Goal: Task Accomplishment & Management: Complete application form

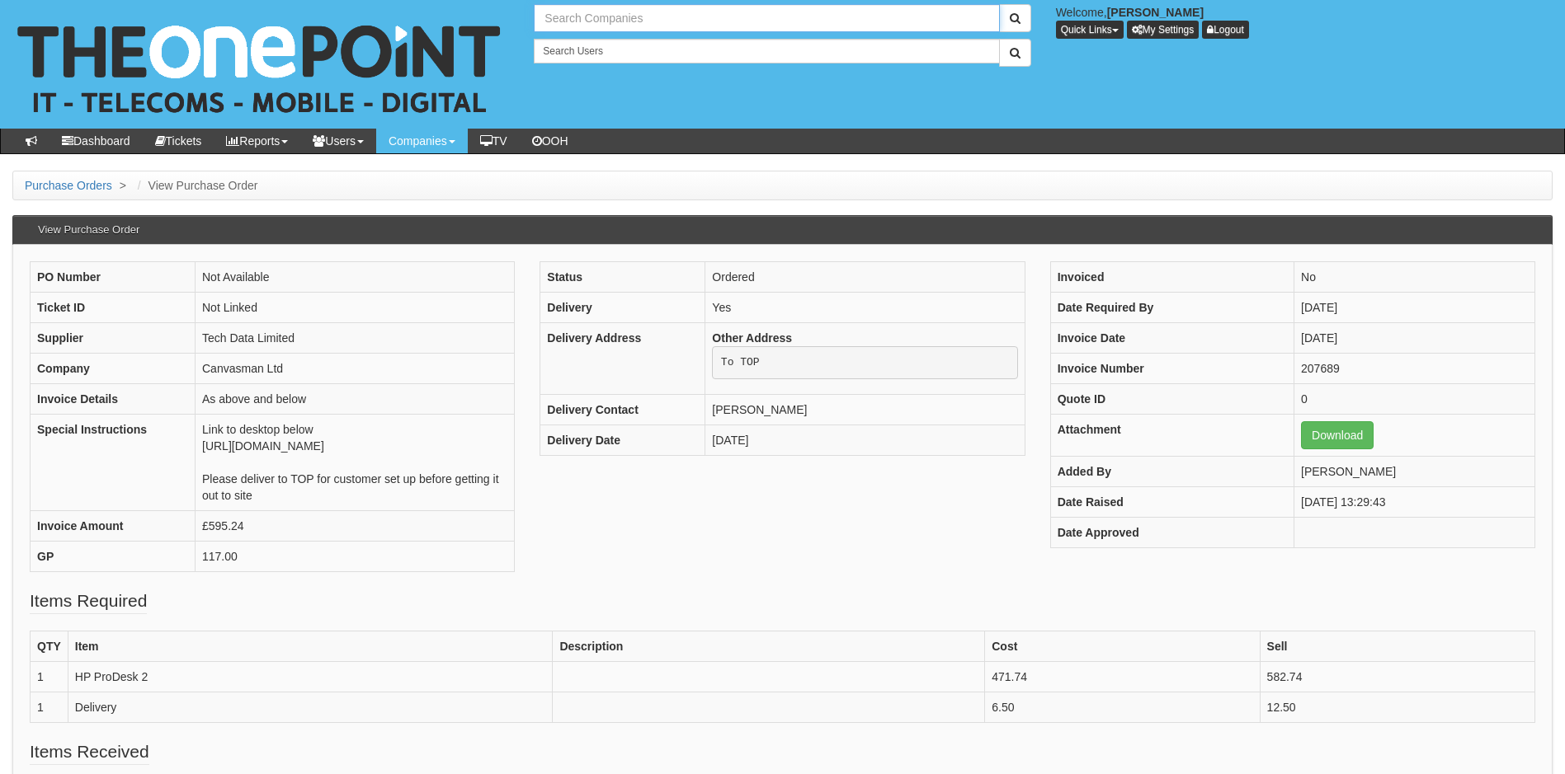
click at [642, 12] on input "text" at bounding box center [766, 18] width 465 height 28
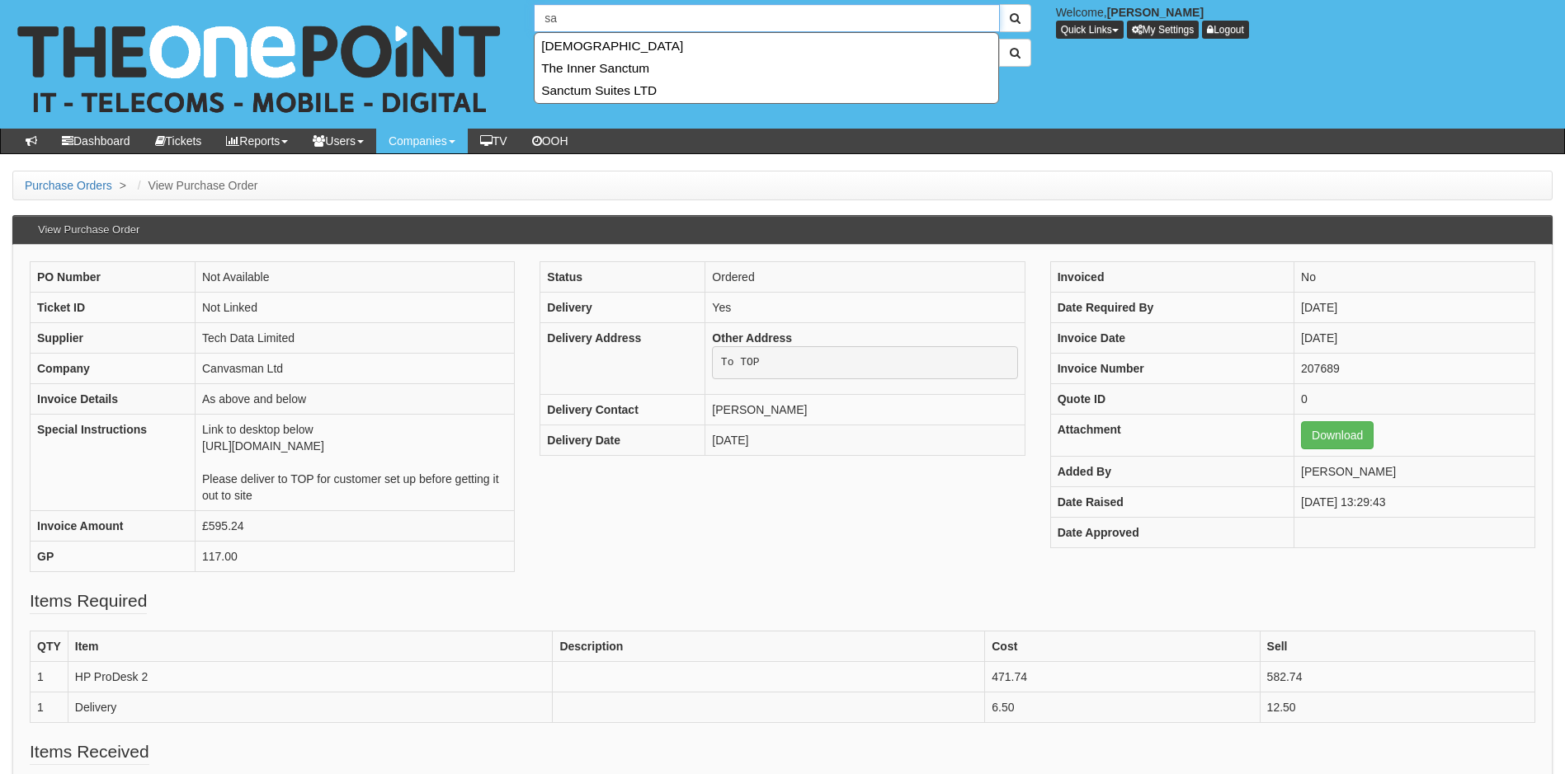
type input "s"
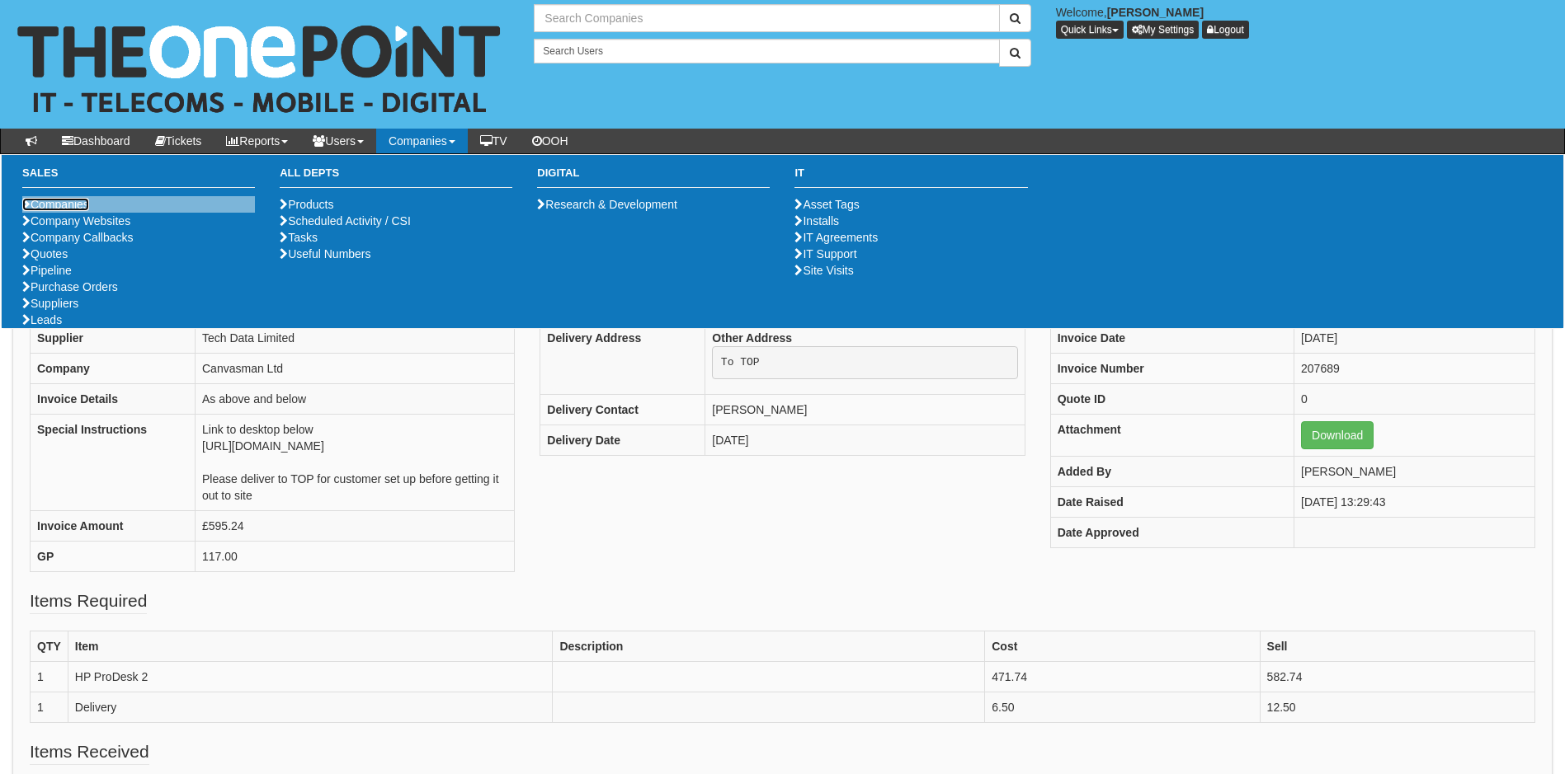
type input "Search Companies"
click at [68, 207] on link "Companies" at bounding box center [55, 204] width 67 height 13
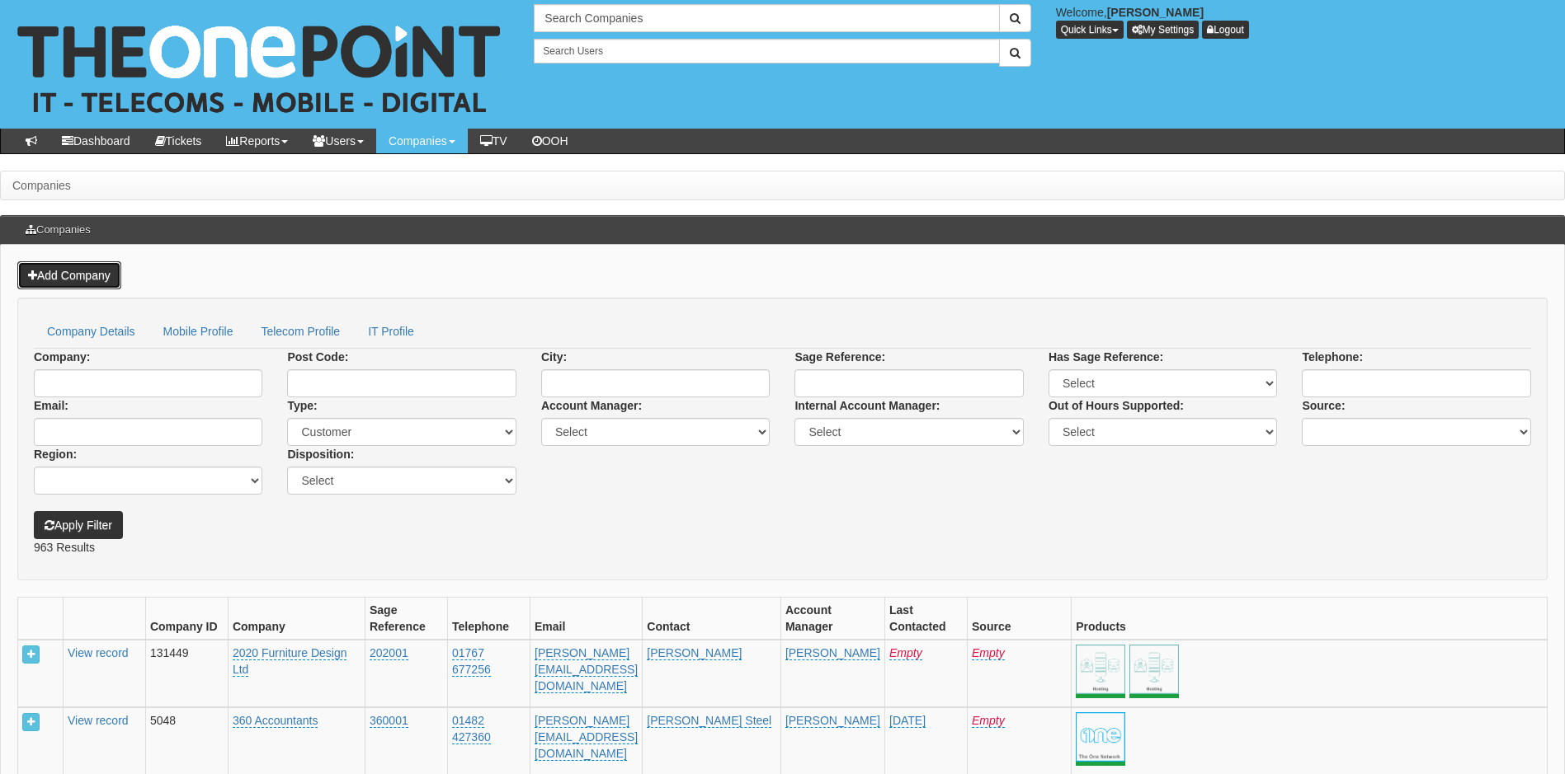
click at [78, 266] on link "Add Company" at bounding box center [69, 275] width 104 height 28
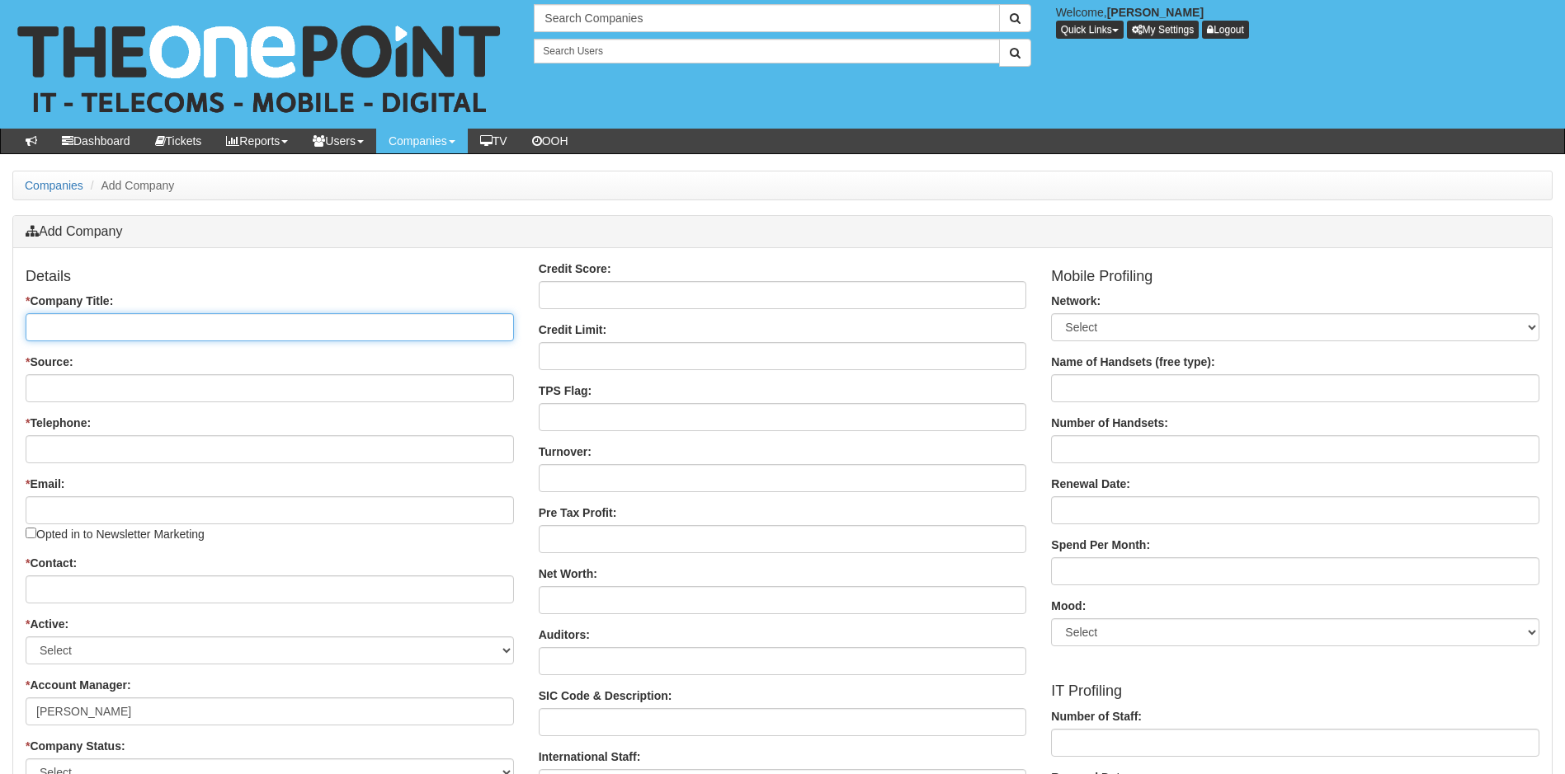
click at [164, 325] on input "* Company Title:" at bounding box center [270, 327] width 488 height 28
click at [215, 274] on h4 "Details" at bounding box center [270, 277] width 488 height 16
click at [101, 332] on input "* Company Title:" at bounding box center [270, 327] width 488 height 28
click at [128, 324] on input "* Company Title:" at bounding box center [270, 327] width 488 height 28
click at [92, 327] on input "* Company Title:" at bounding box center [270, 327] width 488 height 28
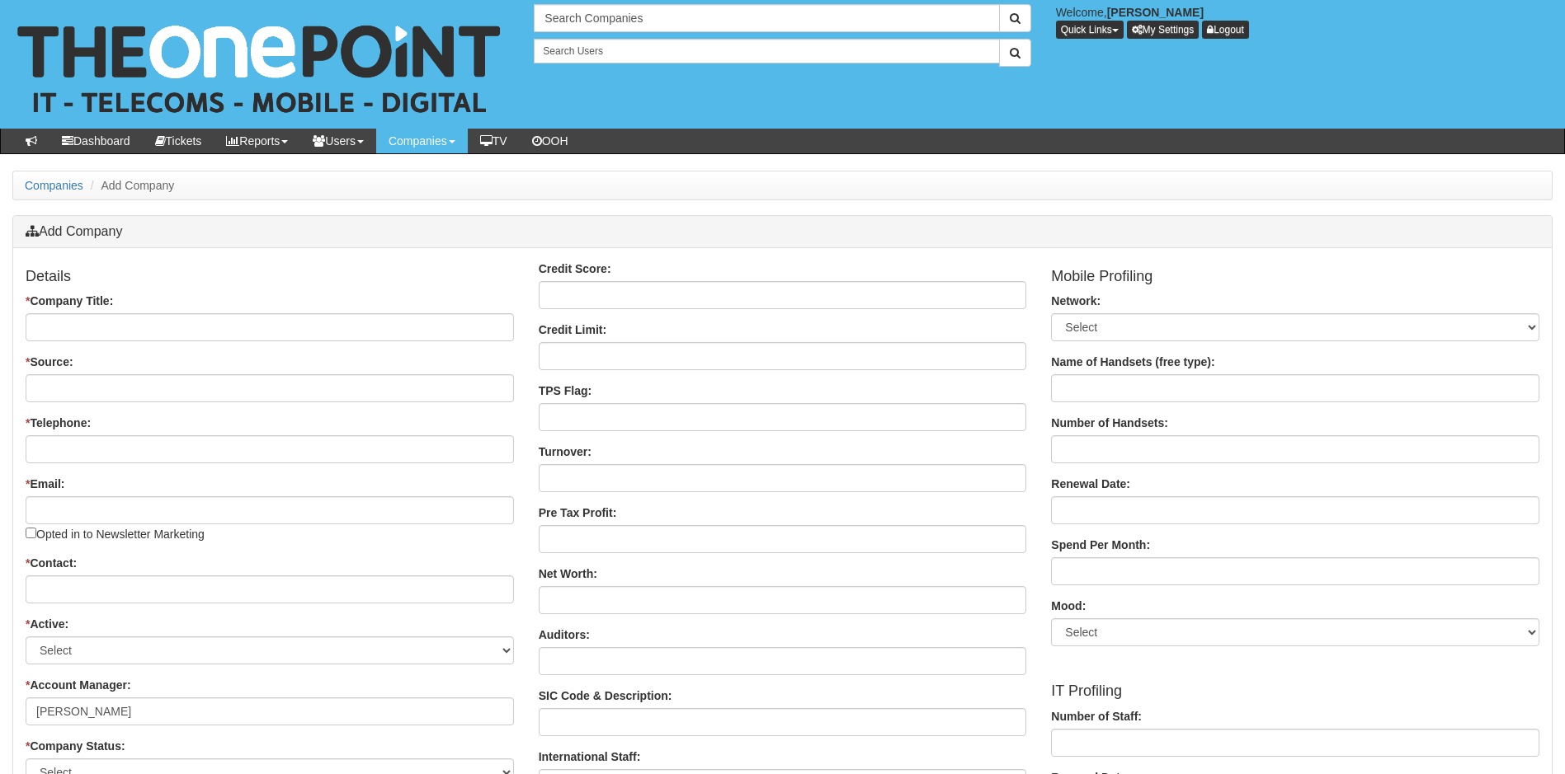
click at [91, 329] on input "* Company Title:" at bounding box center [270, 327] width 488 height 28
drag, startPoint x: 139, startPoint y: 328, endPoint x: 9, endPoint y: 320, distance: 129.8
paste input "THE SANCTUM MEDICAL AESTHETICS LIMITED"
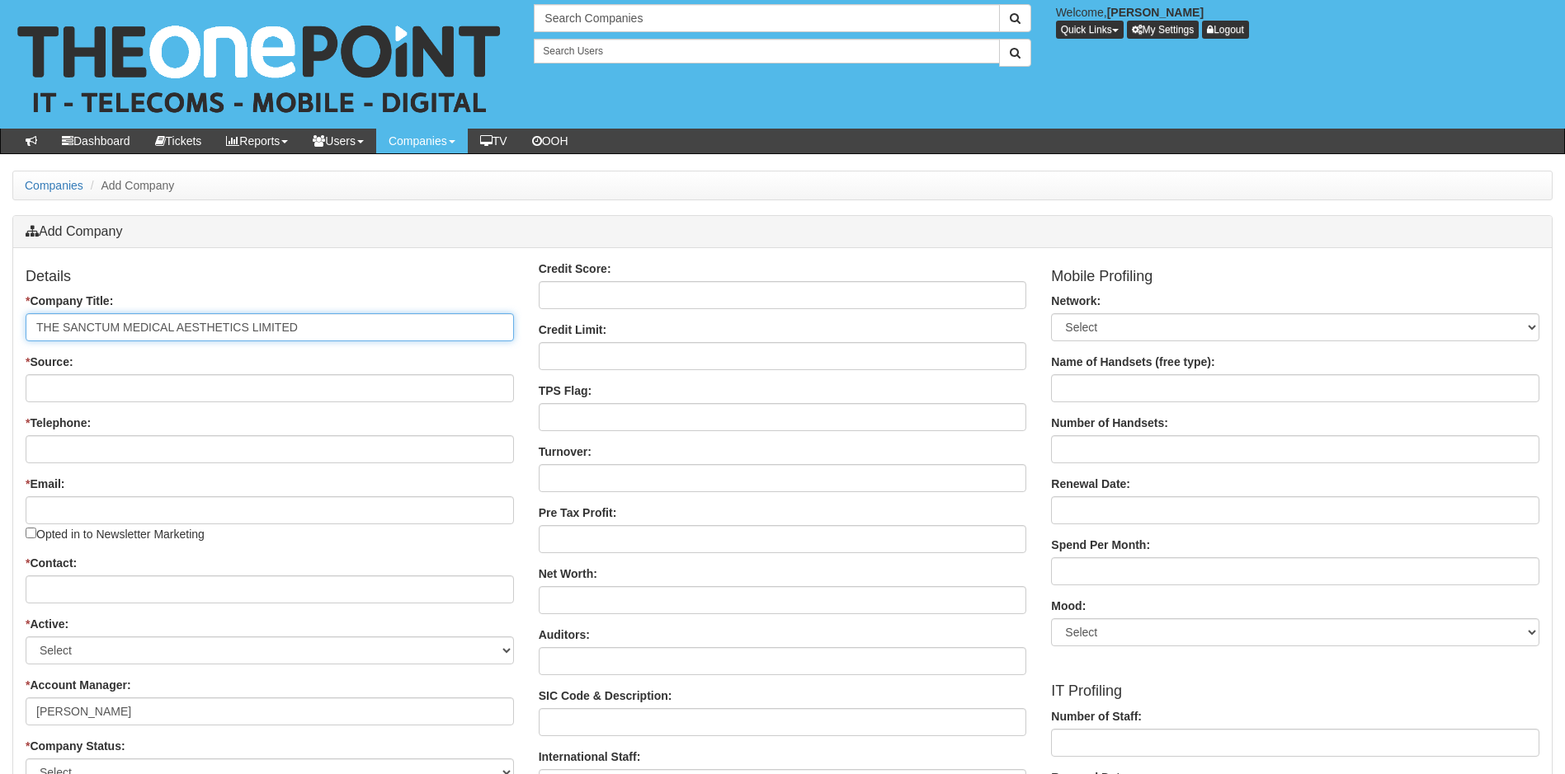
type input "THE SANCTUM MEDICAL AESTHETICS LIMITED"
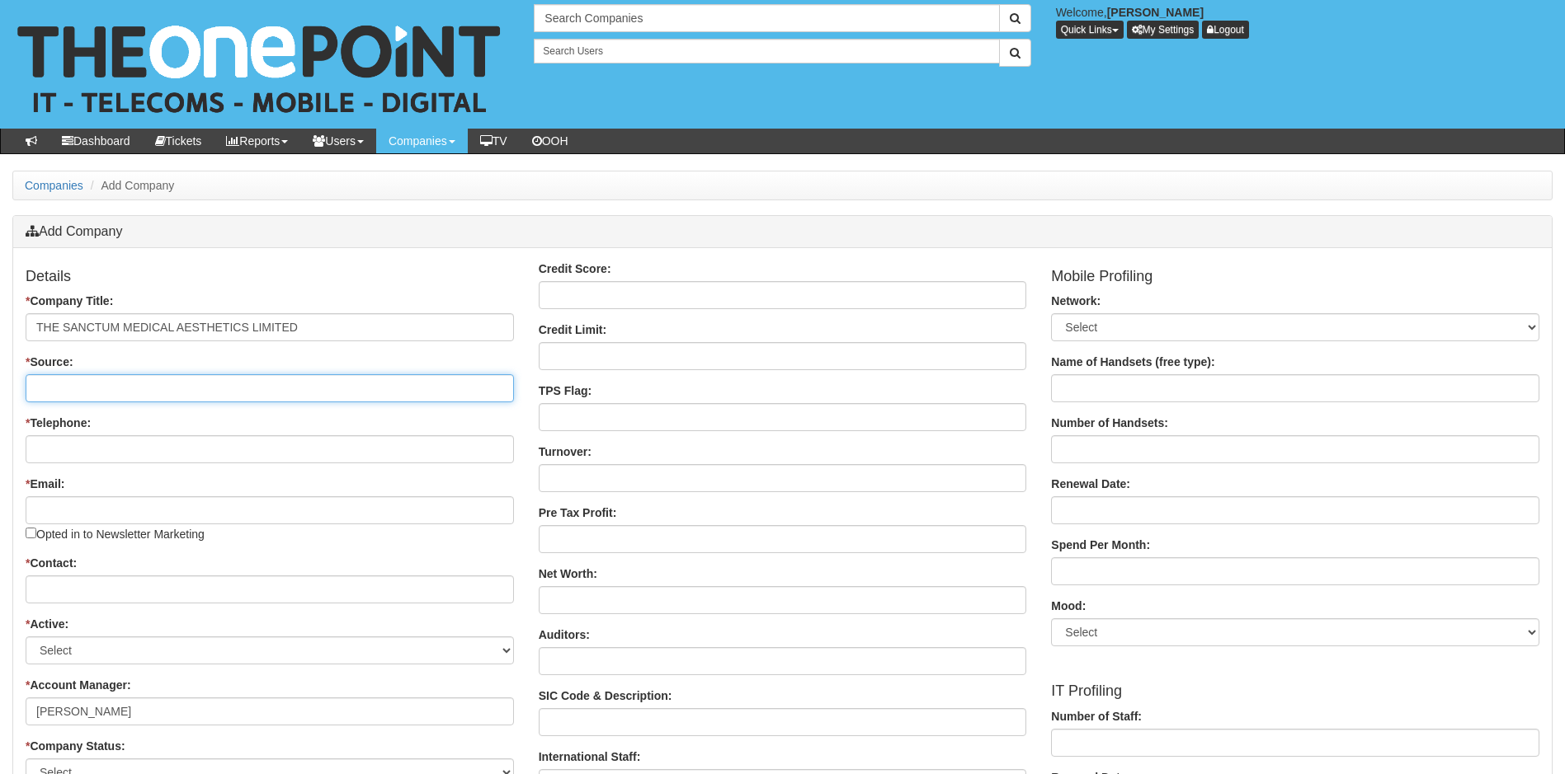
click at [139, 393] on input "* Source:" at bounding box center [270, 388] width 488 height 28
click at [127, 386] on input "* Source:" at bounding box center [270, 388] width 488 height 28
click at [426, 454] on input "* Telephone:" at bounding box center [270, 449] width 488 height 28
click at [72, 440] on input "* Telephone:" at bounding box center [270, 449] width 488 height 28
paste input "07764 785105"
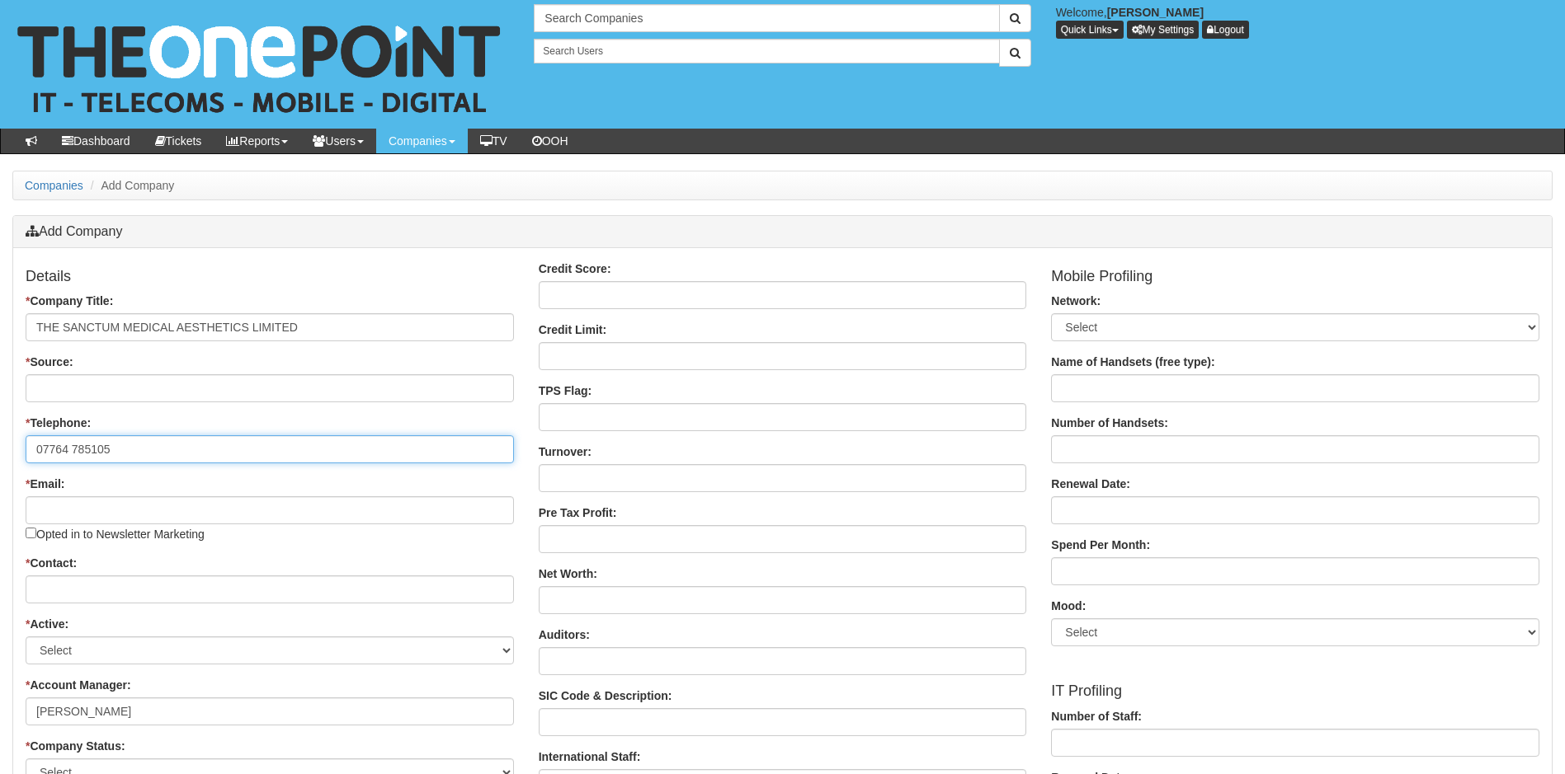
type input "07764 785105"
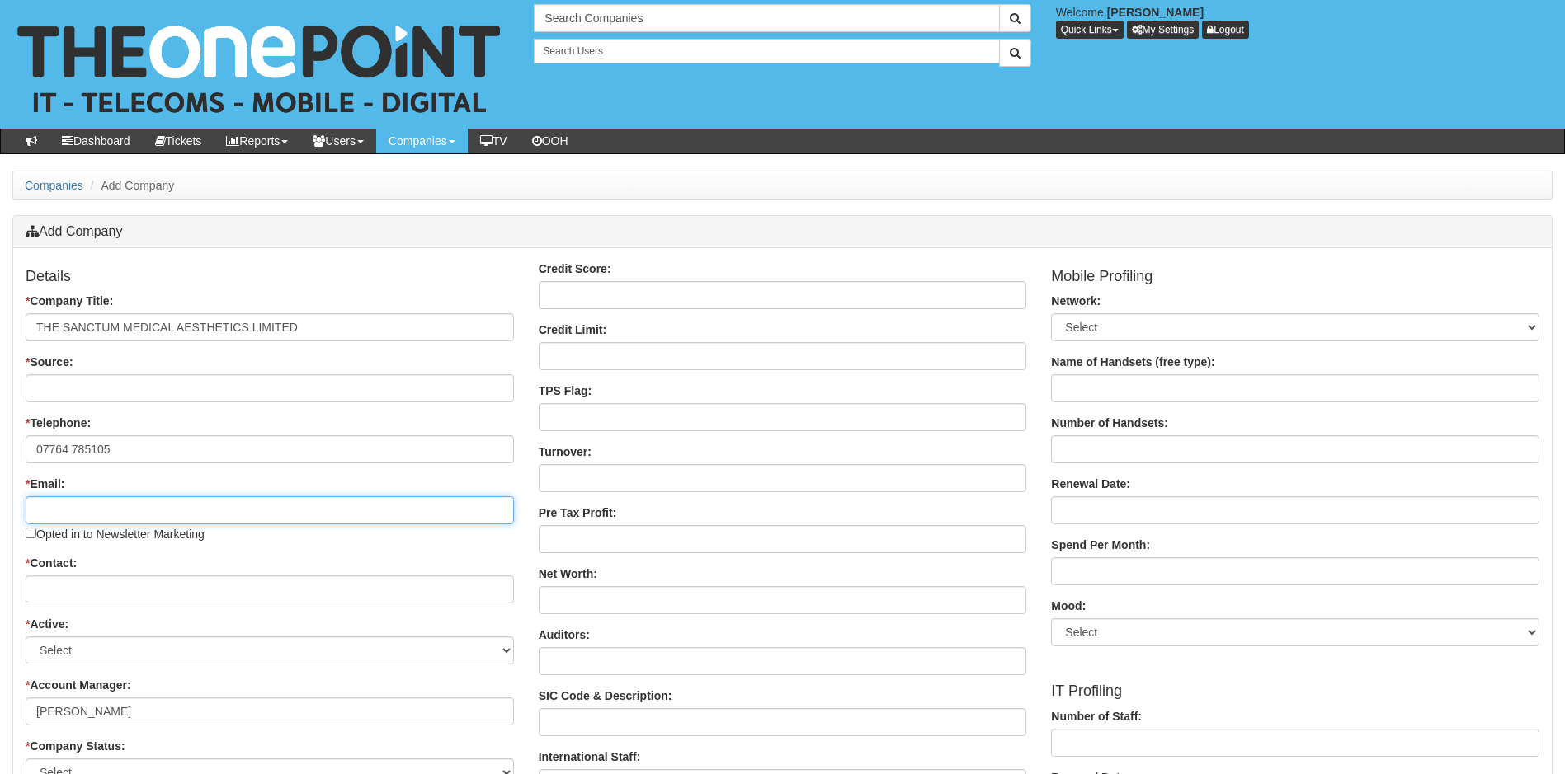
click at [89, 514] on input "* Email:" at bounding box center [270, 511] width 488 height 28
click at [77, 511] on input "* Email:" at bounding box center [270, 511] width 488 height 28
type input "kara@thesanctum-clinic.com"
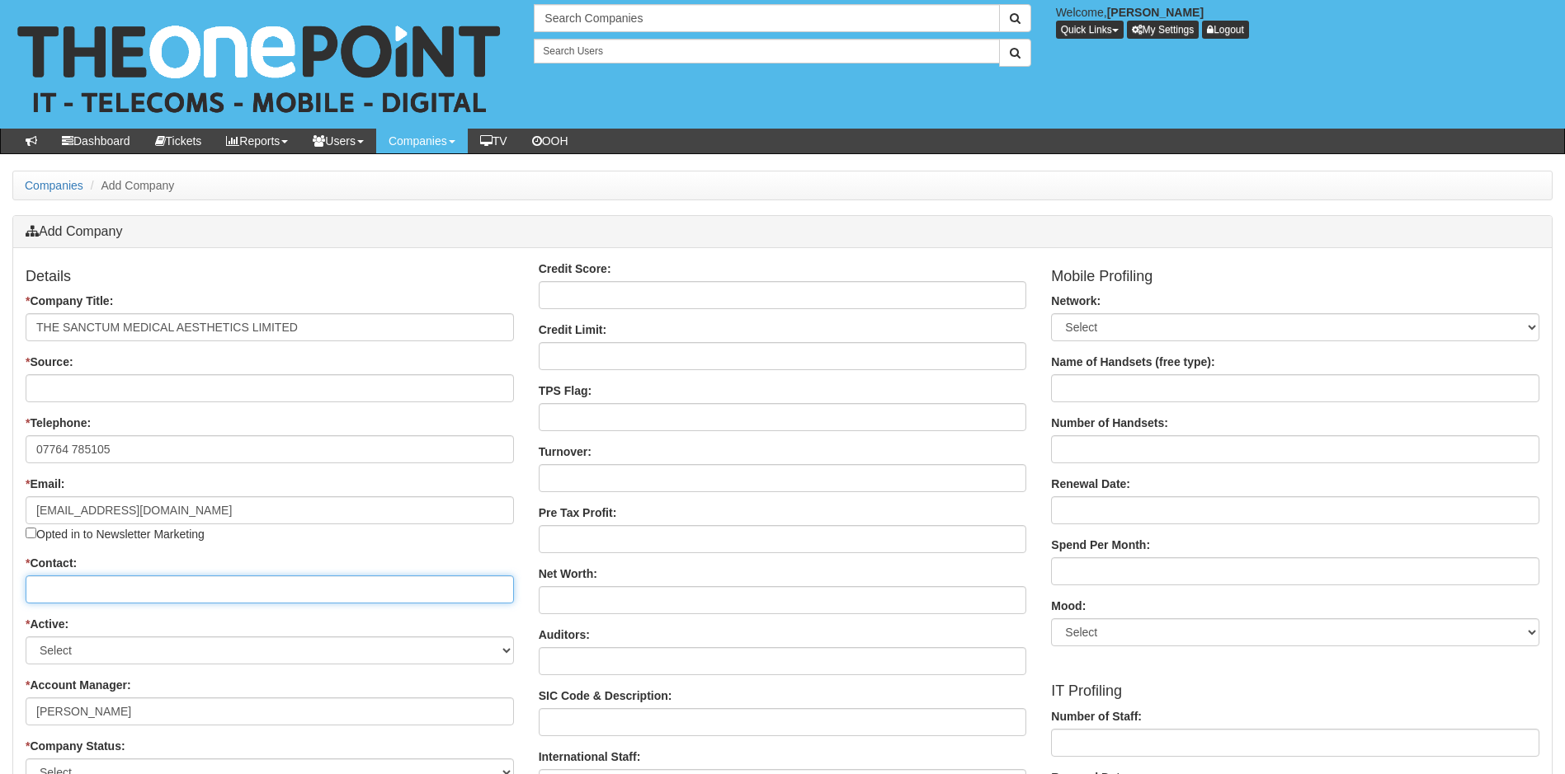
click at [107, 592] on input "* Contact:" at bounding box center [270, 590] width 488 height 28
type input "Kara Huggins"
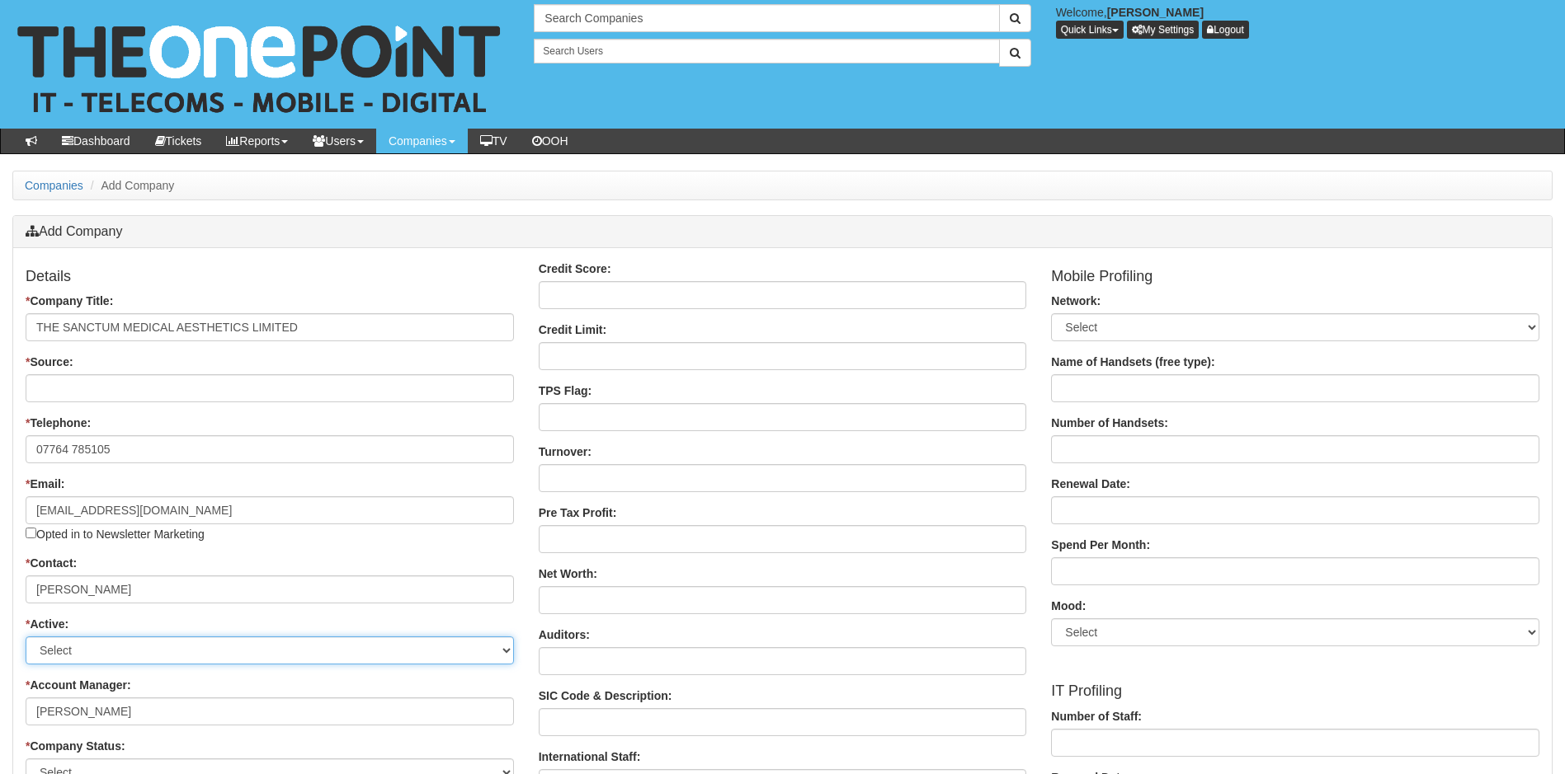
click at [113, 647] on select "Select Active Stop" at bounding box center [270, 651] width 488 height 28
select select "Active"
click at [26, 637] on select "Select Active Stop" at bounding box center [270, 651] width 488 height 28
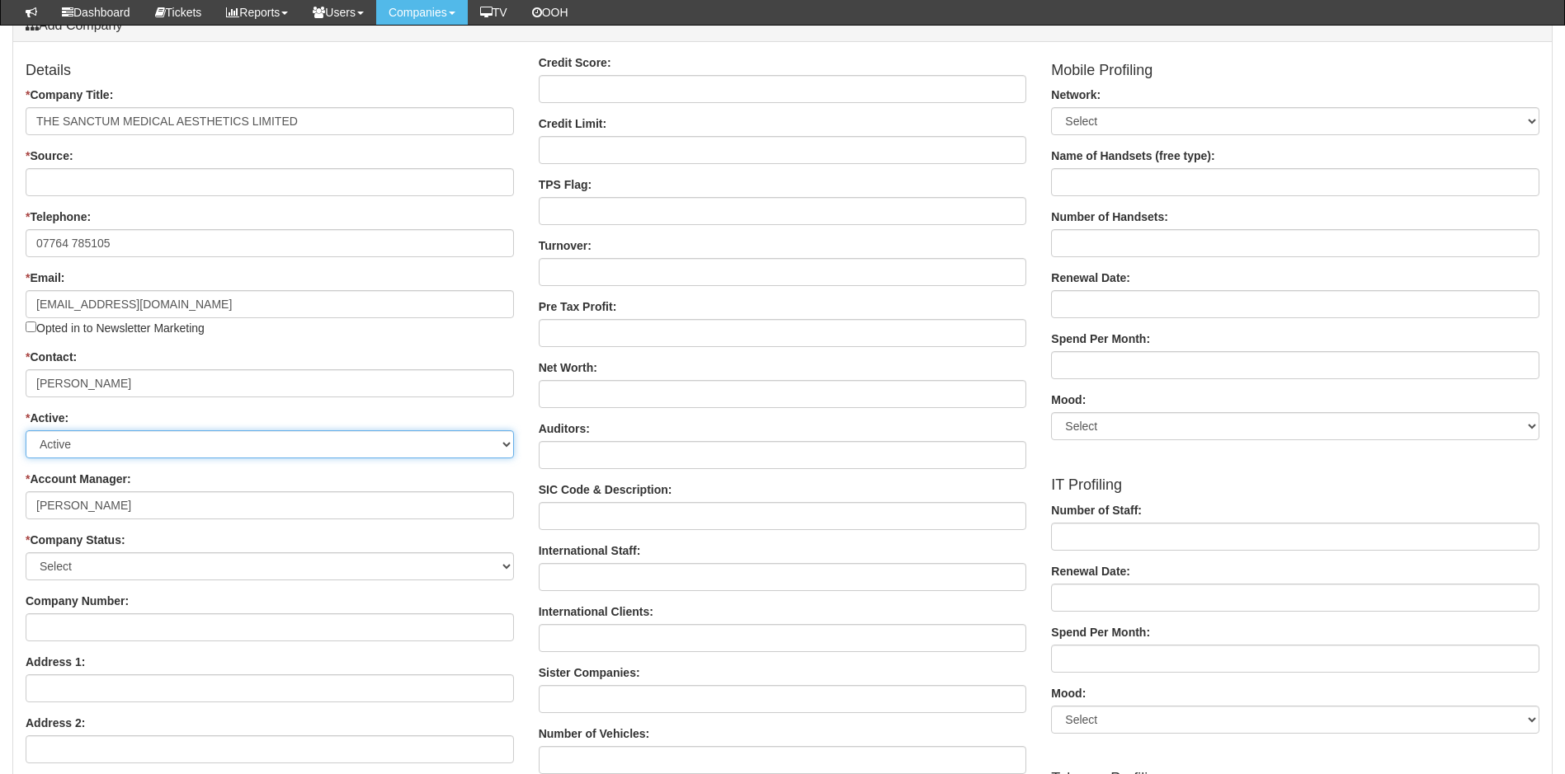
scroll to position [165, 0]
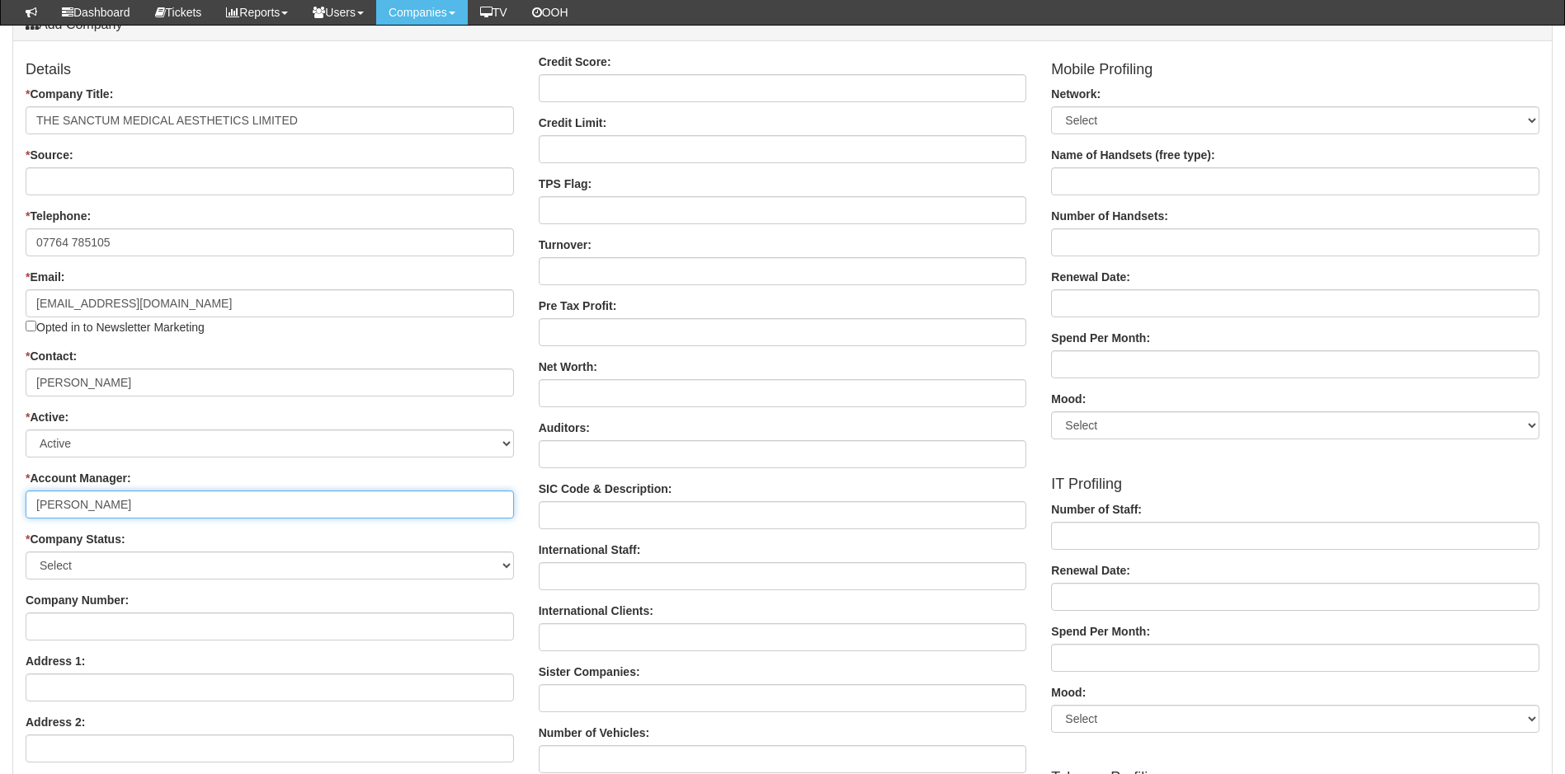
click at [145, 510] on input "[PERSON_NAME]" at bounding box center [270, 505] width 488 height 28
drag, startPoint x: 111, startPoint y: 498, endPoint x: -3, endPoint y: 495, distance: 113.9
click at [0, 495] on html "× Send Email × Add Appointment × Create Ticket × Create Proactive Activity × Ad…" at bounding box center [782, 719] width 1565 height 1768
type input "Jacob Bell"
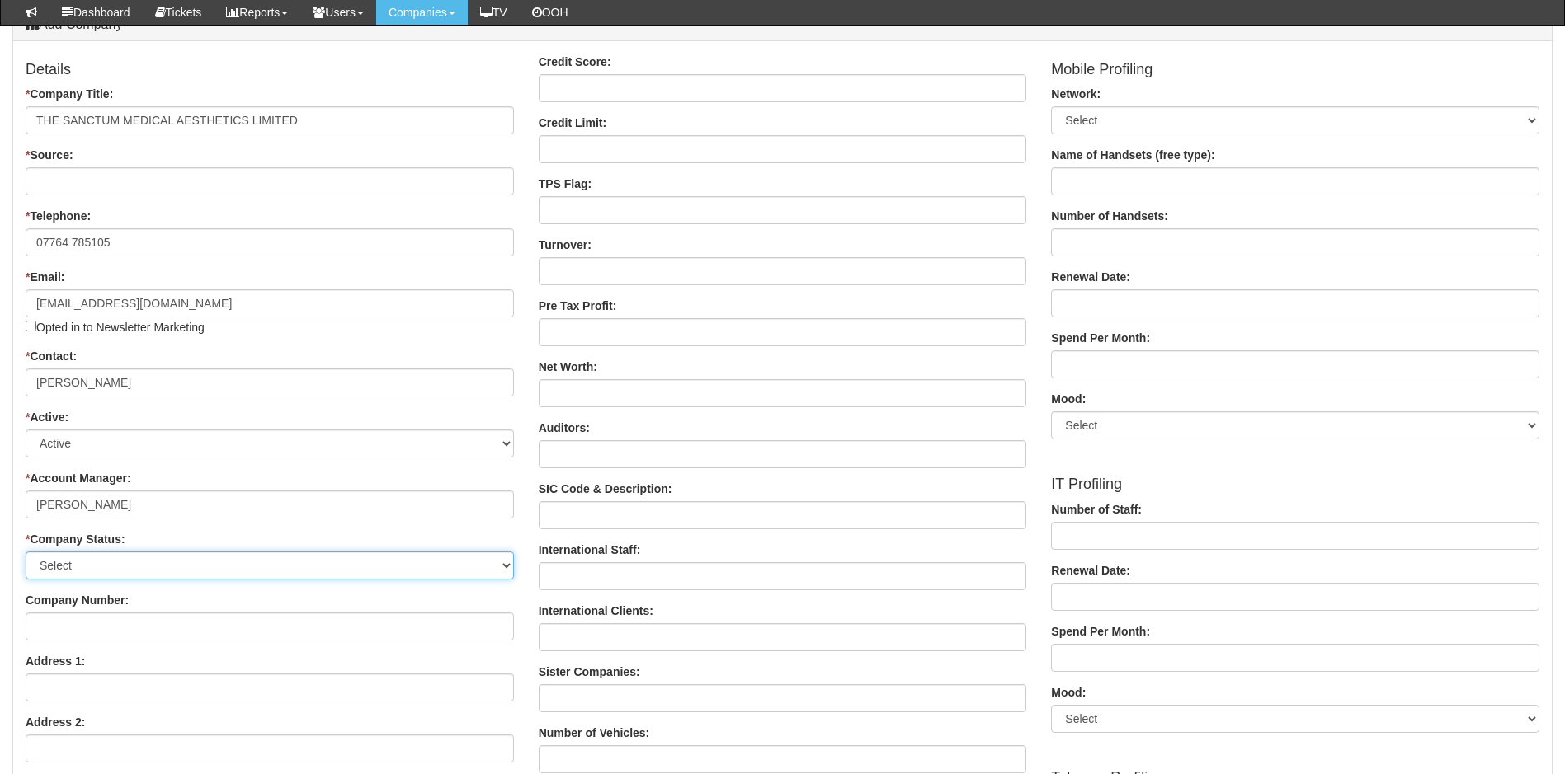
click at [144, 558] on select "Select Customer Do Not Ring Prospect Prospect Profile Supplier X-Customer" at bounding box center [270, 566] width 488 height 28
select select "Customer"
click at [26, 552] on select "Select Customer Do Not Ring Prospect Prospect Profile Supplier X-Customer" at bounding box center [270, 566] width 488 height 28
click at [77, 632] on input "Company Number:" at bounding box center [270, 627] width 488 height 28
paste input "12327213"
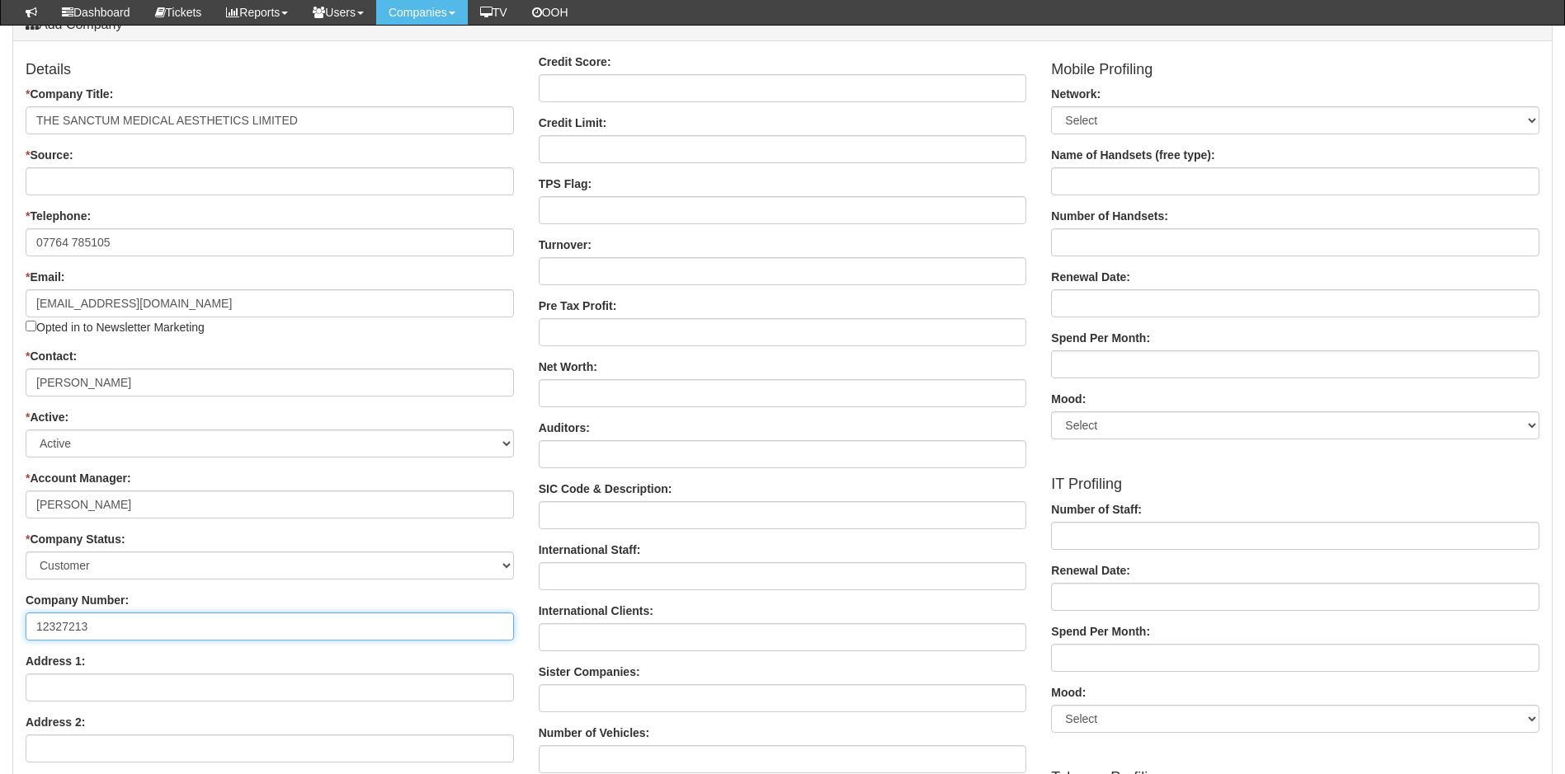
type input "12327213"
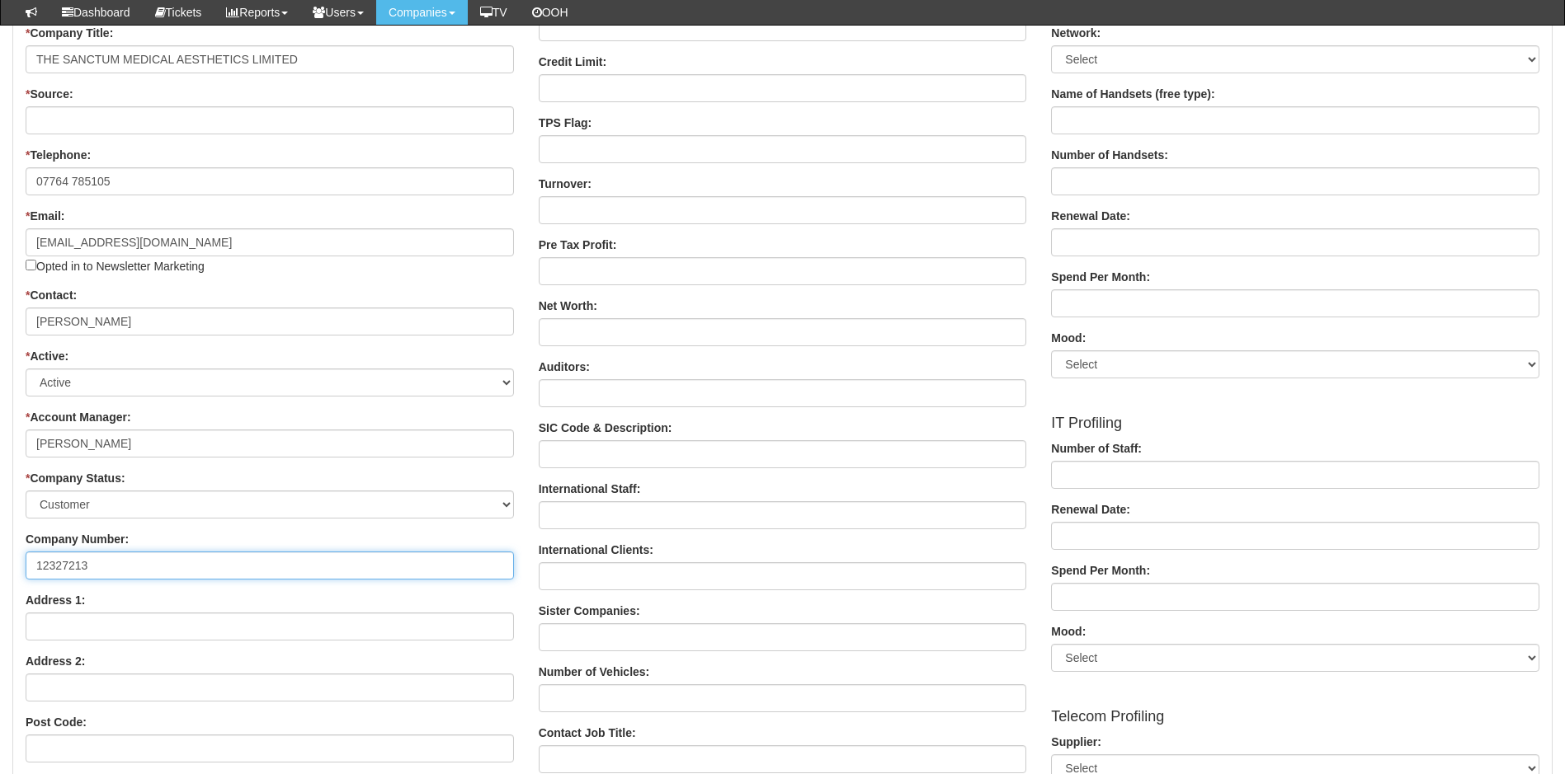
scroll to position [330, 0]
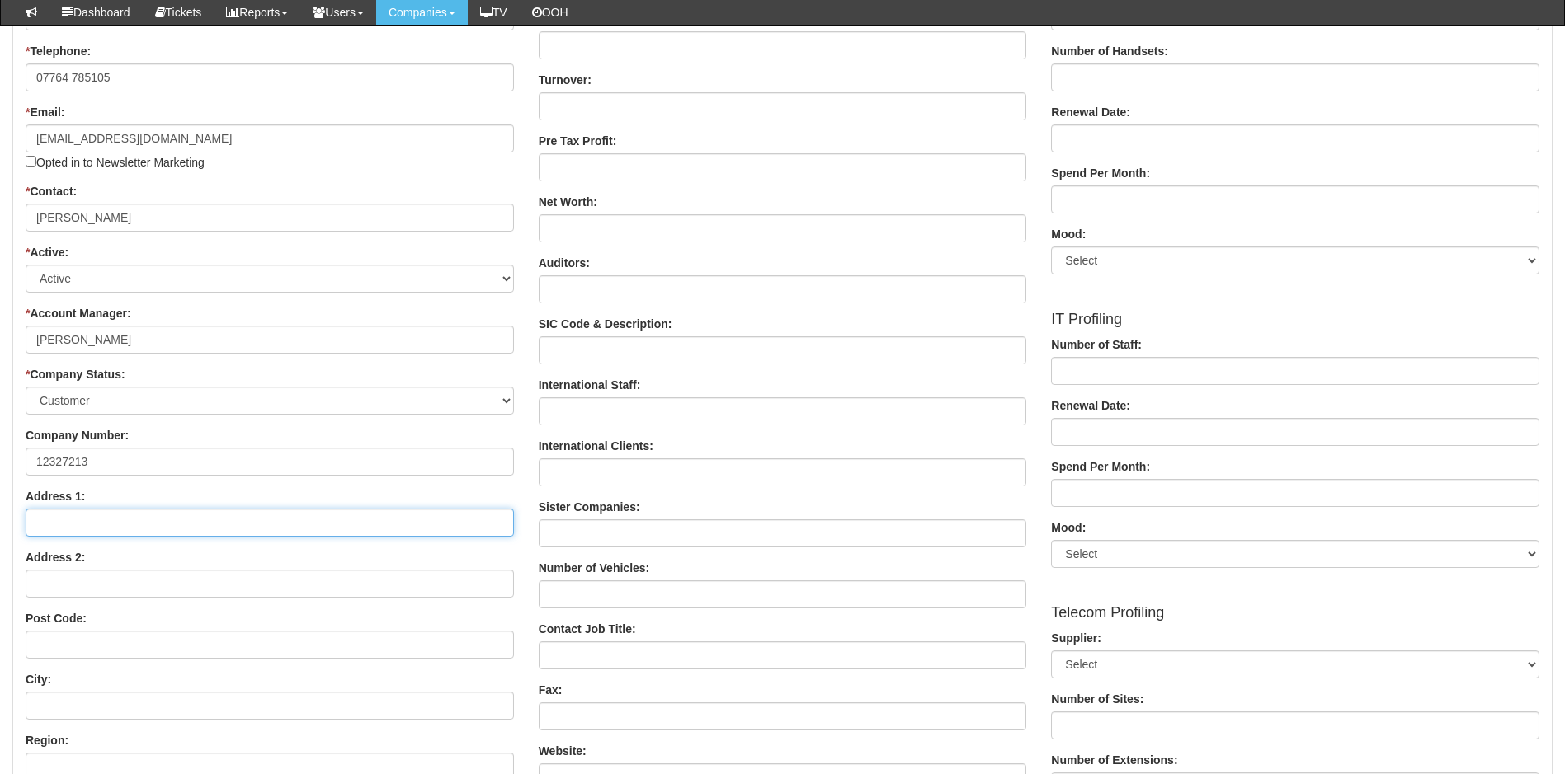
click at [102, 529] on input "Address 1:" at bounding box center [270, 523] width 488 height 28
paste input "149 King Street, Cottingham, E. Yorks, England, HU16 5QQ"
drag, startPoint x: 358, startPoint y: 520, endPoint x: 289, endPoint y: 519, distance: 69.3
click at [289, 519] on input "149 King Street, Cottingham, E. Yorks, England, HU16 5QQ" at bounding box center [270, 523] width 488 height 28
type input "149 King Street, Cottingham, E. Yorks, England, HU16 5QQ"
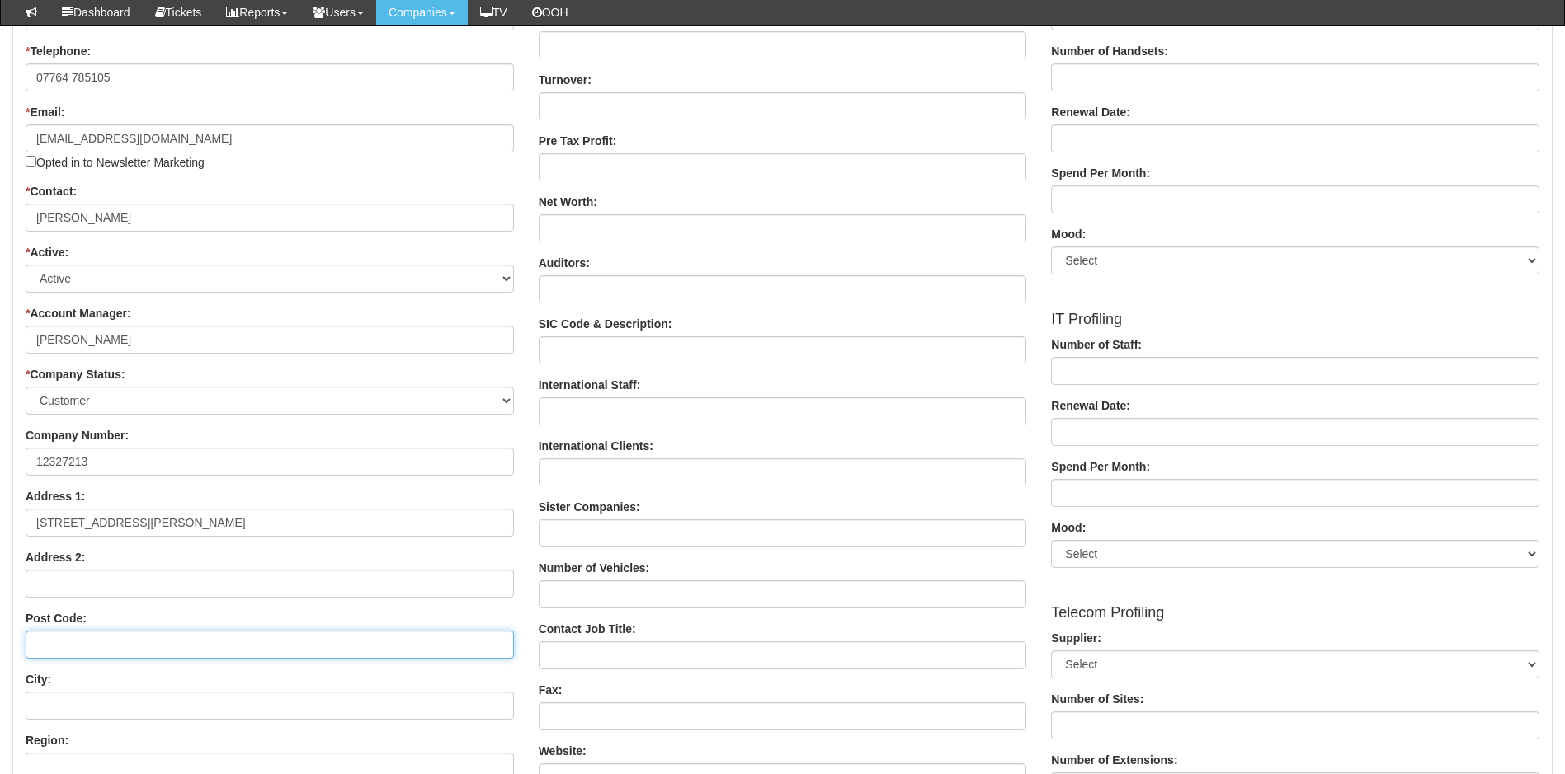
click at [68, 648] on input "Post Code:" at bounding box center [270, 645] width 488 height 28
paste input "HU16 5QQ"
type input "HU16 5QQ"
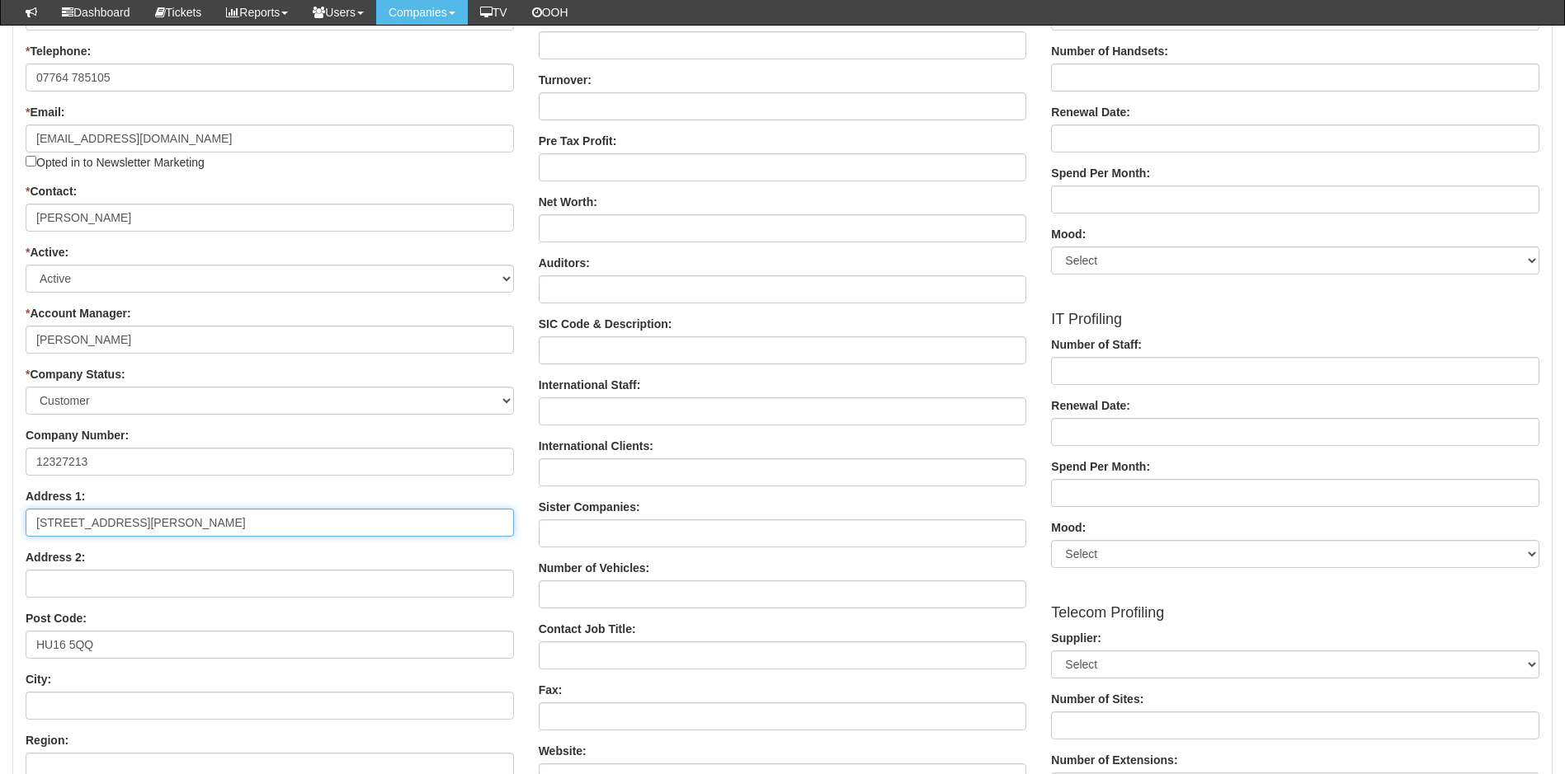
drag, startPoint x: 363, startPoint y: 525, endPoint x: 231, endPoint y: 525, distance: 132.0
click at [231, 525] on input "149 King Street, Cottingham, E. Yorks, England, HU16 5QQ" at bounding box center [270, 523] width 488 height 28
drag, startPoint x: 236, startPoint y: 524, endPoint x: 186, endPoint y: 526, distance: 50.4
click at [186, 526] on input "149 King Street, Cottingham, E. Yorks" at bounding box center [270, 523] width 488 height 28
drag, startPoint x: 199, startPoint y: 520, endPoint x: 115, endPoint y: 520, distance: 83.3
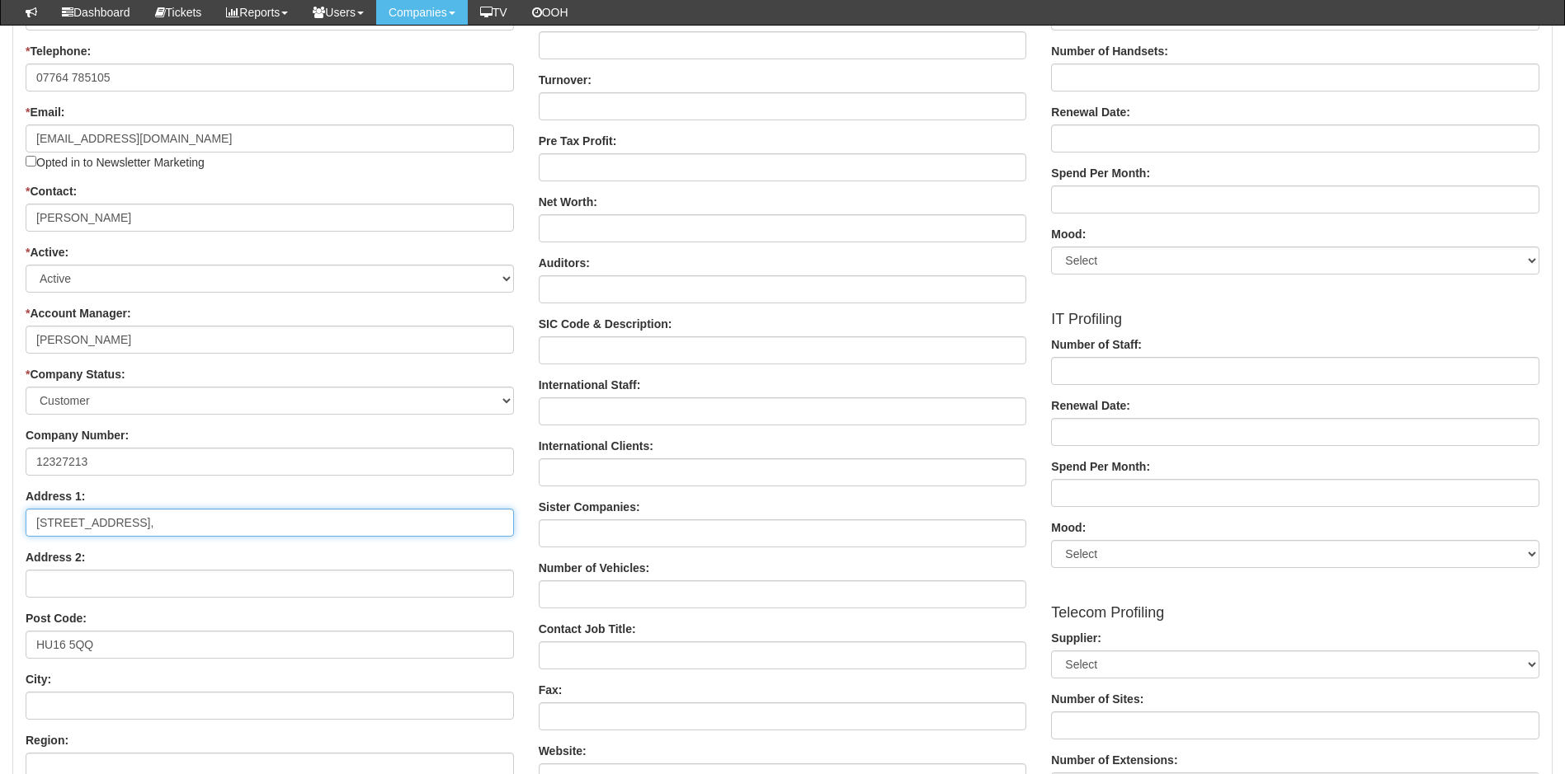
click at [115, 520] on input "149 King Street, Cottingham," at bounding box center [270, 523] width 488 height 28
type input "149 King Street"
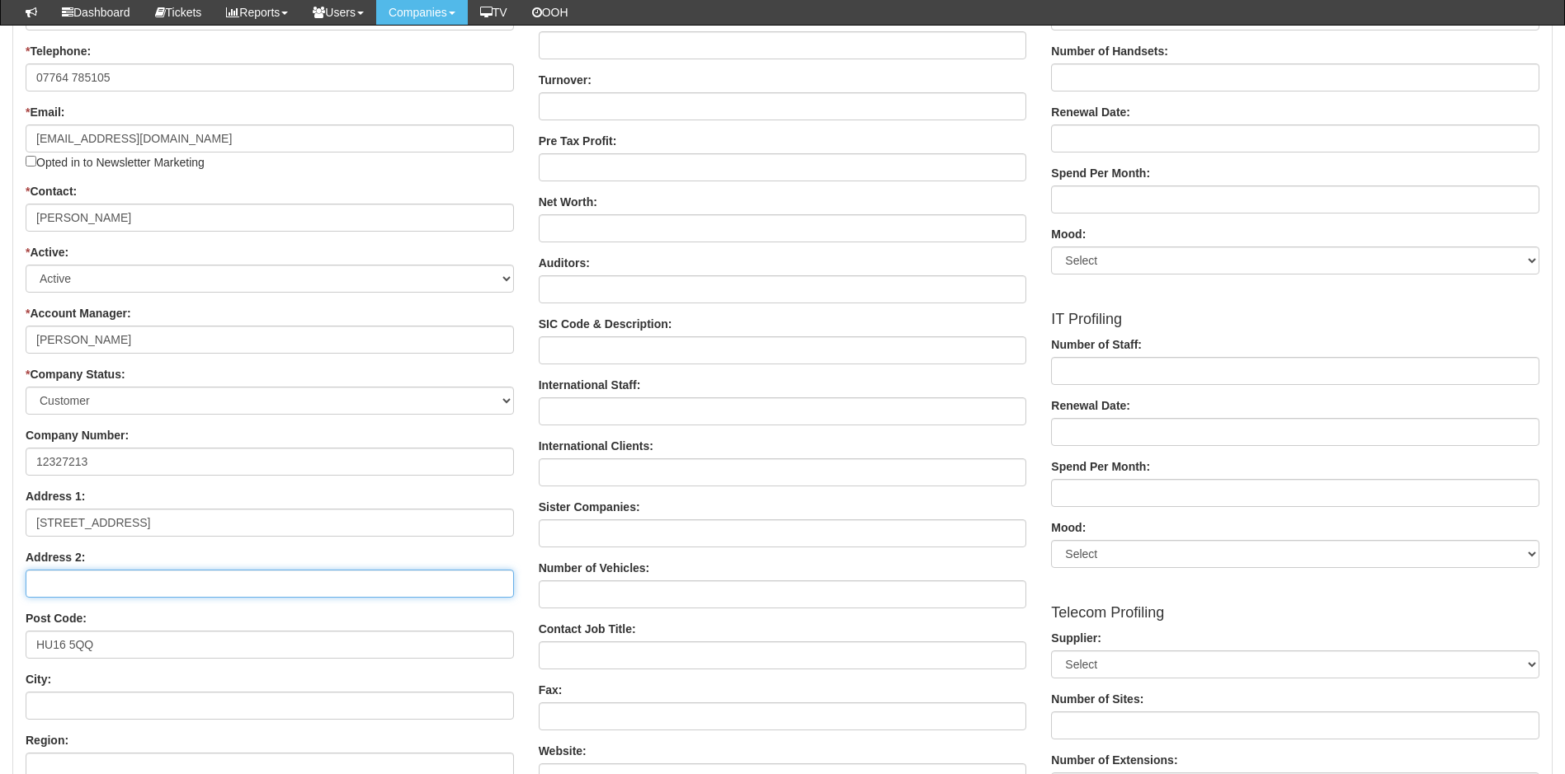
click at [78, 577] on input "Address 2:" at bounding box center [270, 584] width 488 height 28
paste input ", Cottingham,"
click at [45, 584] on input ", Cottingham," at bounding box center [270, 584] width 488 height 28
click at [121, 583] on input "Cottingham," at bounding box center [270, 584] width 488 height 28
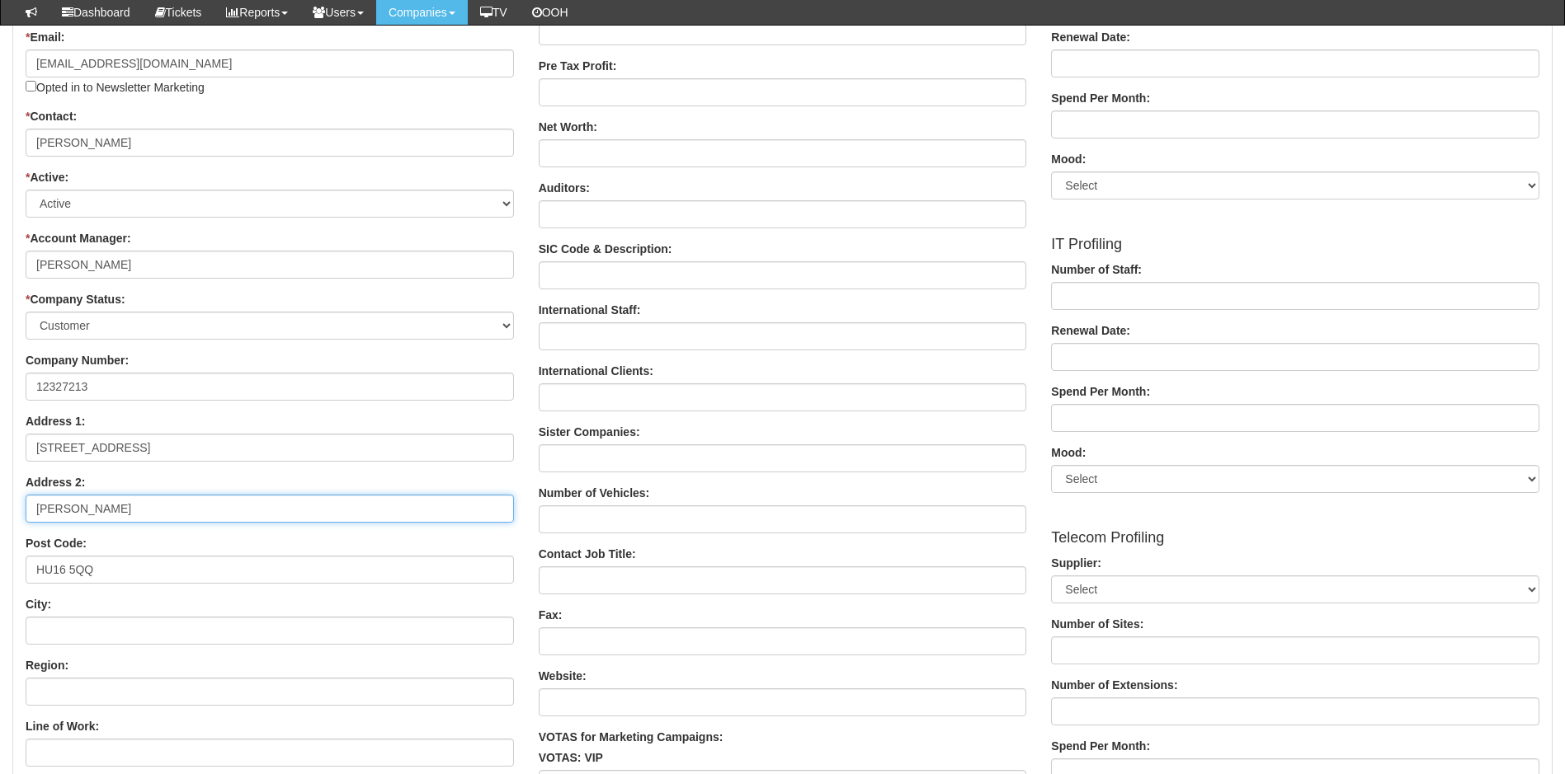
scroll to position [495, 0]
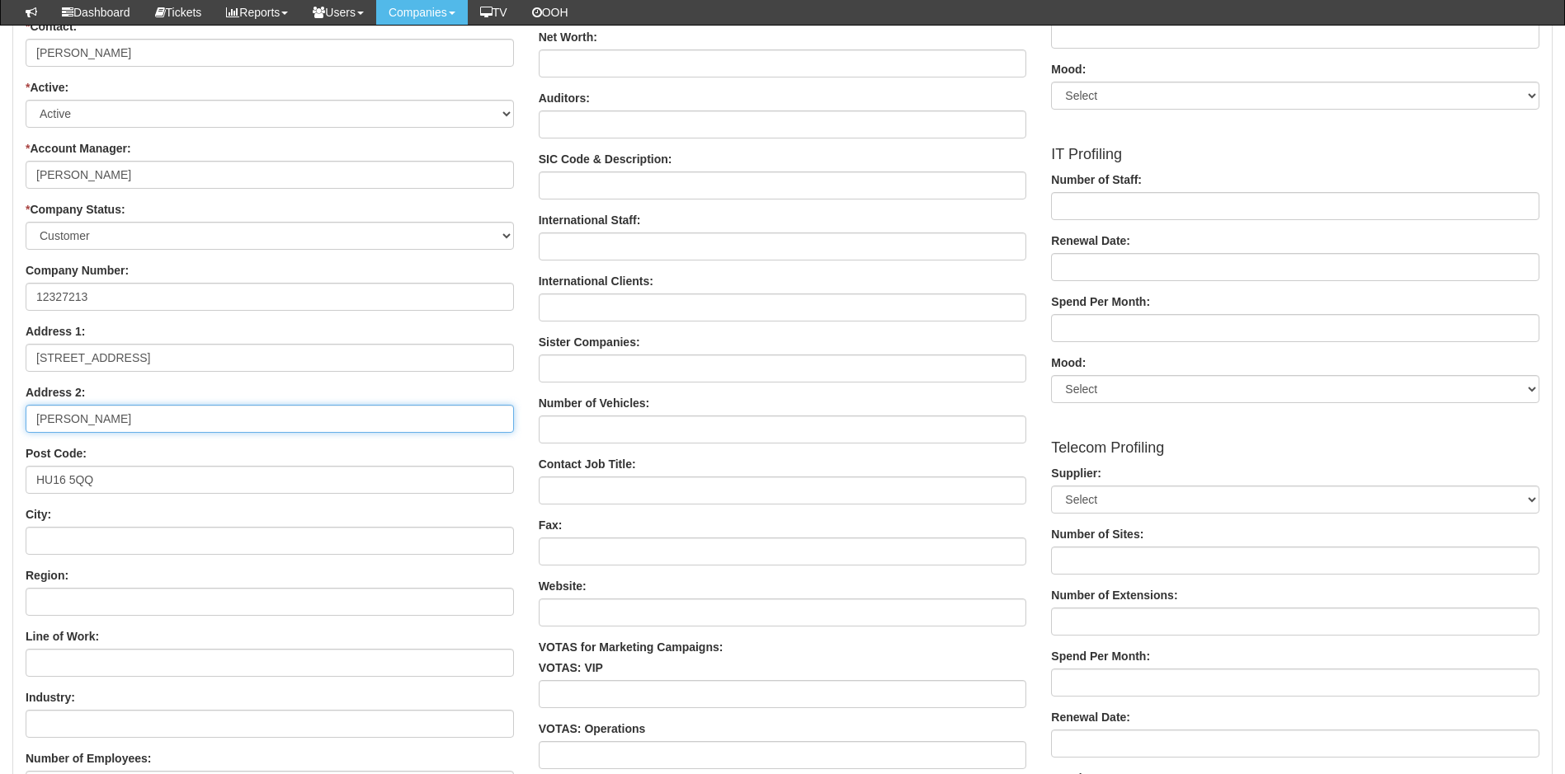
type input "Cottingham"
drag, startPoint x: 107, startPoint y: 542, endPoint x: 135, endPoint y: 548, distance: 28.6
click at [107, 542] on input "City:" at bounding box center [270, 541] width 488 height 28
click at [519, 509] on div "Details * Company Title: THE SANCTUM MEDICAL AESTHETICS LIMITED * Source: * Tel…" at bounding box center [269, 421] width 513 height 1394
click at [137, 606] on input "Region:" at bounding box center [270, 602] width 488 height 28
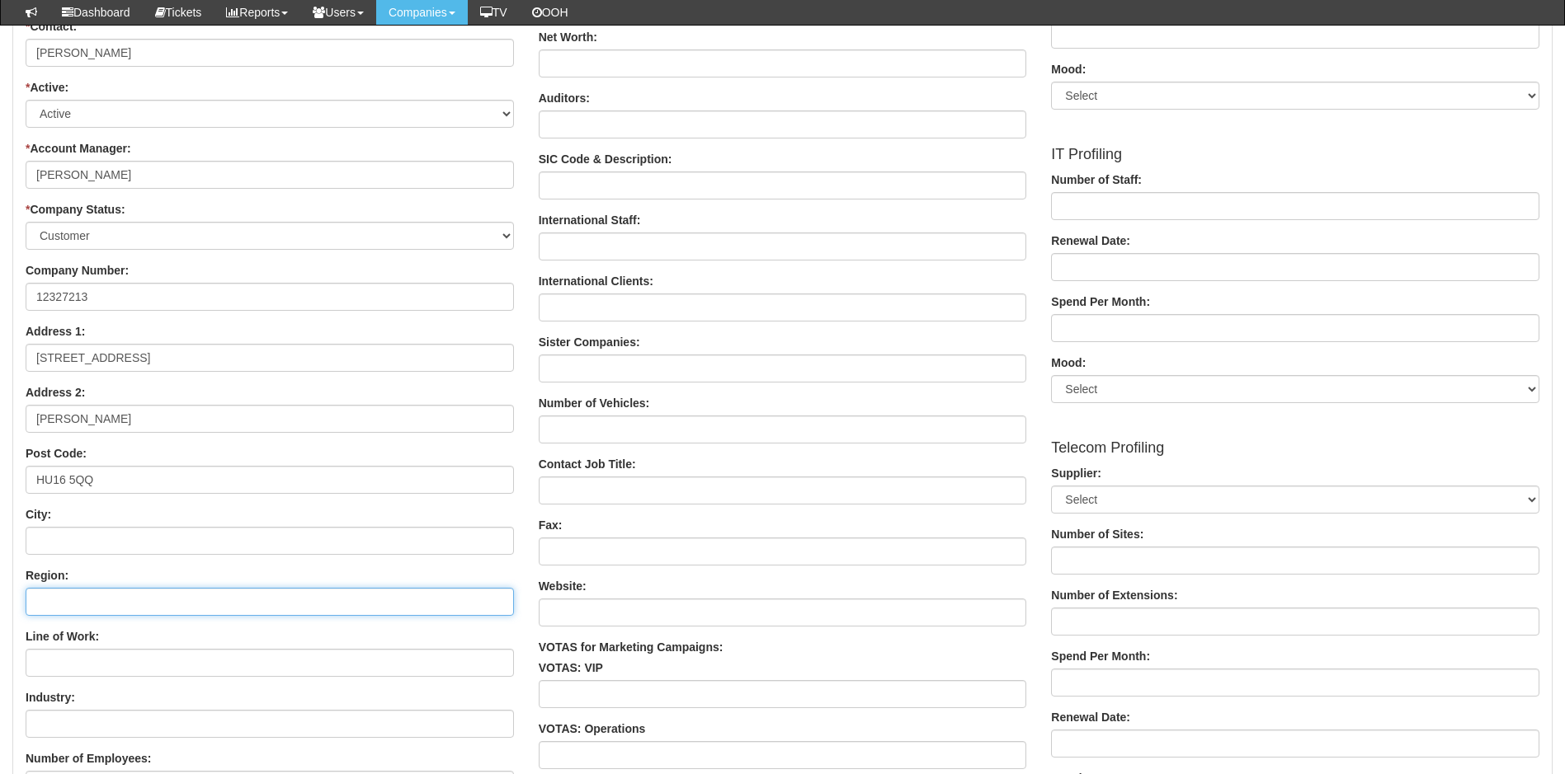
type input "East Yorkshire"
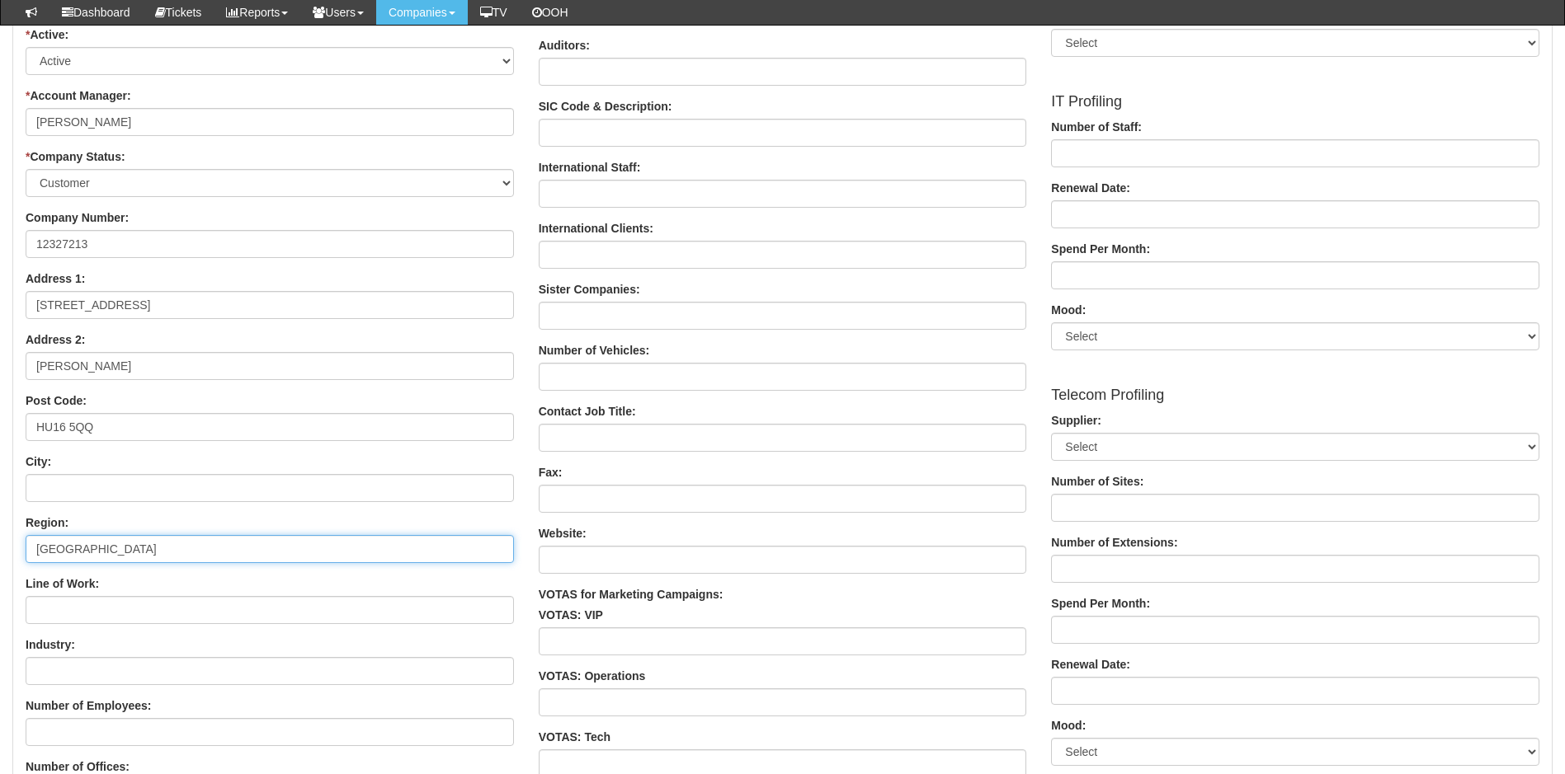
scroll to position [577, 0]
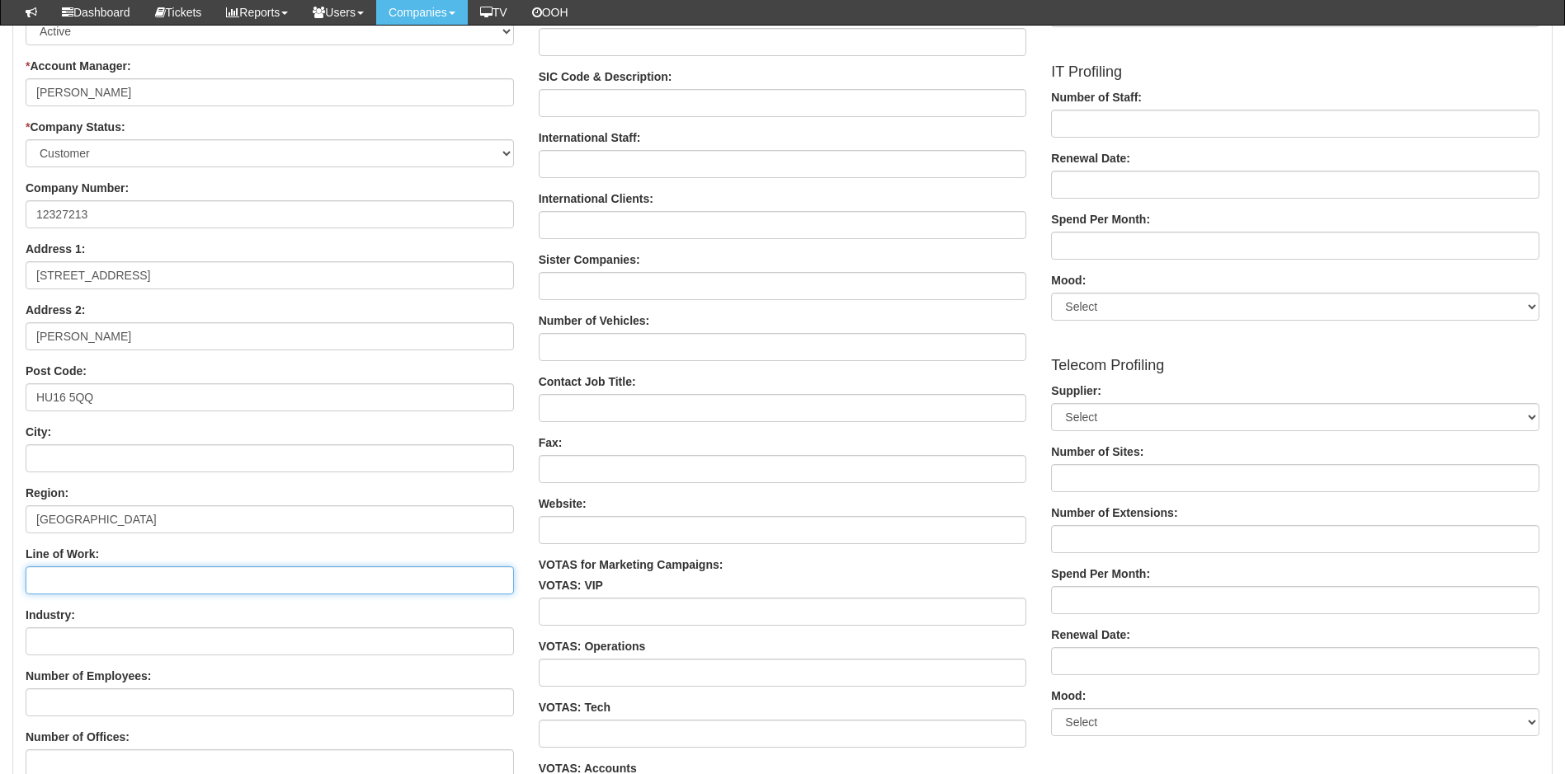
click at [92, 570] on input "Line of Work:" at bounding box center [270, 581] width 488 height 28
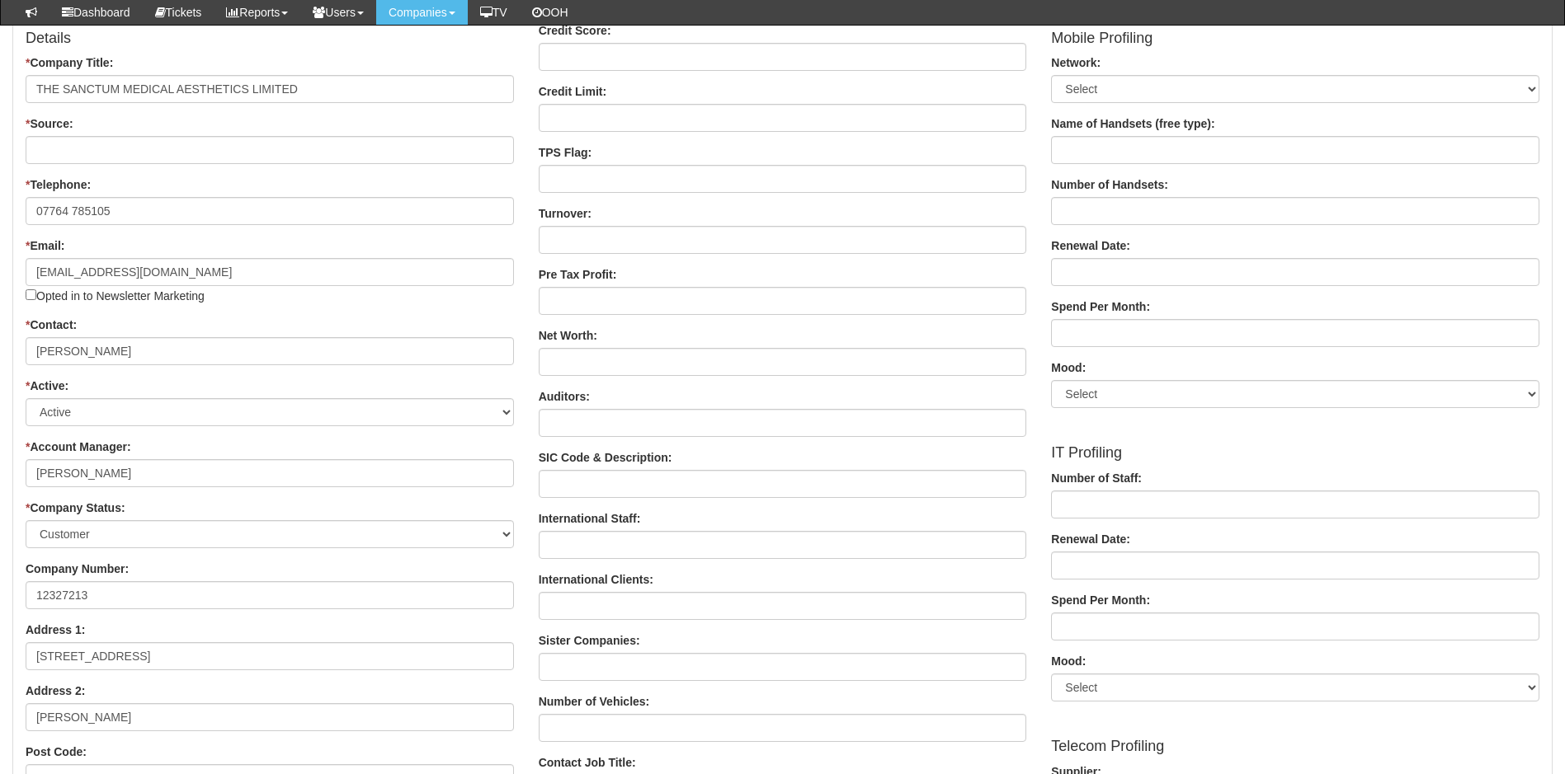
scroll to position [412, 0]
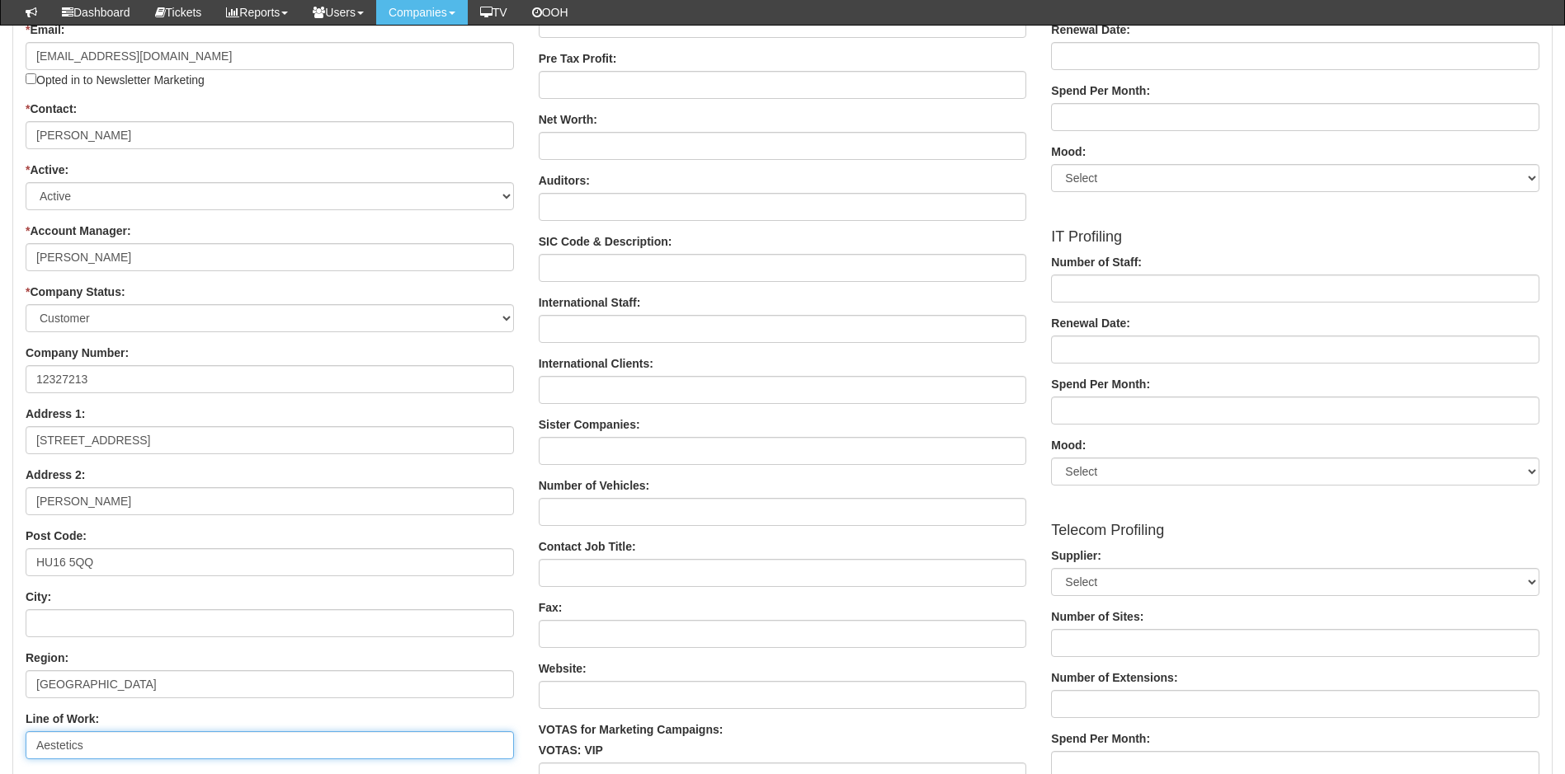
click at [58, 745] on input "Aestetics" at bounding box center [270, 746] width 488 height 28
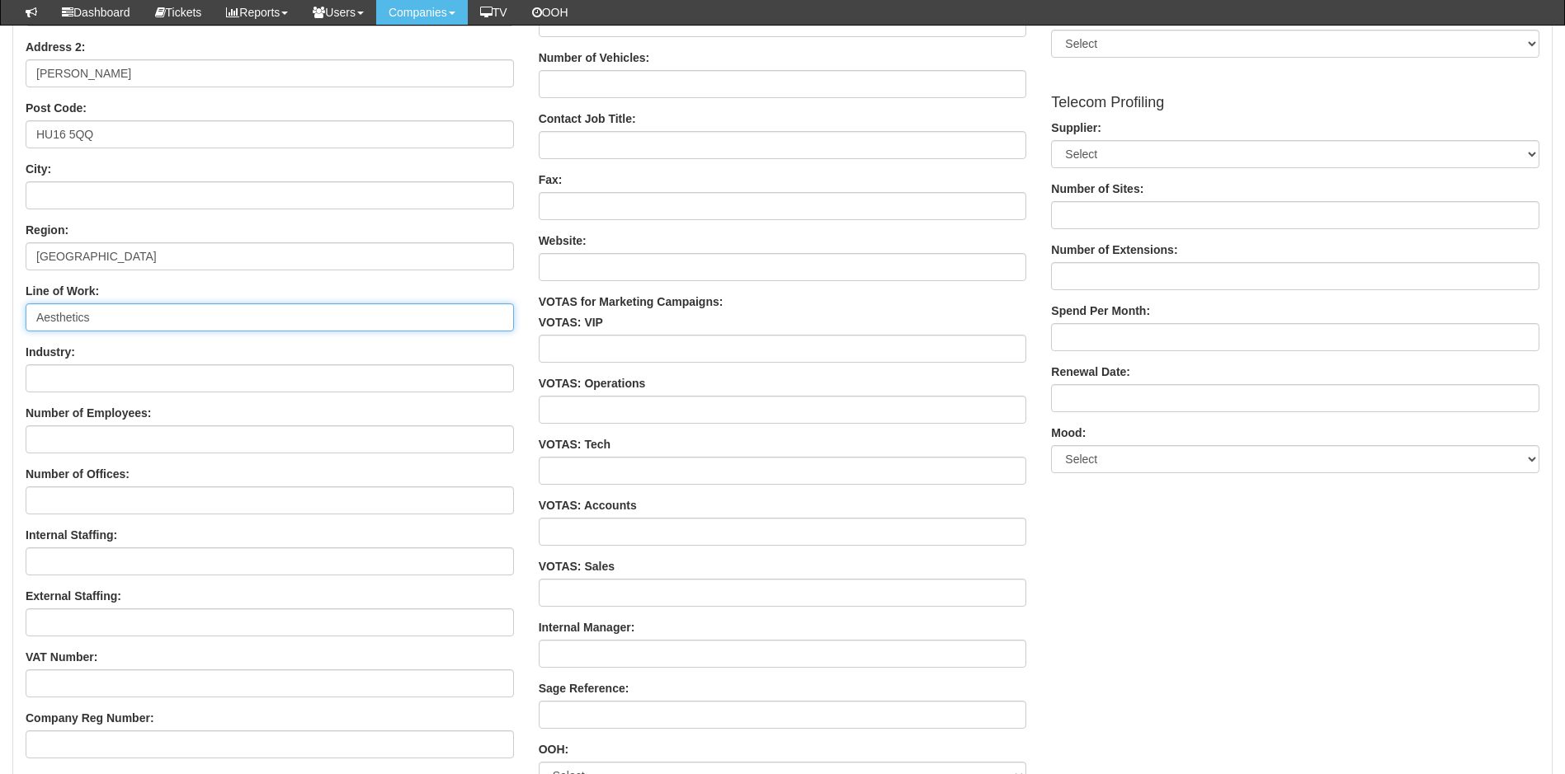
scroll to position [993, 0]
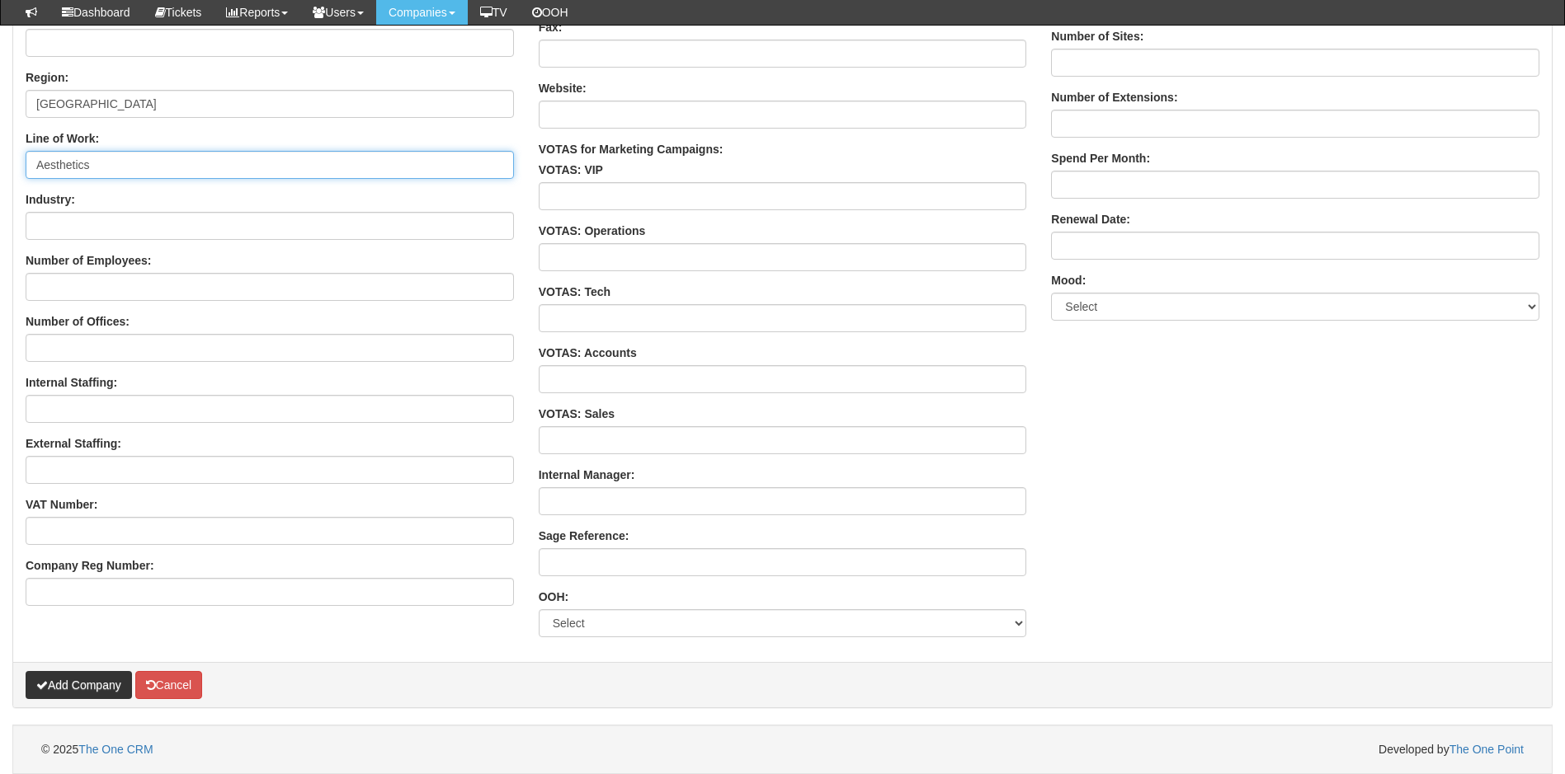
type input "Aesthetics"
click at [73, 686] on button "Add Company" at bounding box center [79, 685] width 106 height 28
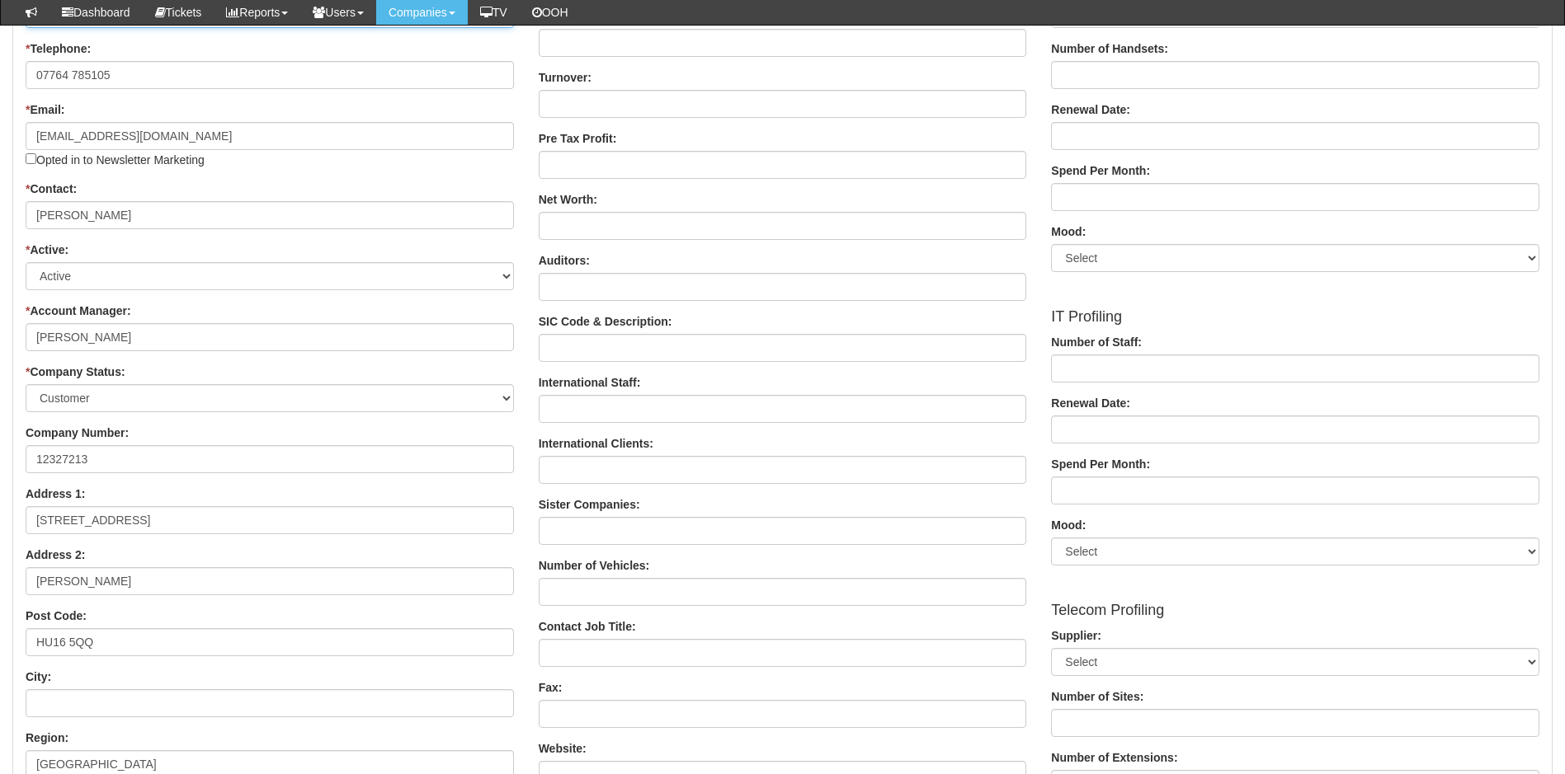
scroll to position [85, 0]
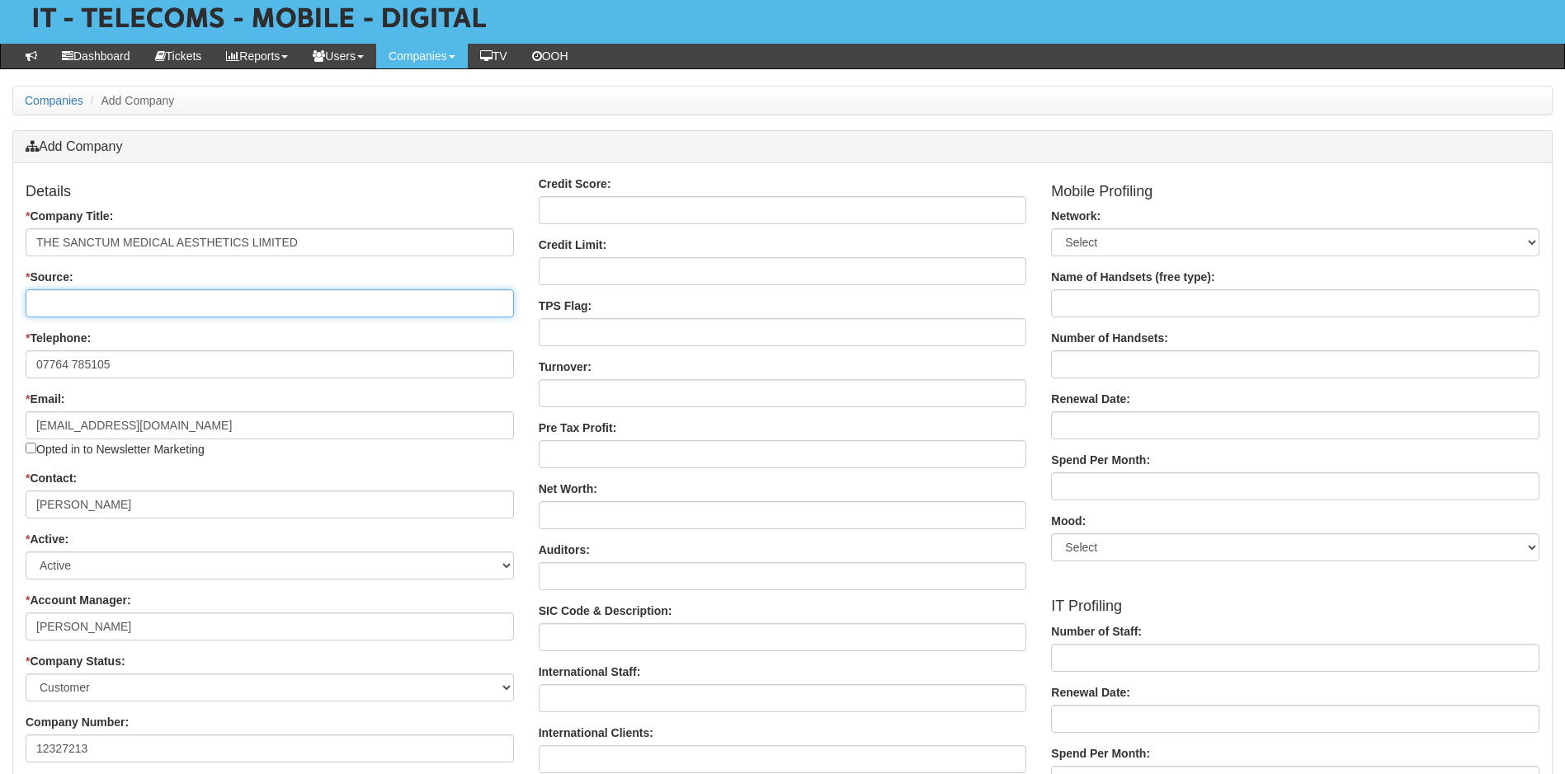
click at [129, 301] on input "* Source:" at bounding box center [270, 304] width 488 height 28
type input "Existing Customer reccomendation"
click at [366, 337] on div "* Telephone: 07764 785105" at bounding box center [270, 354] width 488 height 49
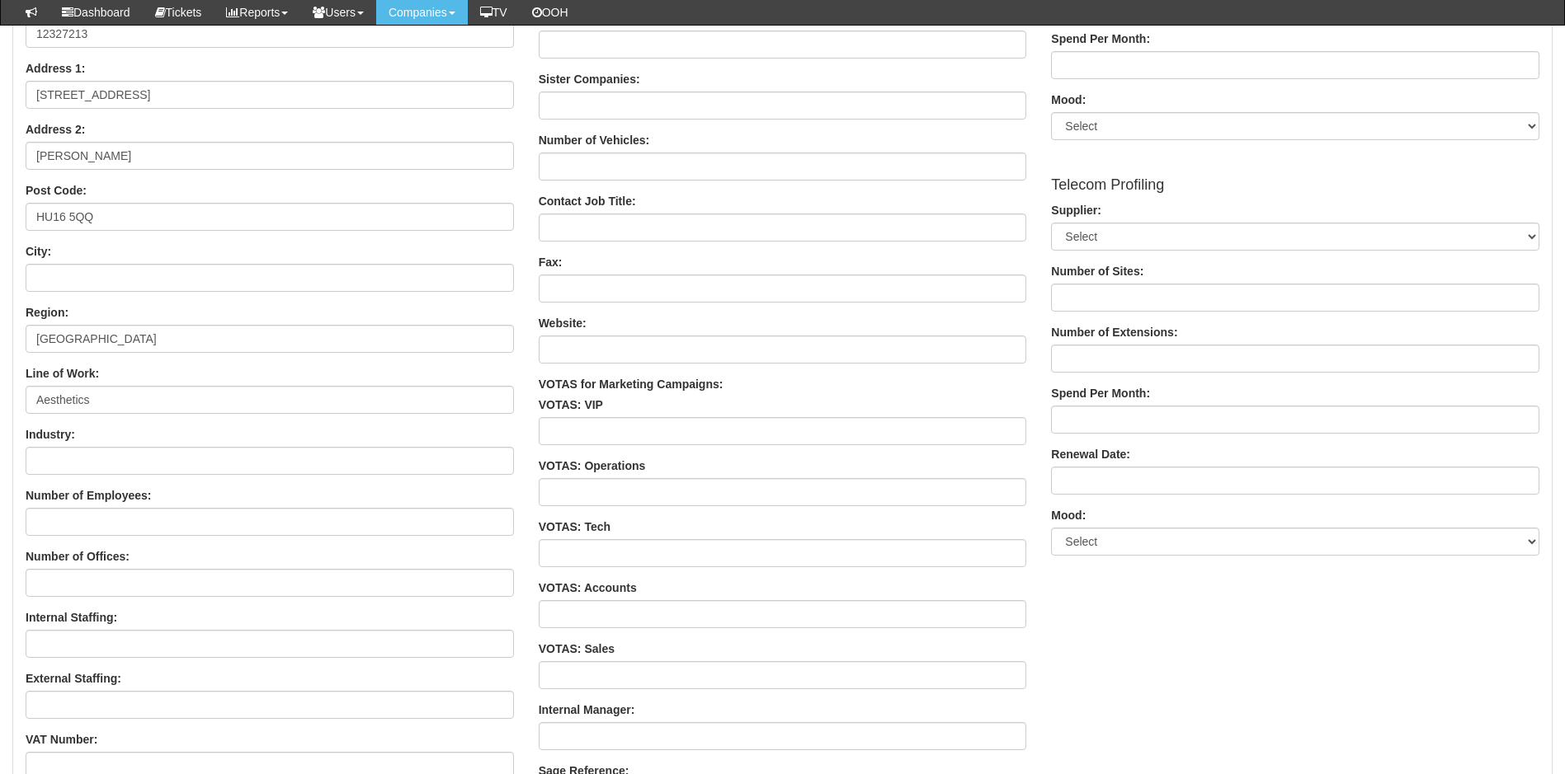
scroll to position [993, 0]
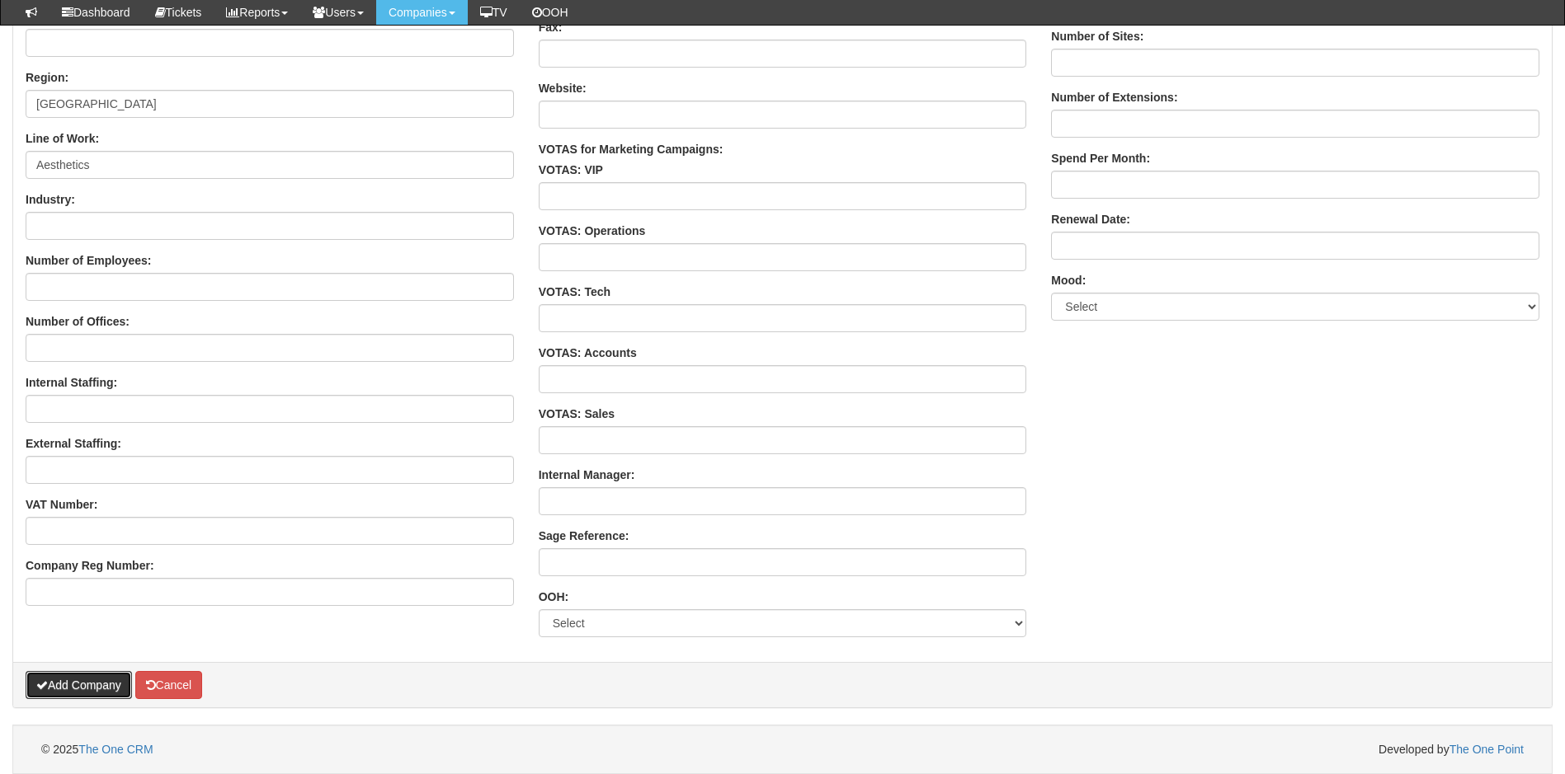
click at [79, 690] on button "Add Company" at bounding box center [79, 685] width 106 height 28
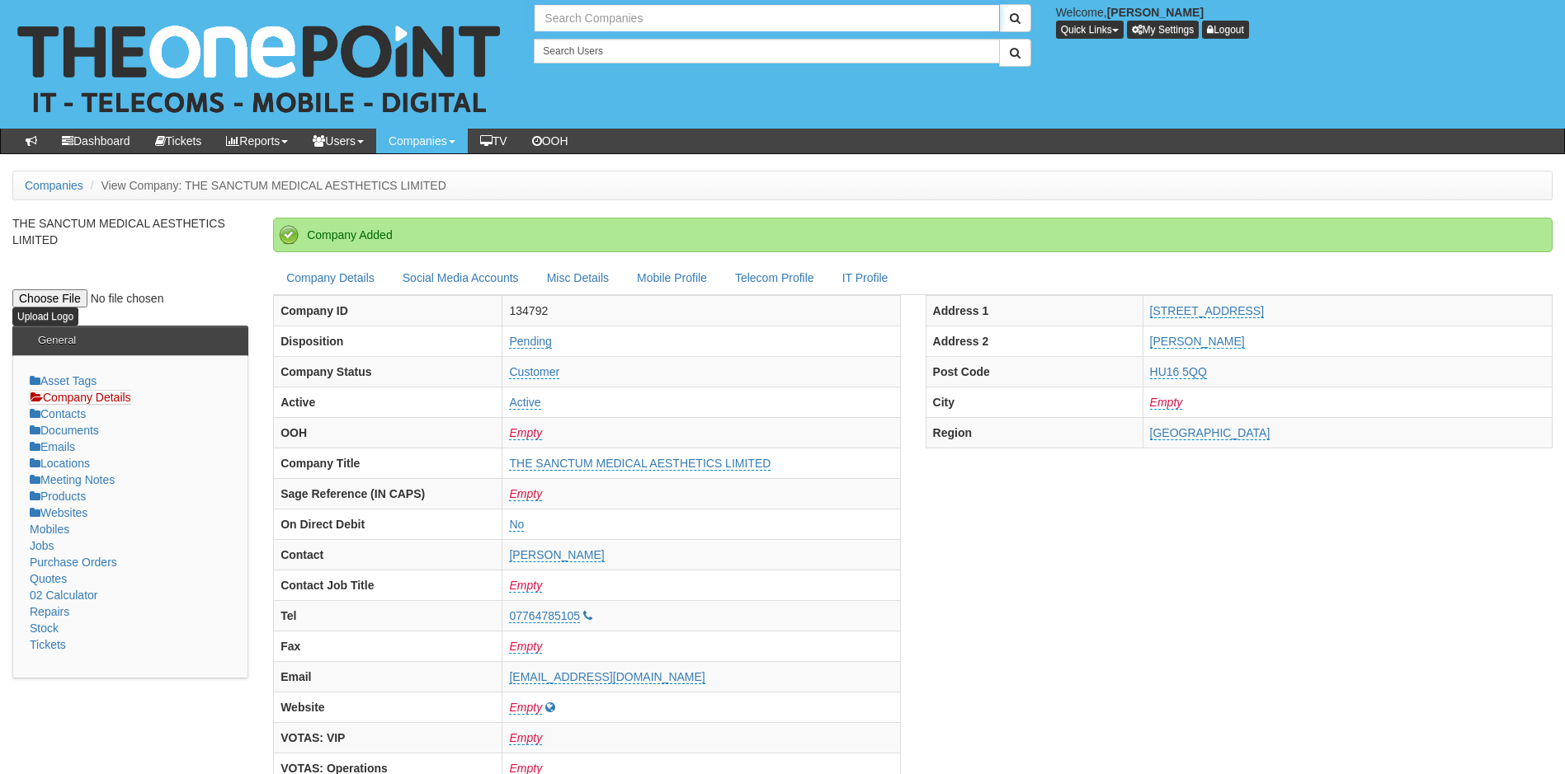
click at [610, 22] on input "text" at bounding box center [766, 18] width 465 height 28
click at [585, 45] on link "Imagine Housing" at bounding box center [766, 46] width 462 height 24
type input "Imagine Housing"
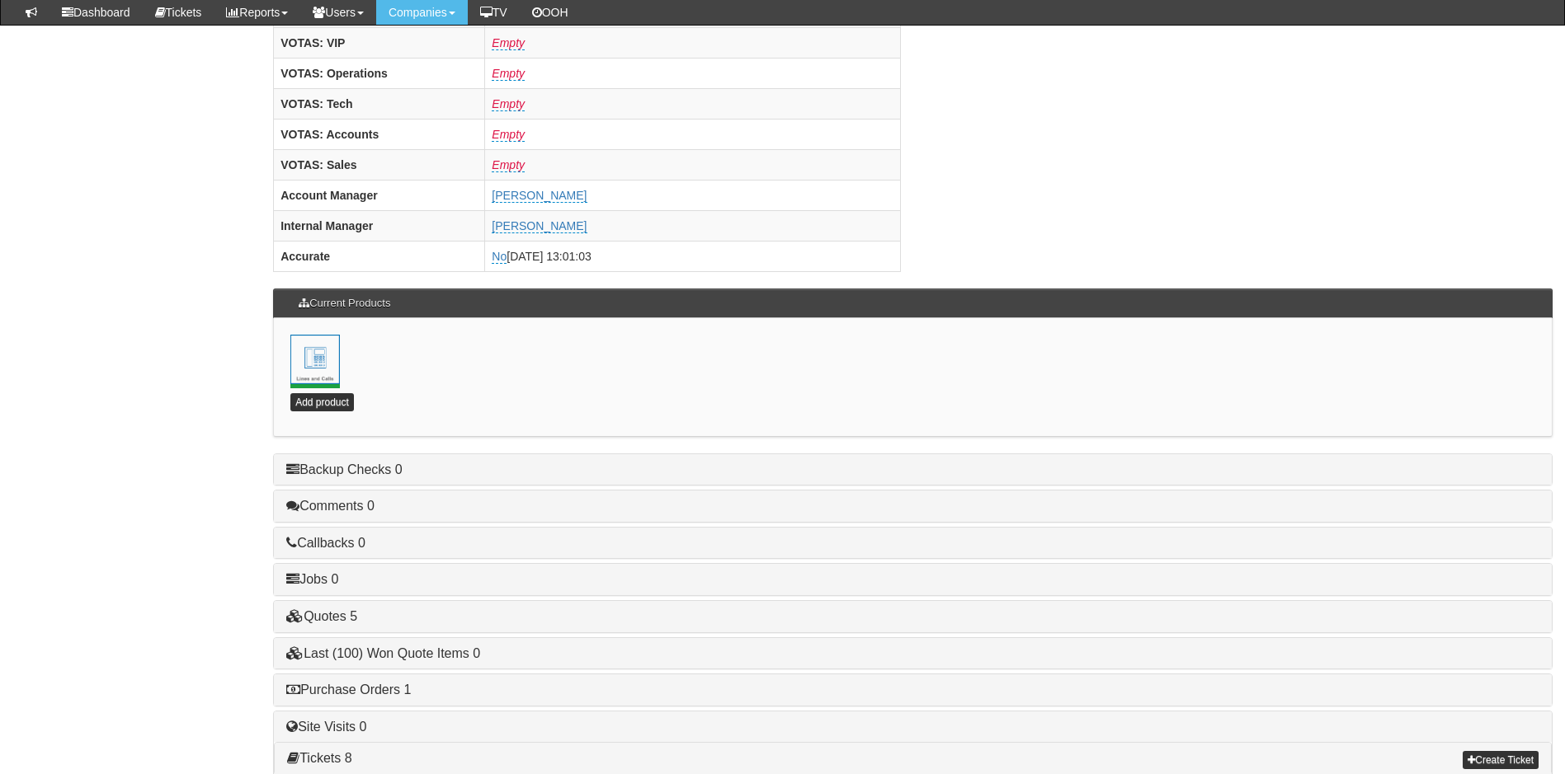
scroll to position [721, 0]
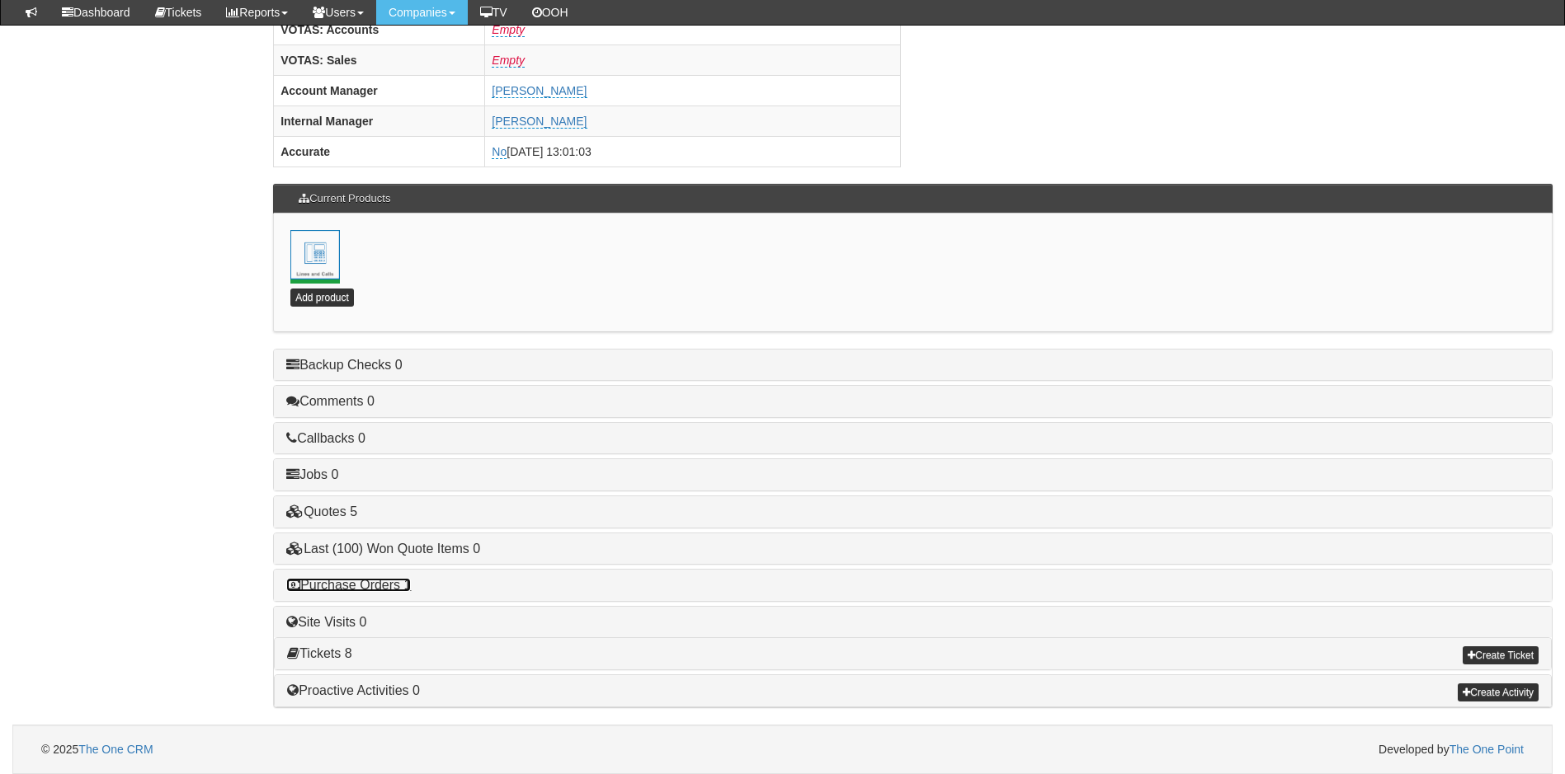
click at [382, 586] on link "Purchase Orders 1" at bounding box center [348, 585] width 125 height 14
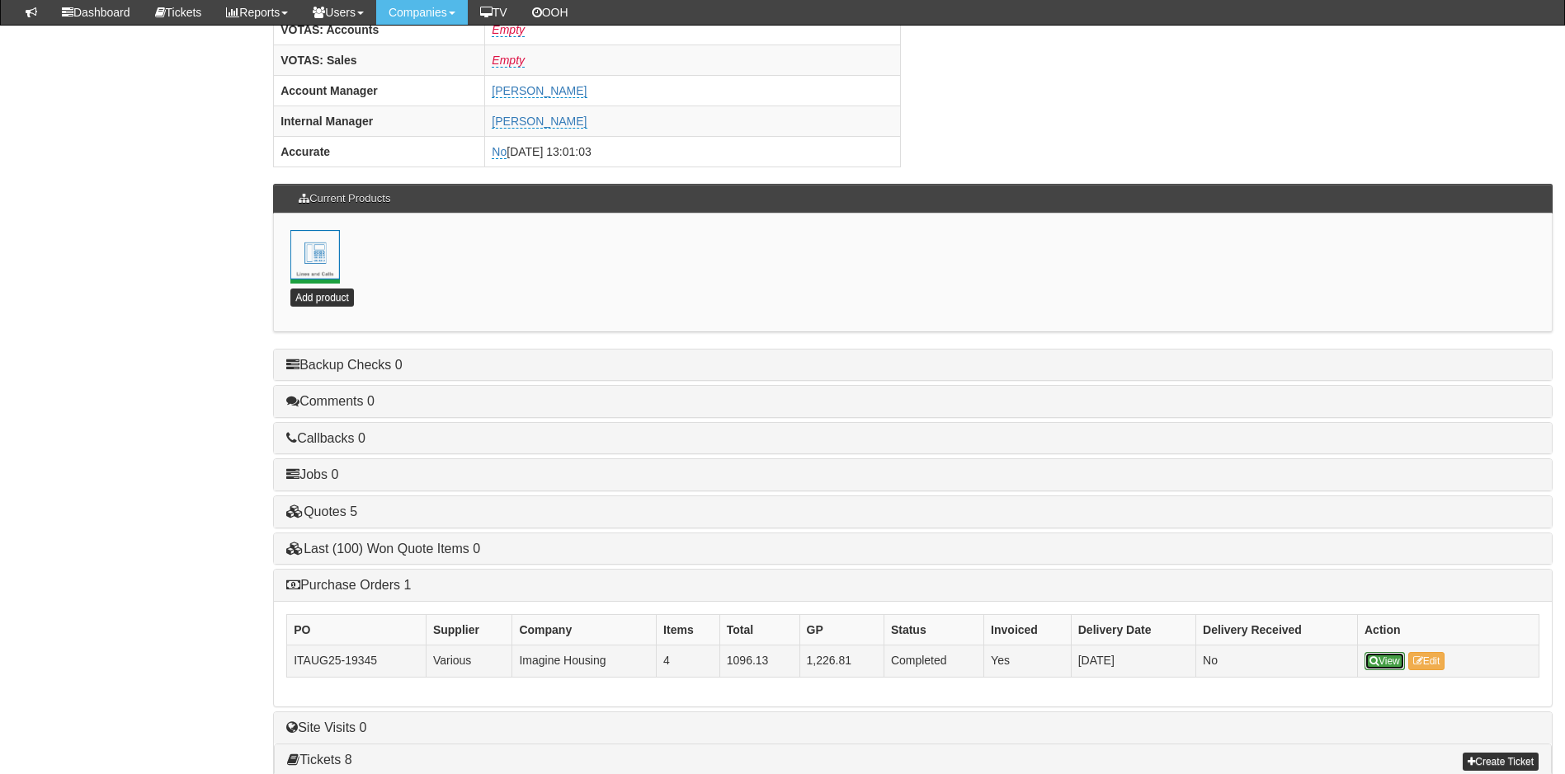
click at [1384, 661] on link "View" at bounding box center [1384, 661] width 40 height 18
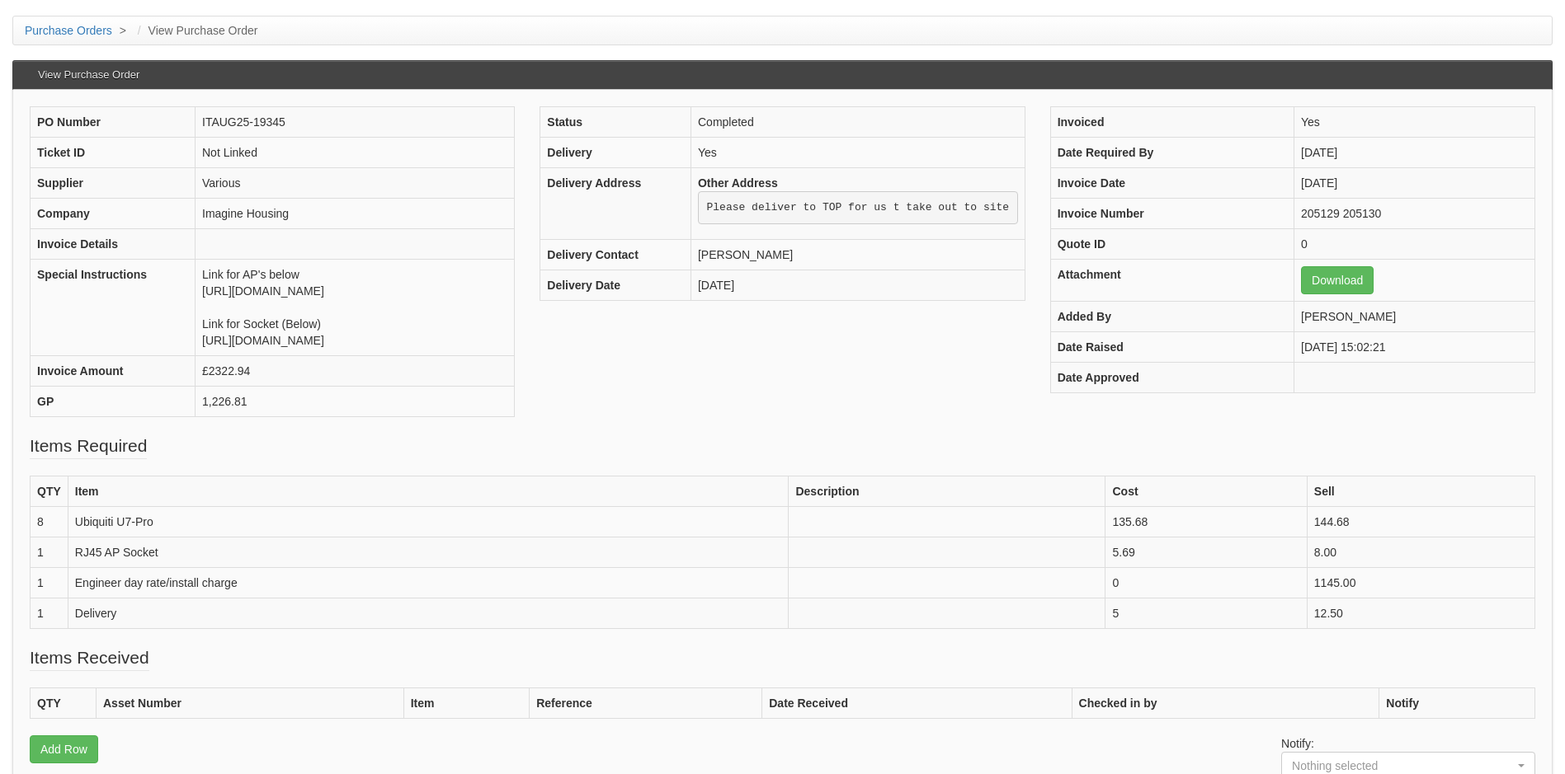
scroll to position [330, 0]
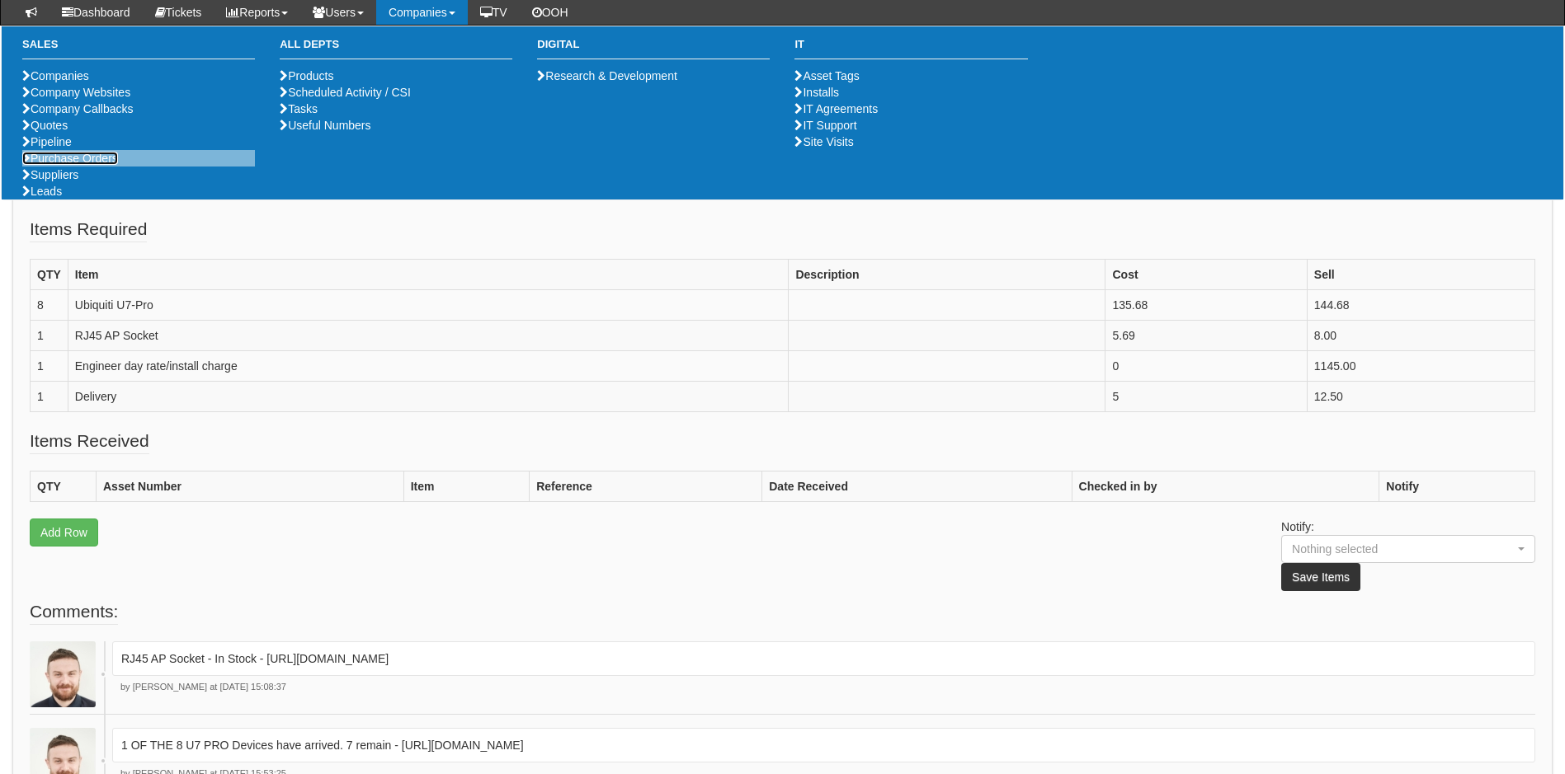
click at [69, 165] on link "Purchase Orders" at bounding box center [70, 158] width 96 height 13
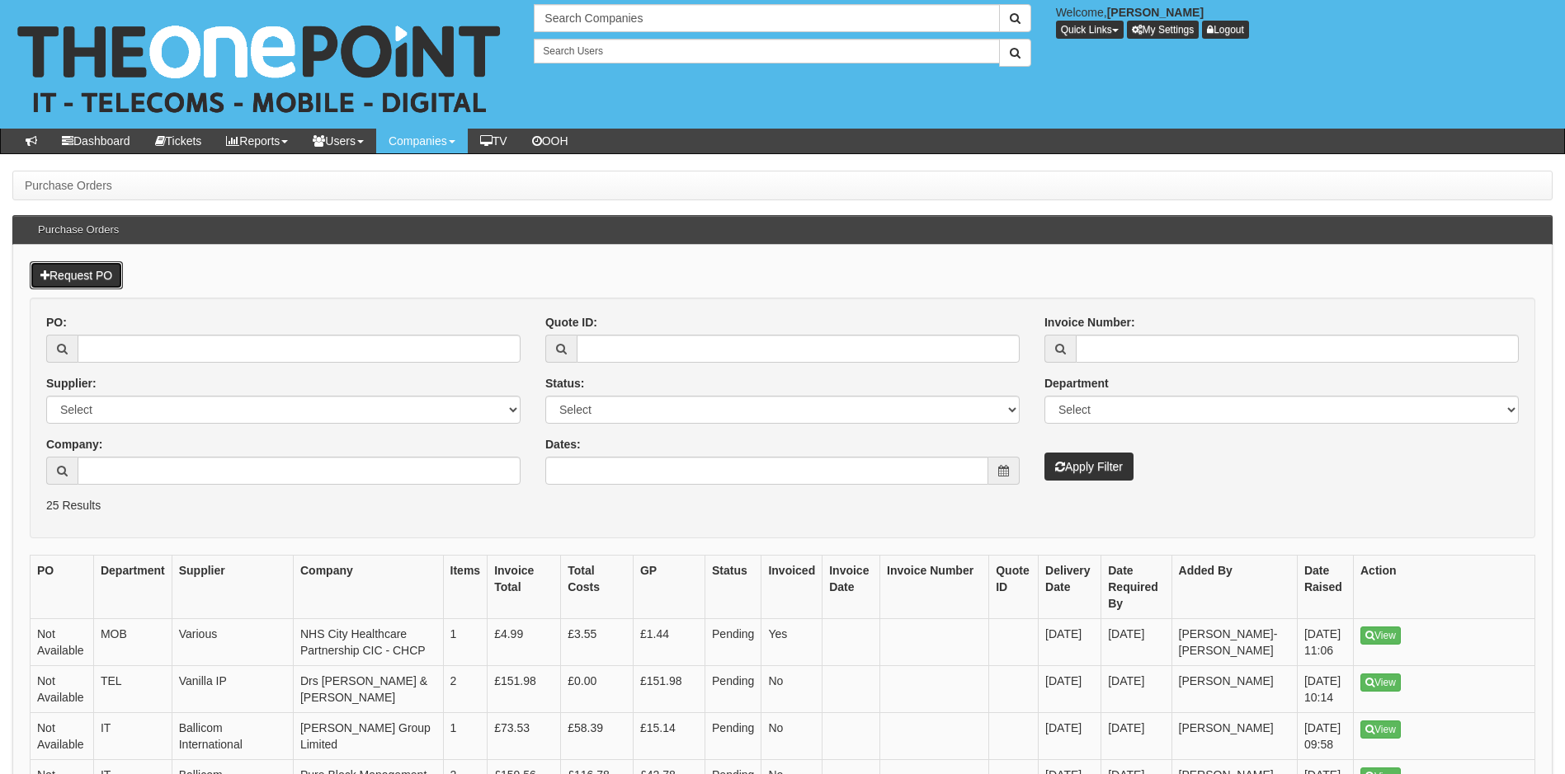
click at [91, 275] on link "Request PO" at bounding box center [76, 275] width 93 height 28
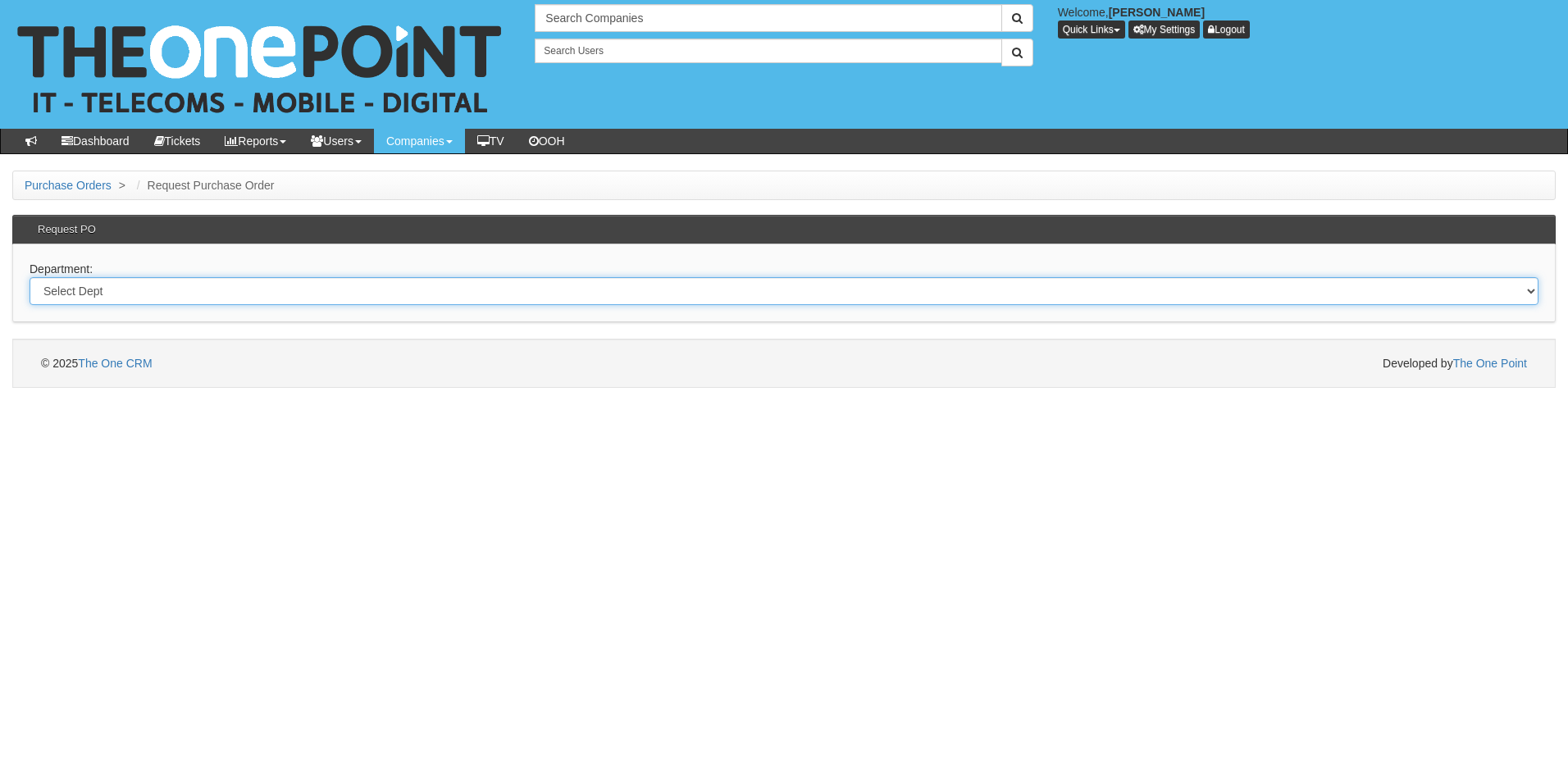
click at [256, 289] on select "Select Dept Digital Internal IT Mobiles Marketing Telecoms" at bounding box center [784, 291] width 1509 height 28
select select "?pipeID=&dept=MOB"
click at [30, 278] on select "Select Dept Digital Internal IT Mobiles Marketing Telecoms" at bounding box center [784, 291] width 1509 height 28
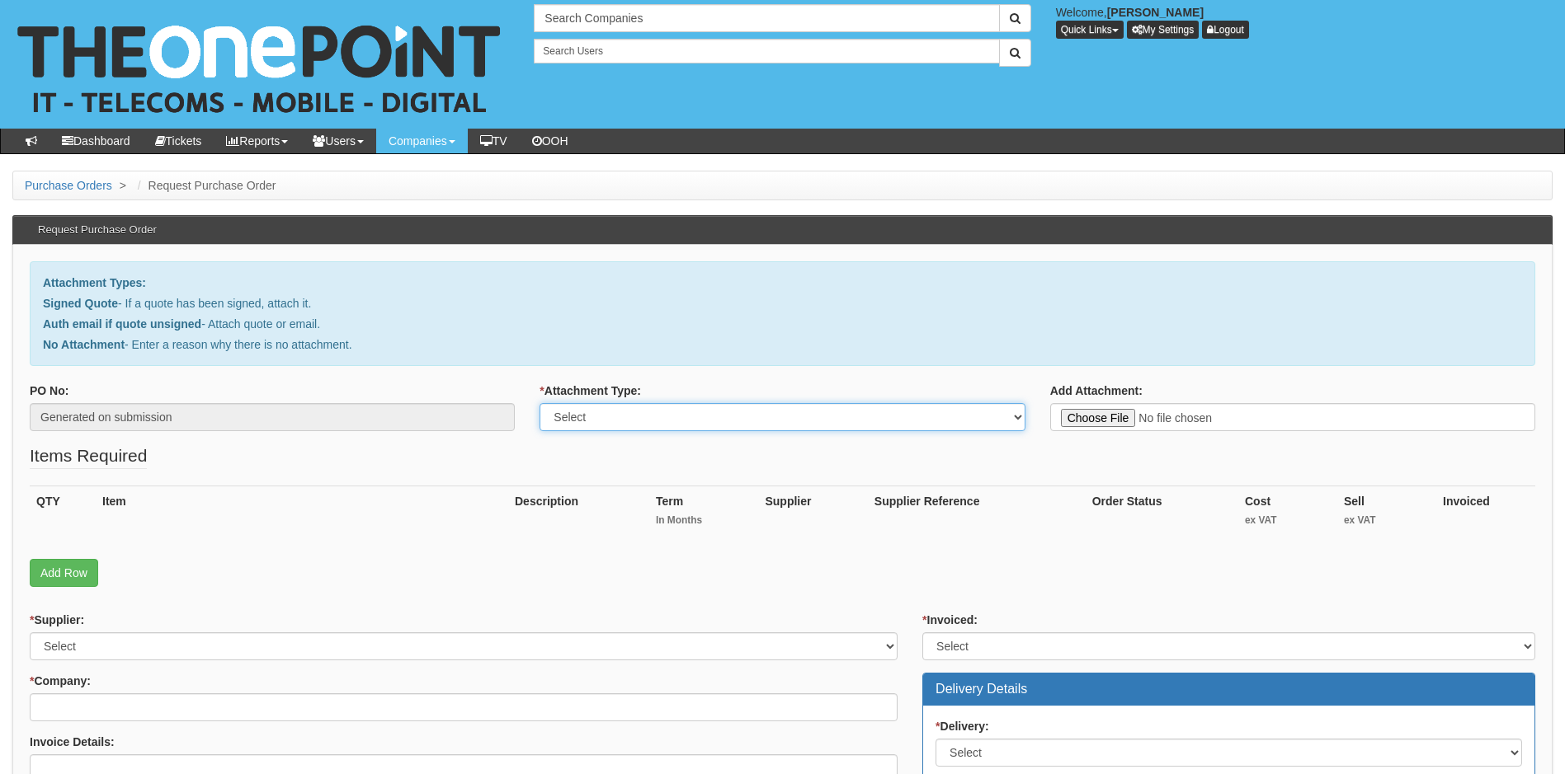
click at [586, 417] on select "Select Signed Quote Auth email with quote if unsigned No Attachment" at bounding box center [781, 417] width 485 height 28
click at [439, 450] on fieldset "Items Required QTY Item Description Term In Months Supplier Supplier Reference …" at bounding box center [782, 520] width 1505 height 152
type input "C:\fakepath\Sanctum Medical Clinic - O2 Mobile (copy) (1).pdf"
click at [652, 419] on select "Select Signed Quote Auth email with quote if unsigned No Attachment" at bounding box center [781, 417] width 485 height 28
select select "Signed Quote"
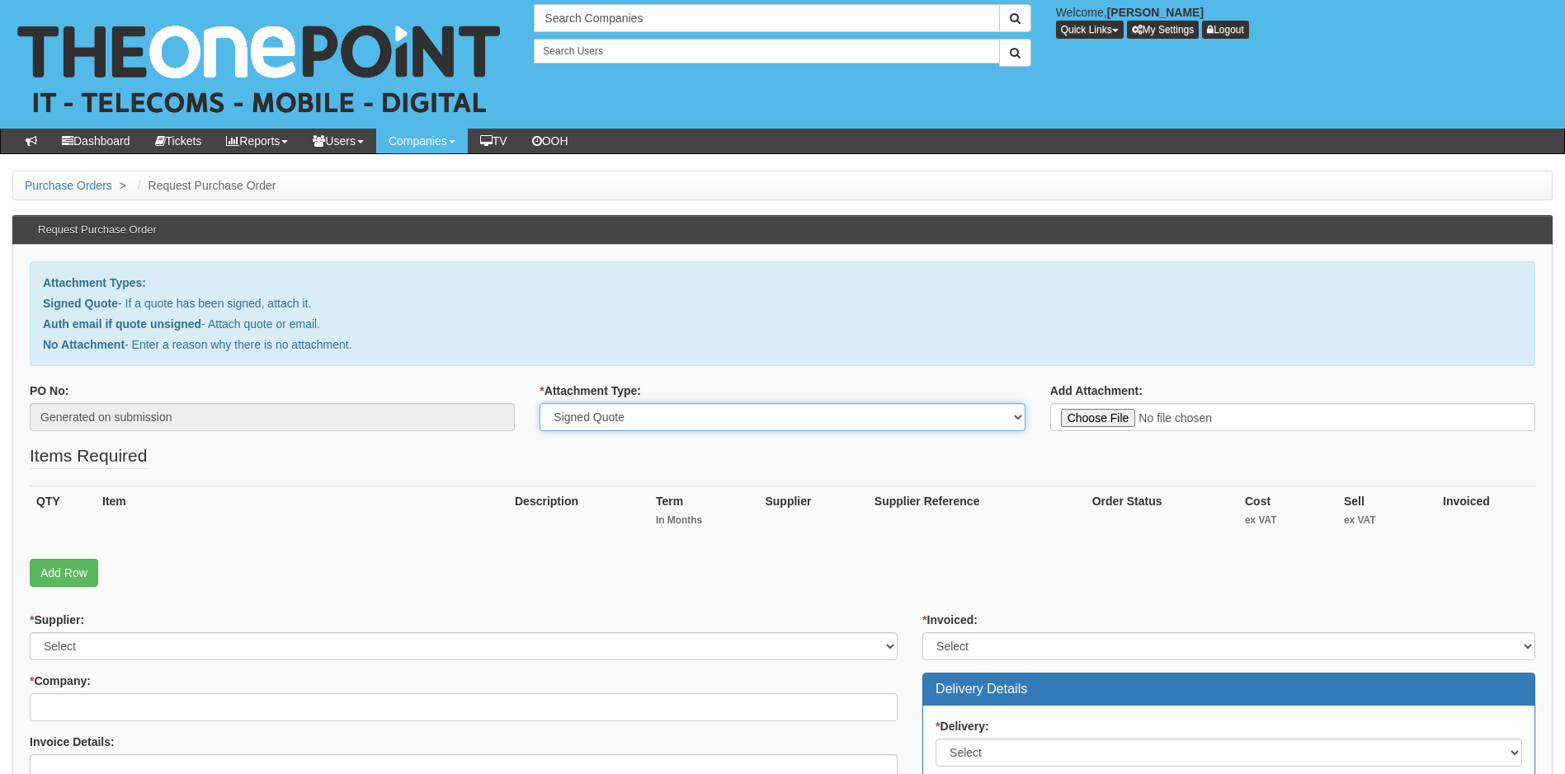
click at [539, 403] on select "Select Signed Quote Auth email with quote if unsigned No Attachment" at bounding box center [781, 417] width 485 height 28
click at [63, 563] on link "Add Row" at bounding box center [64, 573] width 68 height 28
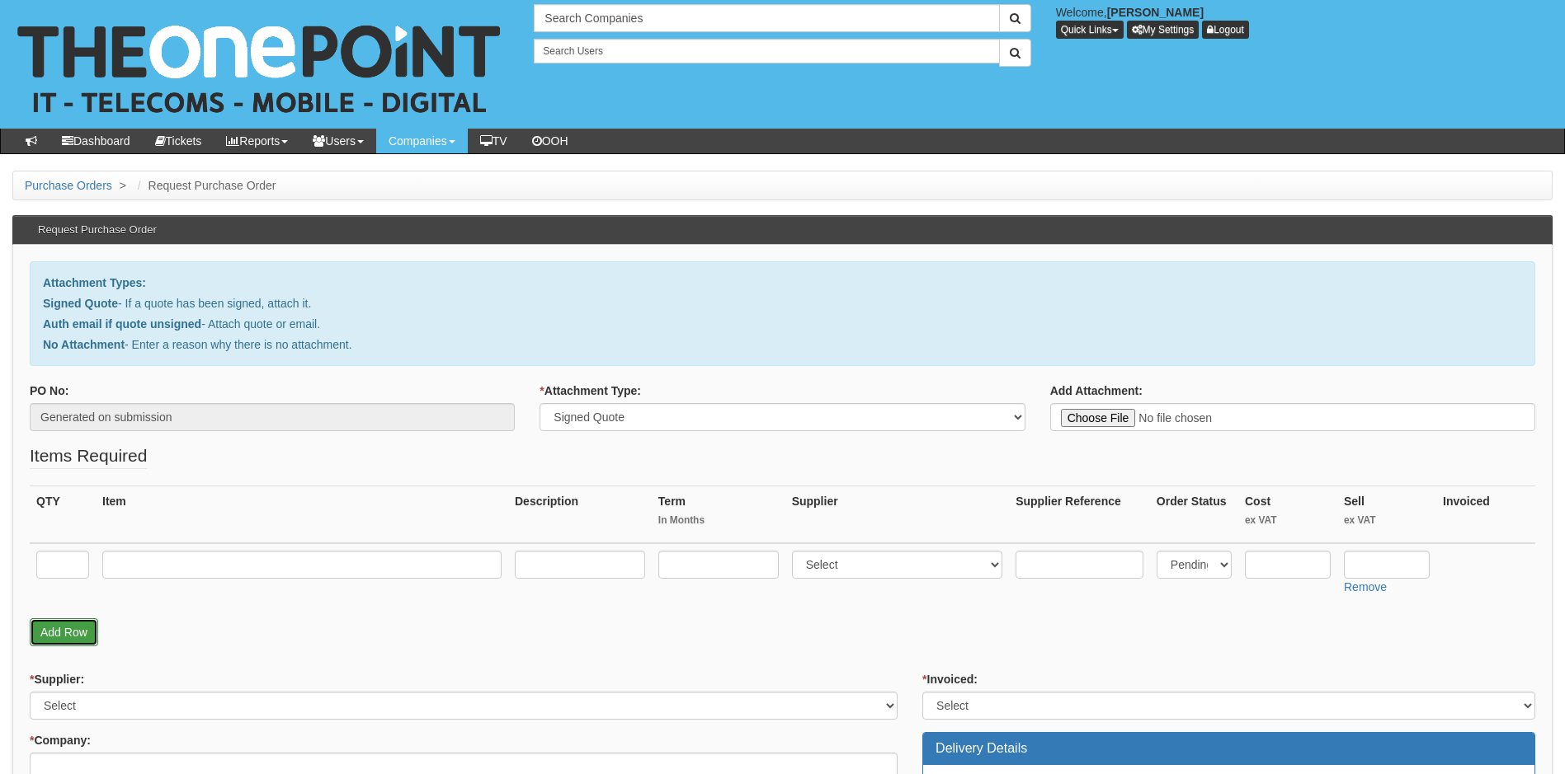
click at [64, 628] on link "Add Row" at bounding box center [64, 633] width 68 height 28
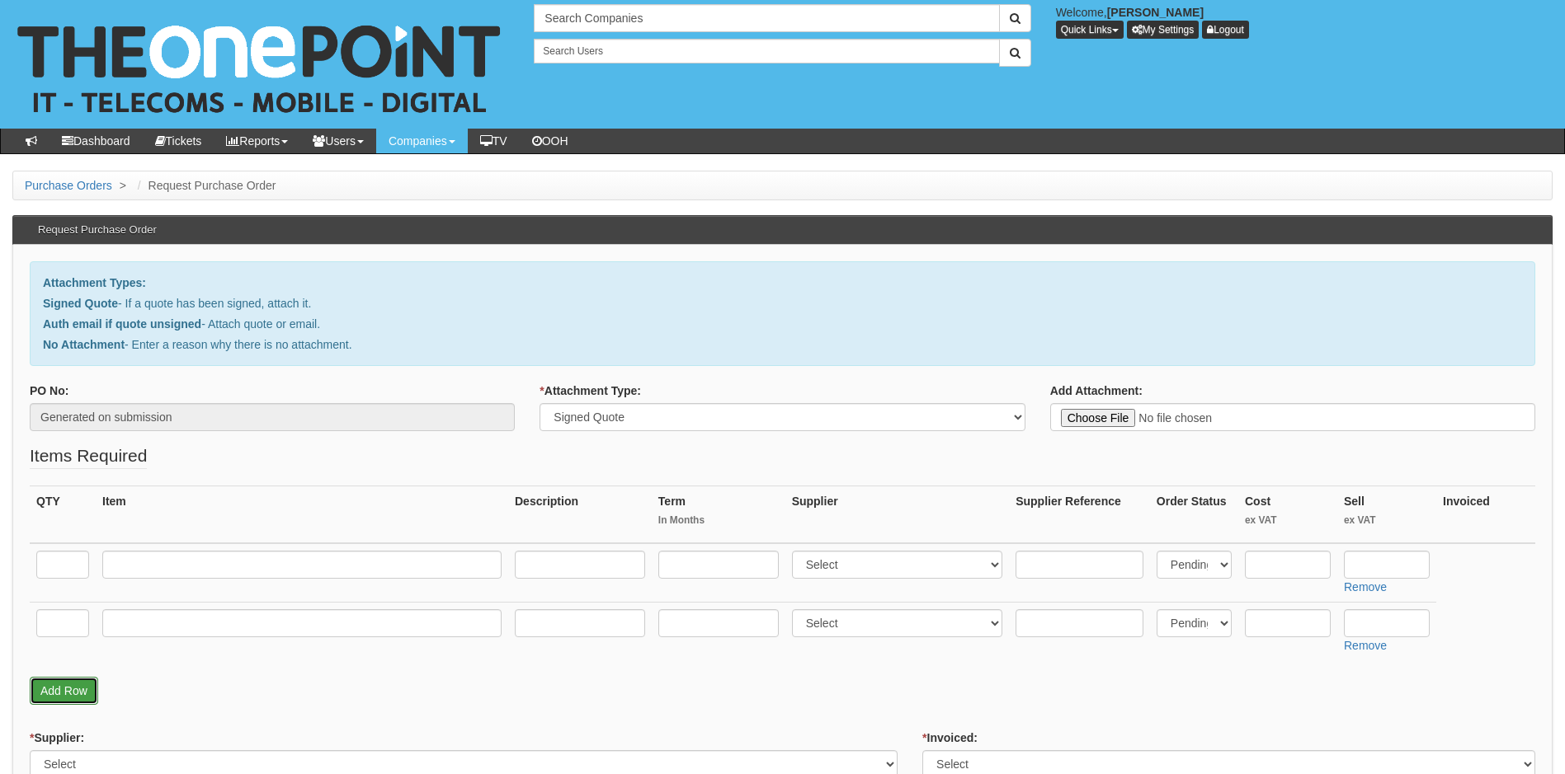
click at [64, 691] on link "Add Row" at bounding box center [64, 691] width 68 height 28
click at [70, 565] on input "text" at bounding box center [62, 565] width 53 height 28
type input "2"
click at [42, 626] on input "text" at bounding box center [62, 624] width 53 height 28
type input "1"
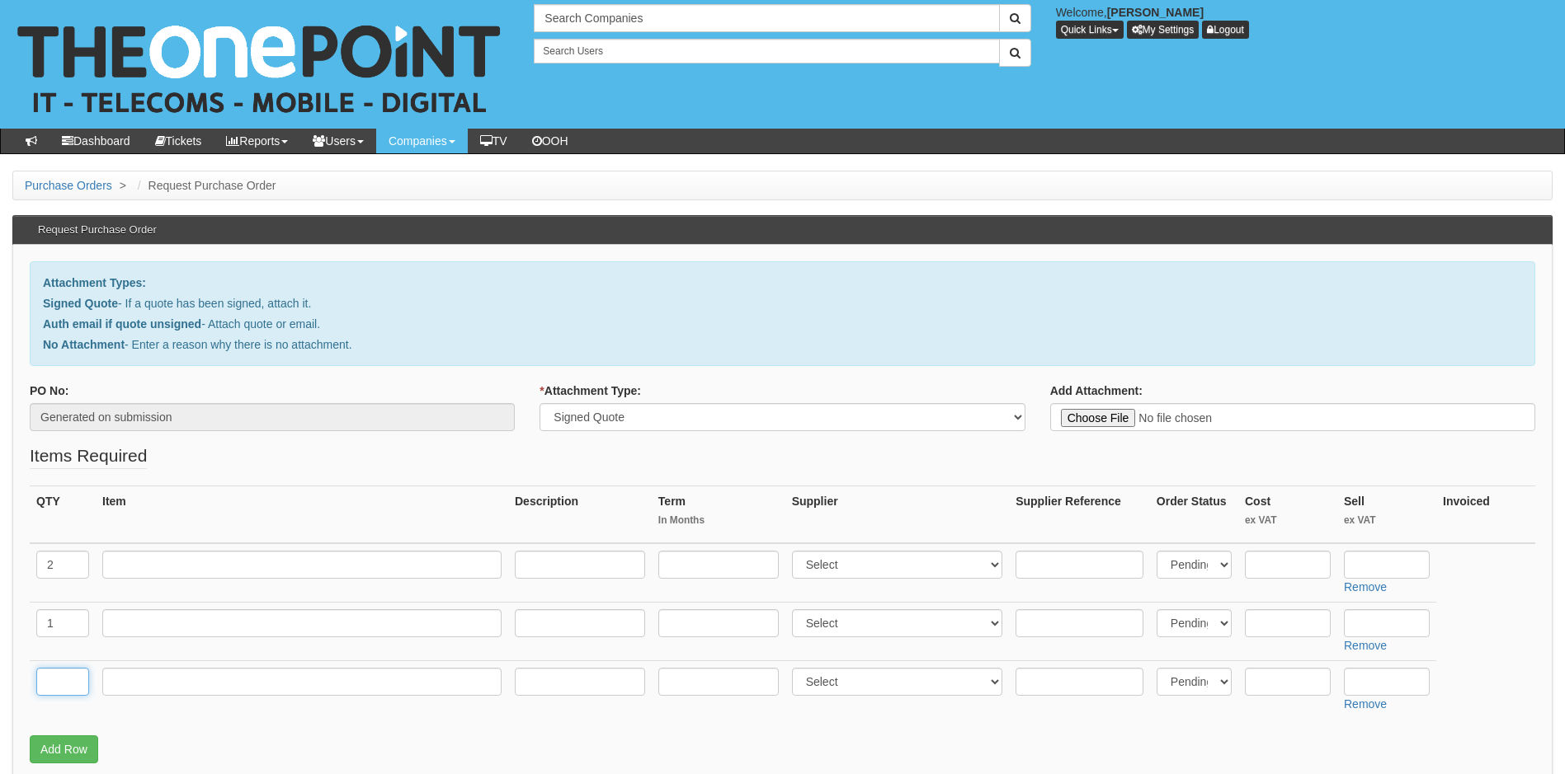
click at [66, 679] on input "text" at bounding box center [62, 682] width 53 height 28
type input "2"
click at [128, 679] on input "text" at bounding box center [301, 682] width 399 height 28
type input "iPhone 15 (128GB)"
click at [181, 560] on input "text" at bounding box center [301, 565] width 399 height 28
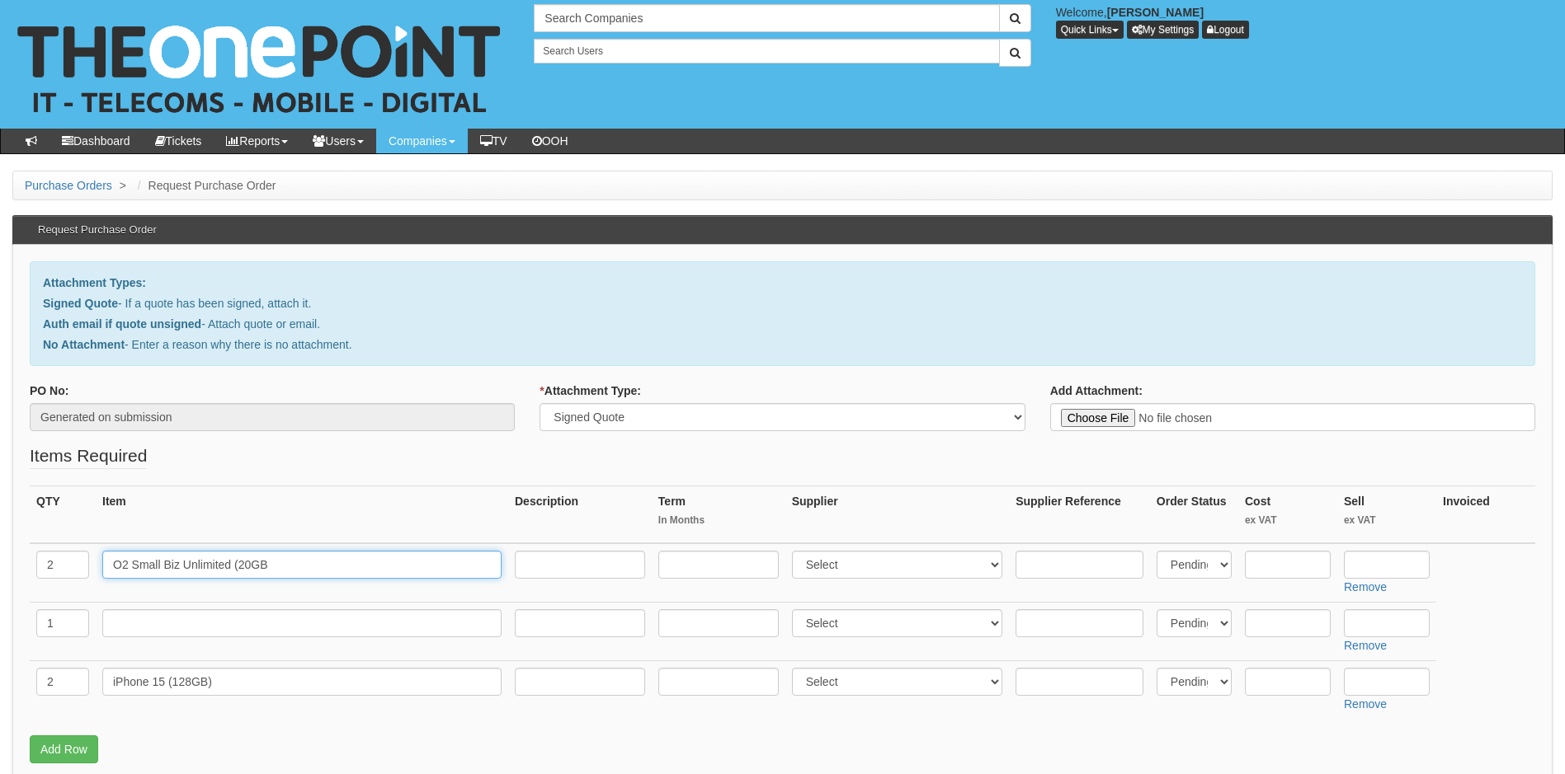
drag, startPoint x: 233, startPoint y: 563, endPoint x: 185, endPoint y: 564, distance: 47.8
click at [185, 564] on input "O2 Small Biz Unlimited (20GB" at bounding box center [301, 565] width 399 height 28
drag, startPoint x: 240, startPoint y: 567, endPoint x: 181, endPoint y: 564, distance: 58.7
click at [181, 563] on input "O2 Small Biz Unlimited (20GB" at bounding box center [301, 565] width 399 height 28
type input "O2 Small Biz 20GB"
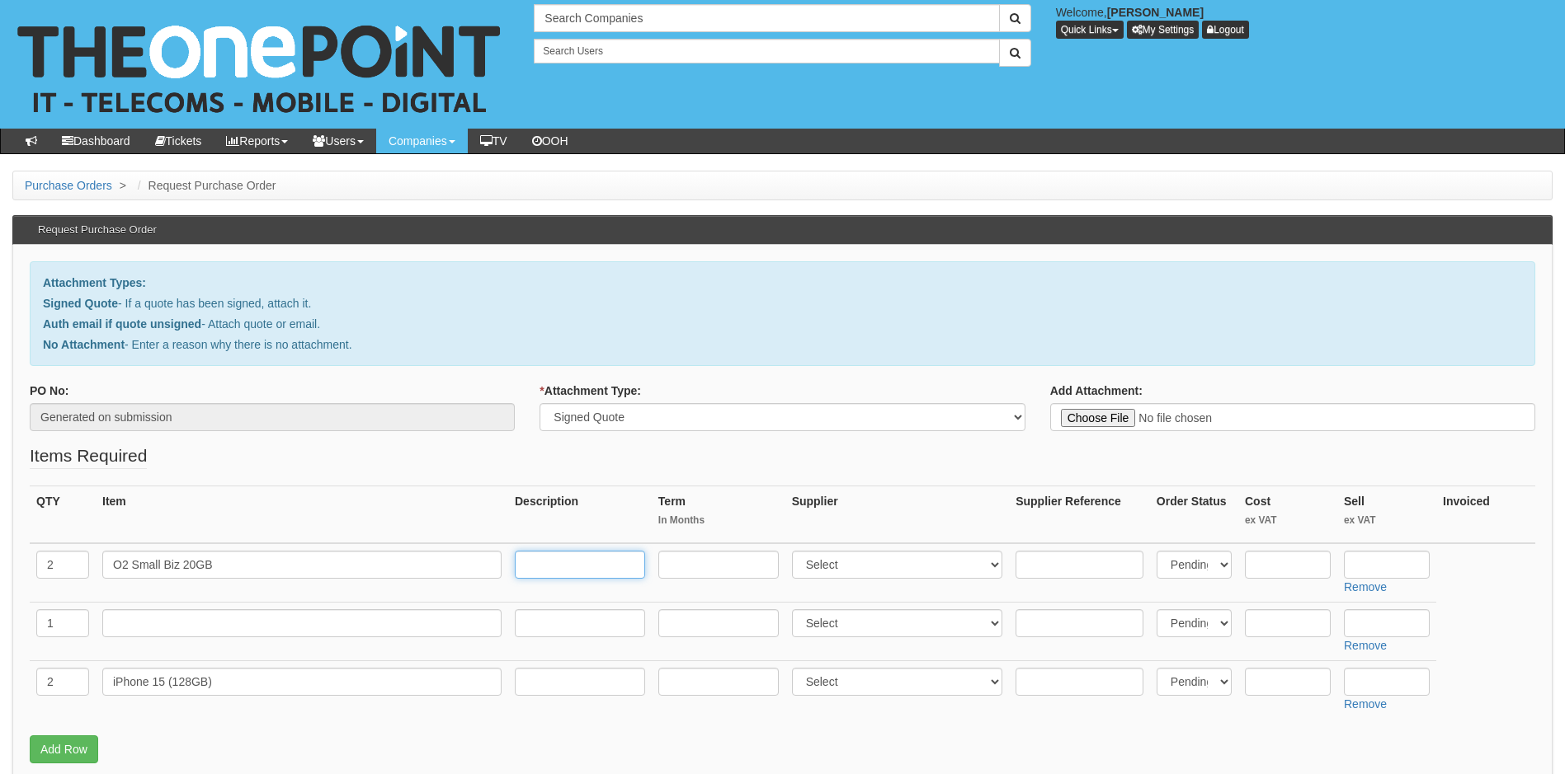
click at [577, 563] on input "text" at bounding box center [580, 565] width 130 height 28
click at [529, 565] on input "29.50pm" at bounding box center [580, 565] width 130 height 28
type input "£29.50pm"
click at [716, 572] on input "text" at bounding box center [718, 565] width 120 height 28
type input "36"
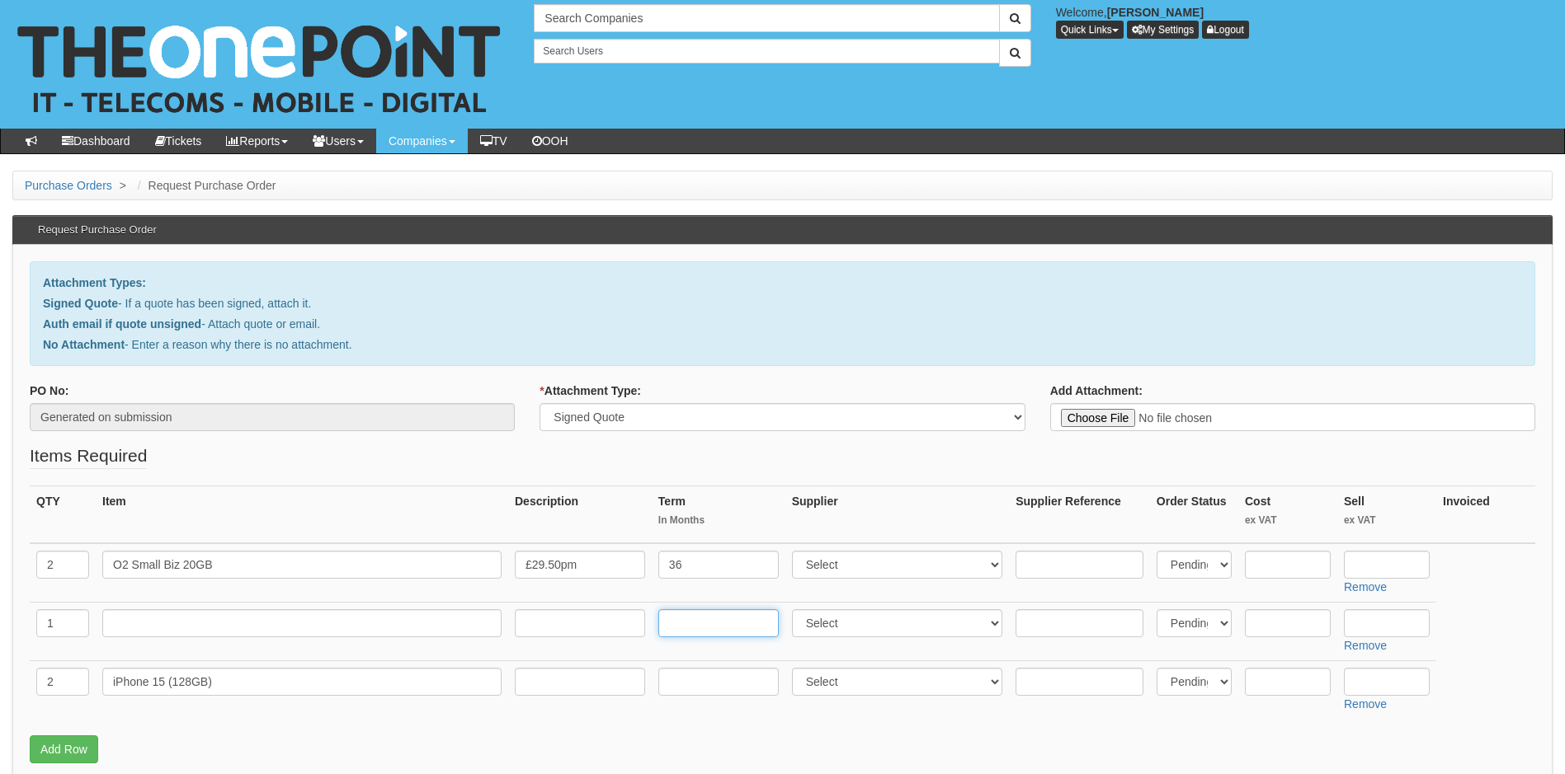
click at [686, 623] on input "text" at bounding box center [718, 624] width 120 height 28
type input "36"
click at [544, 625] on input "text" at bounding box center [580, 624] width 130 height 28
type input "£21pm"
click at [164, 623] on input "text" at bounding box center [301, 624] width 399 height 28
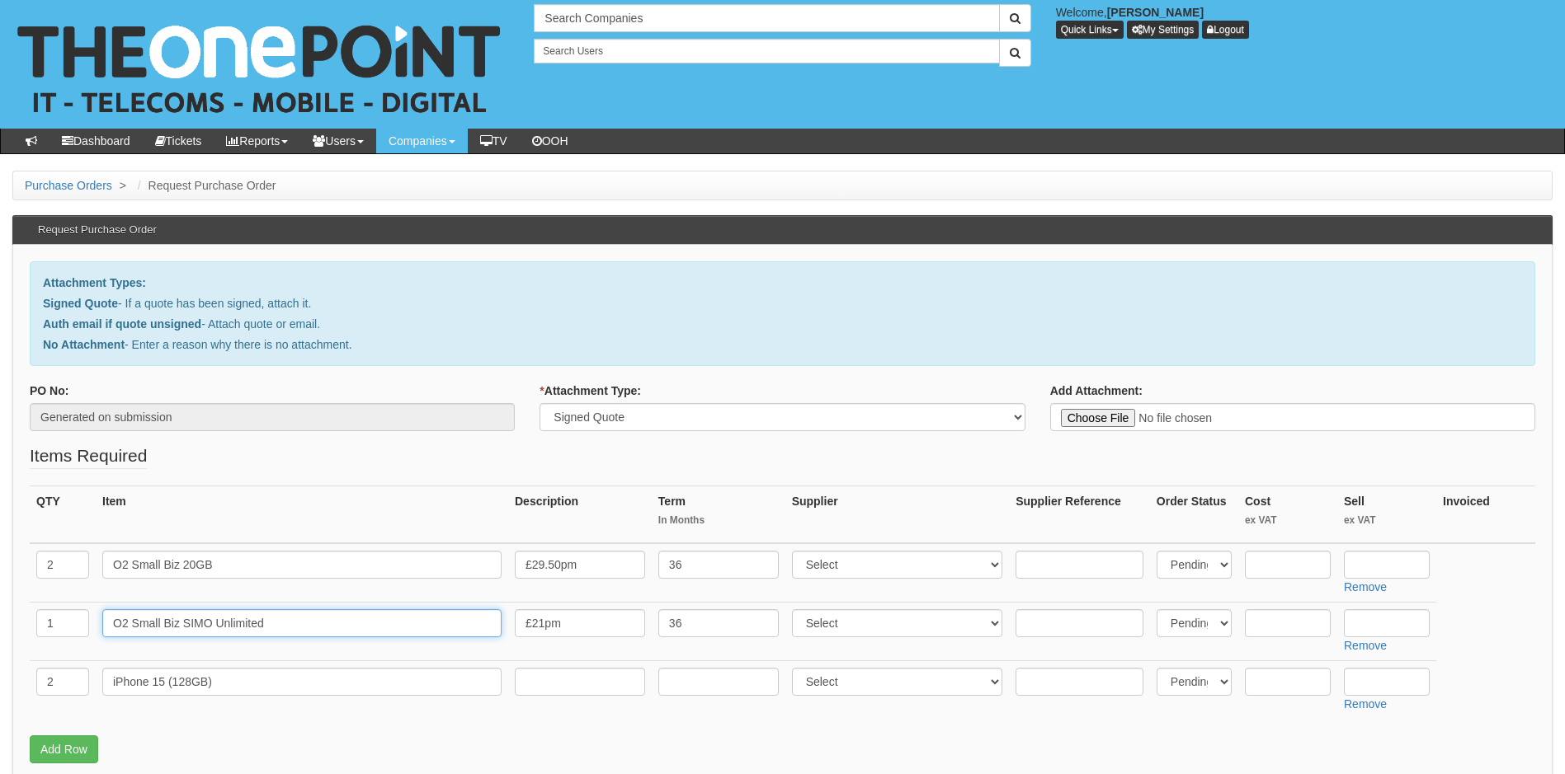
type input "O2 Small Biz SIMO Unlimited"
drag, startPoint x: 908, startPoint y: 574, endPoint x: 923, endPoint y: 612, distance: 40.7
click at [907, 574] on select "Select 123 REG.co.uk 1Password 3 4Gon AA Jones Electric Ltd Abzorb Access Group…" at bounding box center [897, 565] width 211 height 28
select select "54"
click at [795, 551] on select "Select 123 REG.co.uk 1Password 3 4Gon AA Jones Electric Ltd Abzorb Access Group…" at bounding box center [897, 565] width 211 height 28
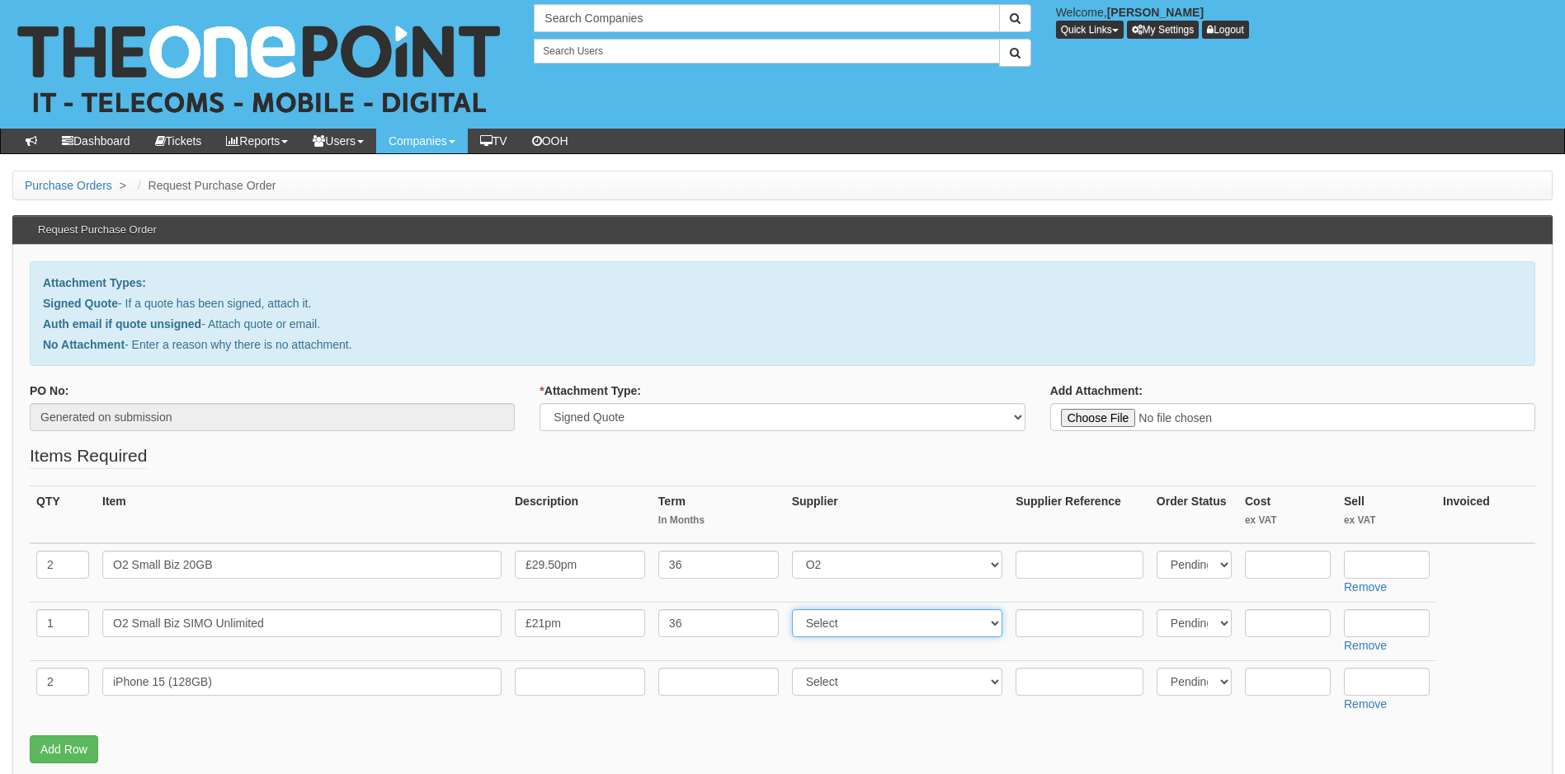
click at [904, 628] on select "Select 123 REG.co.uk 1Password 3 4Gon AA Jones Electric Ltd Abzorb Access Group…" at bounding box center [897, 624] width 211 height 28
select select "54"
click at [795, 610] on select "Select 123 REG.co.uk 1Password 3 4Gon AA Jones Electric Ltd Abzorb Access Group…" at bounding box center [897, 624] width 211 height 28
click at [882, 688] on select "Select 123 REG.co.uk 1Password 3 4Gon AA Jones Electric Ltd Abzorb Access Group…" at bounding box center [897, 682] width 211 height 28
select select "260"
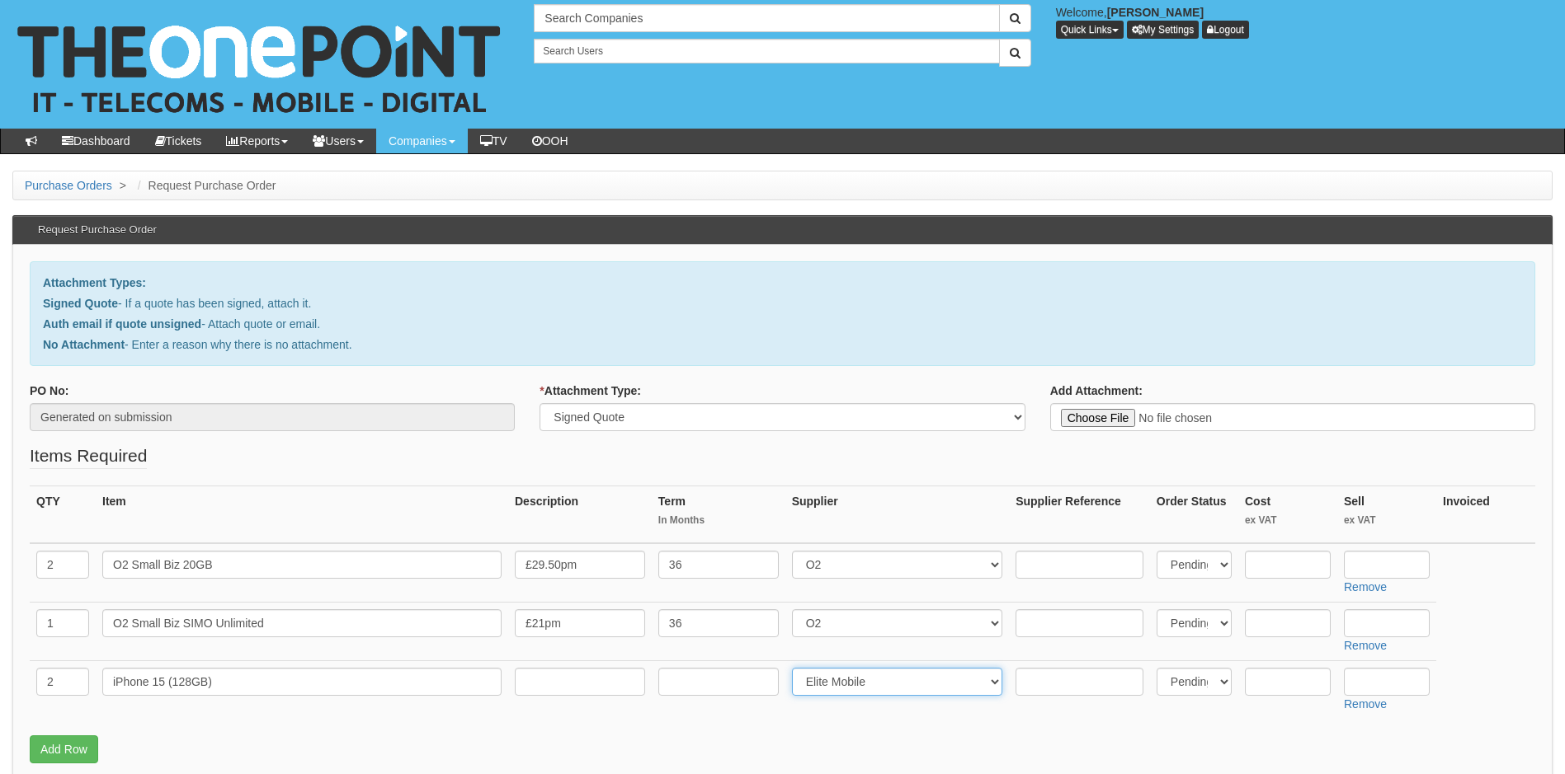
click at [795, 668] on select "Select 123 REG.co.uk 1Password 3 4Gon AA Jones Electric Ltd Abzorb Access Group…" at bounding box center [897, 682] width 211 height 28
click at [562, 691] on input "text" at bounding box center [580, 682] width 130 height 28
click at [931, 495] on th "Supplier" at bounding box center [897, 516] width 224 height 58
click at [1273, 570] on input "text" at bounding box center [1288, 565] width 86 height 28
click at [1410, 566] on input "text" at bounding box center [1387, 565] width 86 height 28
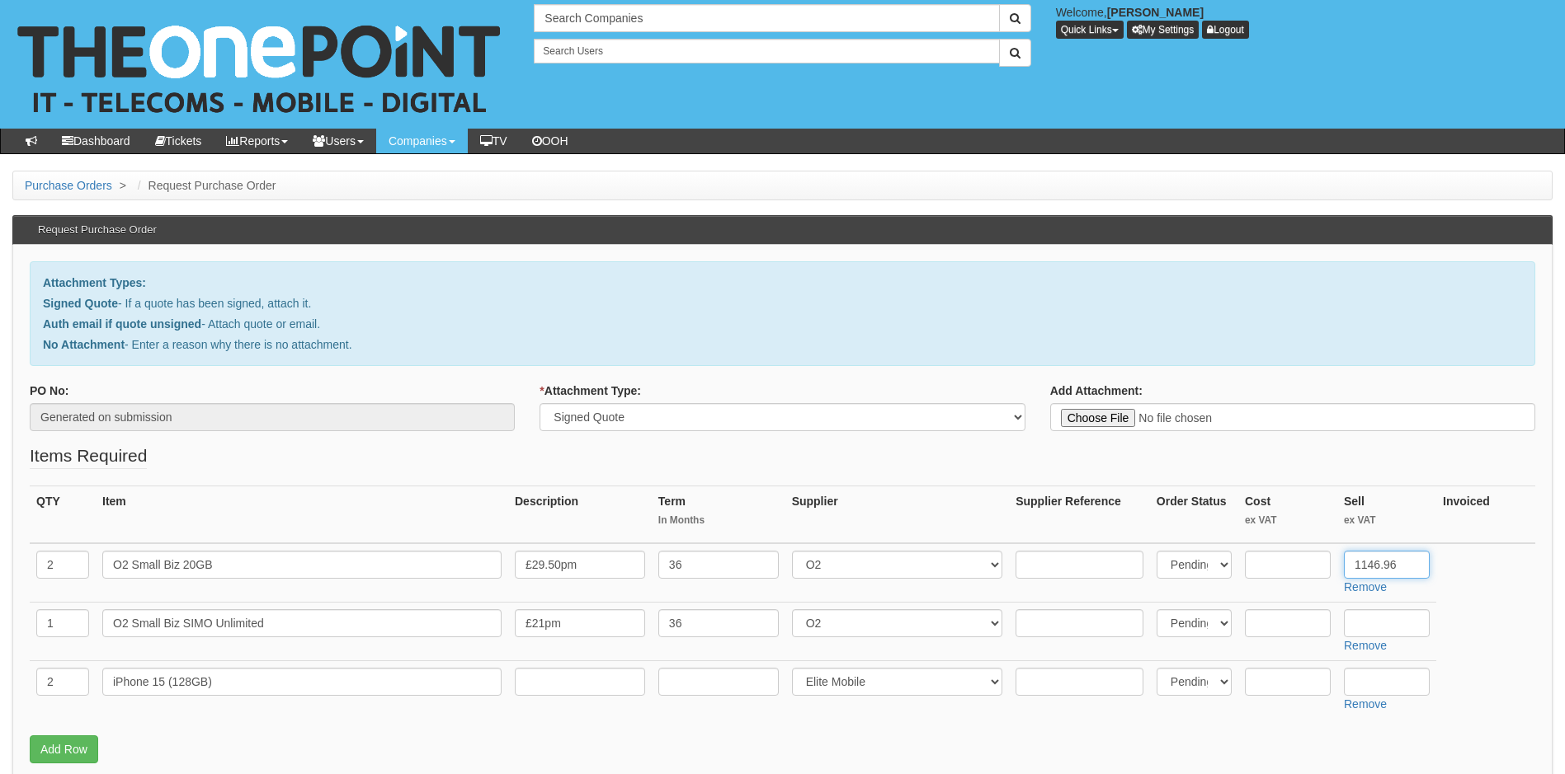
type input "1146.96"
click at [1378, 625] on input "text" at bounding box center [1387, 624] width 86 height 28
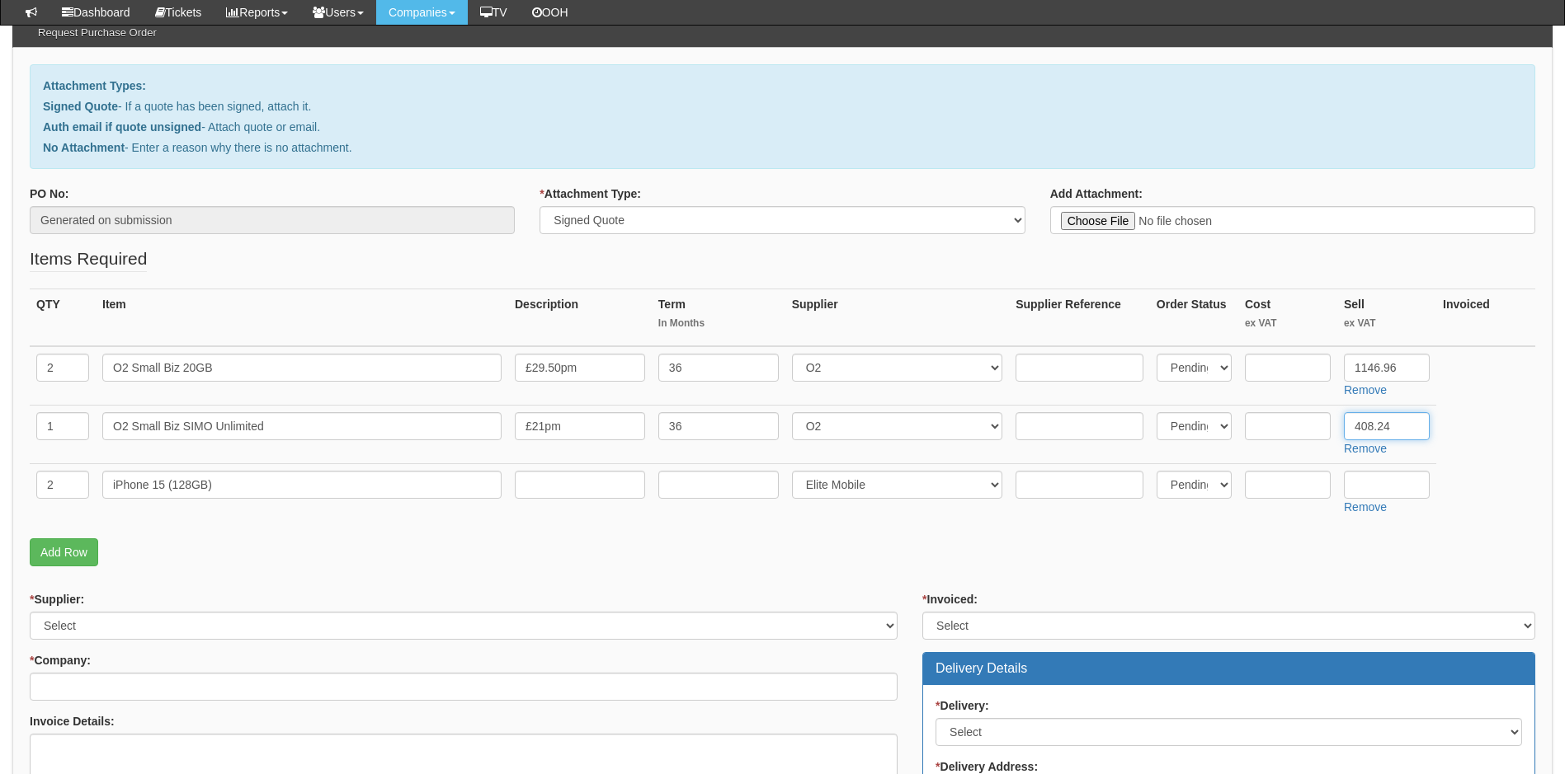
scroll to position [165, 0]
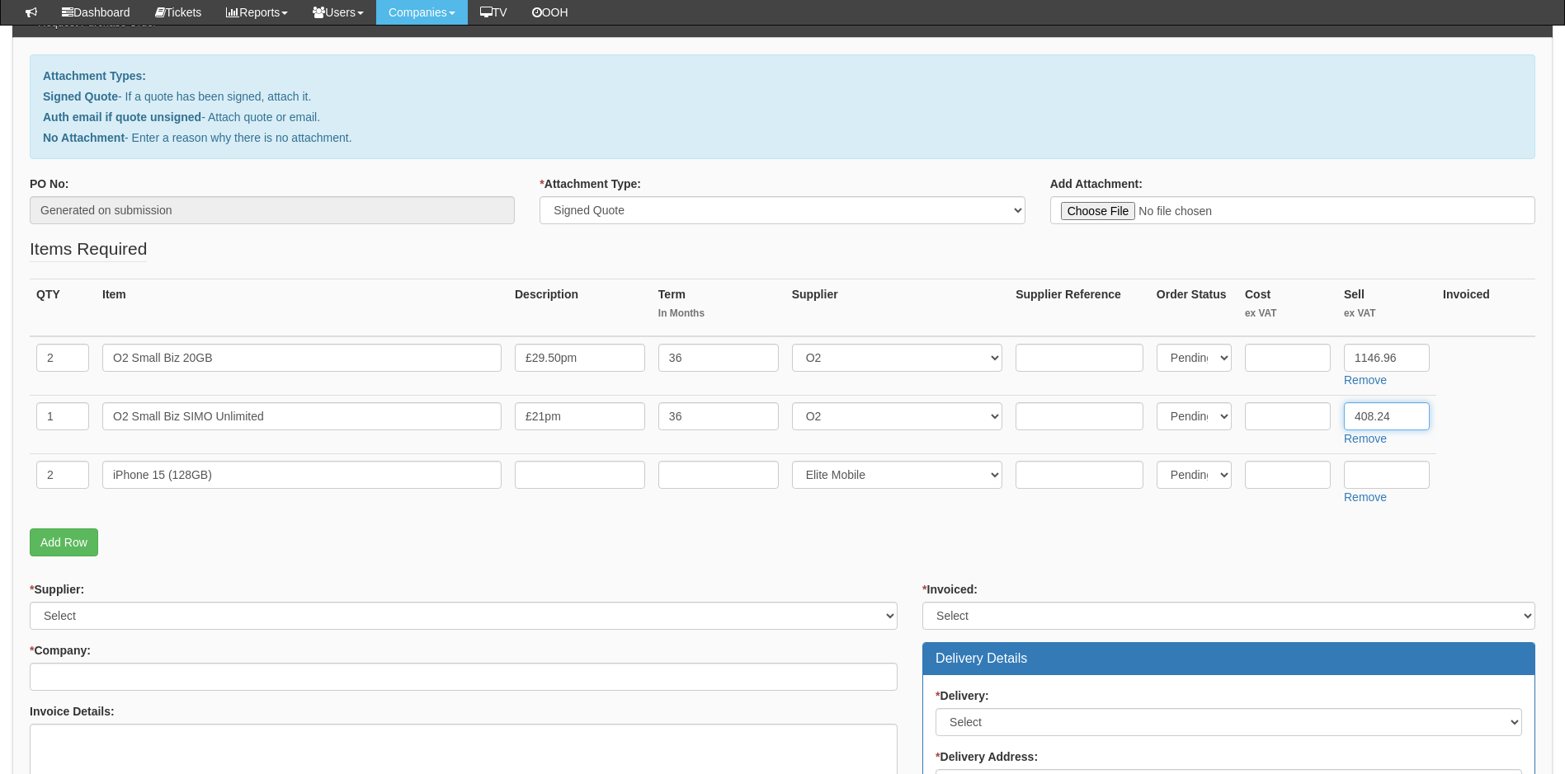
type input "408.24"
click at [571, 478] on input "text" at bounding box center [580, 475] width 130 height 28
click at [473, 563] on fieldset "Items Required QTY Item Description Term In Months Supplier Supplier Reference …" at bounding box center [782, 401] width 1505 height 328
click at [1288, 473] on input "text" at bounding box center [1288, 475] width 86 height 28
type input "450.00"
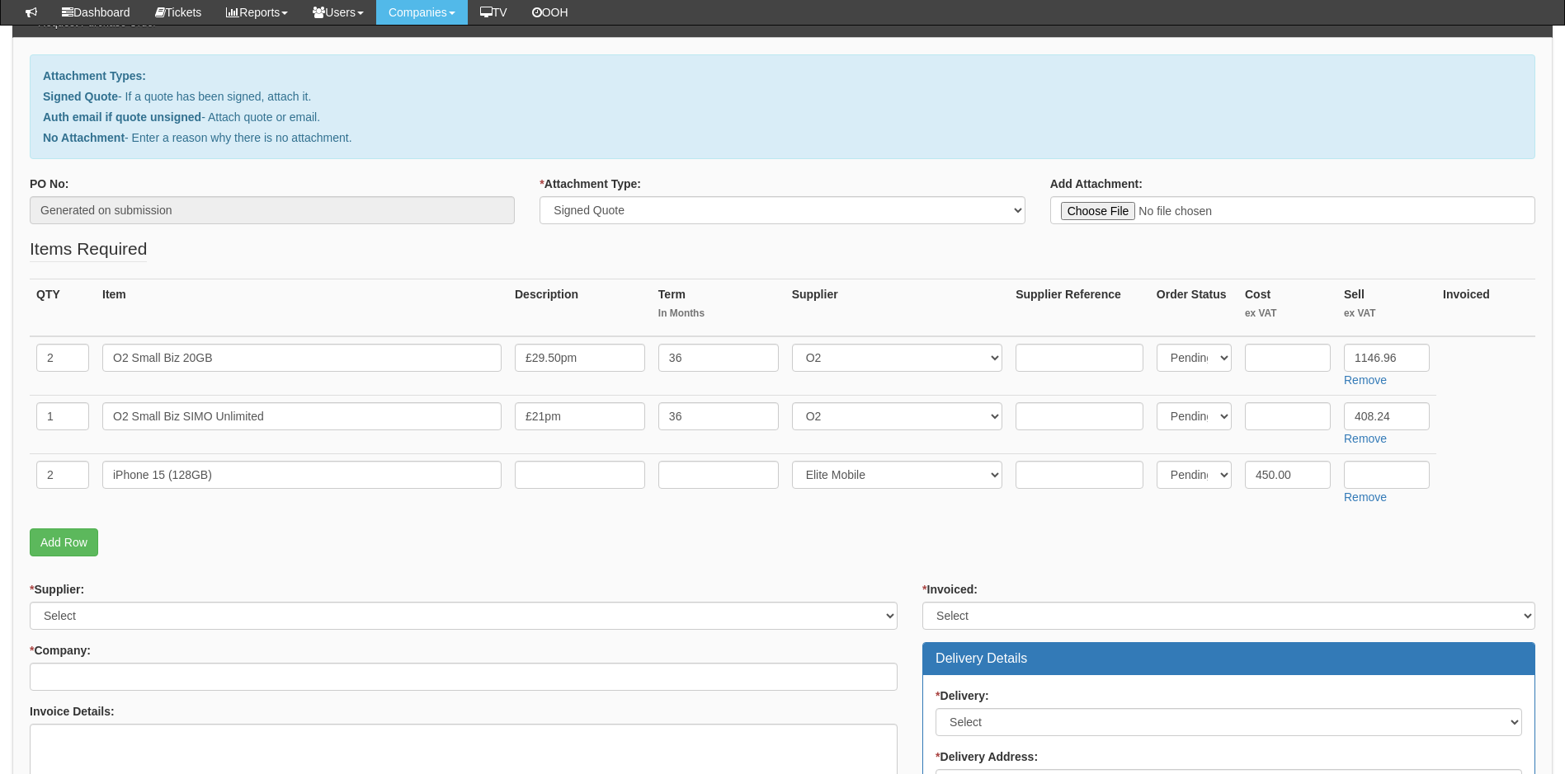
click at [1299, 558] on fieldset "Items Required QTY Item Description Term In Months Supplier Supplier Reference …" at bounding box center [782, 401] width 1505 height 328
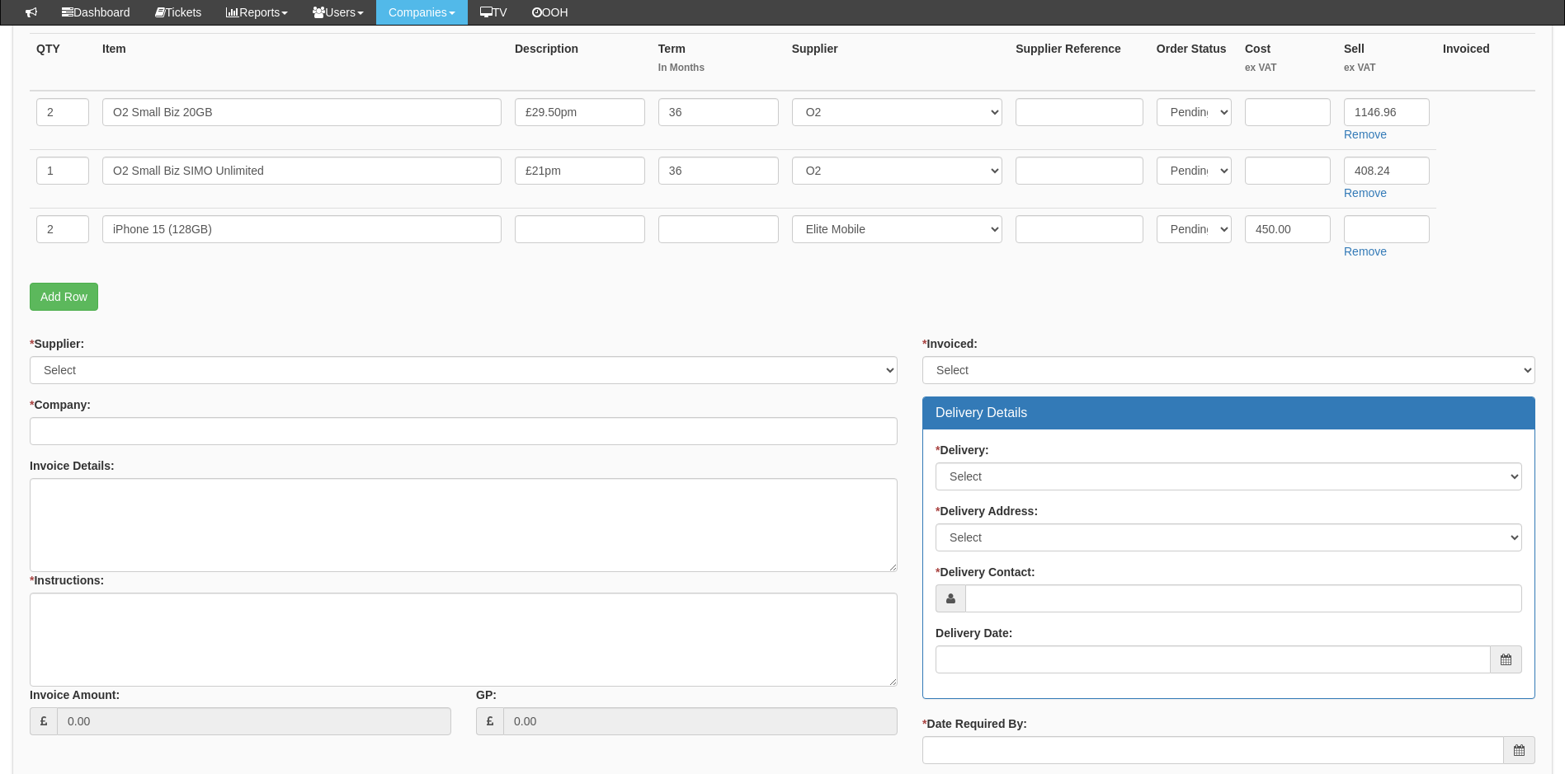
scroll to position [412, 0]
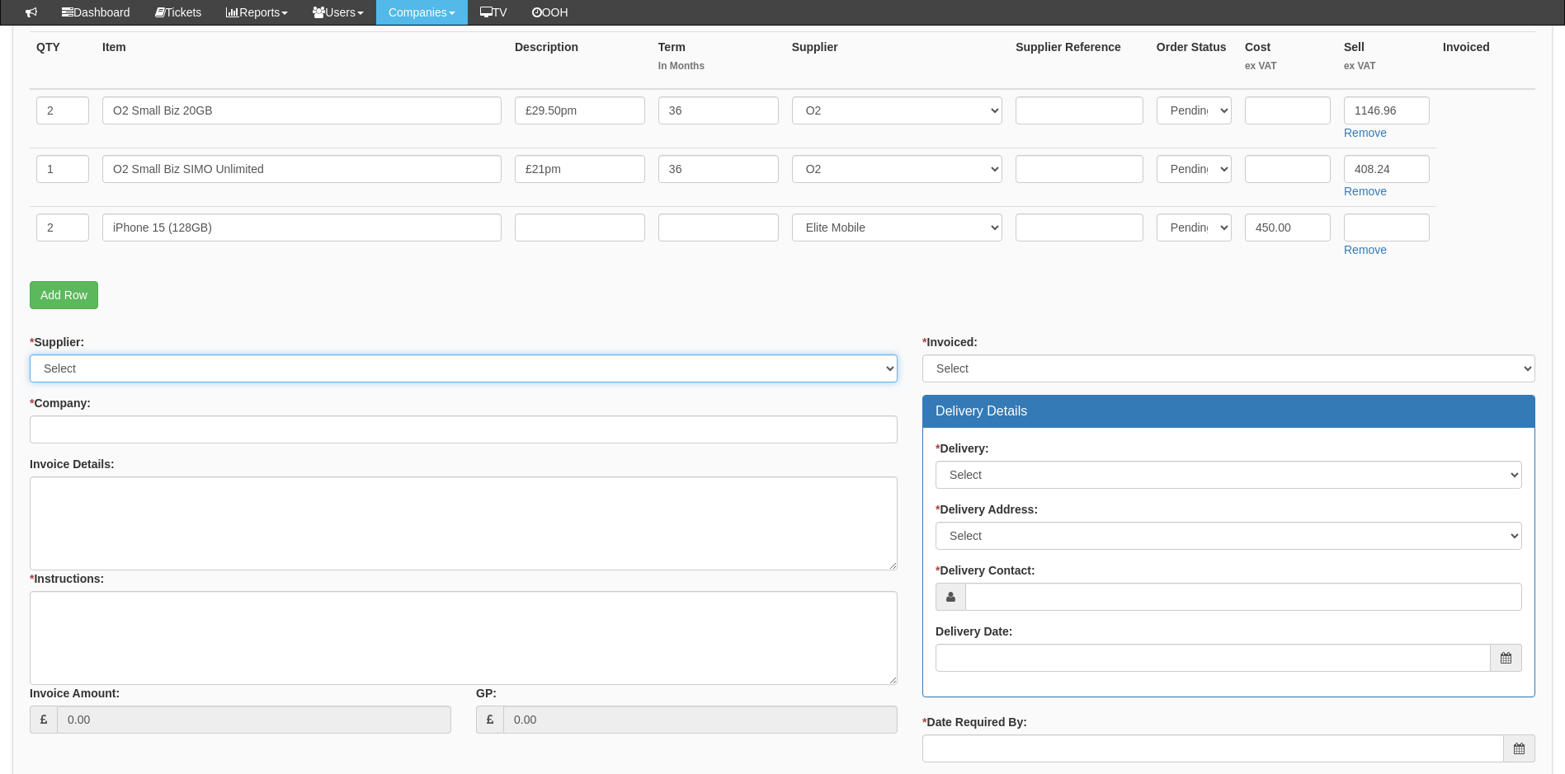
click at [428, 367] on select "Select 123 REG.co.uk 1Password 3 4Gon AA Jones Electric Ltd Abzorb Access Group…" at bounding box center [464, 369] width 868 height 28
select select "54"
click at [30, 355] on select "Select 123 REG.co.uk 1Password 3 4Gon AA Jones Electric Ltd Abzorb Access Group…" at bounding box center [464, 369] width 868 height 28
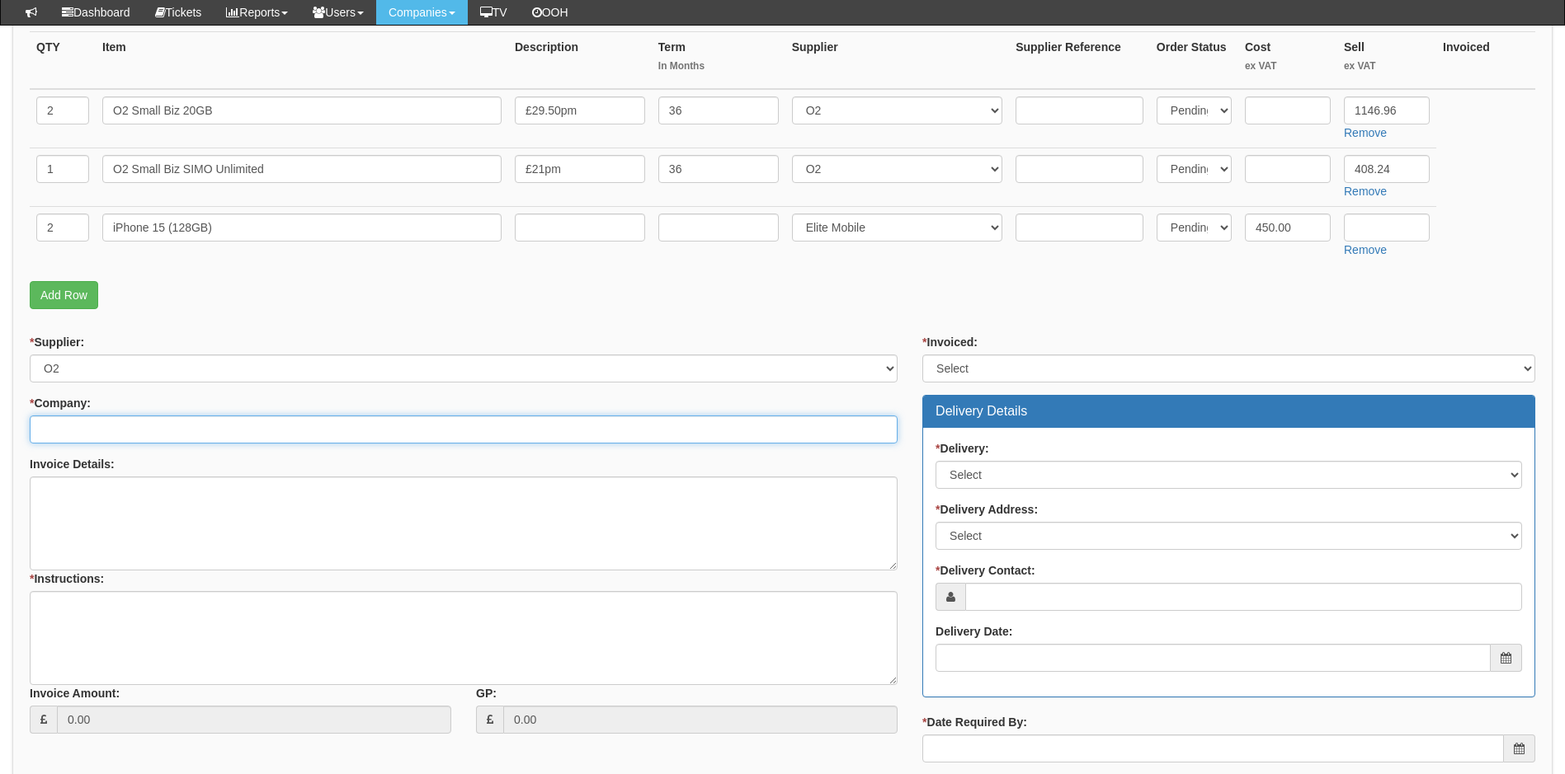
click at [161, 428] on input "* Company:" at bounding box center [464, 430] width 868 height 28
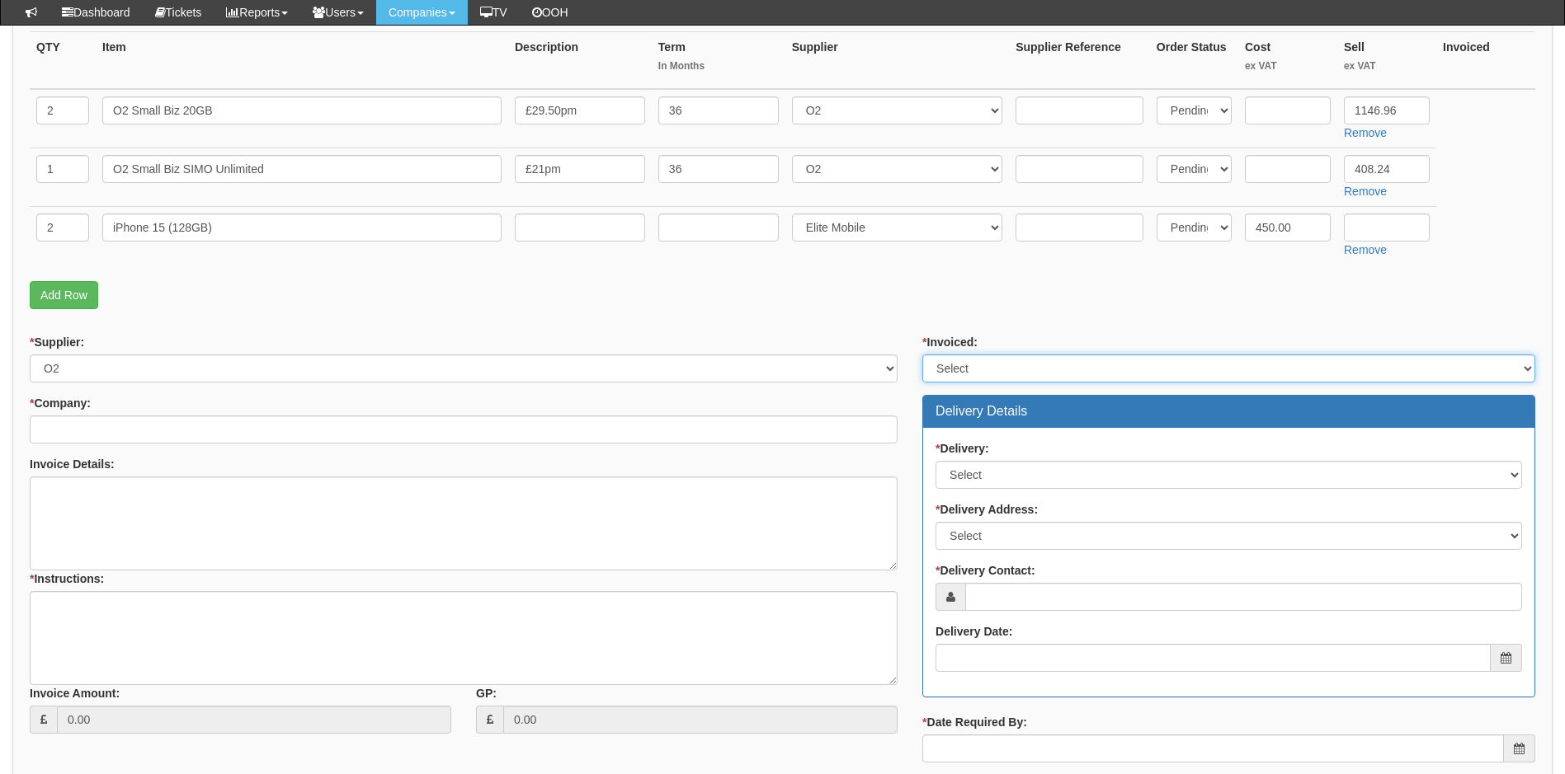
click at [1077, 363] on select "Select Yes No N/A STB (part of order)" at bounding box center [1228, 369] width 613 height 28
select select "2"
click at [922, 355] on select "Select Yes No N/A STB (part of order)" at bounding box center [1228, 369] width 613 height 28
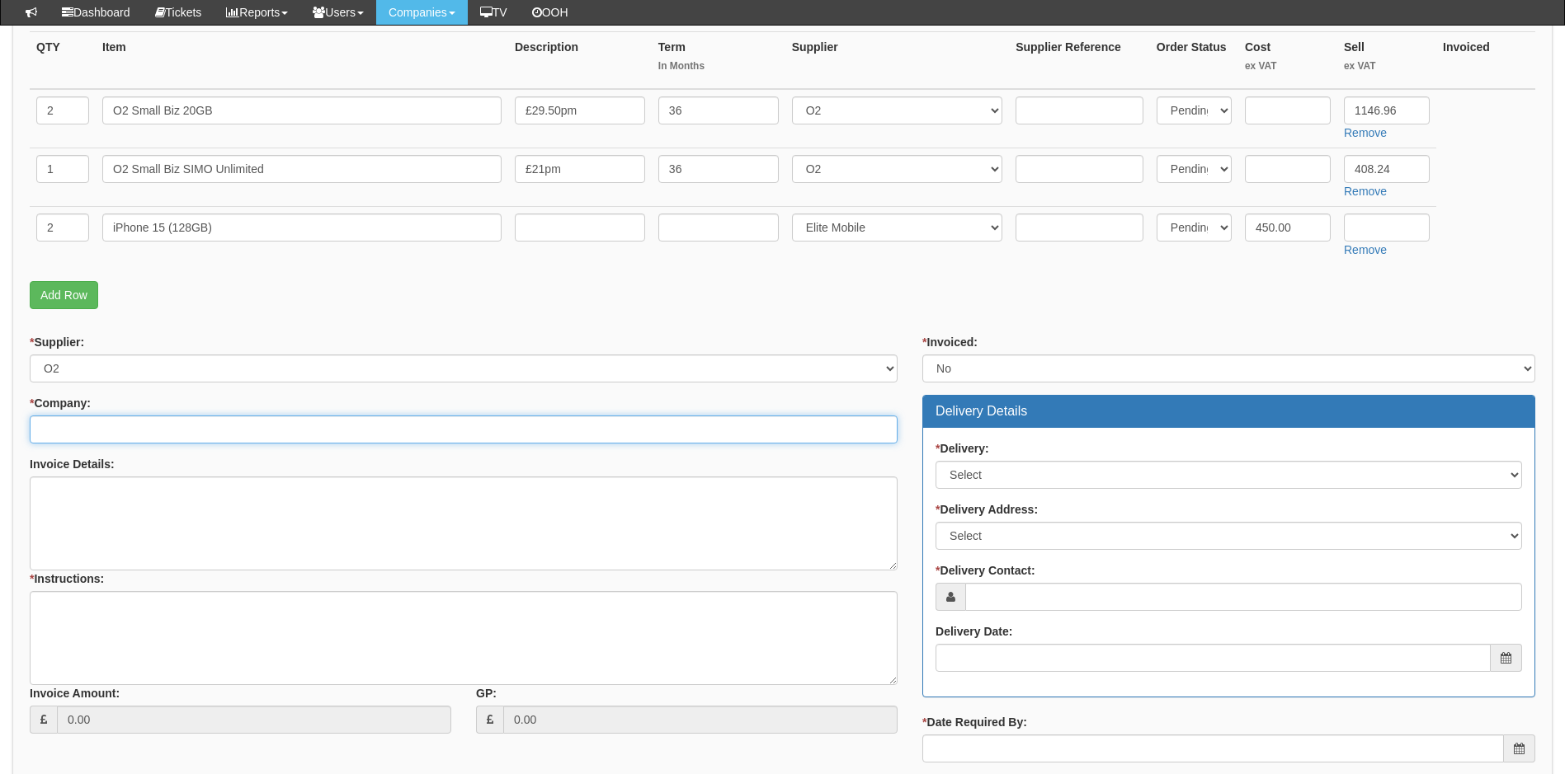
click at [183, 438] on input "* Company:" at bounding box center [464, 430] width 868 height 28
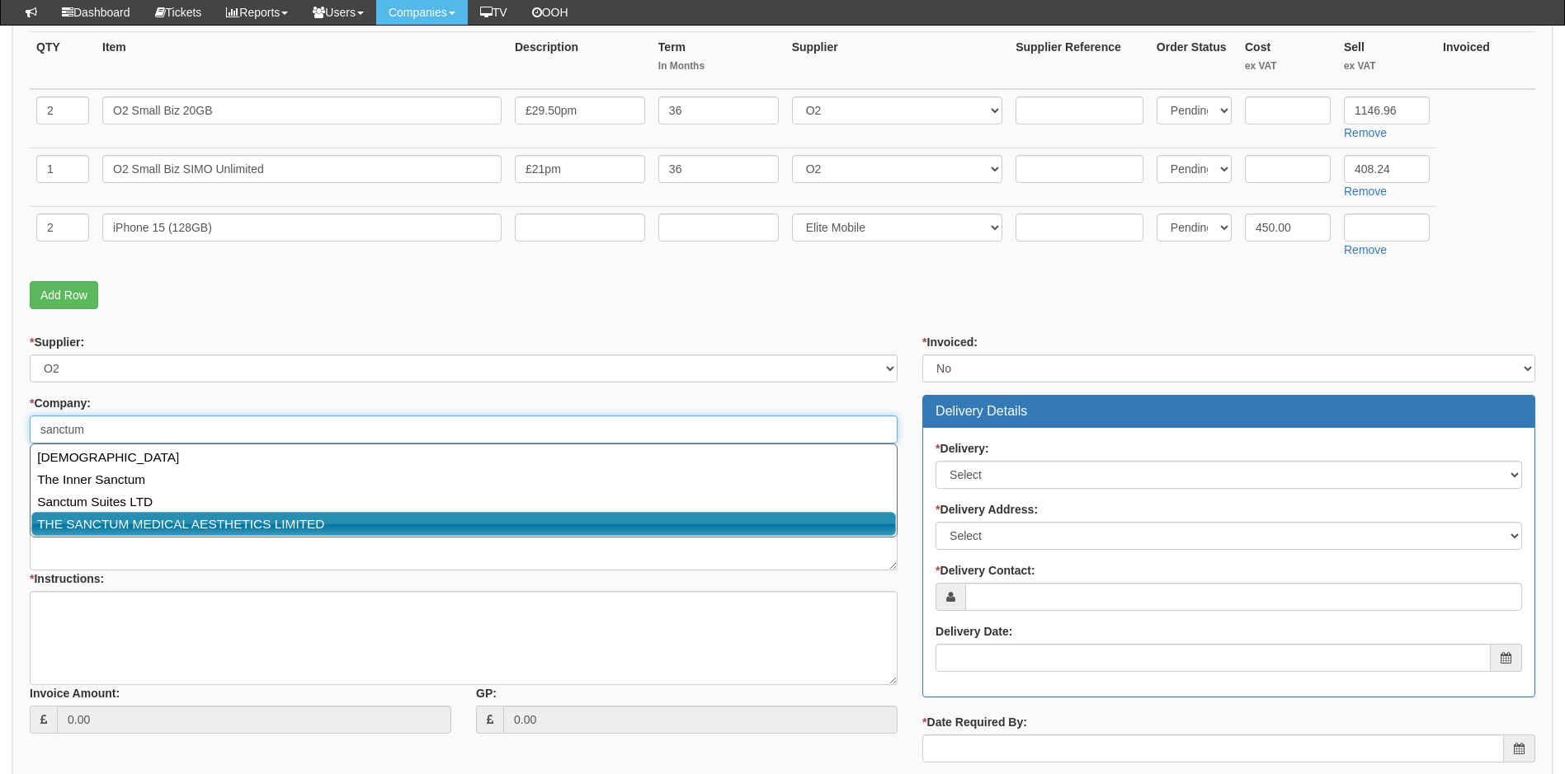
click at [171, 524] on link "THE SANCTUM MEDICAL AESTHETICS LIMITED" at bounding box center [463, 524] width 864 height 24
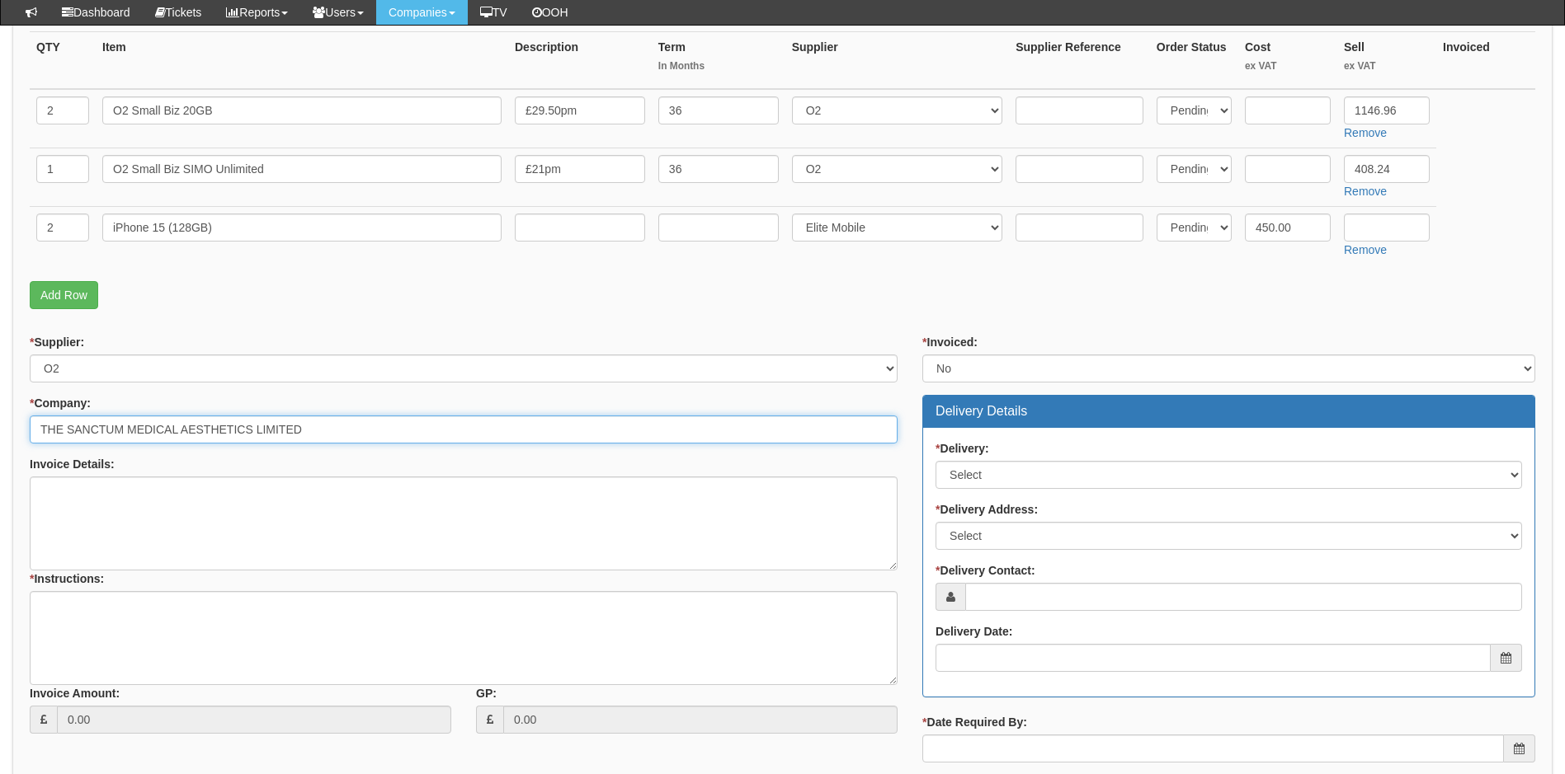
type input "THE SANCTUM MEDICAL AESTHETICS LIMITED"
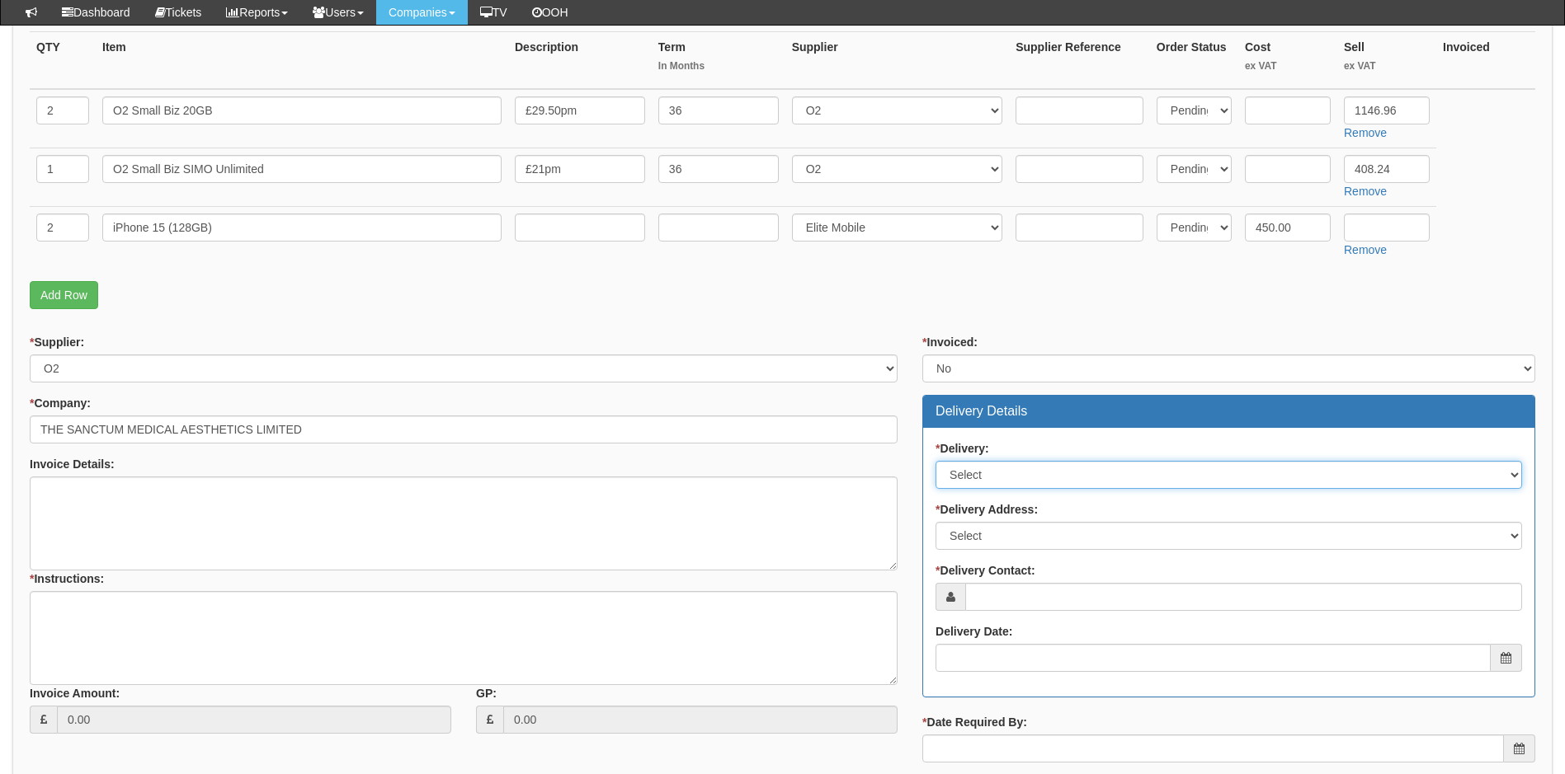
click at [994, 476] on select "Select No Not Applicable Yes" at bounding box center [1228, 475] width 586 height 28
select select "1"
click at [935, 461] on select "Select No Not Applicable Yes" at bounding box center [1228, 475] width 586 height 28
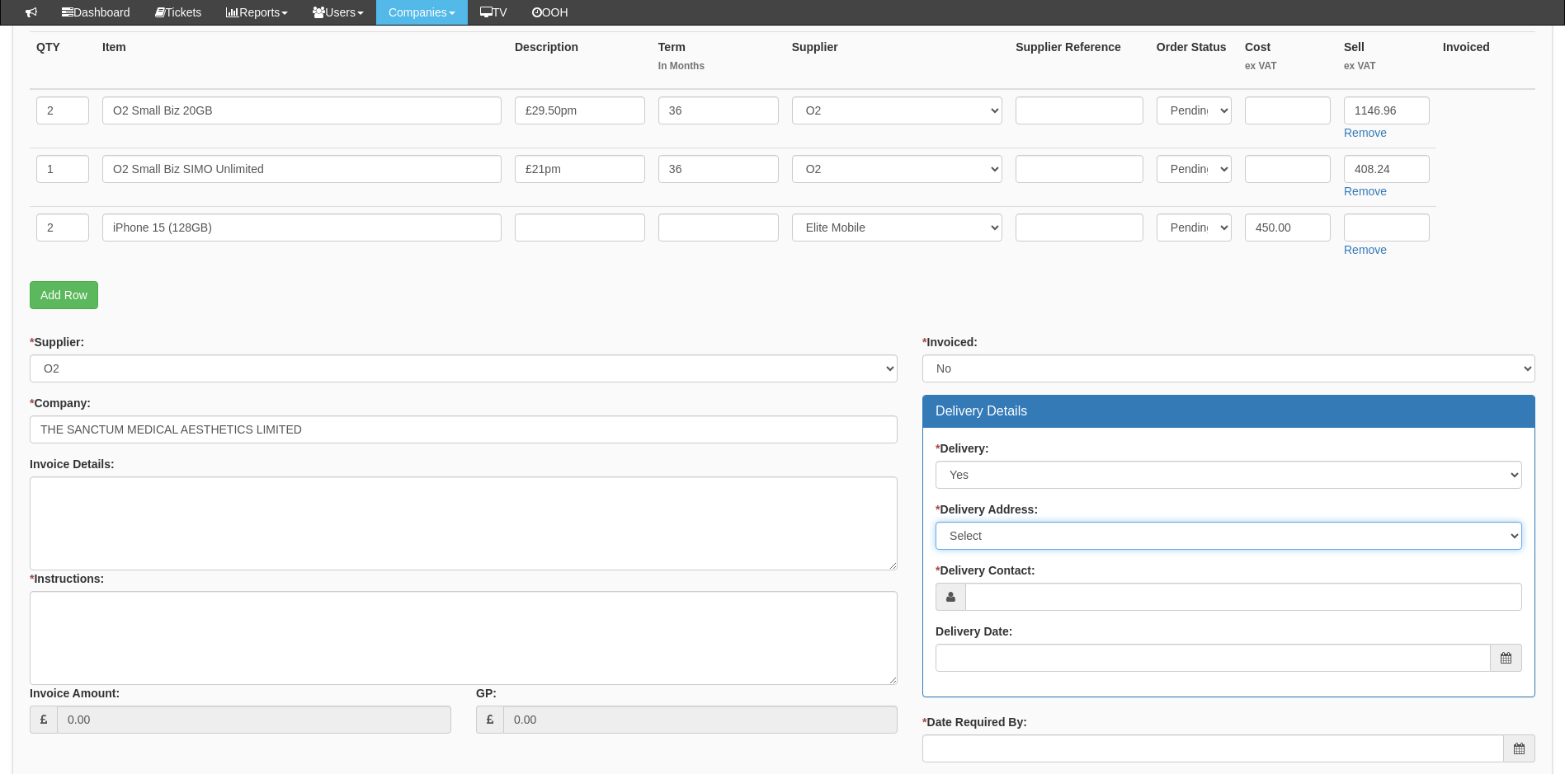
click at [1002, 534] on select "Select Not Applicable Main Address - HU16 5QQ Other" at bounding box center [1228, 536] width 586 height 28
select select "other"
click at [935, 522] on select "Select Not Applicable Main Address - HU16 5QQ Other" at bounding box center [1228, 536] width 586 height 28
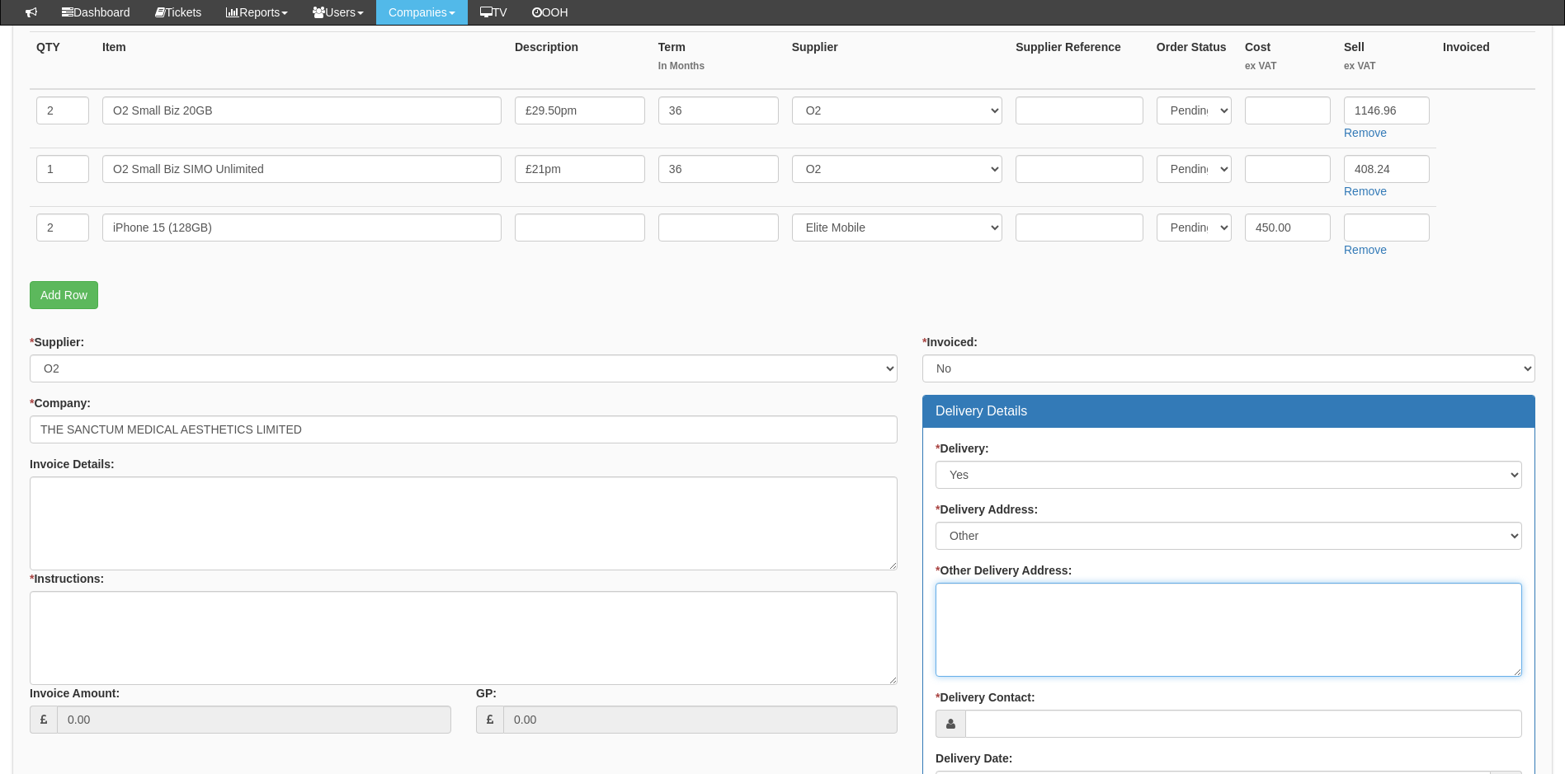
click at [986, 598] on textarea "* Other Delivery Address:" at bounding box center [1228, 630] width 586 height 94
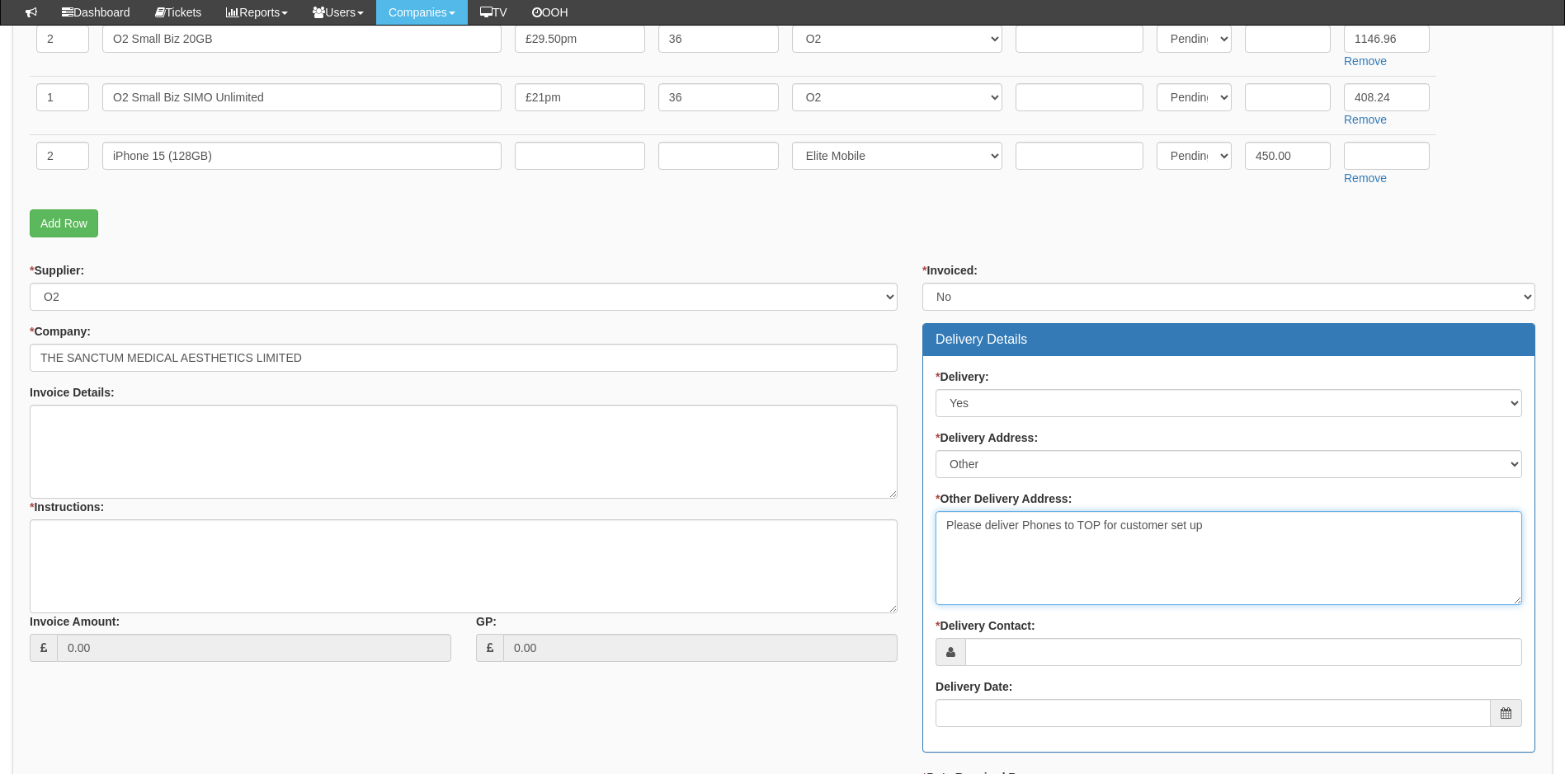
scroll to position [577, 0]
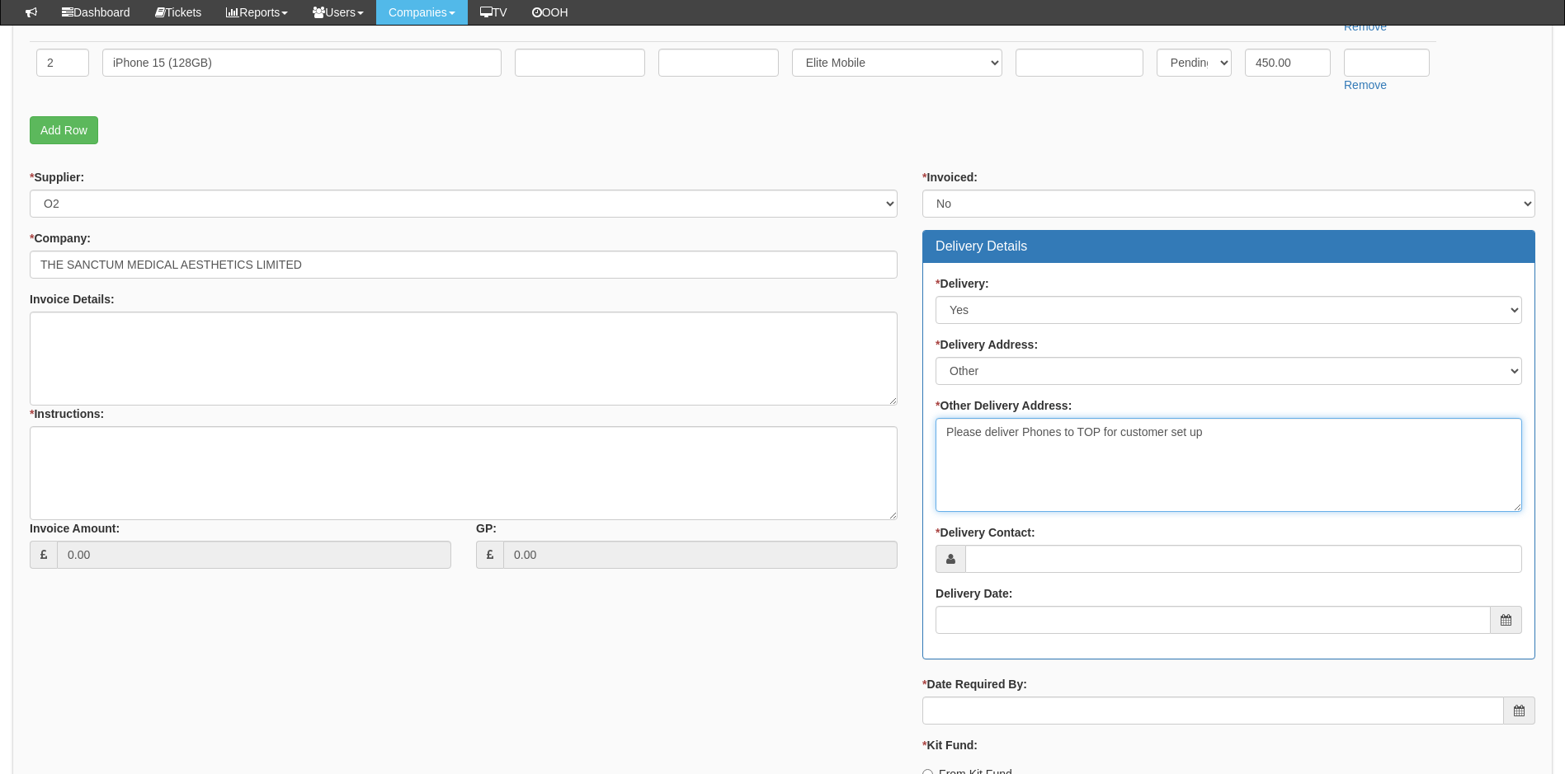
type textarea "Please deliver Phones to TOP for customer set up"
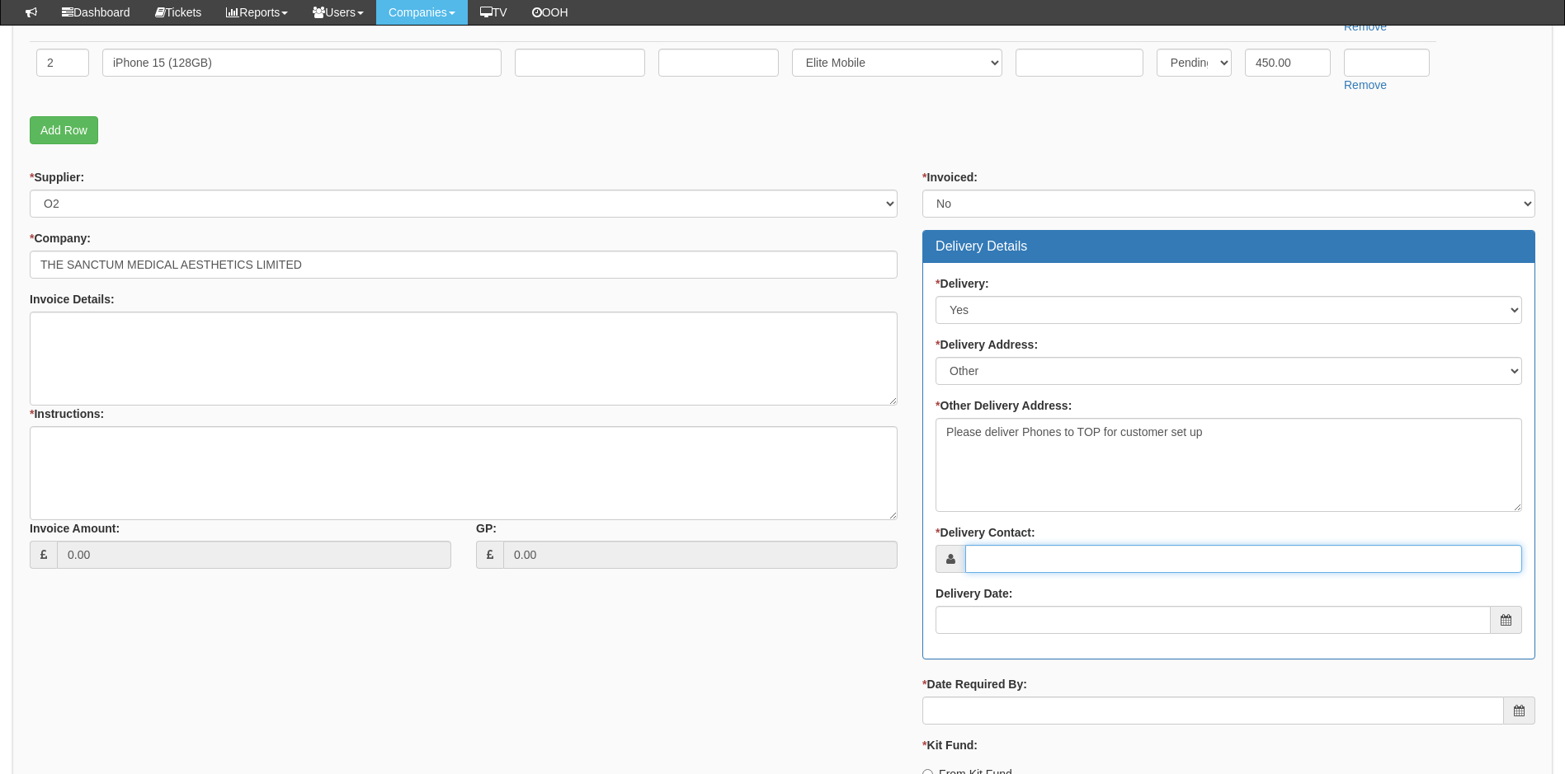
click at [1030, 562] on input "* Delivery Contact:" at bounding box center [1243, 559] width 557 height 28
type input "Kara Huggins"
click at [1024, 639] on div "* Delivery: Select No Not Applicable Yes * Delivery Address: Select Not Applica…" at bounding box center [1228, 461] width 611 height 396
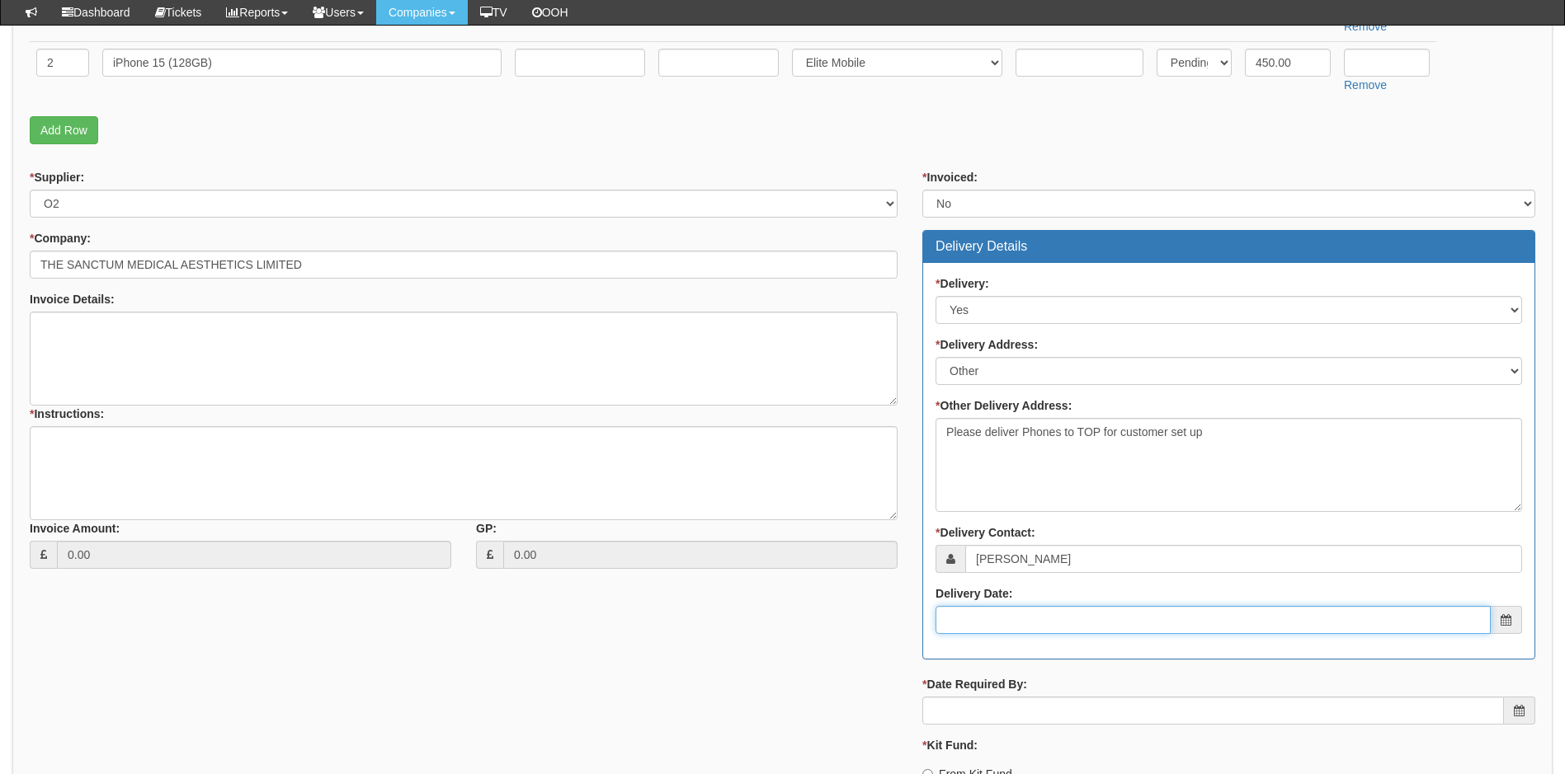
click at [1018, 625] on input "Delivery Date:" at bounding box center [1212, 620] width 555 height 28
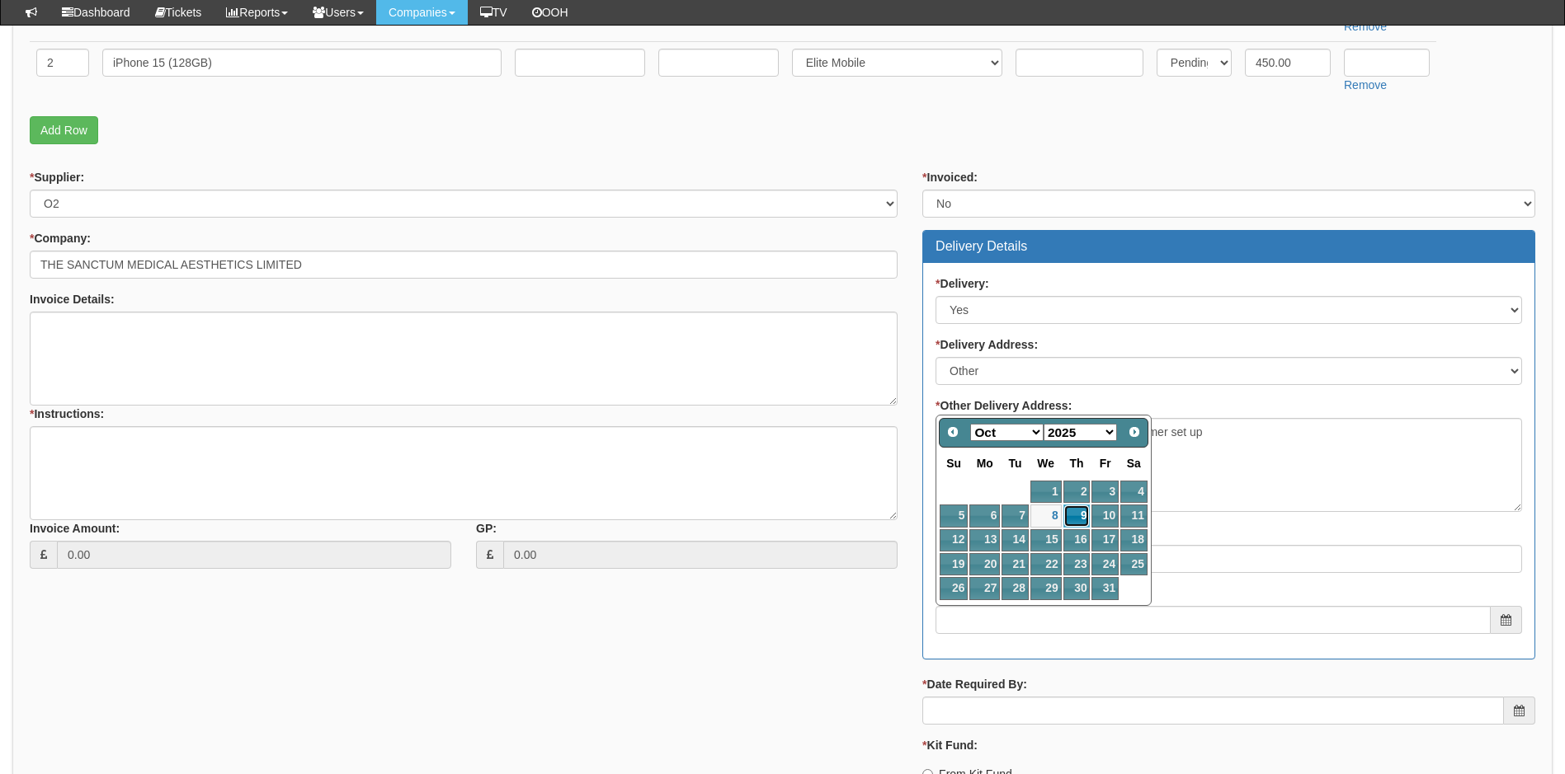
click at [1086, 507] on link "9" at bounding box center [1076, 516] width 27 height 22
type input "2025-10-09"
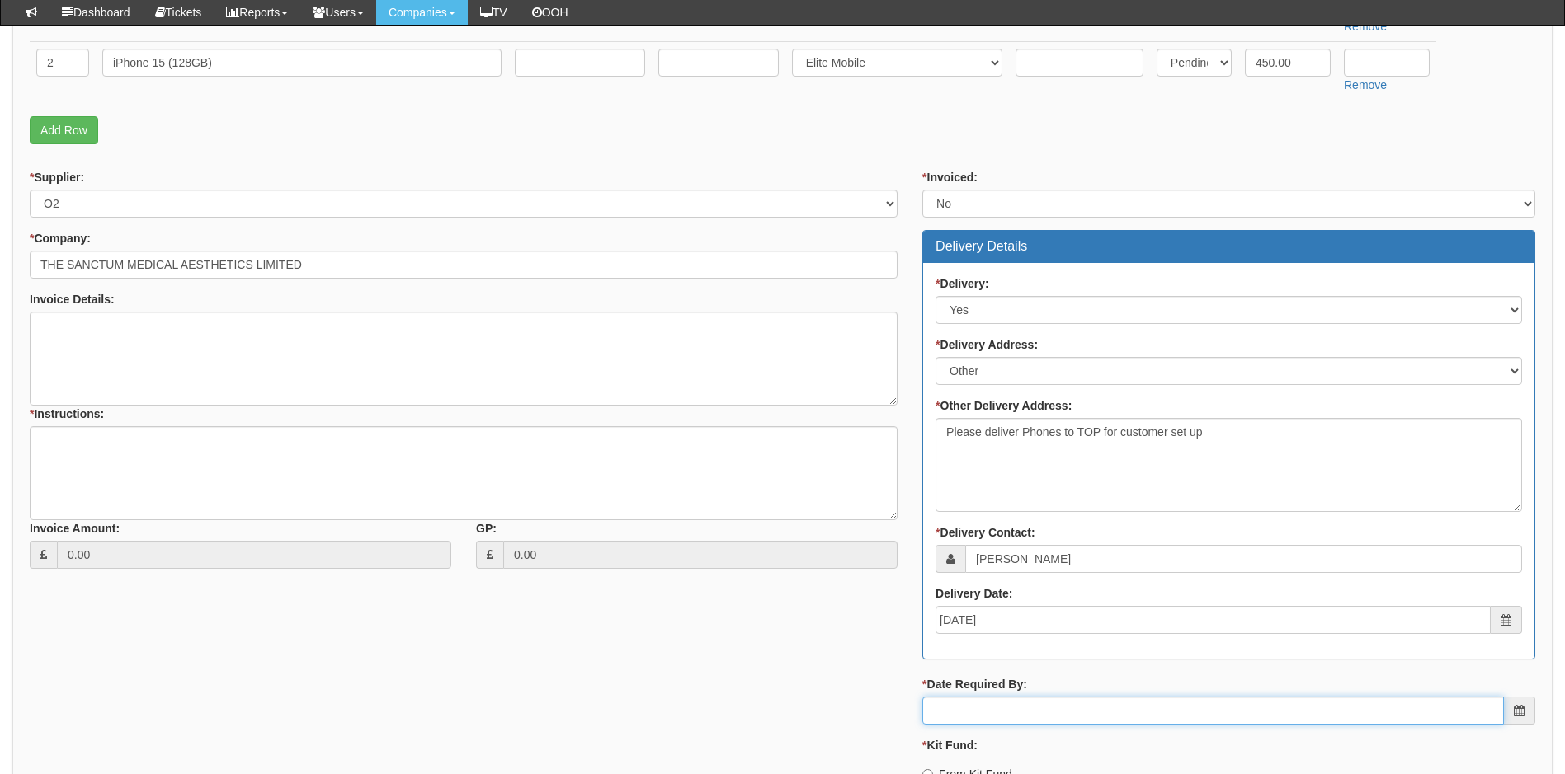
click at [1010, 714] on input "* Date Required By:" at bounding box center [1212, 711] width 581 height 28
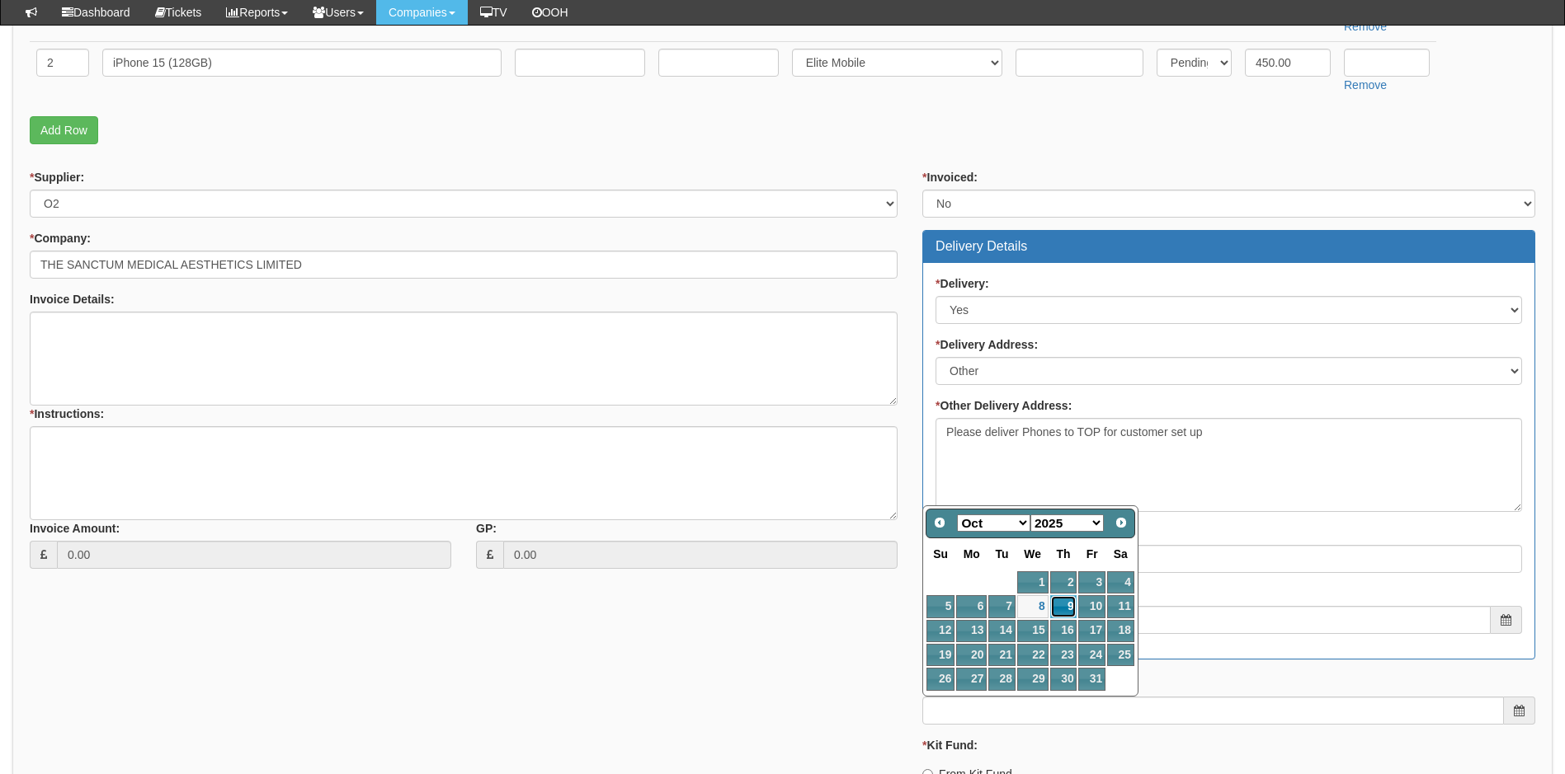
click at [1072, 603] on link "9" at bounding box center [1063, 607] width 27 height 22
type input "2025-10-09"
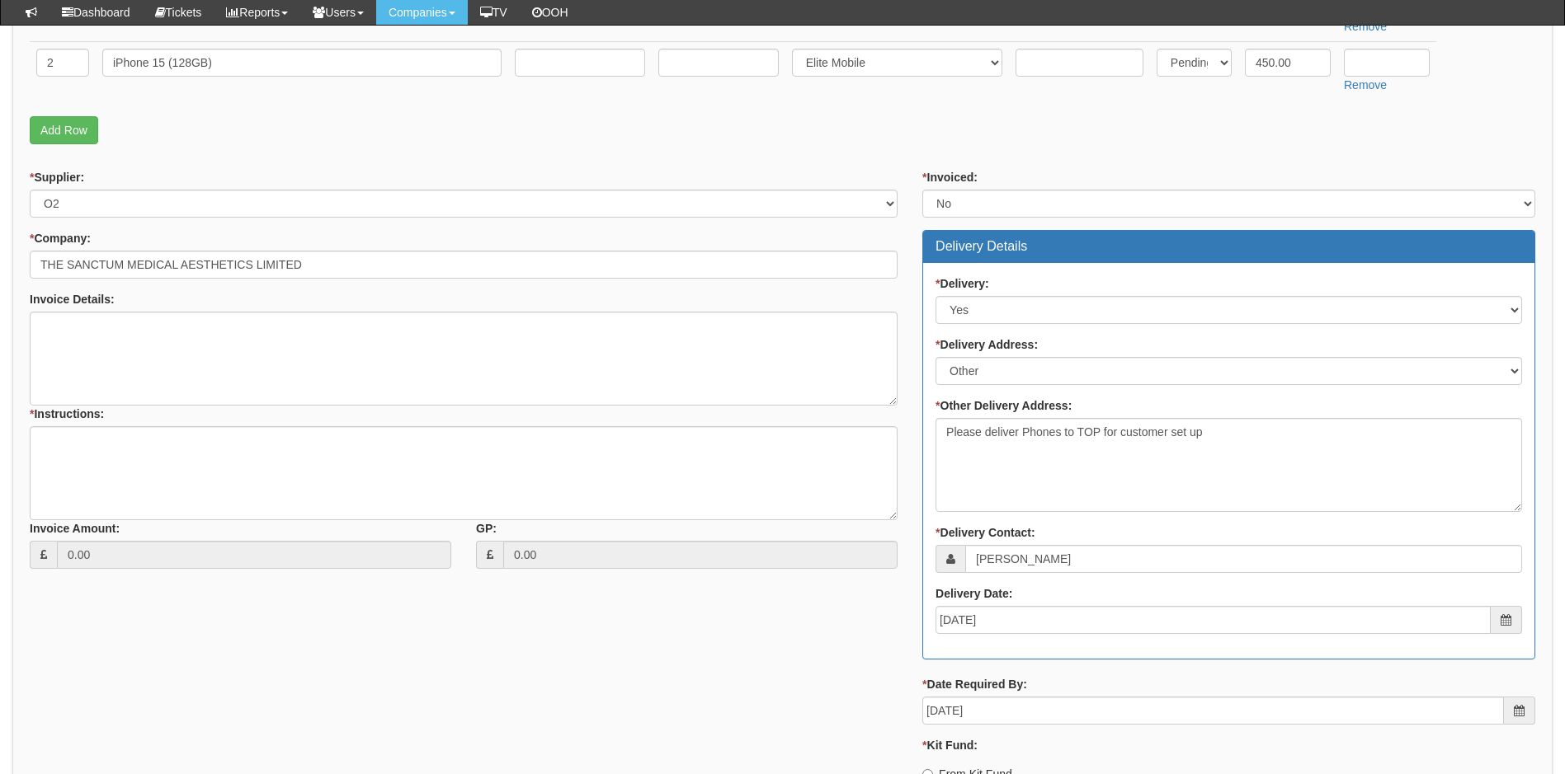
click at [792, 634] on div "* Supplier: Select 123 REG.co.uk 1Password 3 4Gon AA Jones Electric Ltd Abzorb …" at bounding box center [782, 502] width 1530 height 667
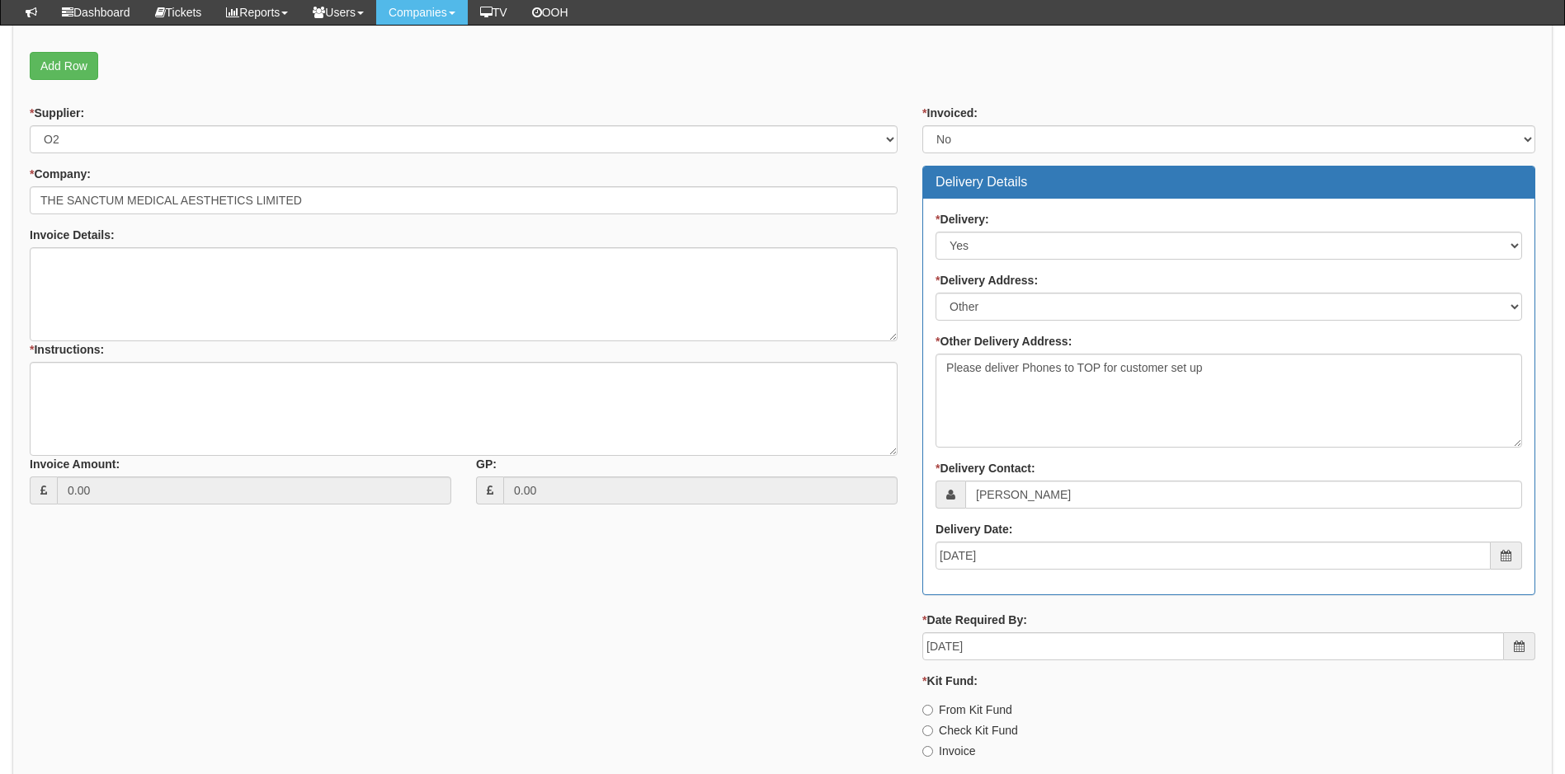
scroll to position [742, 0]
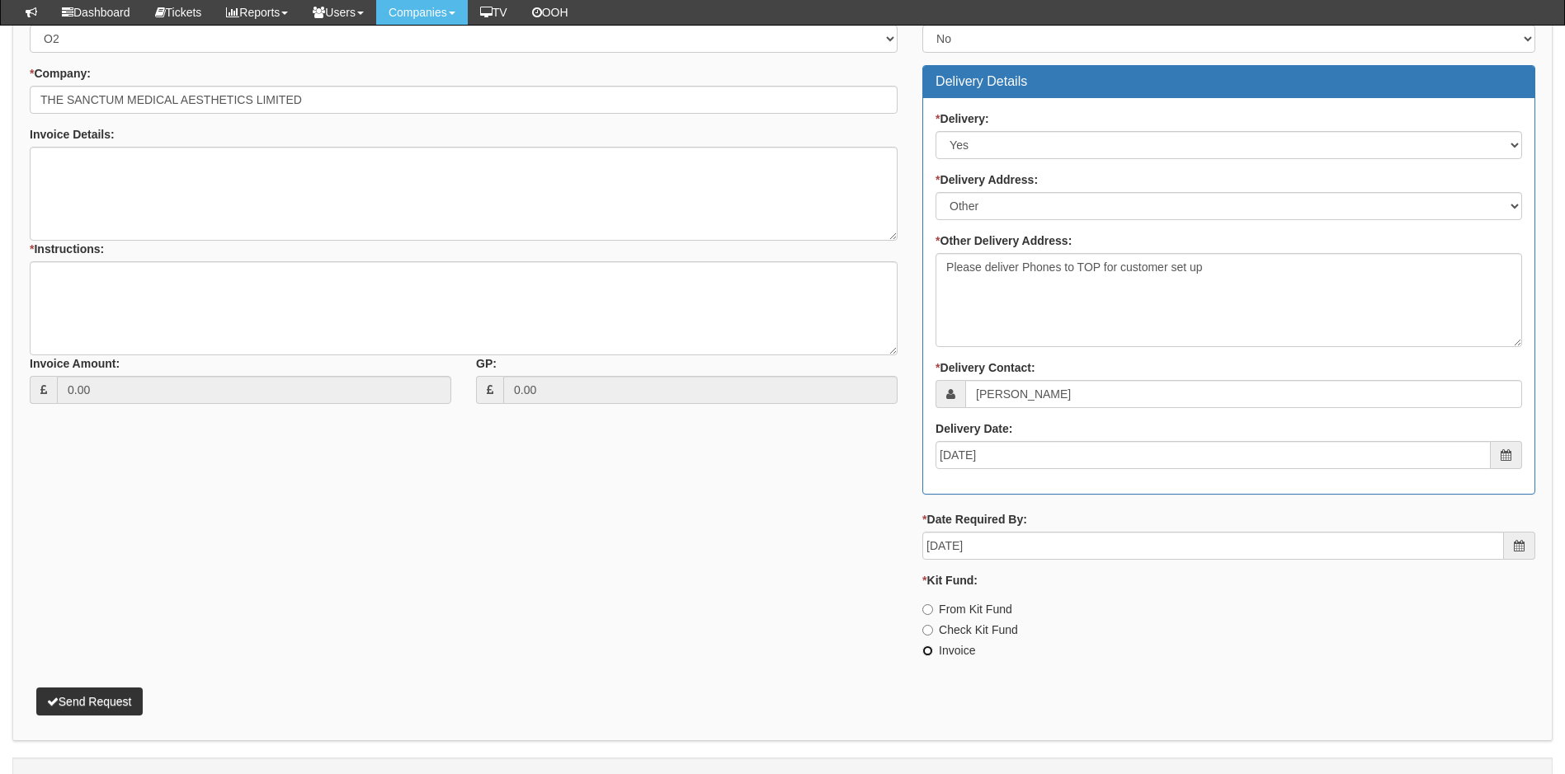
click at [930, 652] on input "Invoice" at bounding box center [927, 651] width 11 height 11
radio input "true"
click at [925, 611] on input "From Kit Fund" at bounding box center [927, 610] width 11 height 11
radio input "true"
click at [822, 546] on div "* Supplier: Select 123 REG.co.uk 1Password 3 4Gon AA Jones Electric Ltd Abzorb …" at bounding box center [782, 337] width 1530 height 667
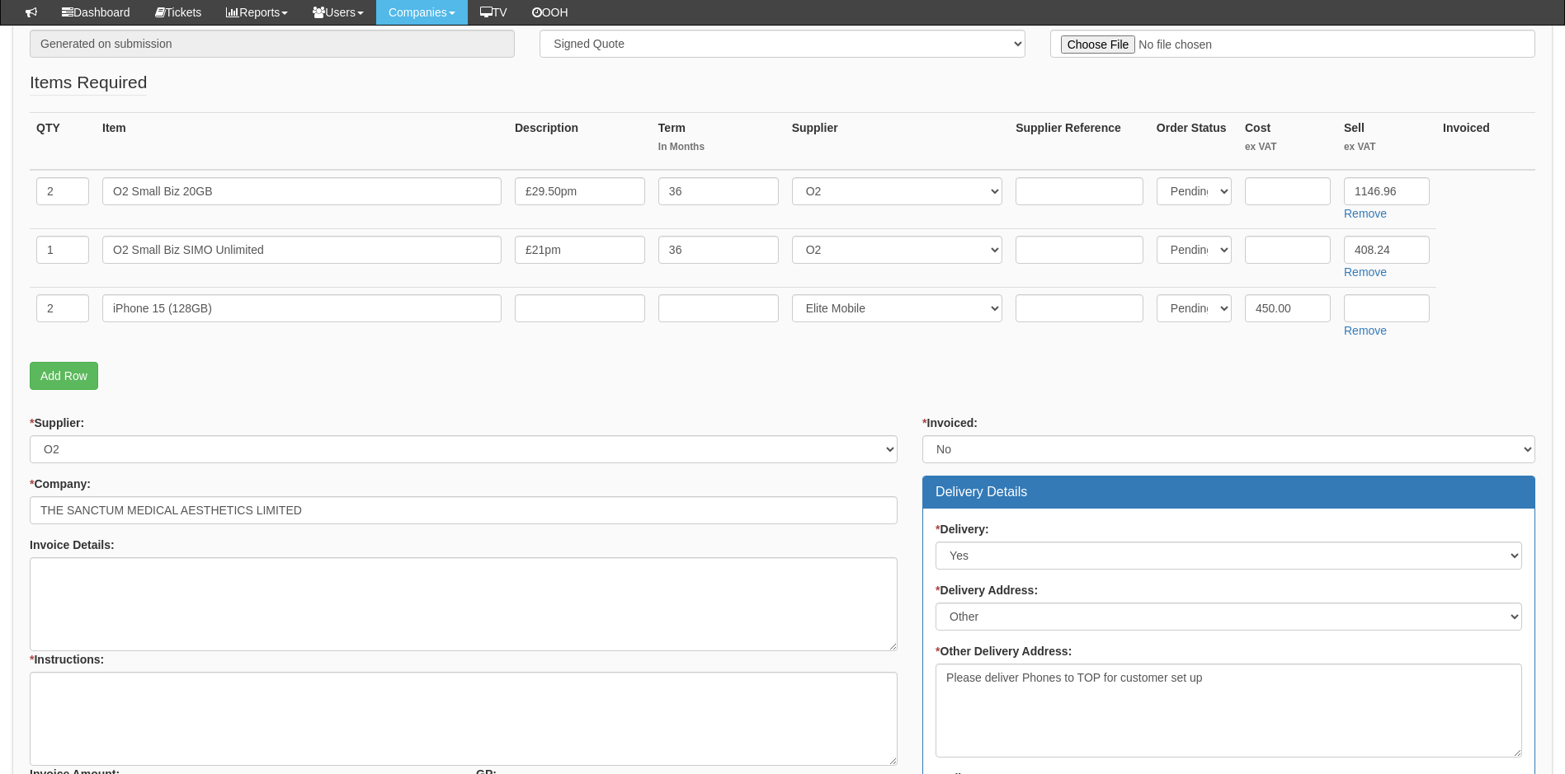
scroll to position [330, 0]
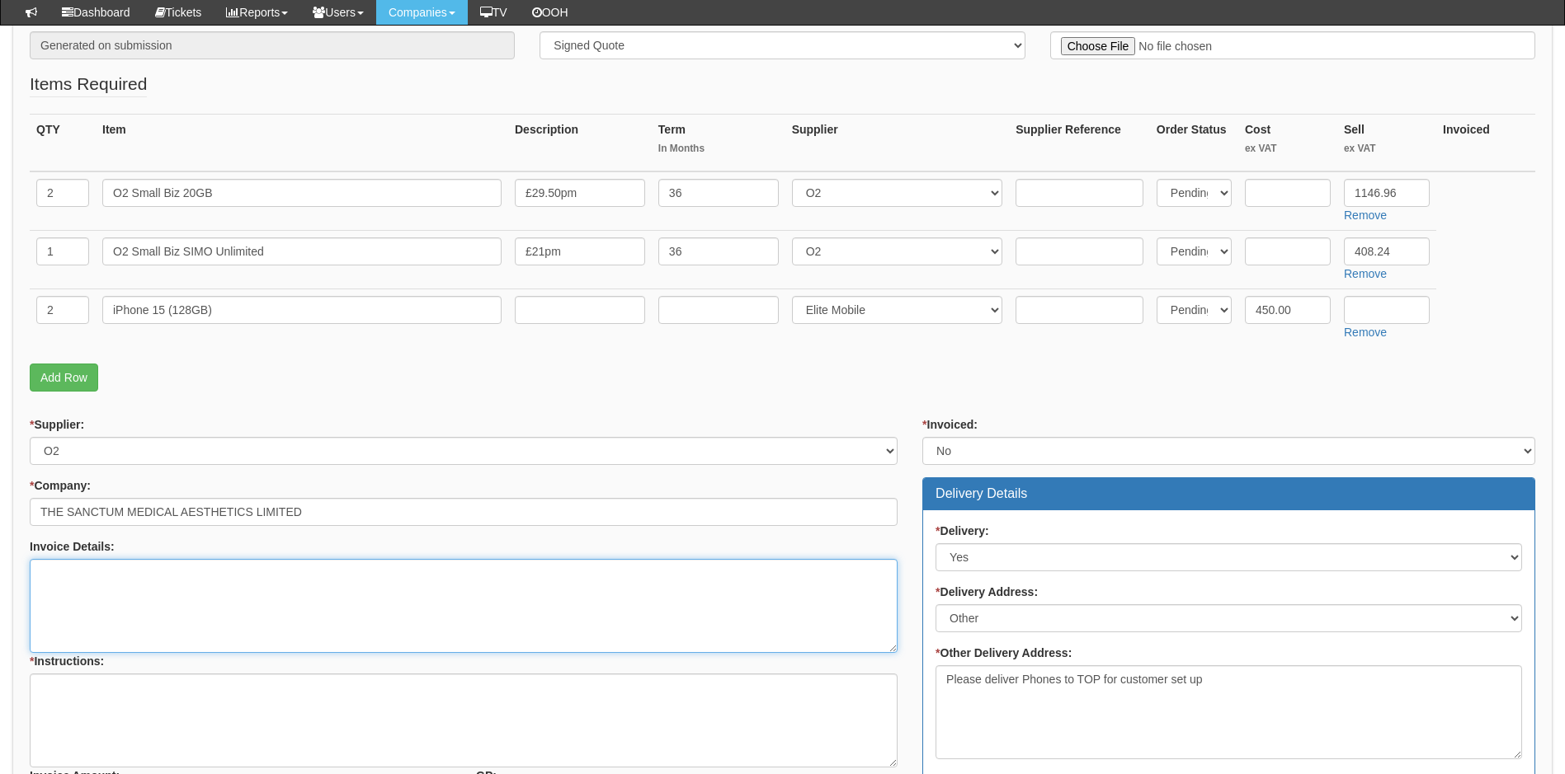
click at [142, 590] on textarea "Invoice Details:" at bounding box center [464, 606] width 868 height 94
type textarea "as above and below"
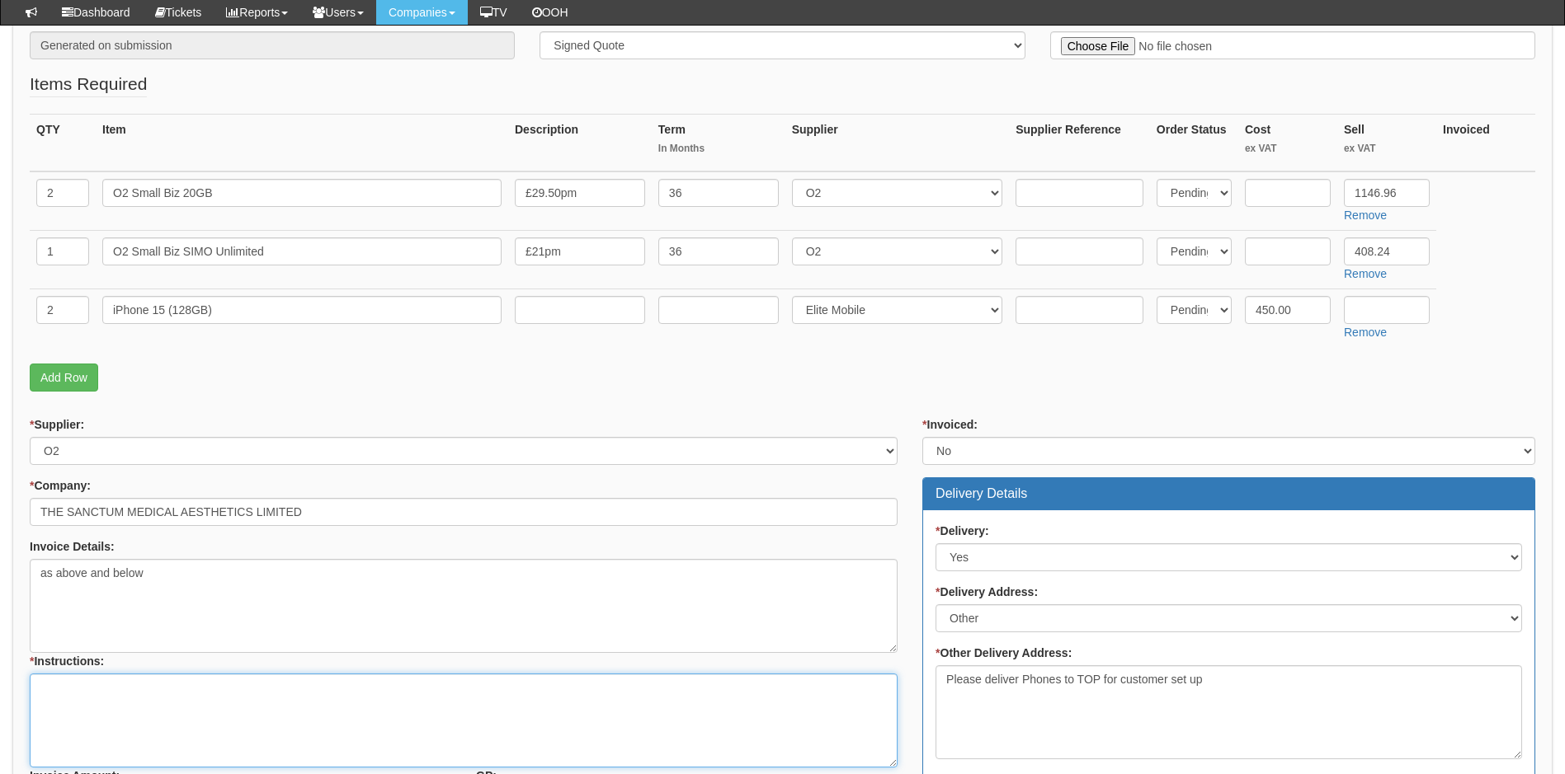
click at [115, 703] on textarea "* Instructions:" at bounding box center [464, 721] width 868 height 94
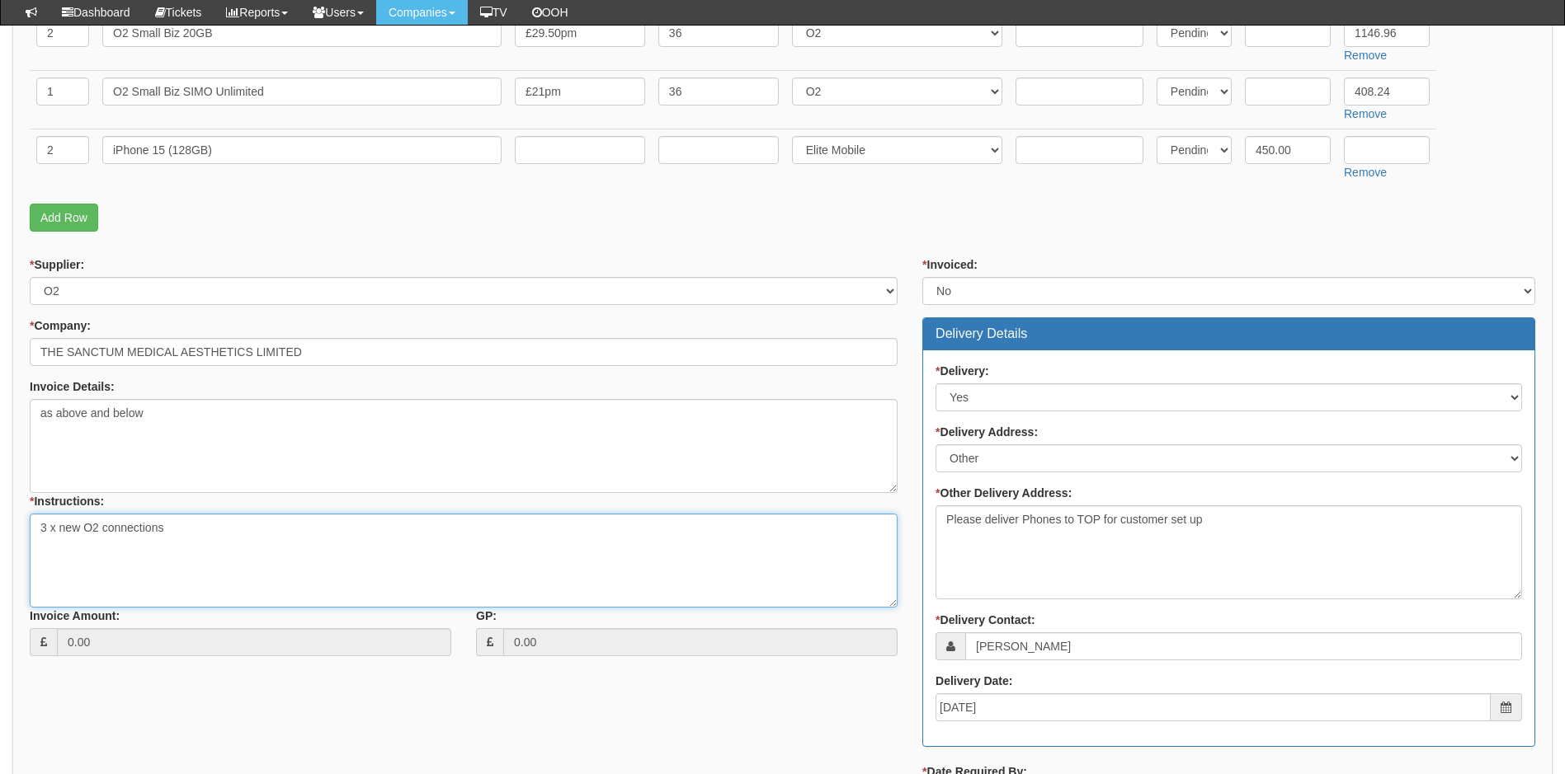
scroll to position [495, 0]
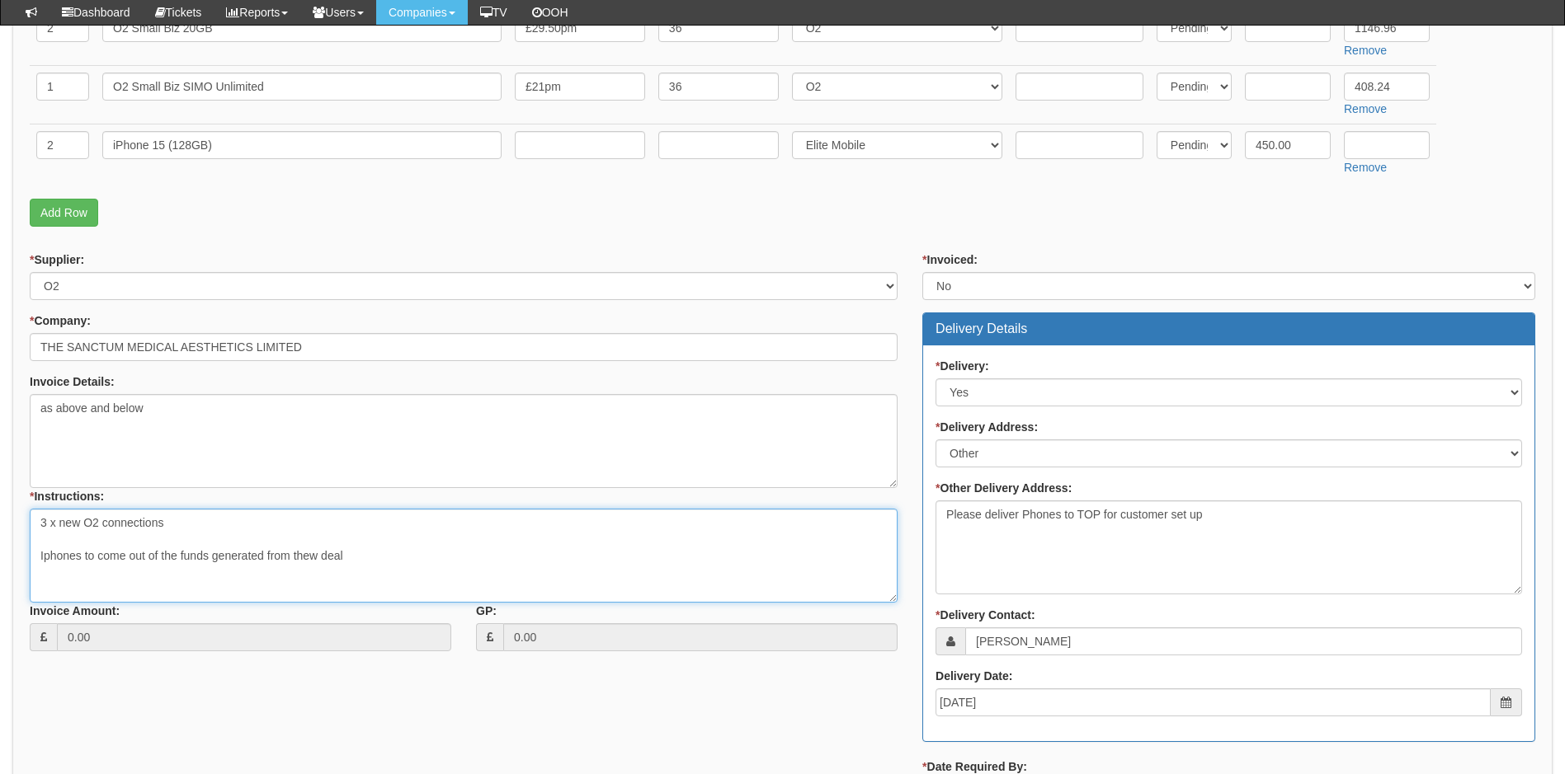
click at [83, 553] on textarea "3 x new O2 connections Iphones to come out of the funds generated from thew deal" at bounding box center [464, 556] width 868 height 94
click at [49, 556] on textarea "3 x new O2 connections Iphone 15's to come out of the funds generated from thew…" at bounding box center [464, 556] width 868 height 94
click at [46, 555] on textarea "3 x new O2 connections IPhone 15's to come out of the funds generated from thew…" at bounding box center [464, 556] width 868 height 94
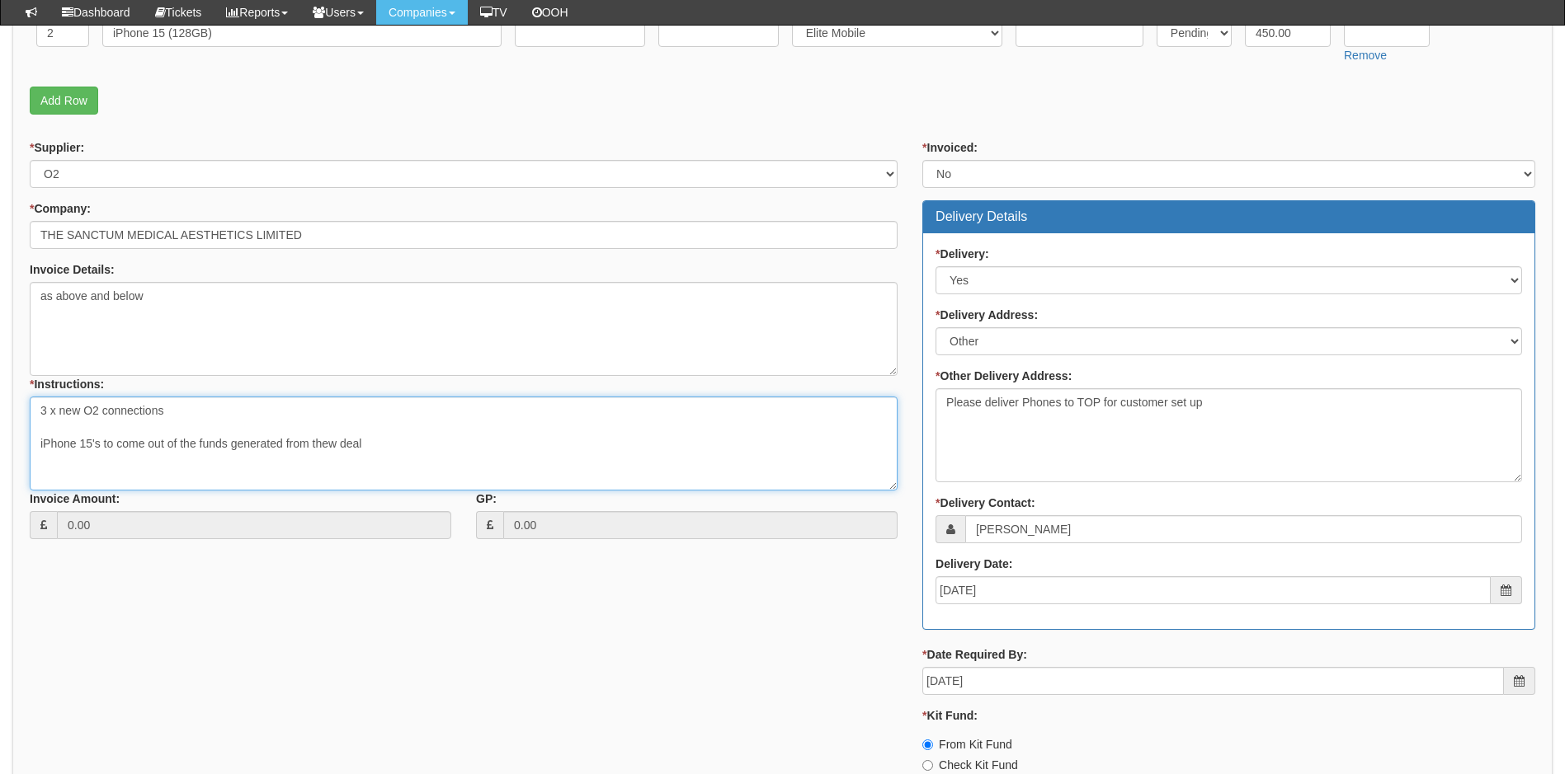
scroll to position [280, 0]
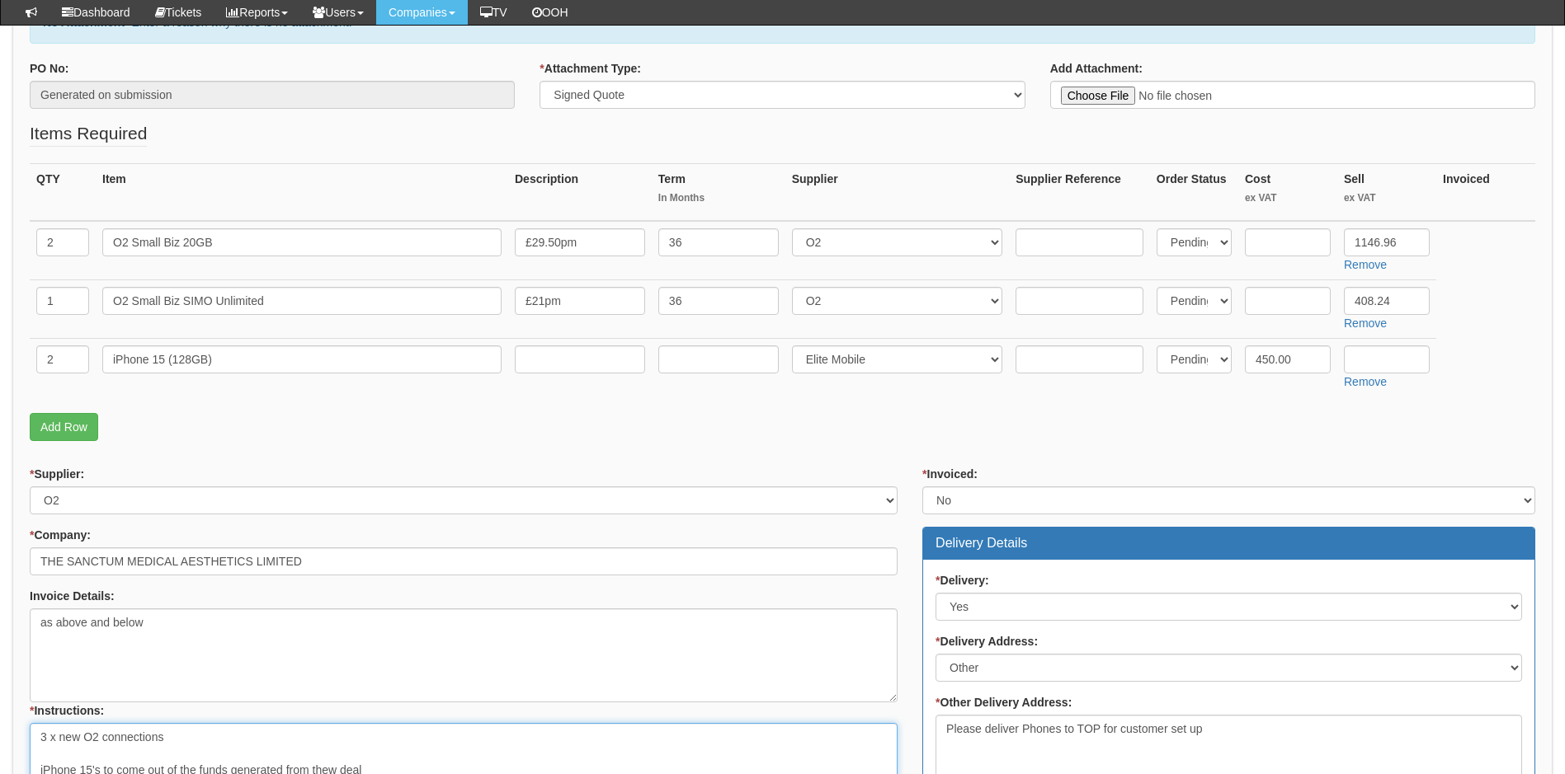
type textarea "3 x new O2 connections iPhone 15's to come out of the funds generated from thew…"
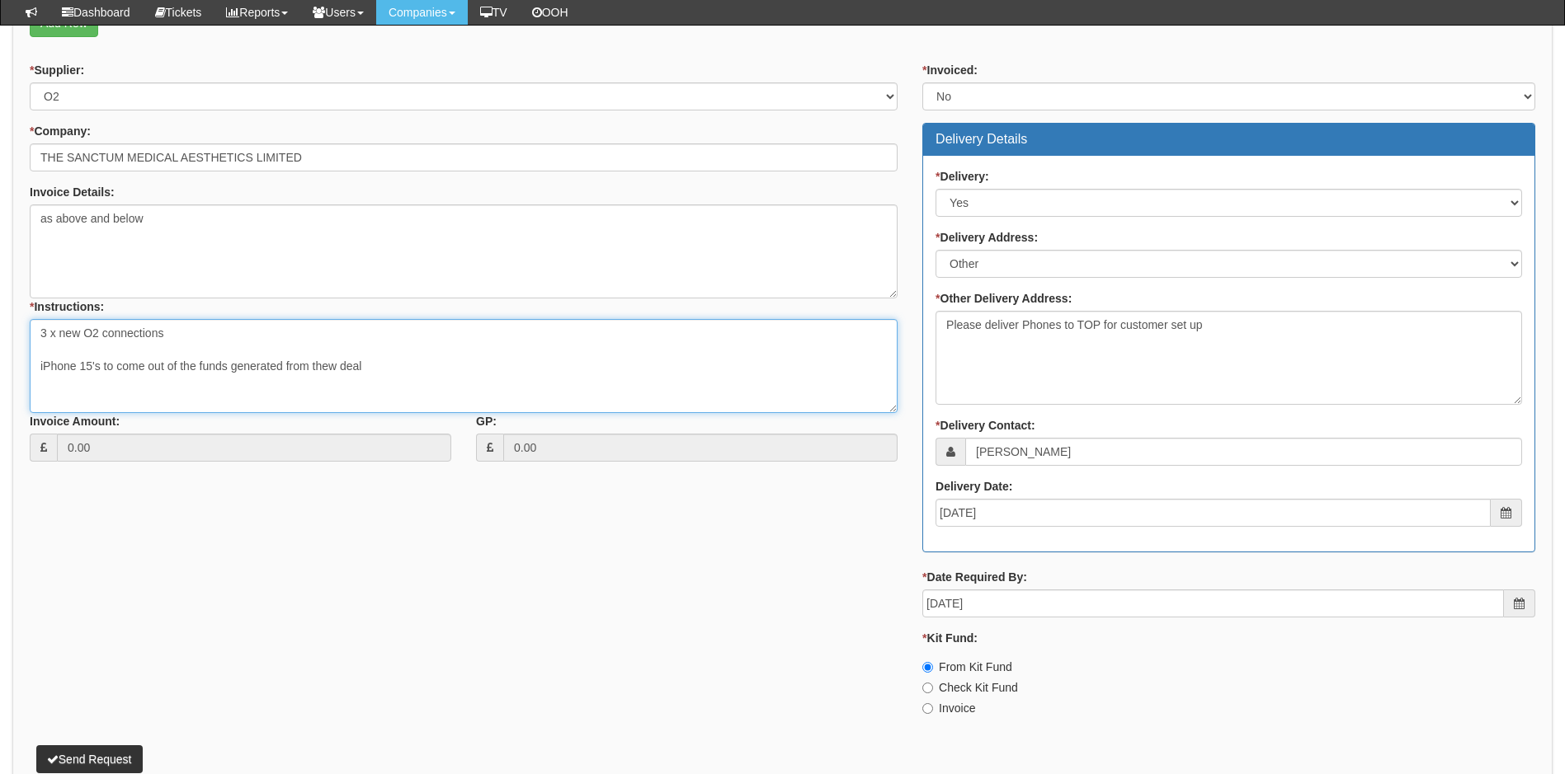
scroll to position [693, 0]
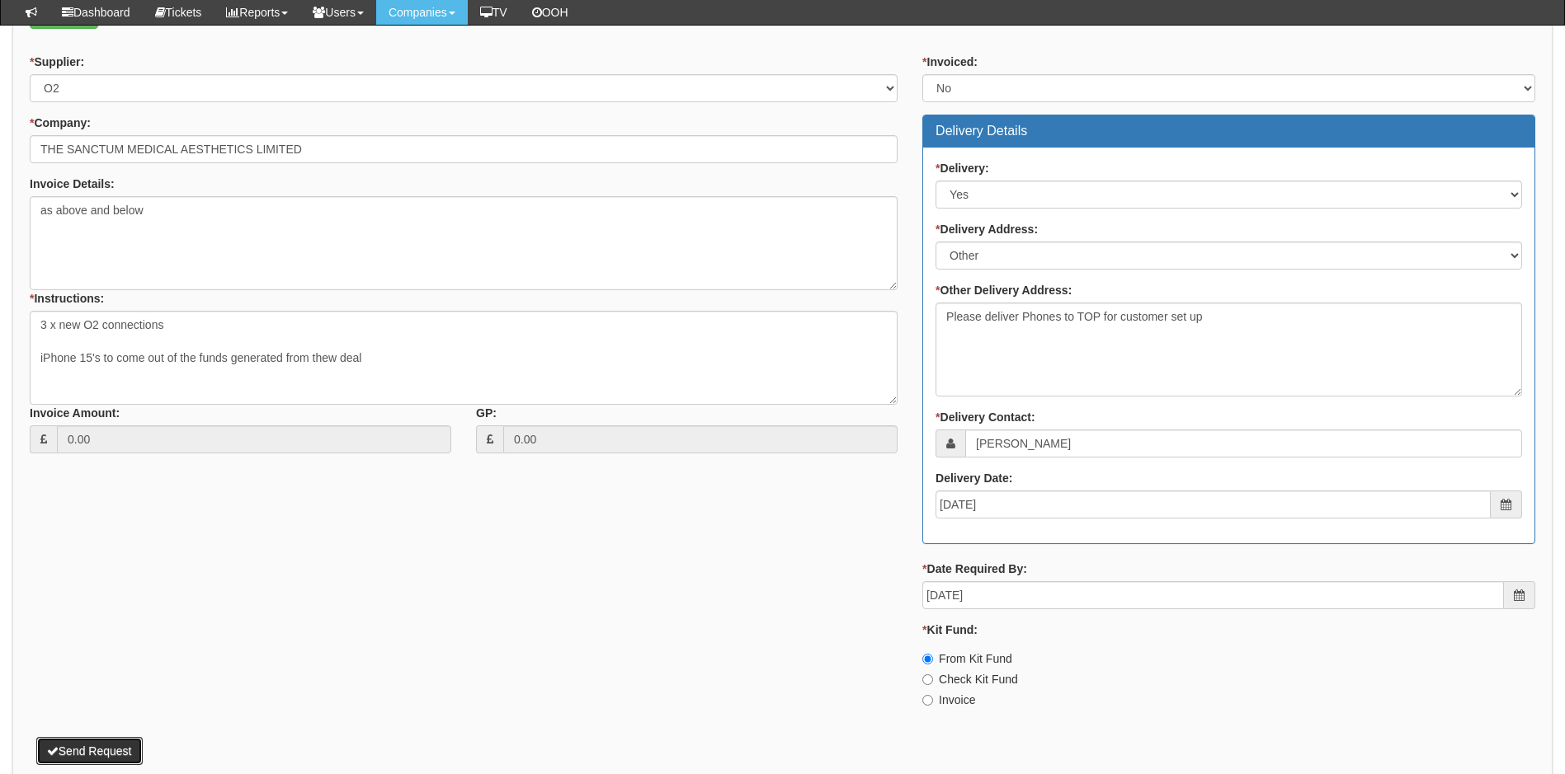
click at [86, 746] on button "Send Request" at bounding box center [89, 751] width 106 height 28
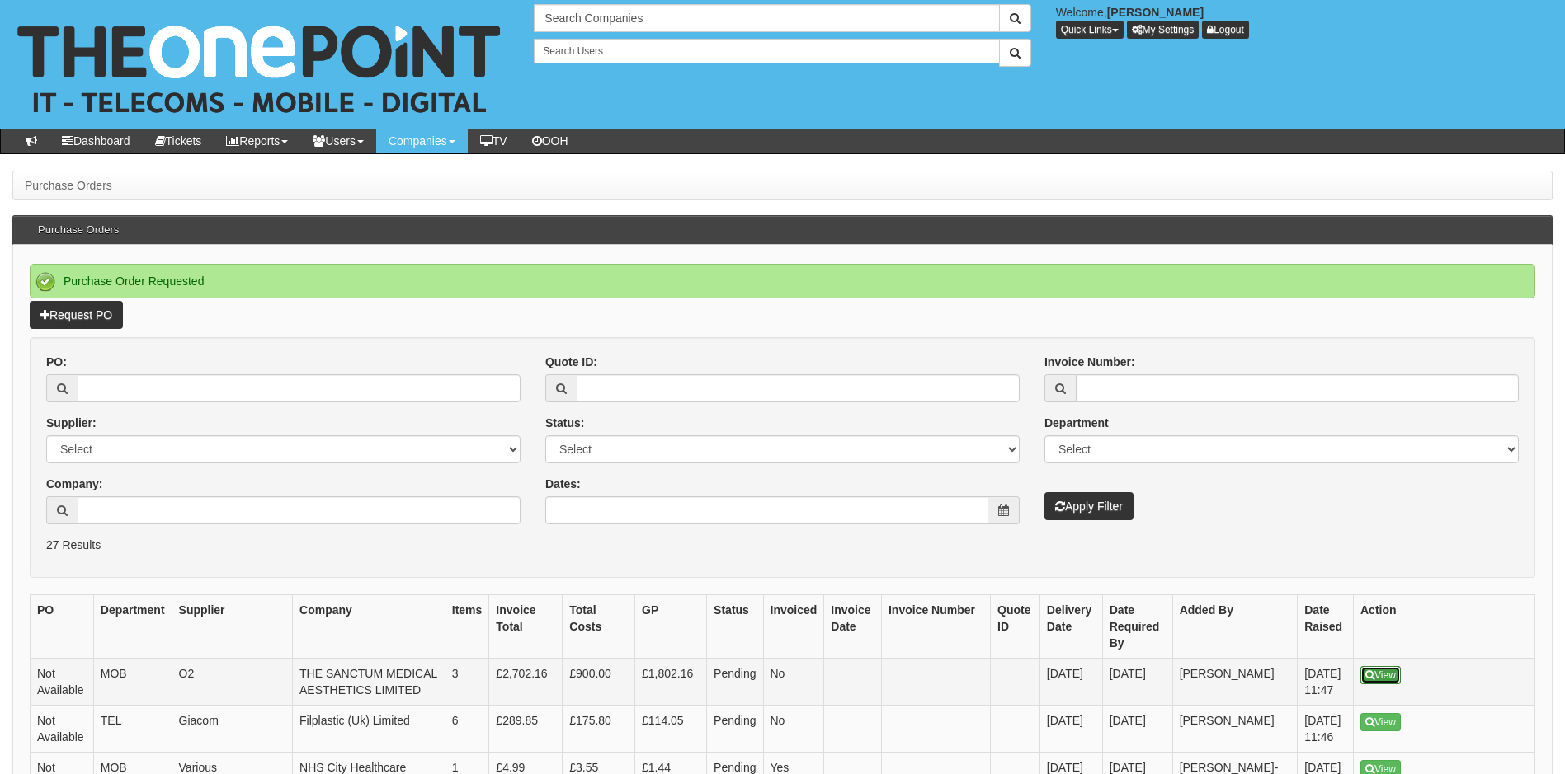
click at [1380, 673] on link "View" at bounding box center [1380, 675] width 40 height 18
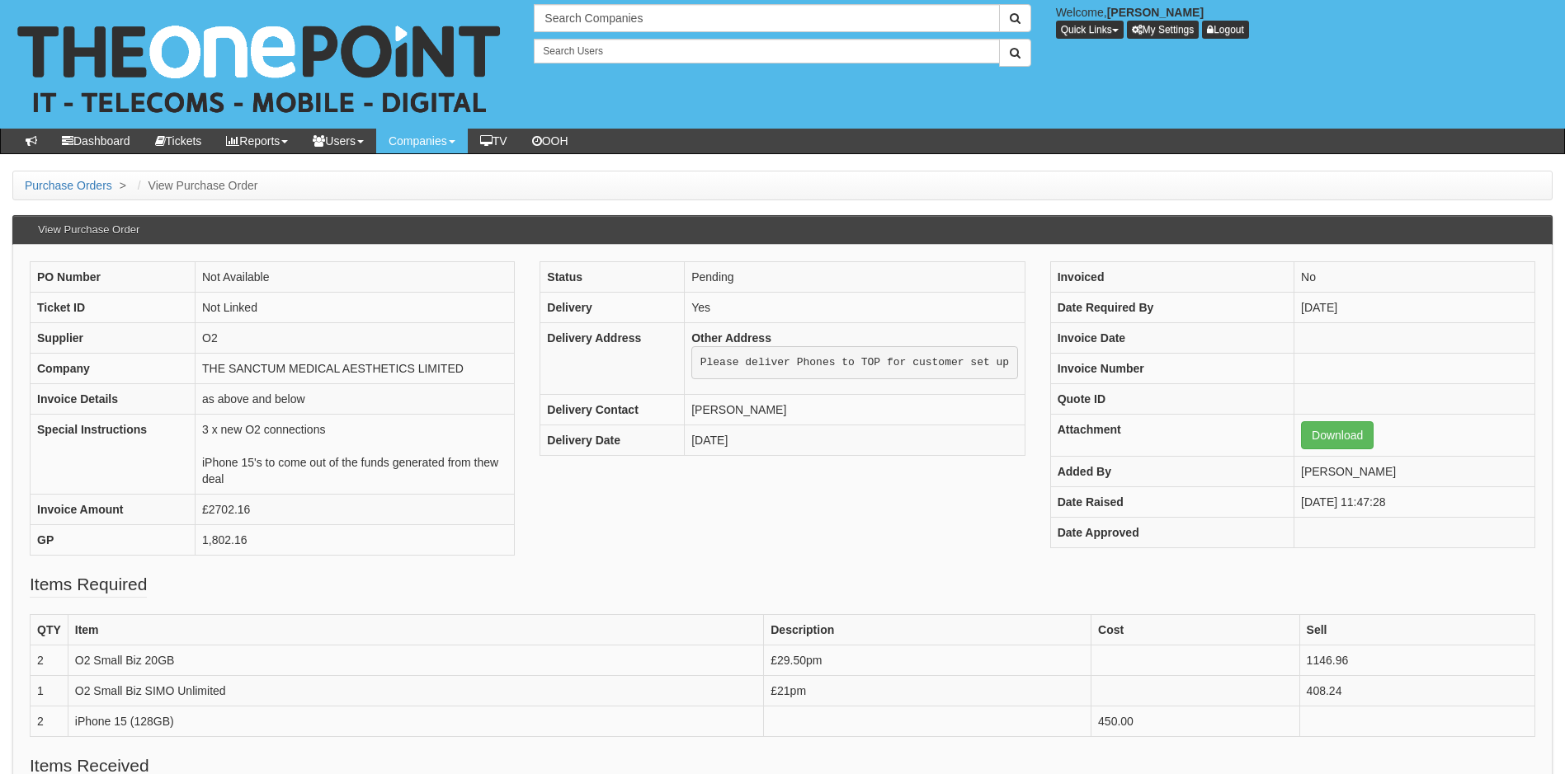
click at [565, 554] on div "PO Number Not Available Ticket ID Not Linked Supplier O2 Company THE SANCTUM ME…" at bounding box center [782, 416] width 1530 height 311
click at [640, 16] on input "text" at bounding box center [766, 18] width 465 height 28
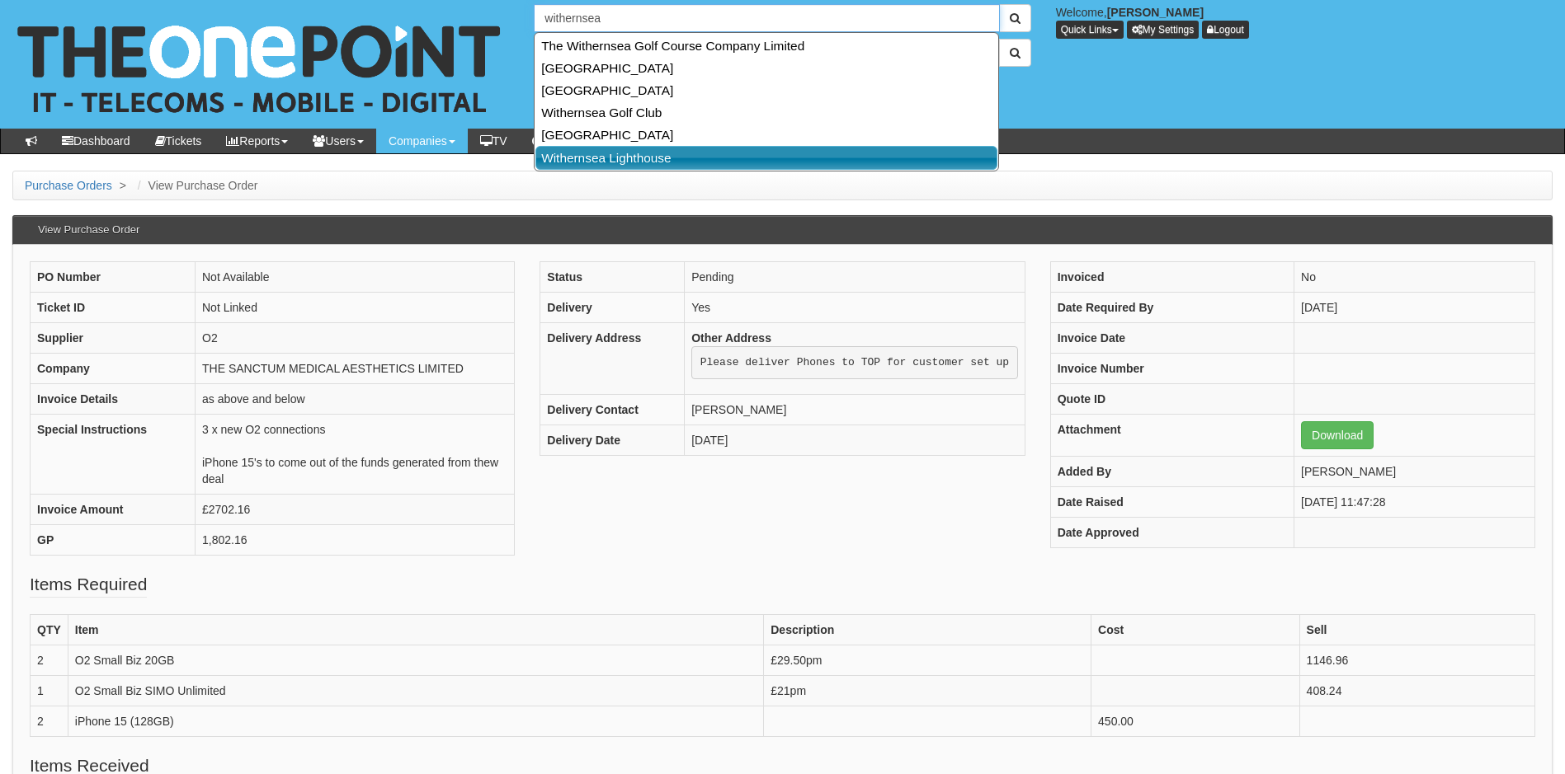
click at [623, 165] on link "Withernsea Lighthouse" at bounding box center [766, 158] width 462 height 24
type input "Withernsea Lighthouse"
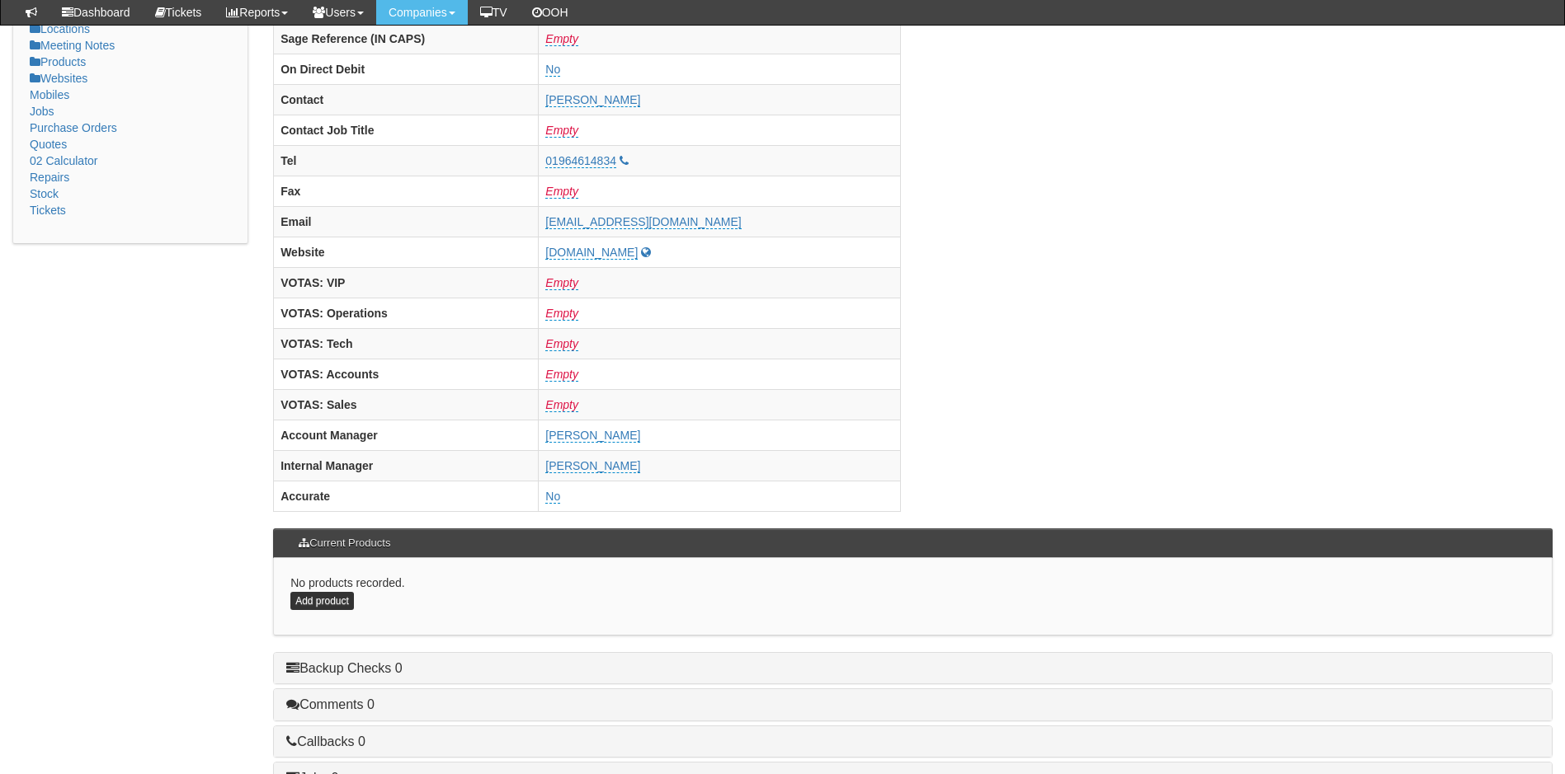
scroll to position [660, 0]
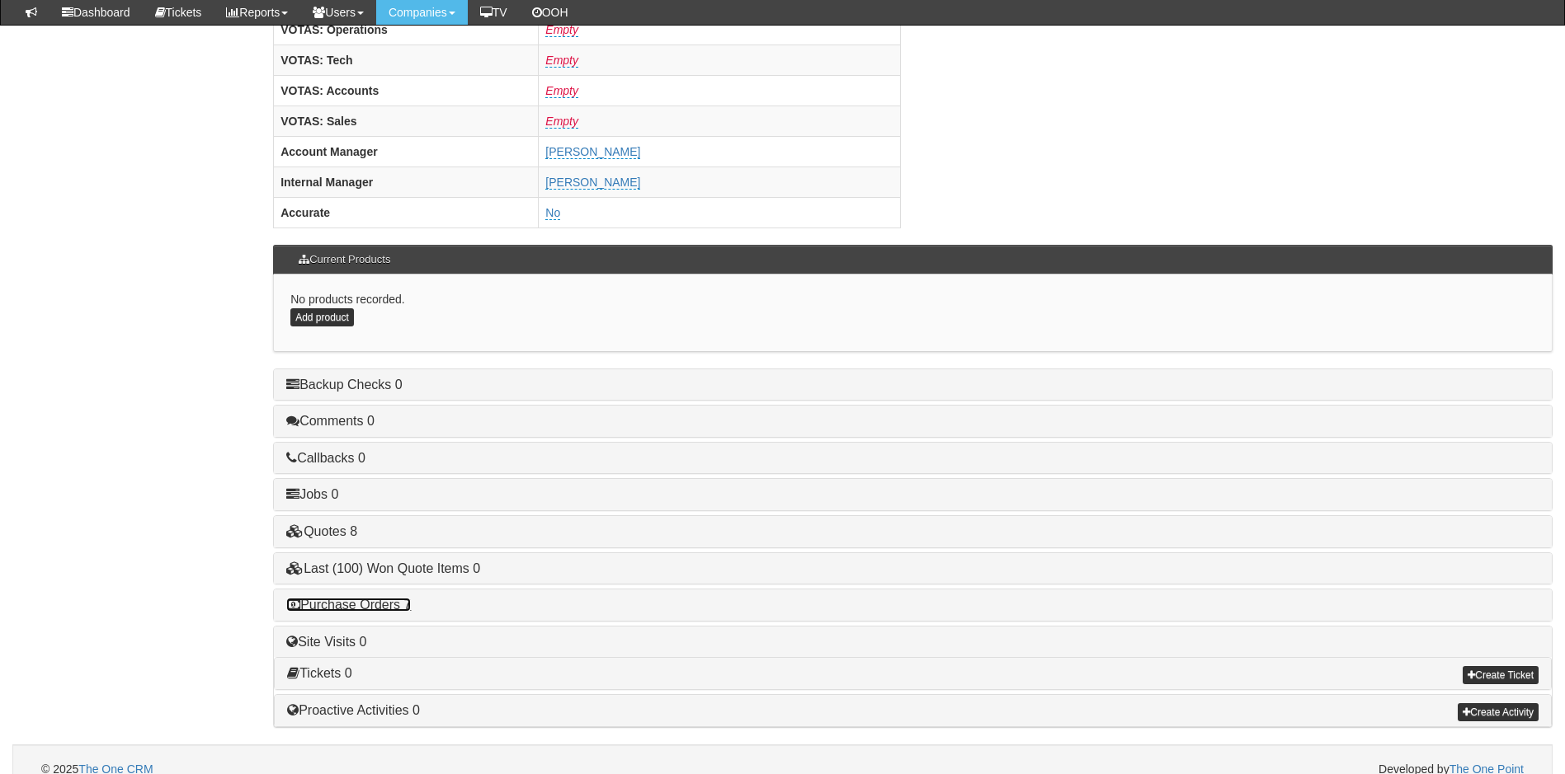
click at [401, 600] on link "Purchase Orders 7" at bounding box center [348, 605] width 125 height 14
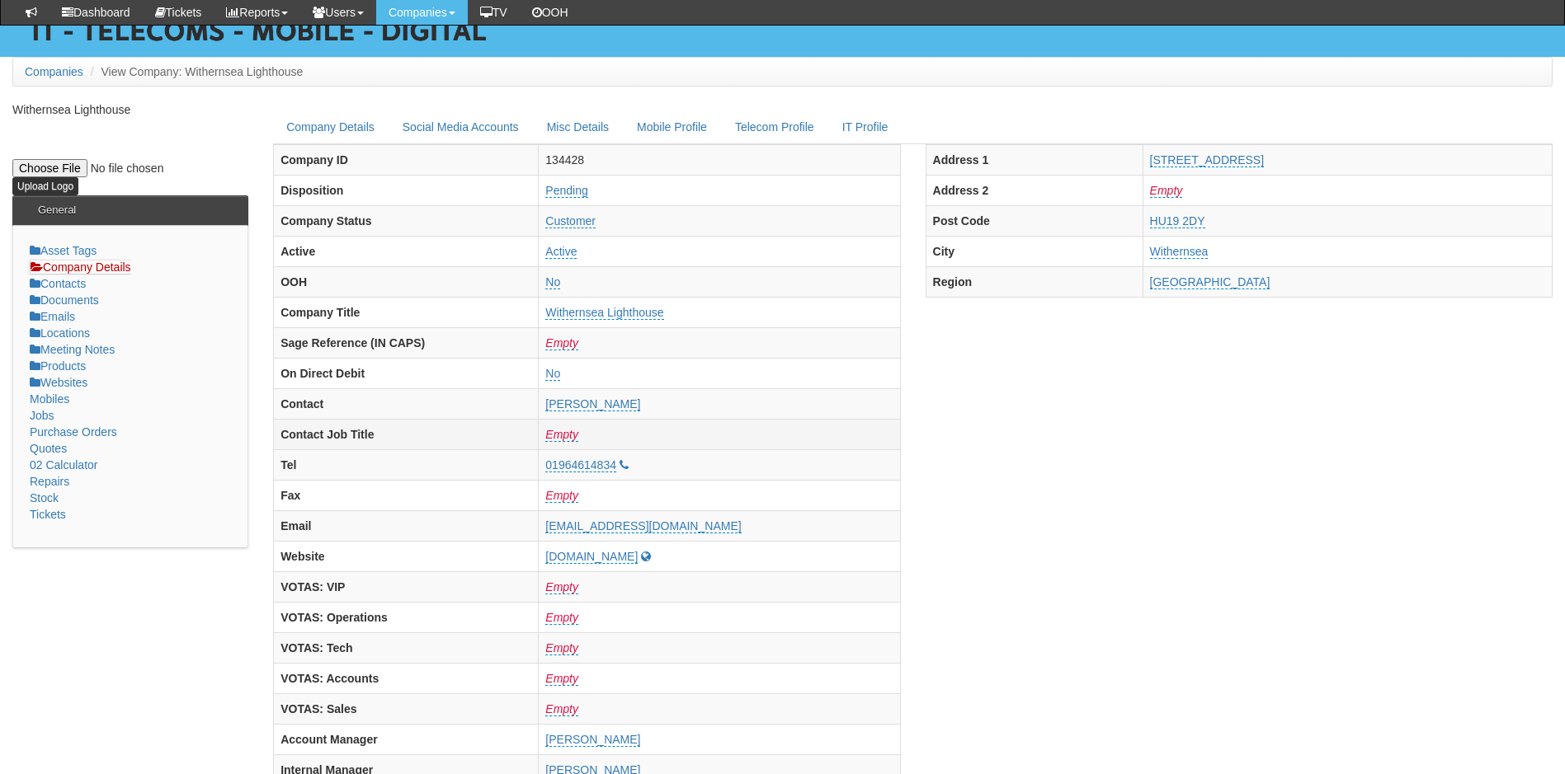
scroll to position [0, 0]
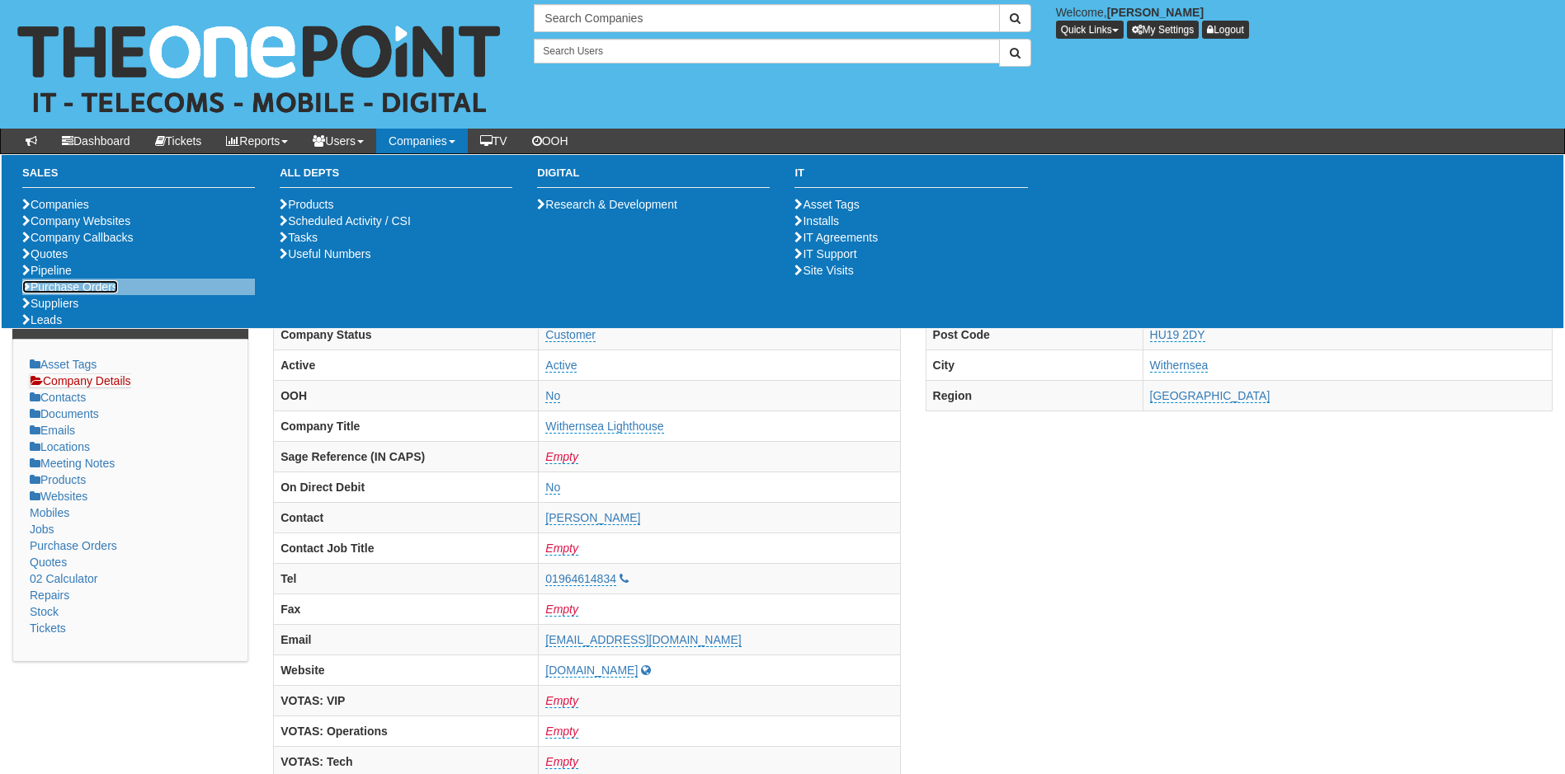
click at [67, 294] on link "Purchase Orders" at bounding box center [70, 286] width 96 height 13
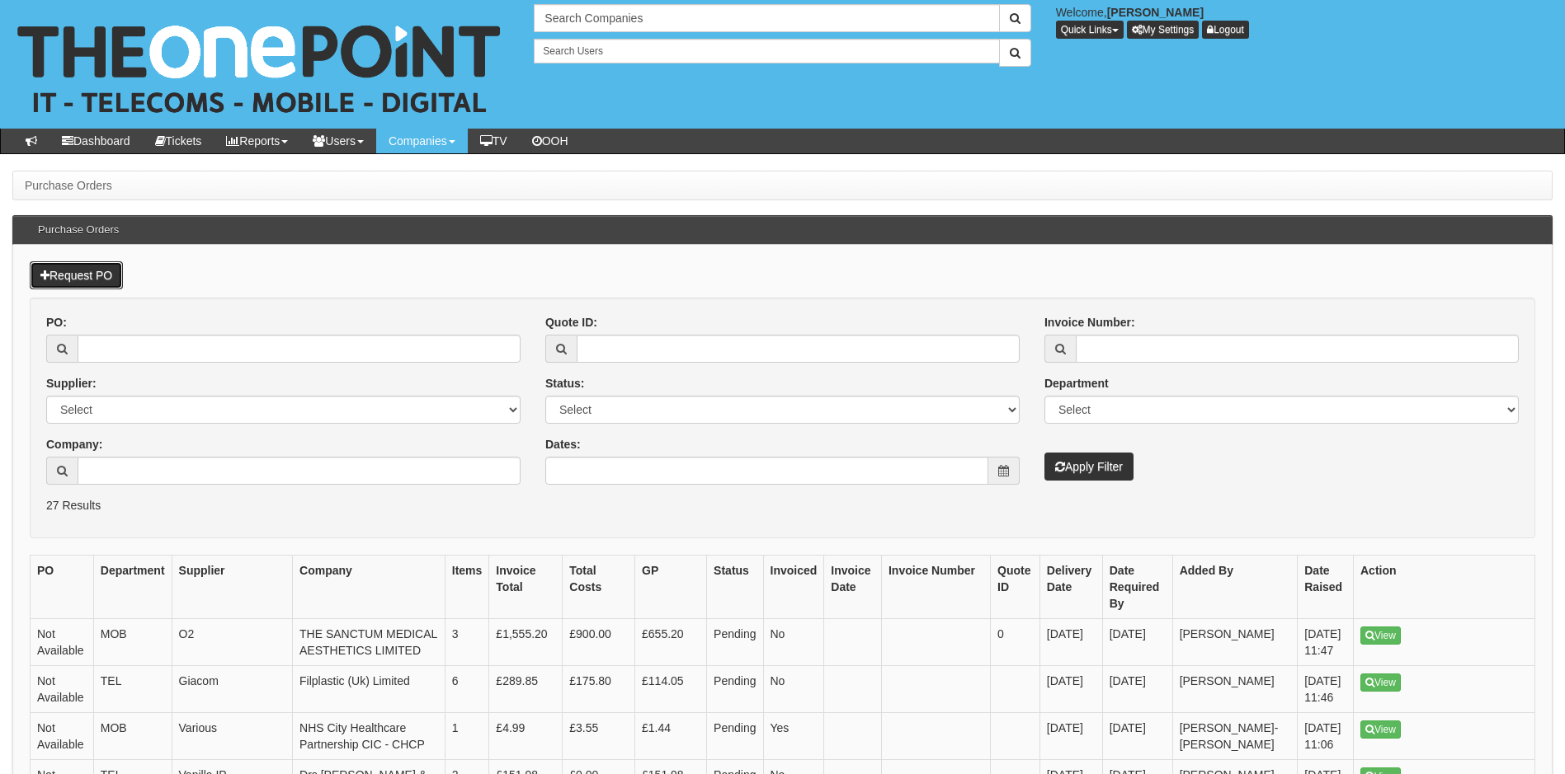
click at [110, 271] on link "Request PO" at bounding box center [76, 275] width 93 height 28
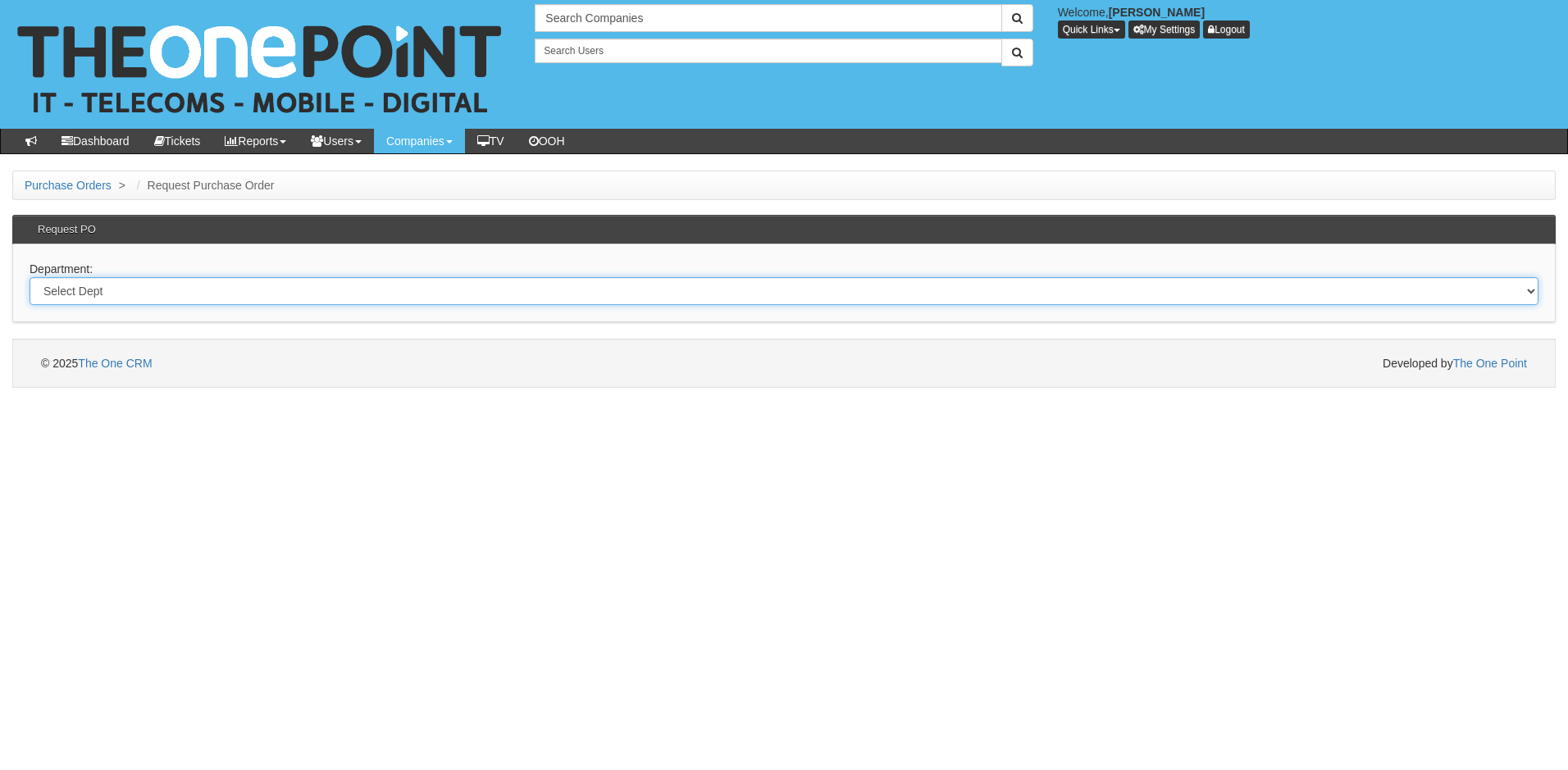
click at [140, 292] on select "Select Dept Digital Internal IT Mobiles Marketing Telecoms" at bounding box center [784, 291] width 1509 height 28
select select "?pipeID=&dept=IT"
click at [30, 278] on select "Select Dept Digital Internal IT Mobiles Marketing Telecoms" at bounding box center [784, 291] width 1509 height 28
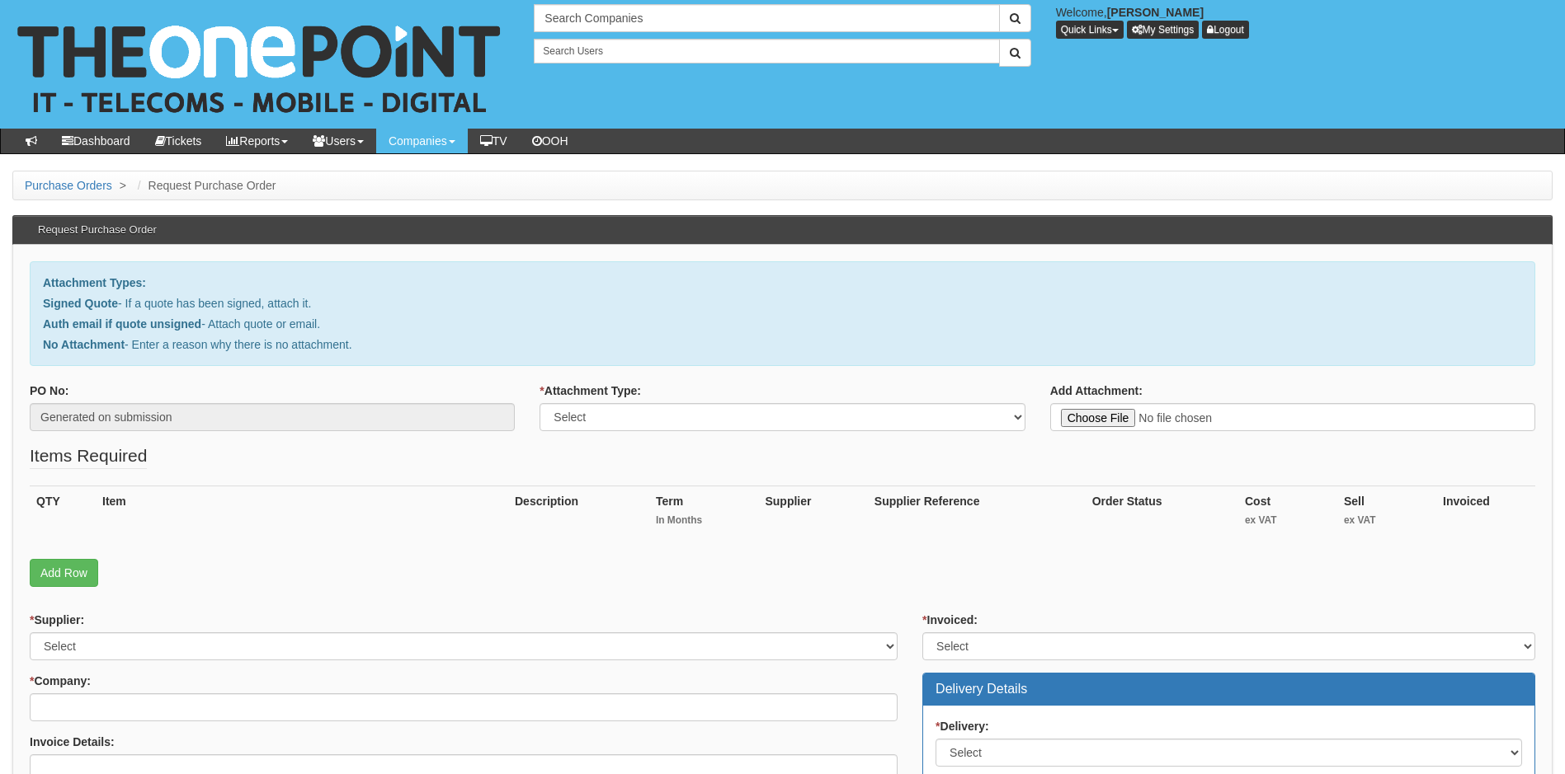
type input "C:\fakepath\Withernsea Lighthouse - Business Standard 365 (Not for Profit prici…"
click at [619, 421] on select "Select Signed Quote Auth email with quote if unsigned No Attachment" at bounding box center [781, 417] width 485 height 28
select select "Signed Quote"
click at [539, 403] on select "Select Signed Quote Auth email with quote if unsigned No Attachment" at bounding box center [781, 417] width 485 height 28
click at [72, 570] on link "Add Row" at bounding box center [64, 573] width 68 height 28
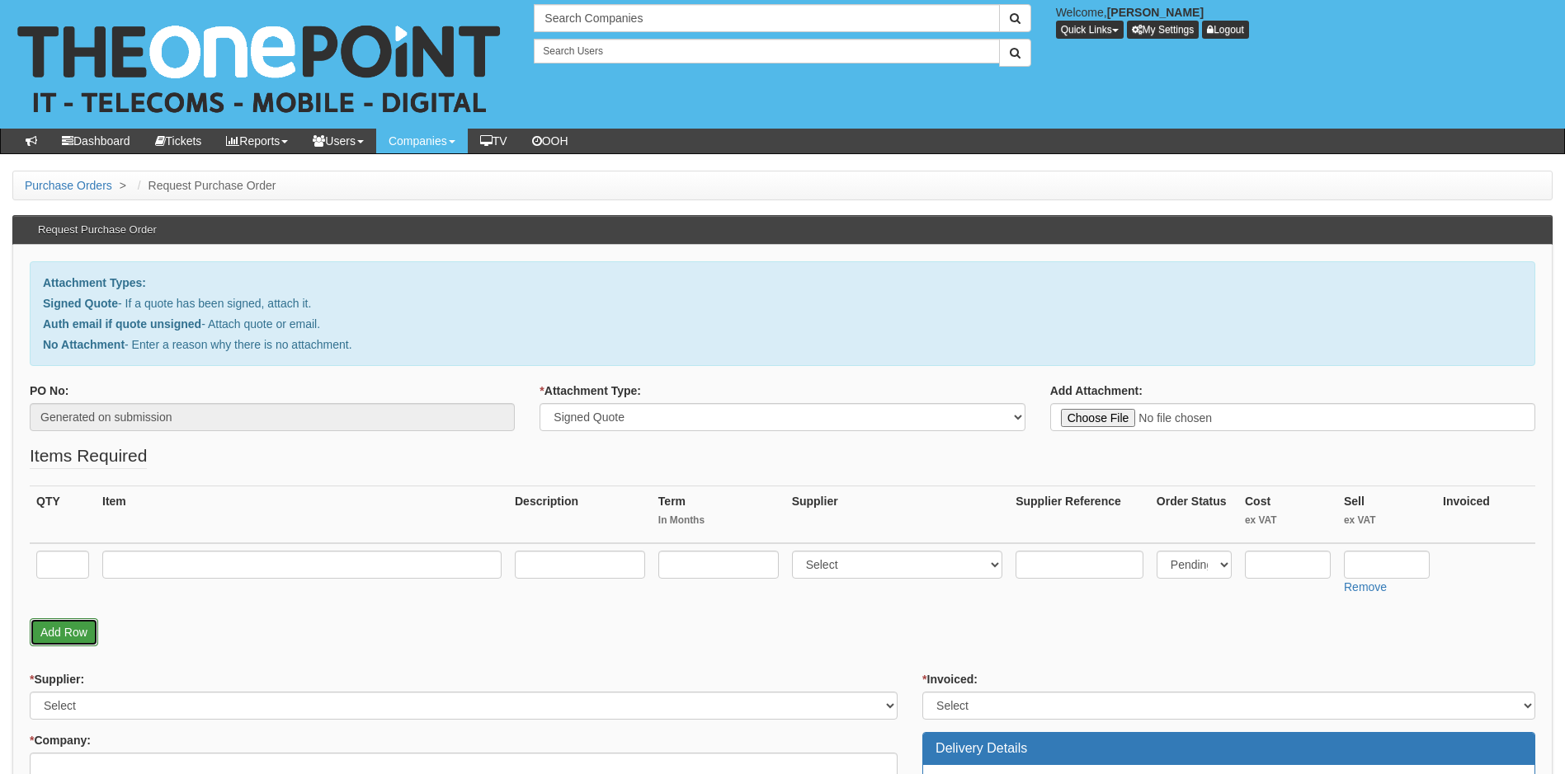
click at [68, 632] on link "Add Row" at bounding box center [64, 633] width 68 height 28
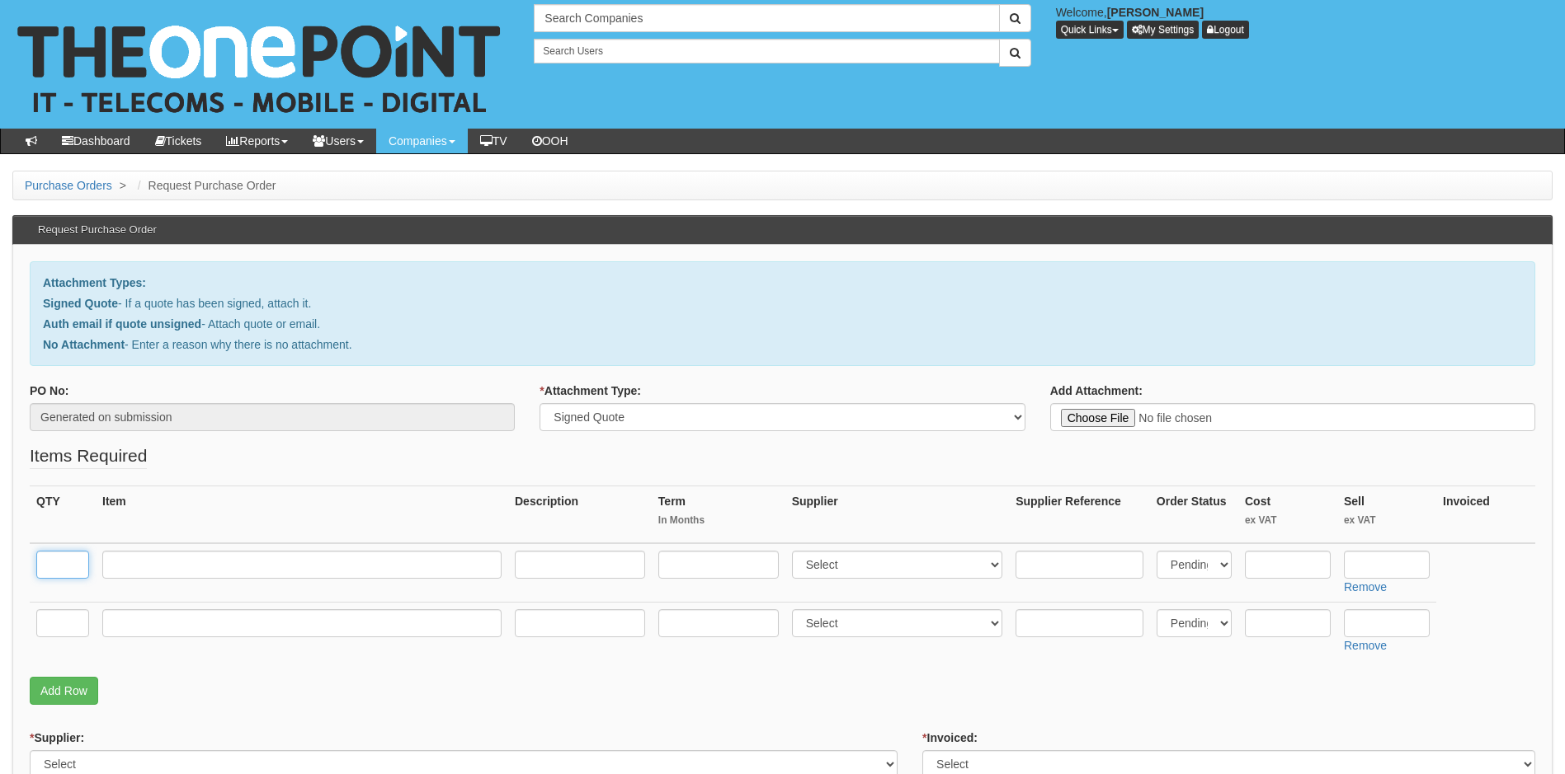
click at [70, 558] on input "text" at bounding box center [62, 565] width 53 height 28
type input "1"
click at [191, 558] on input "text" at bounding box center [301, 565] width 399 height 28
click at [1369, 646] on link "Remove" at bounding box center [1365, 645] width 43 height 13
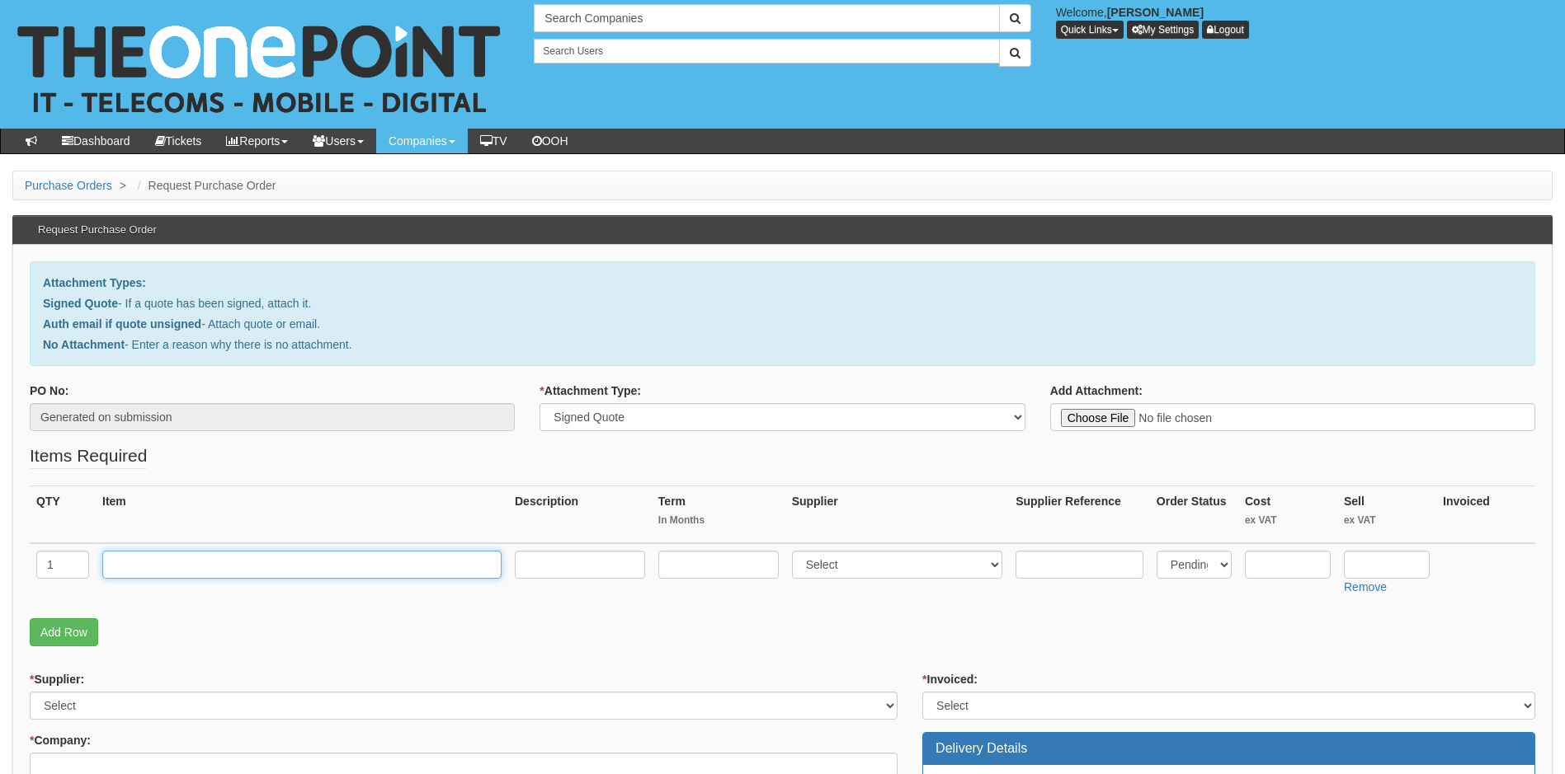
click at [157, 570] on input "text" at bounding box center [301, 565] width 399 height 28
type input "Business Standard 365 License (NFP)"
click at [700, 564] on input "text" at bounding box center [718, 565] width 120 height 28
type input "12"
click at [876, 566] on select "Select 123 REG.co.uk 1Password 3 4Gon AA Jones Electric Ltd Abzorb Access Group…" at bounding box center [897, 565] width 211 height 28
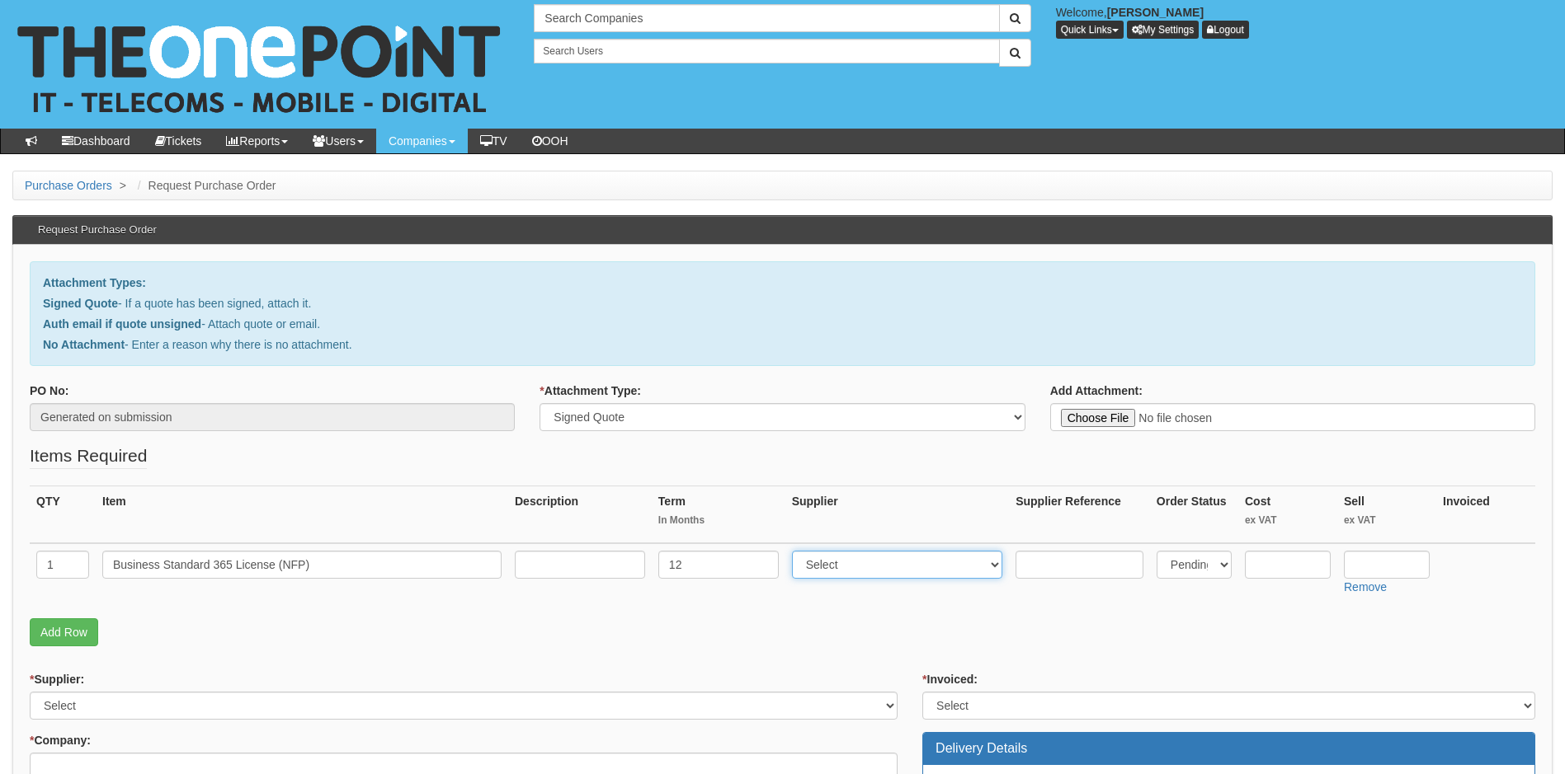
select select "291"
click at [795, 551] on select "Select 123 REG.co.uk 1Password 3 4Gon AA Jones Electric Ltd Abzorb Access Group…" at bounding box center [897, 565] width 211 height 28
click at [1209, 561] on select "Select Back Order Delivered N/A Ordered Pending" at bounding box center [1193, 565] width 75 height 28
click at [1156, 551] on select "Select Back Order Delivered N/A Ordered Pending" at bounding box center [1193, 565] width 75 height 28
click at [1285, 566] on input "text" at bounding box center [1288, 565] width 86 height 28
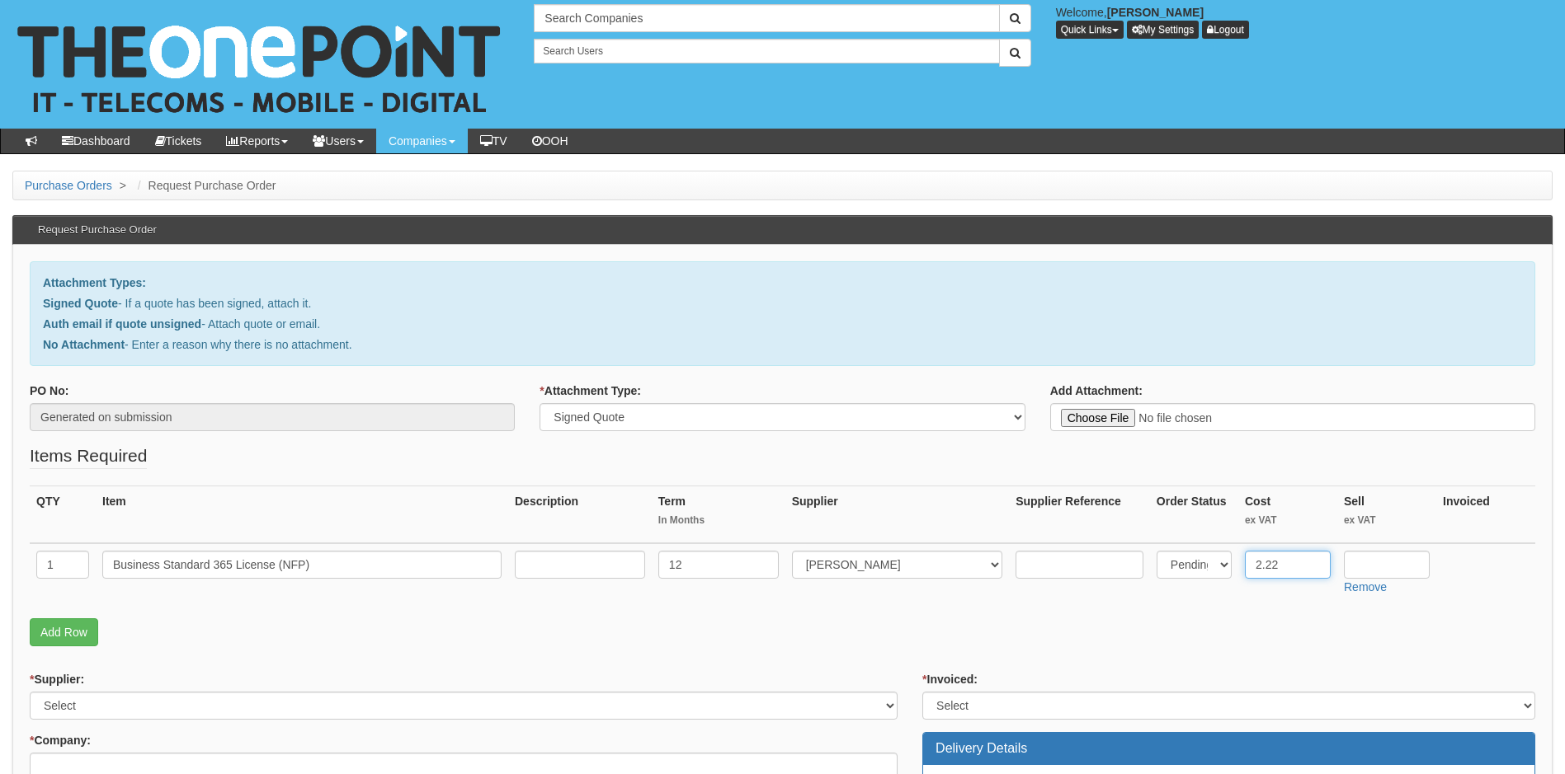
type input "2.22"
click at [1384, 566] on input "text" at bounding box center [1387, 565] width 86 height 28
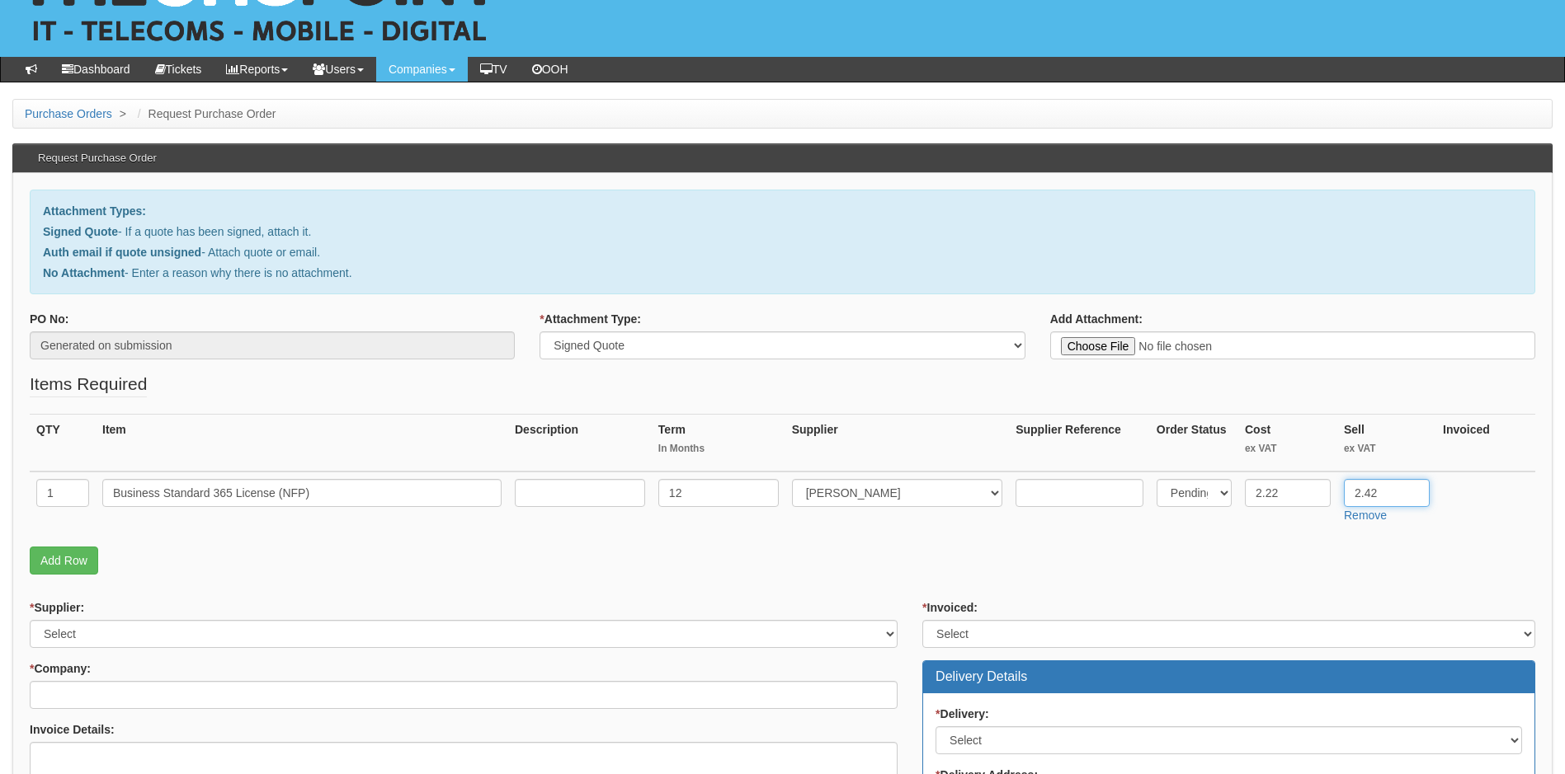
scroll to position [165, 0]
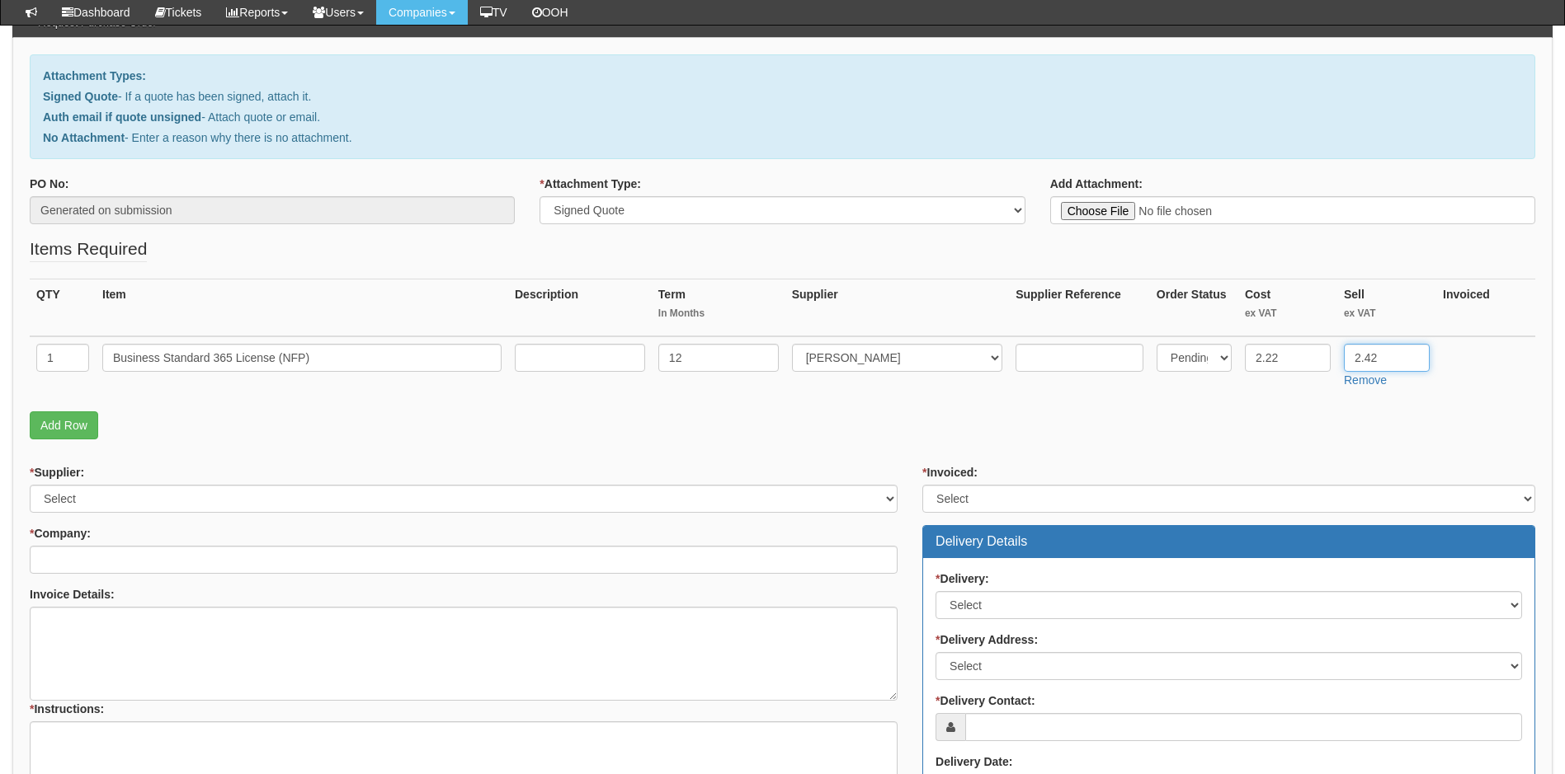
type input "2.42"
click at [970, 494] on select "Select Yes No N/A STB (part of order)" at bounding box center [1228, 499] width 613 height 28
select select "2"
click at [922, 485] on select "Select Yes No N/A STB (part of order)" at bounding box center [1228, 499] width 613 height 28
click at [426, 485] on select "Select 123 REG.co.uk 1Password 3 4Gon AA Jones Electric Ltd Abzorb Access Group…" at bounding box center [464, 499] width 868 height 28
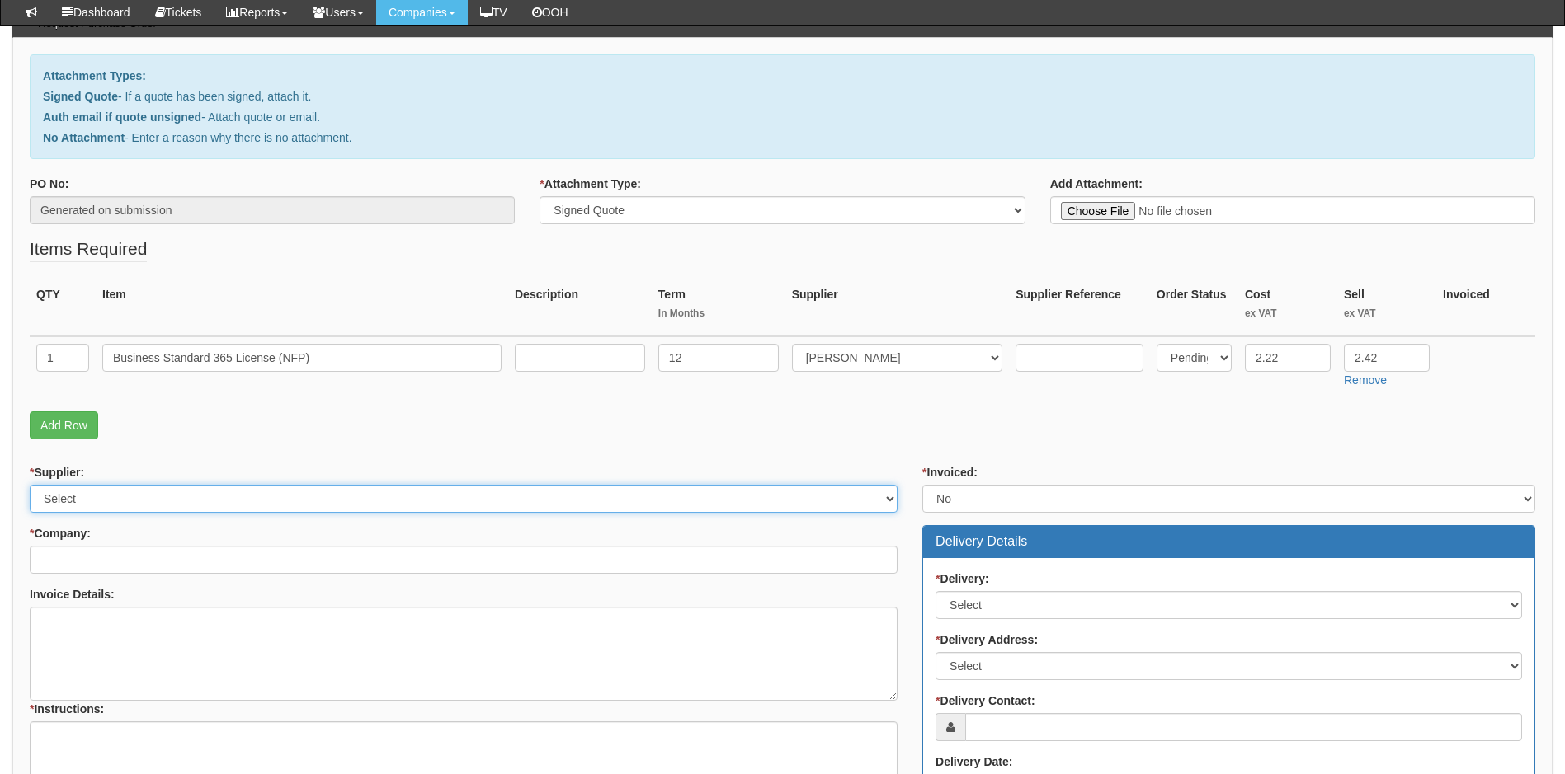
select select "291"
click at [30, 485] on select "Select 123 REG.co.uk 1Password 3 4Gon AA Jones Electric Ltd Abzorb Access Group…" at bounding box center [464, 499] width 868 height 28
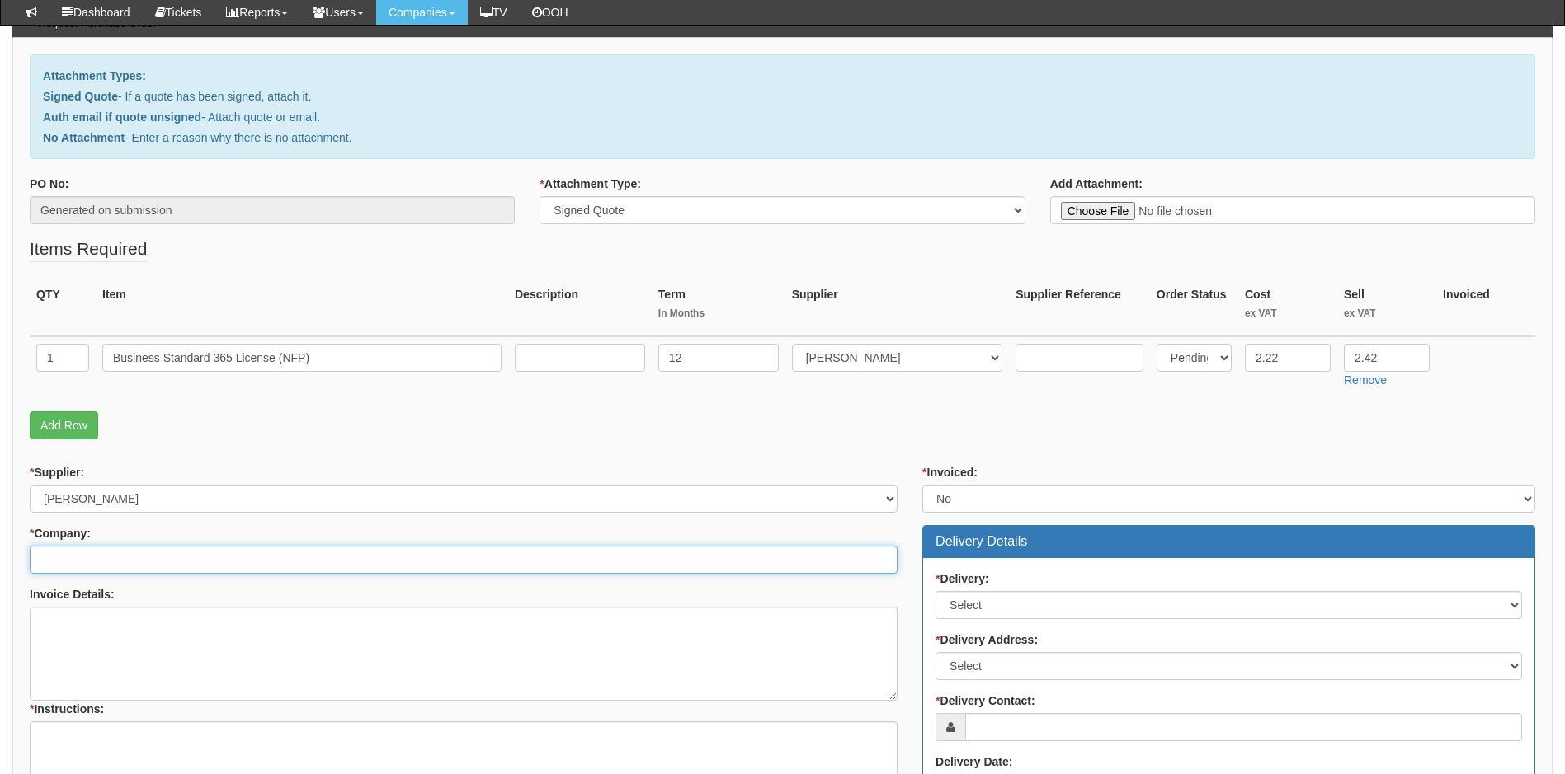
click at [183, 565] on input "* Company:" at bounding box center [464, 560] width 868 height 28
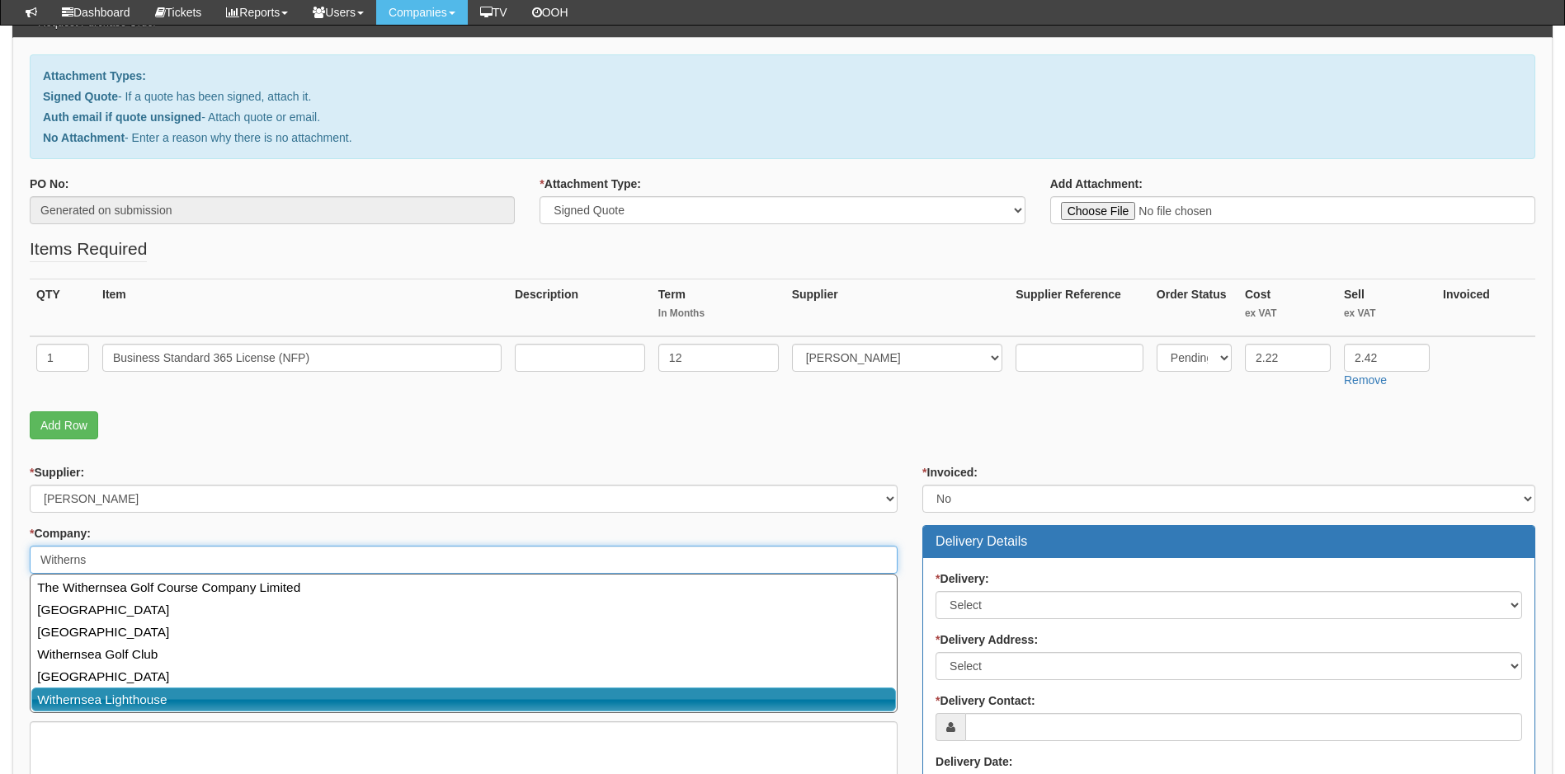
click at [116, 704] on link "Withernsea Lighthouse" at bounding box center [463, 700] width 864 height 24
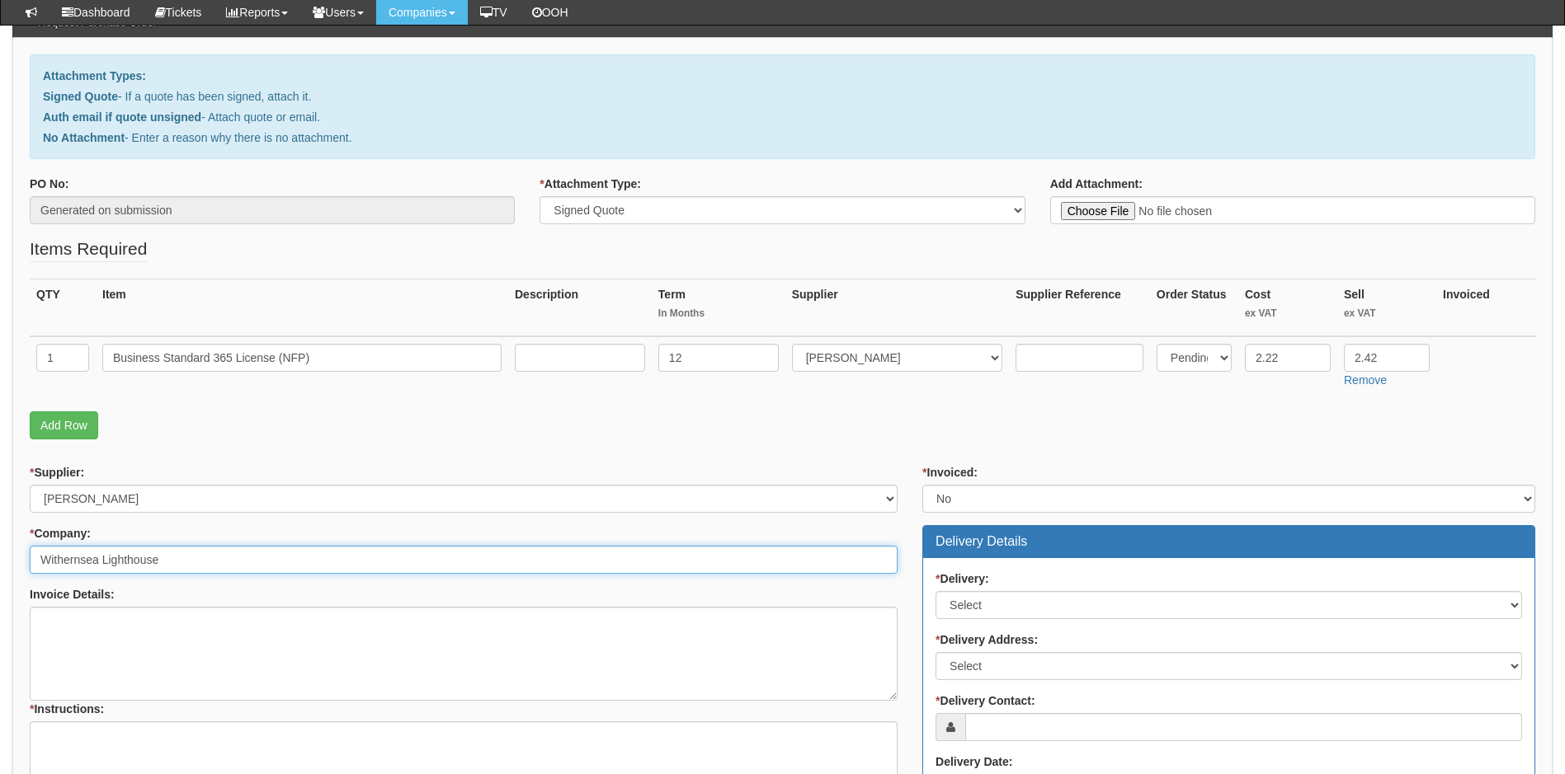
type input "Withernsea Lighthouse"
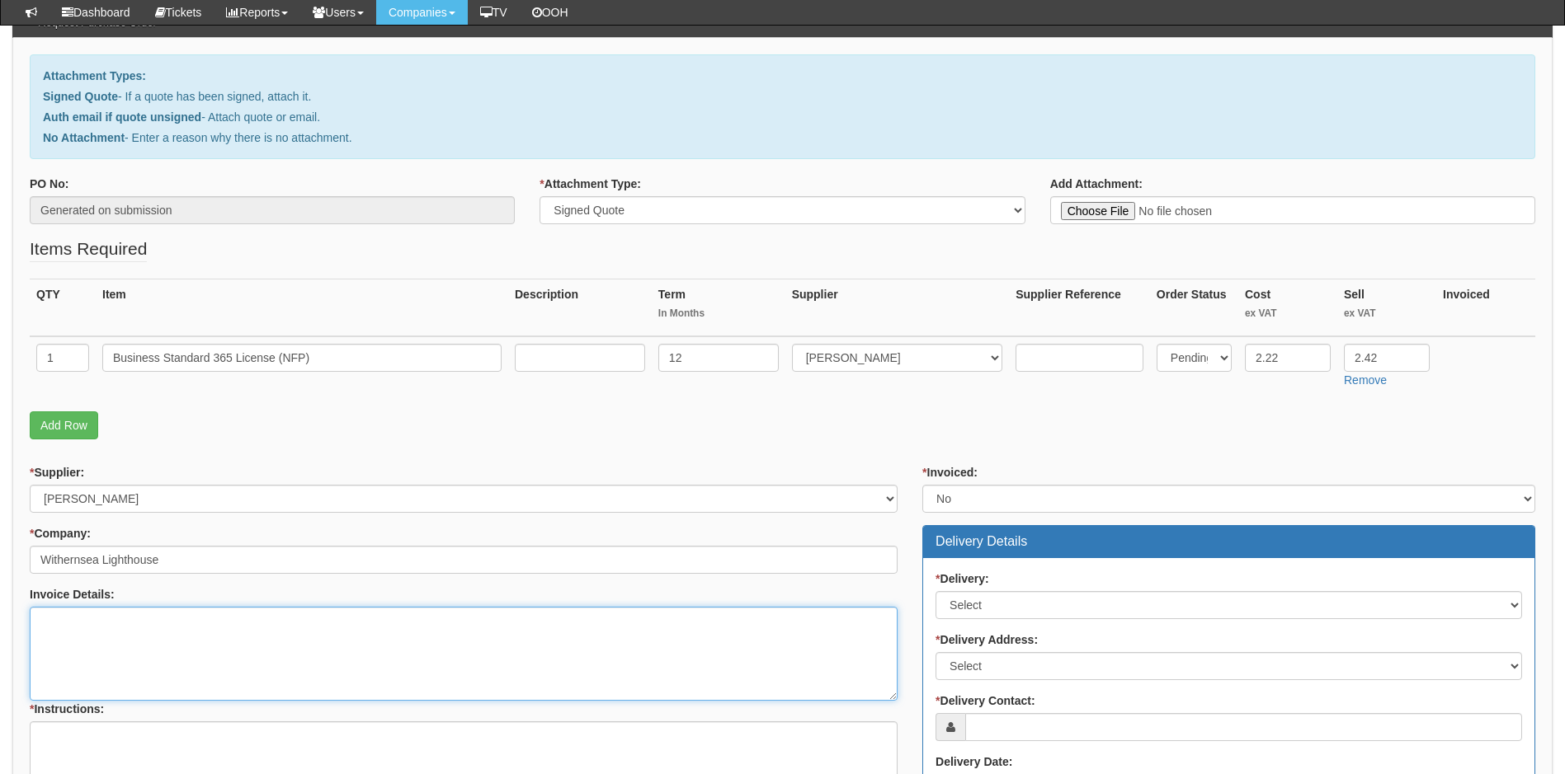
click at [200, 630] on textarea "Invoice Details:" at bounding box center [464, 654] width 868 height 94
type textarea "T"
click at [362, 686] on textarea "Monthly/Annual pricing to be billed monthly This license will be replacing the …" at bounding box center [464, 654] width 868 height 94
click at [403, 681] on textarea "Monthly/Annual pricing to be billed monthly This license will be replacing the …" at bounding box center [464, 654] width 868 height 94
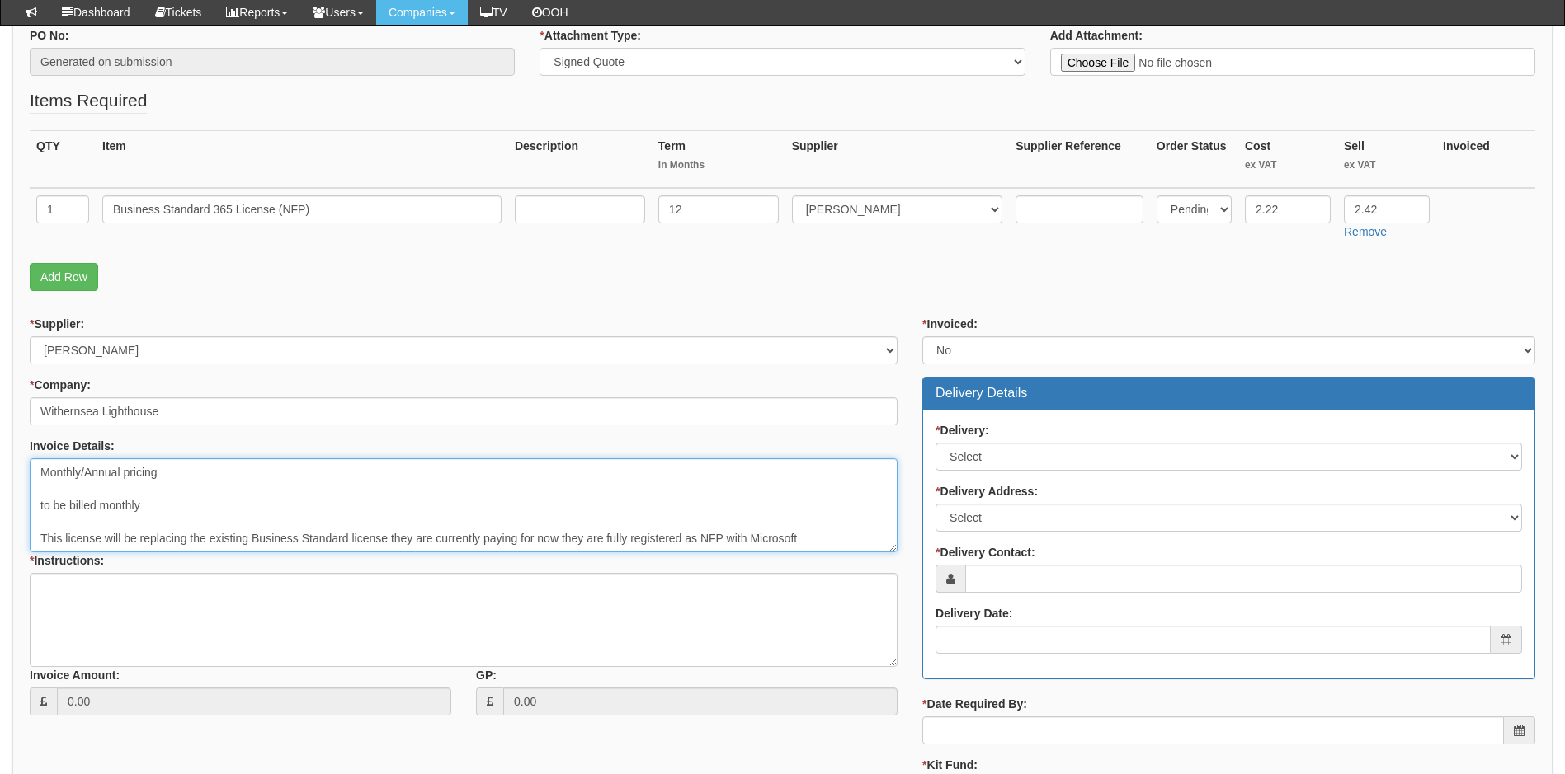
scroll to position [495, 0]
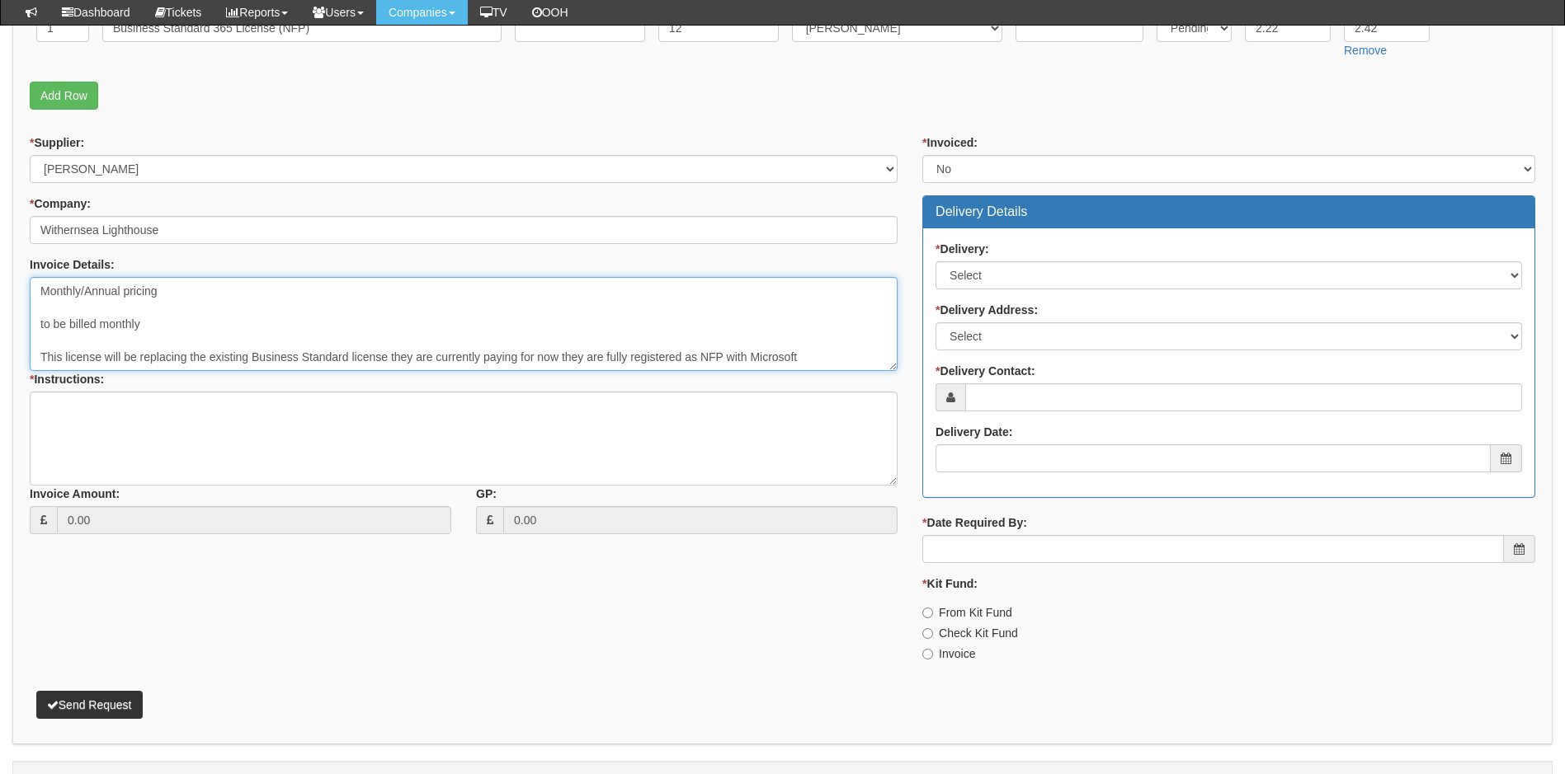
type textarea "Monthly/Annual pricing to be billed monthly This license will be replacing the …"
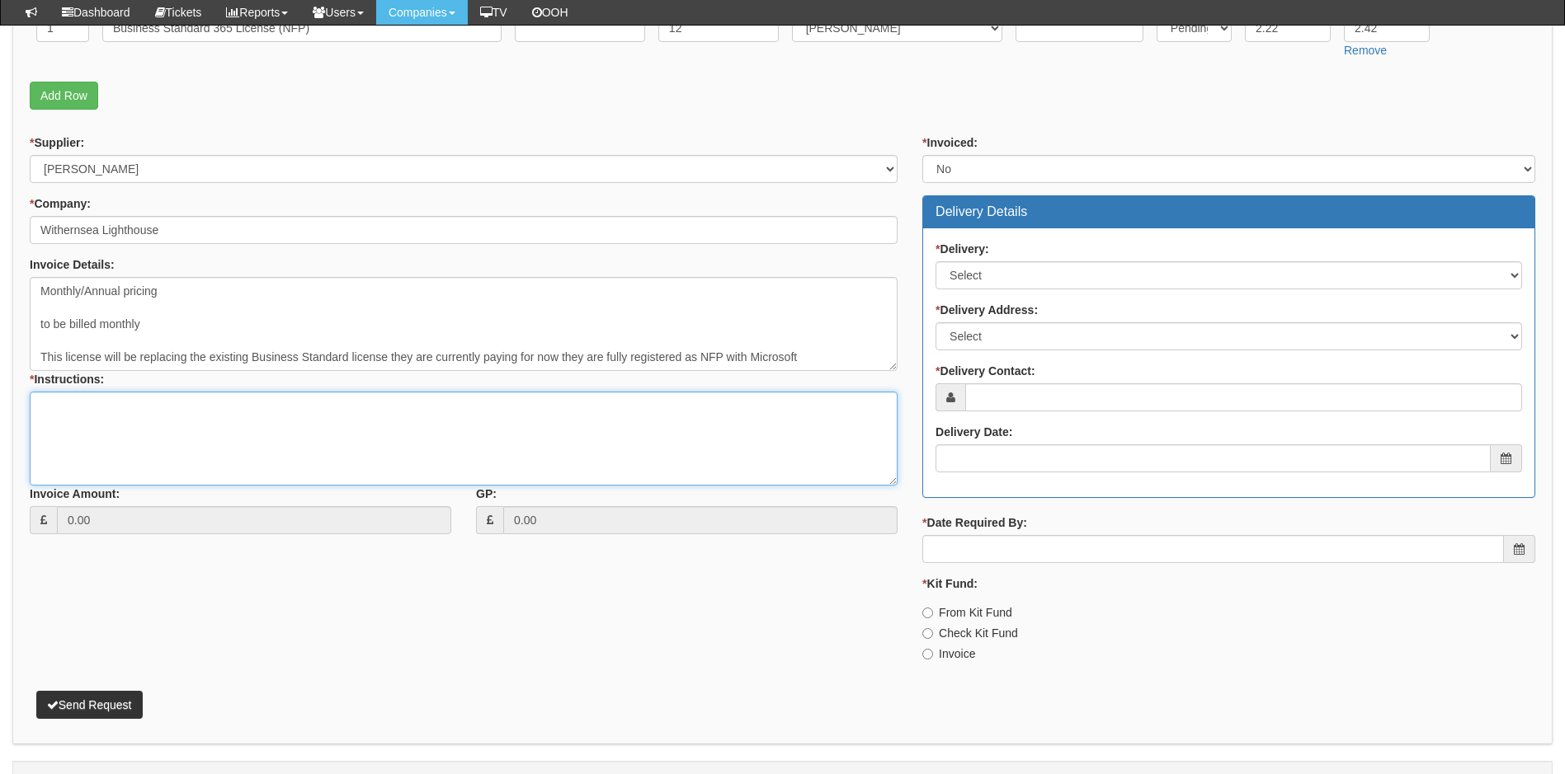
click at [315, 442] on textarea "* Instructions:" at bounding box center [464, 439] width 868 height 94
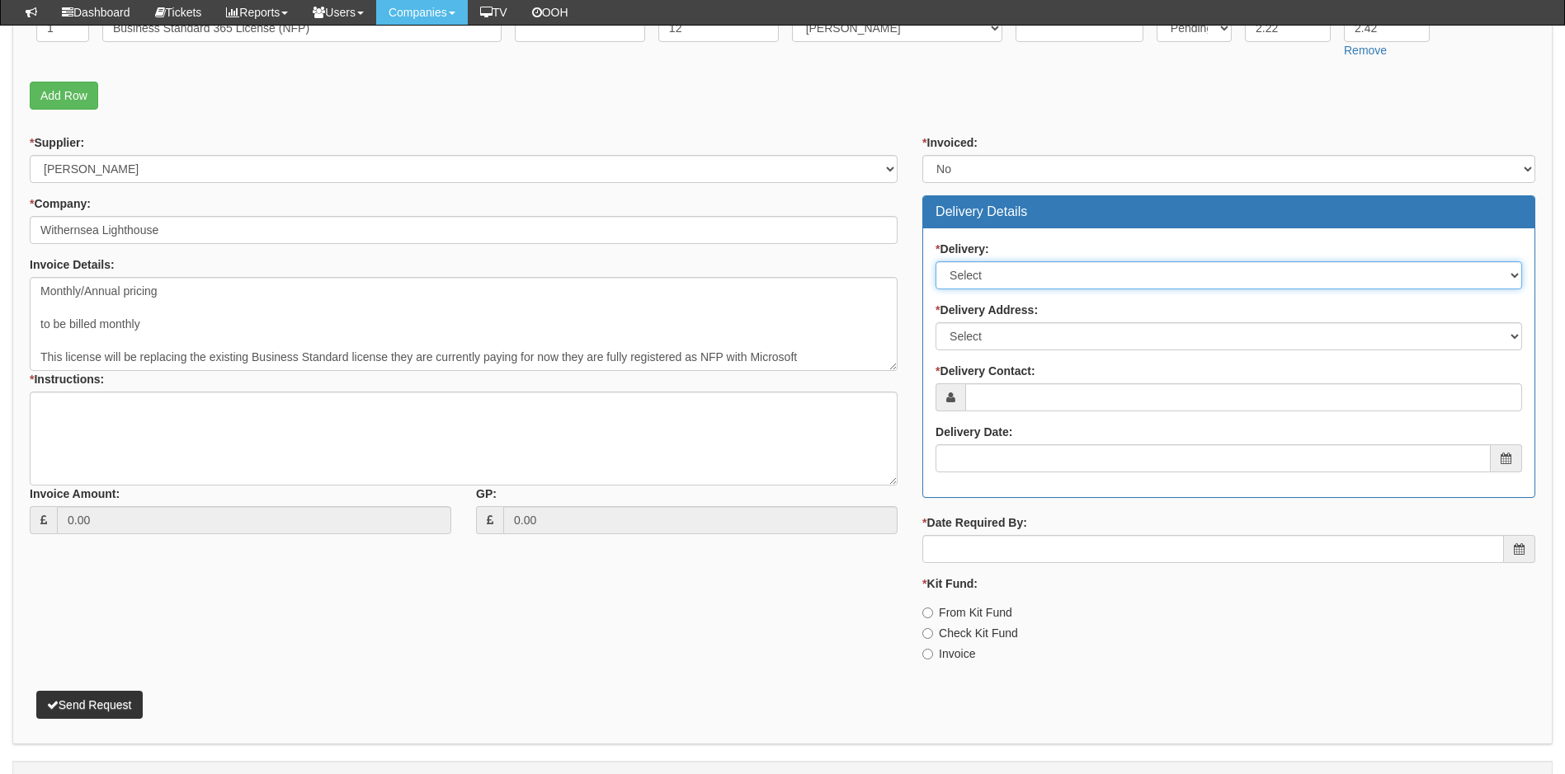
click at [1009, 277] on select "Select No Not Applicable Yes" at bounding box center [1228, 275] width 586 height 28
select select "1"
click at [935, 261] on select "Select No Not Applicable Yes" at bounding box center [1228, 275] width 586 height 28
click at [1014, 330] on select "Select Not Applicable Main Address - HU19 2DY Other" at bounding box center [1228, 336] width 586 height 28
select select "N/A"
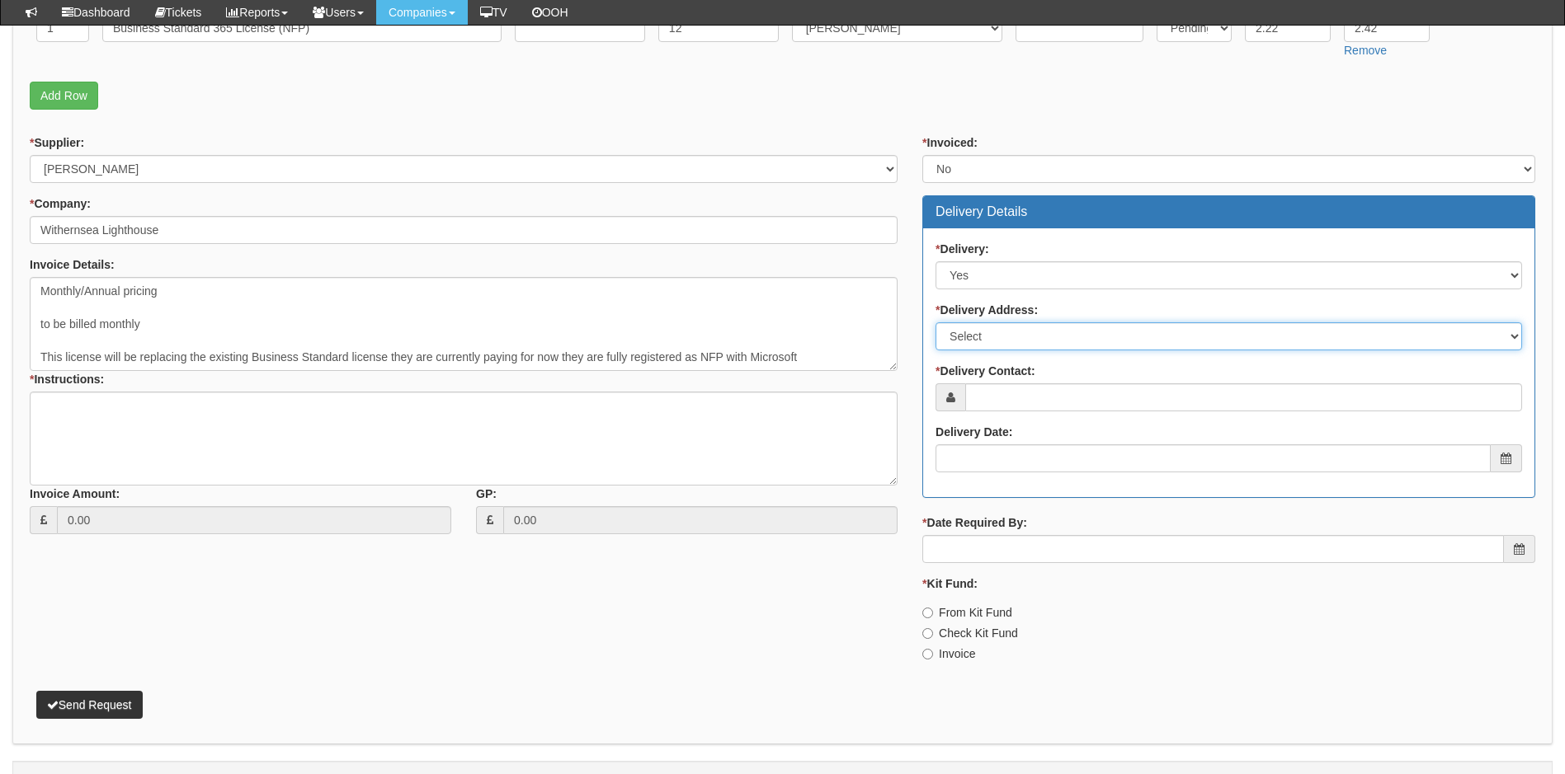
click at [935, 322] on select "Select Not Applicable Main Address - HU19 2DY Other" at bounding box center [1228, 336] width 586 height 28
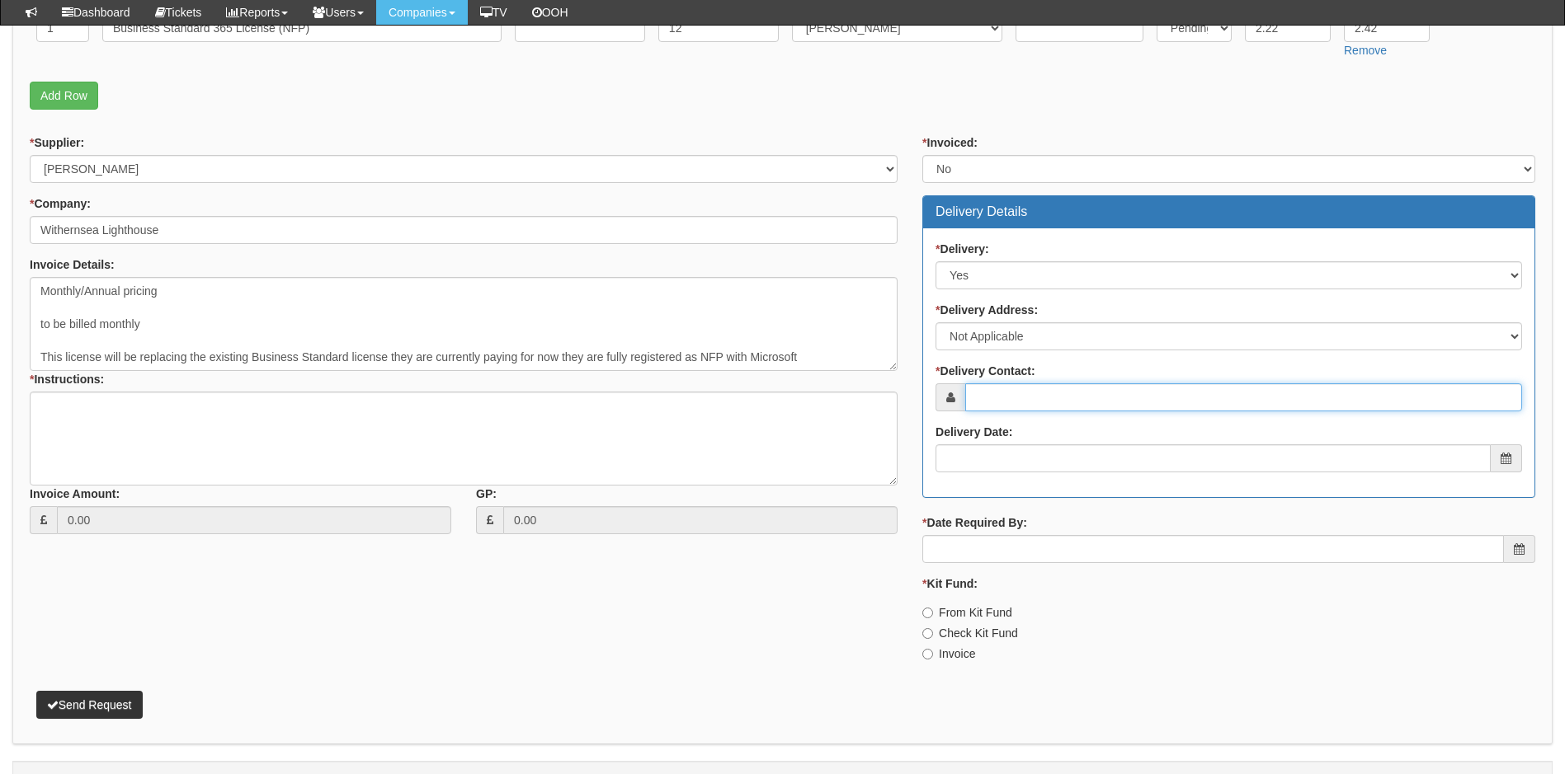
click at [1006, 393] on input "* Delivery Contact:" at bounding box center [1243, 398] width 557 height 28
type input "[PERSON_NAME]"
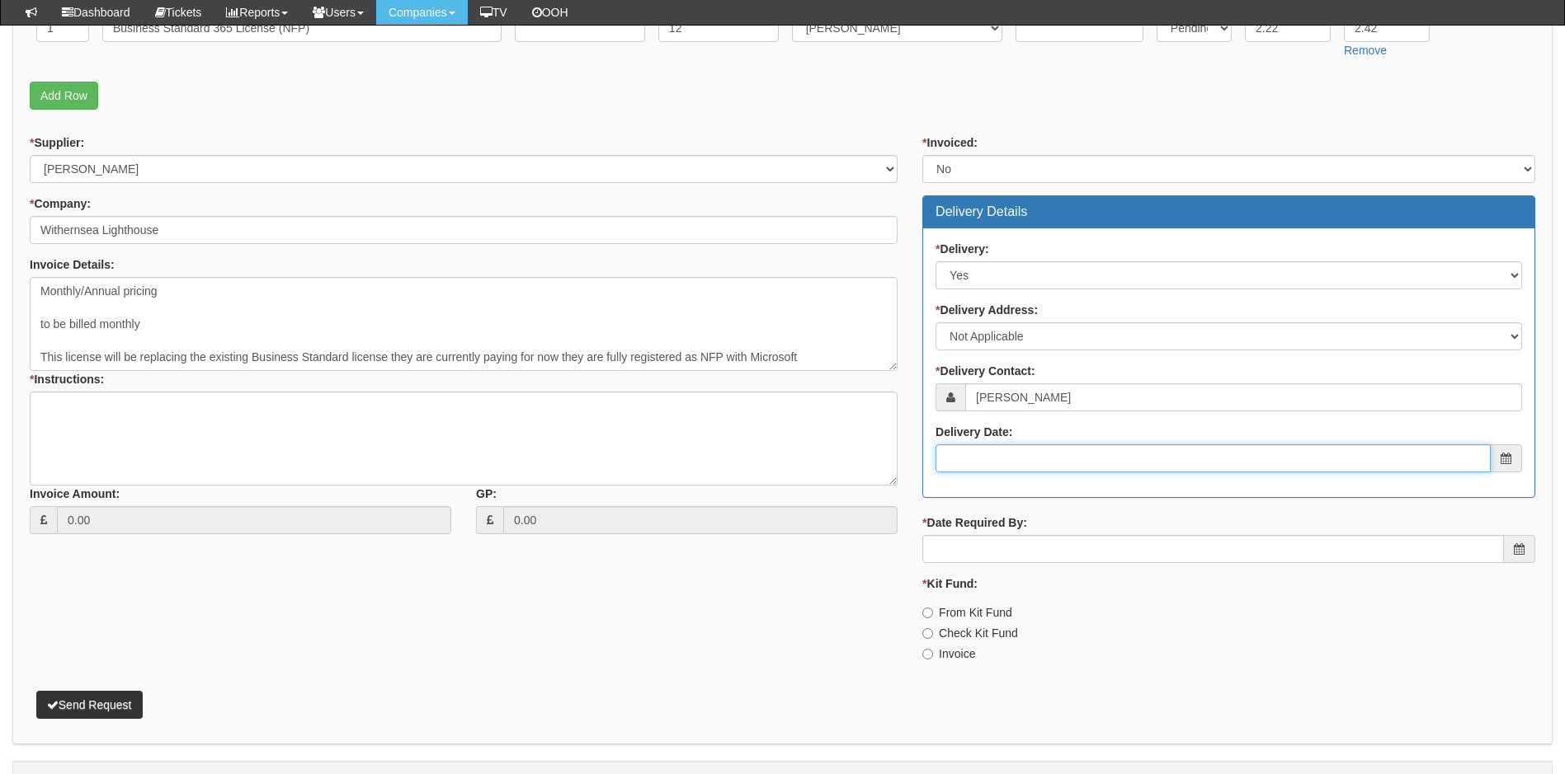
click at [1013, 449] on input "Delivery Date:" at bounding box center [1212, 459] width 555 height 28
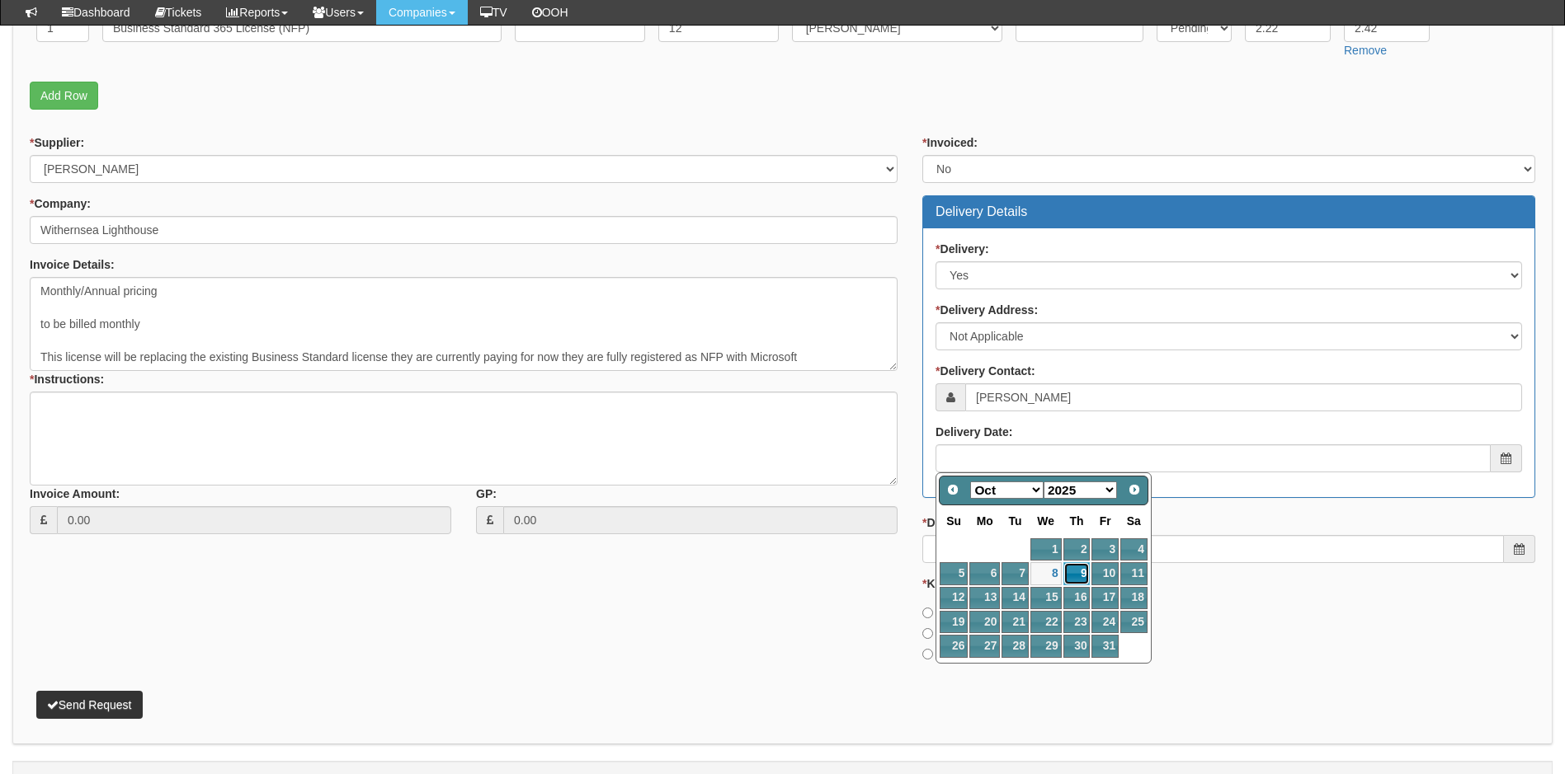
click at [1074, 576] on link "9" at bounding box center [1076, 574] width 27 height 22
type input "2025-10-09"
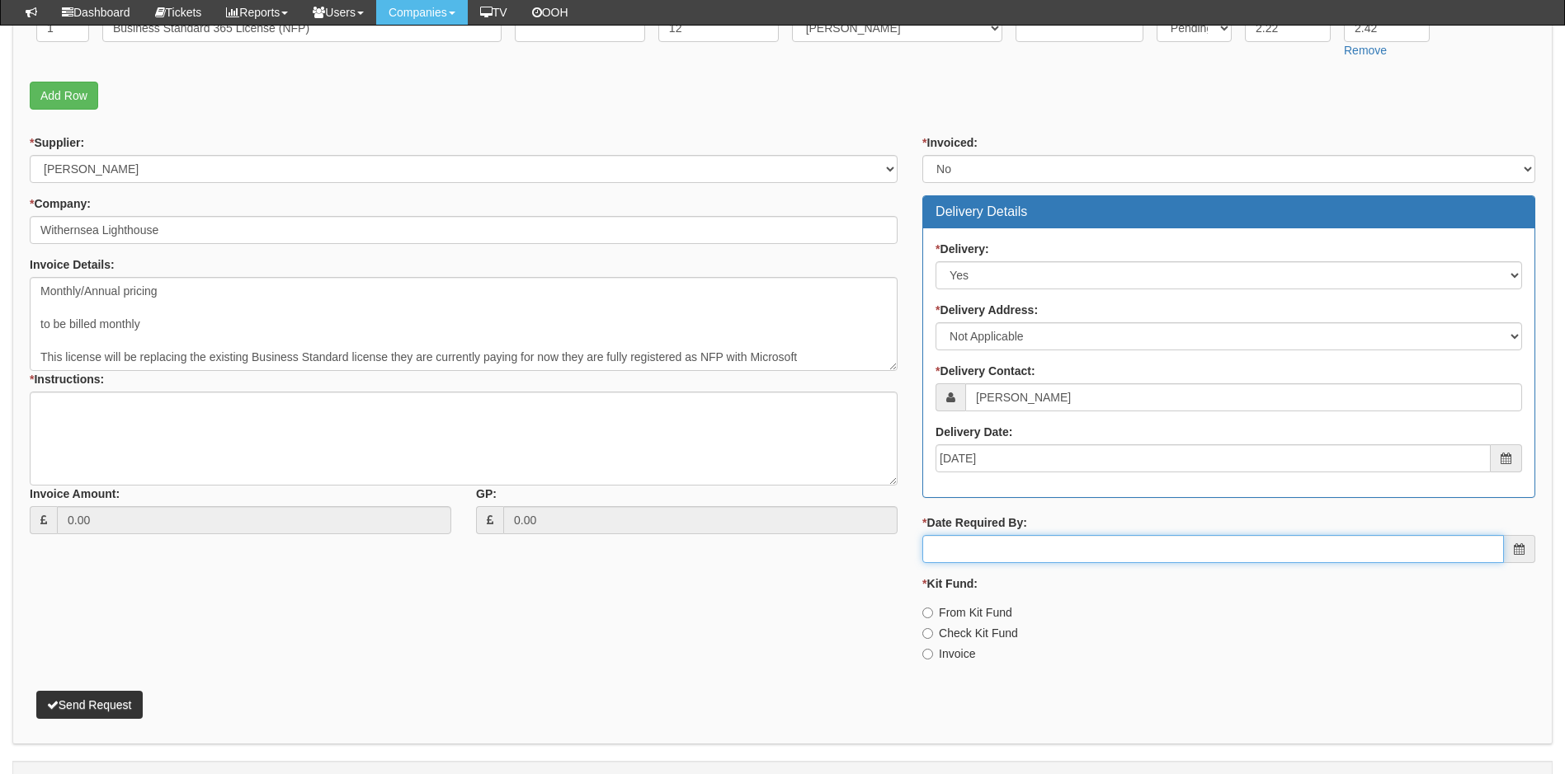
click at [990, 543] on input "* Date Required By:" at bounding box center [1212, 549] width 581 height 28
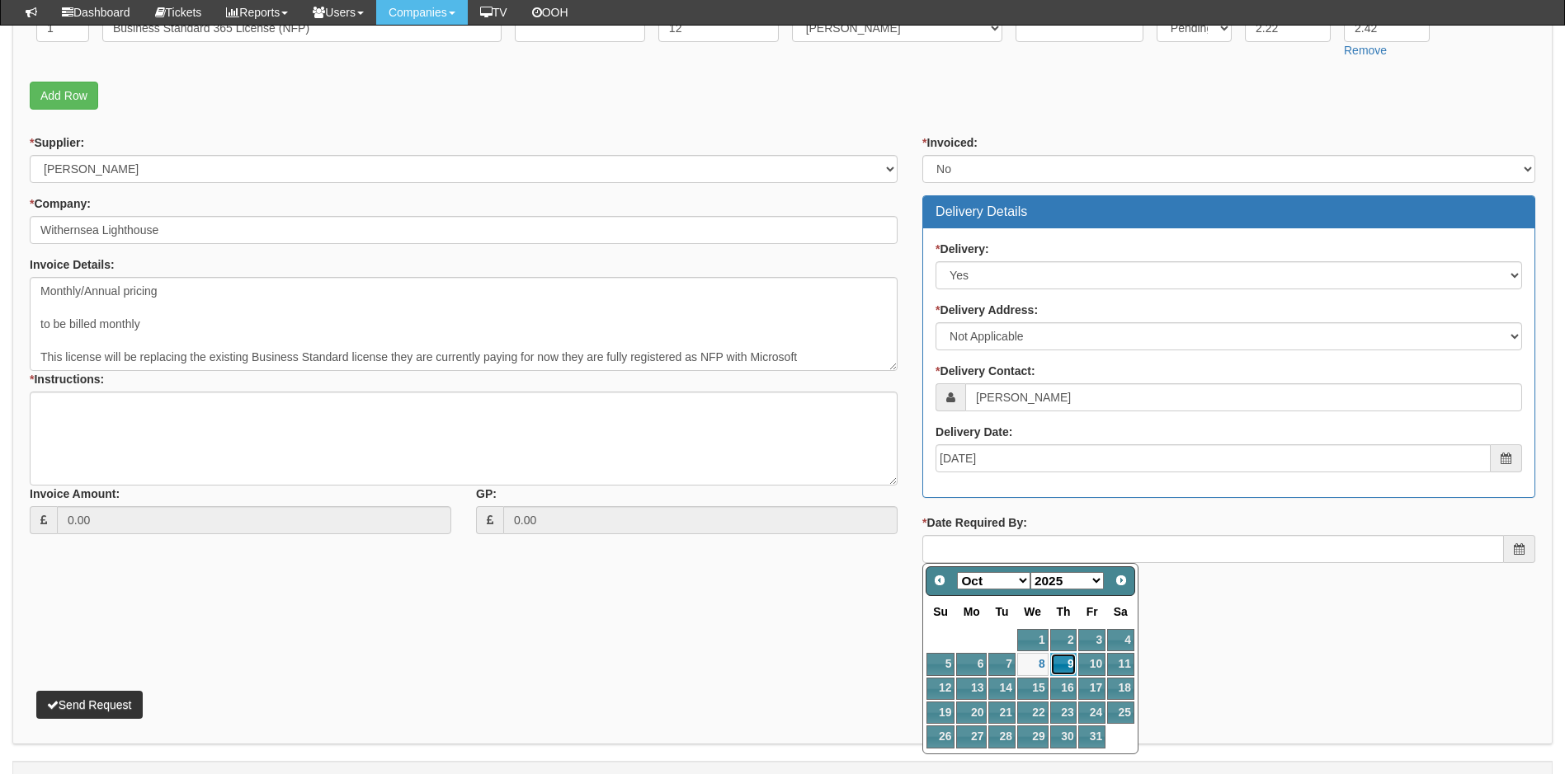
click at [1072, 665] on link "9" at bounding box center [1063, 664] width 27 height 22
type input "2025-10-09"
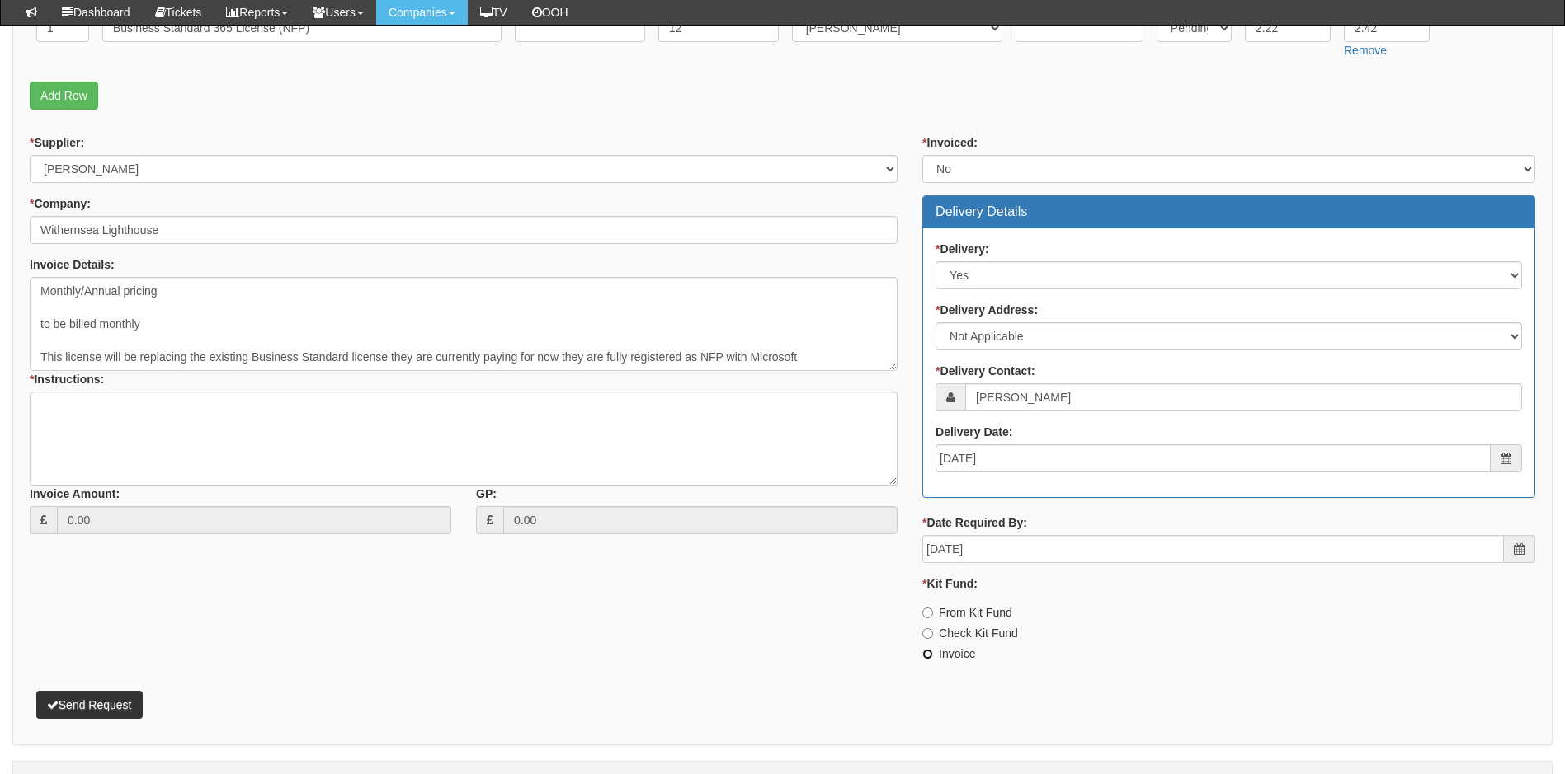
click at [928, 652] on input "Invoice" at bounding box center [927, 654] width 11 height 11
radio input "true"
click at [125, 412] on textarea "* Instructions:" at bounding box center [464, 439] width 868 height 94
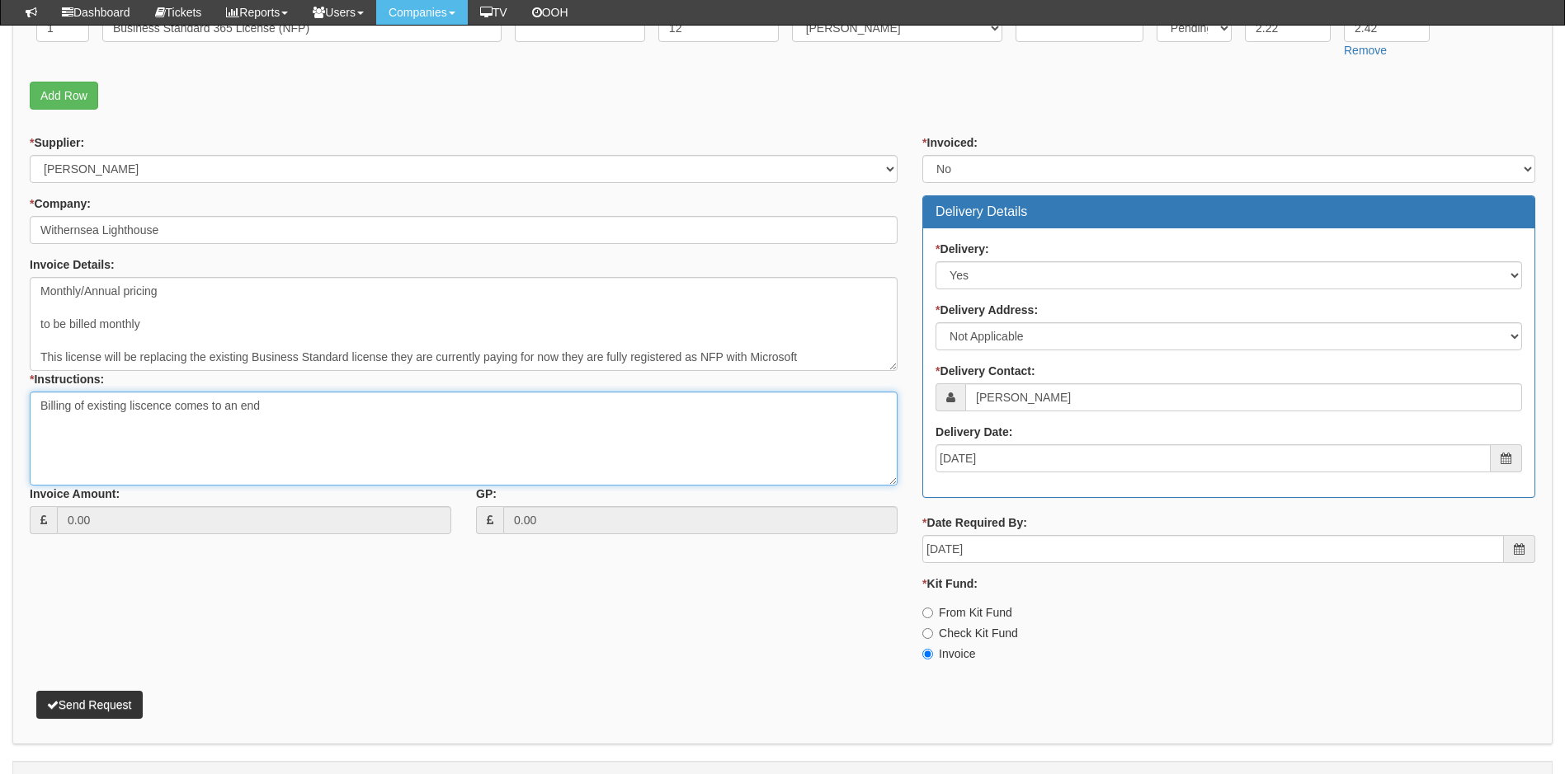
drag, startPoint x: 140, startPoint y: 403, endPoint x: 148, endPoint y: 403, distance: 8.3
click at [141, 403] on textarea "Billing of existing liscence comes to an end" at bounding box center [464, 439] width 868 height 94
click at [319, 414] on textarea "Billing of existing licence comes to an end" at bounding box center [464, 439] width 868 height 94
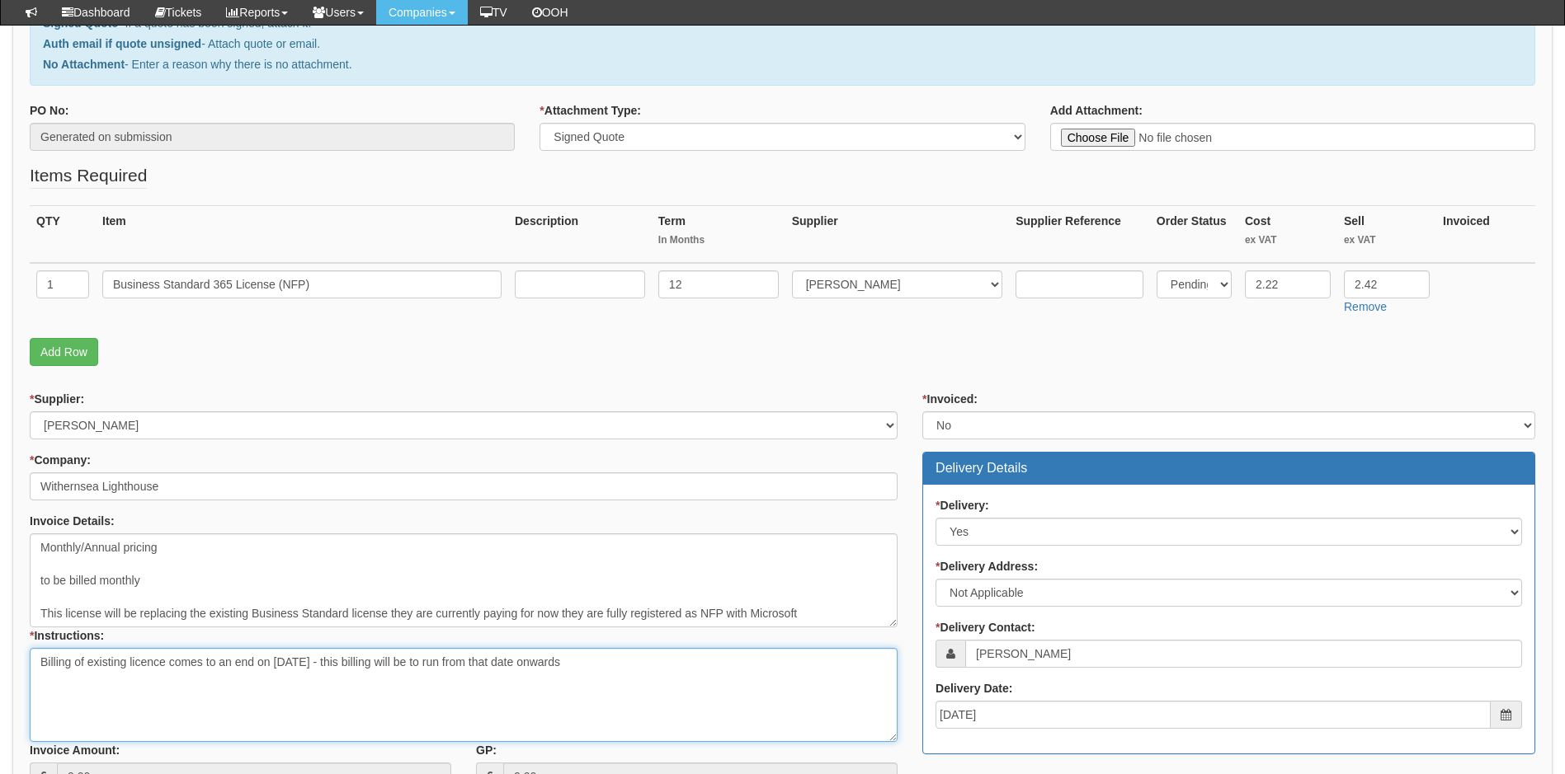
scroll to position [531, 0]
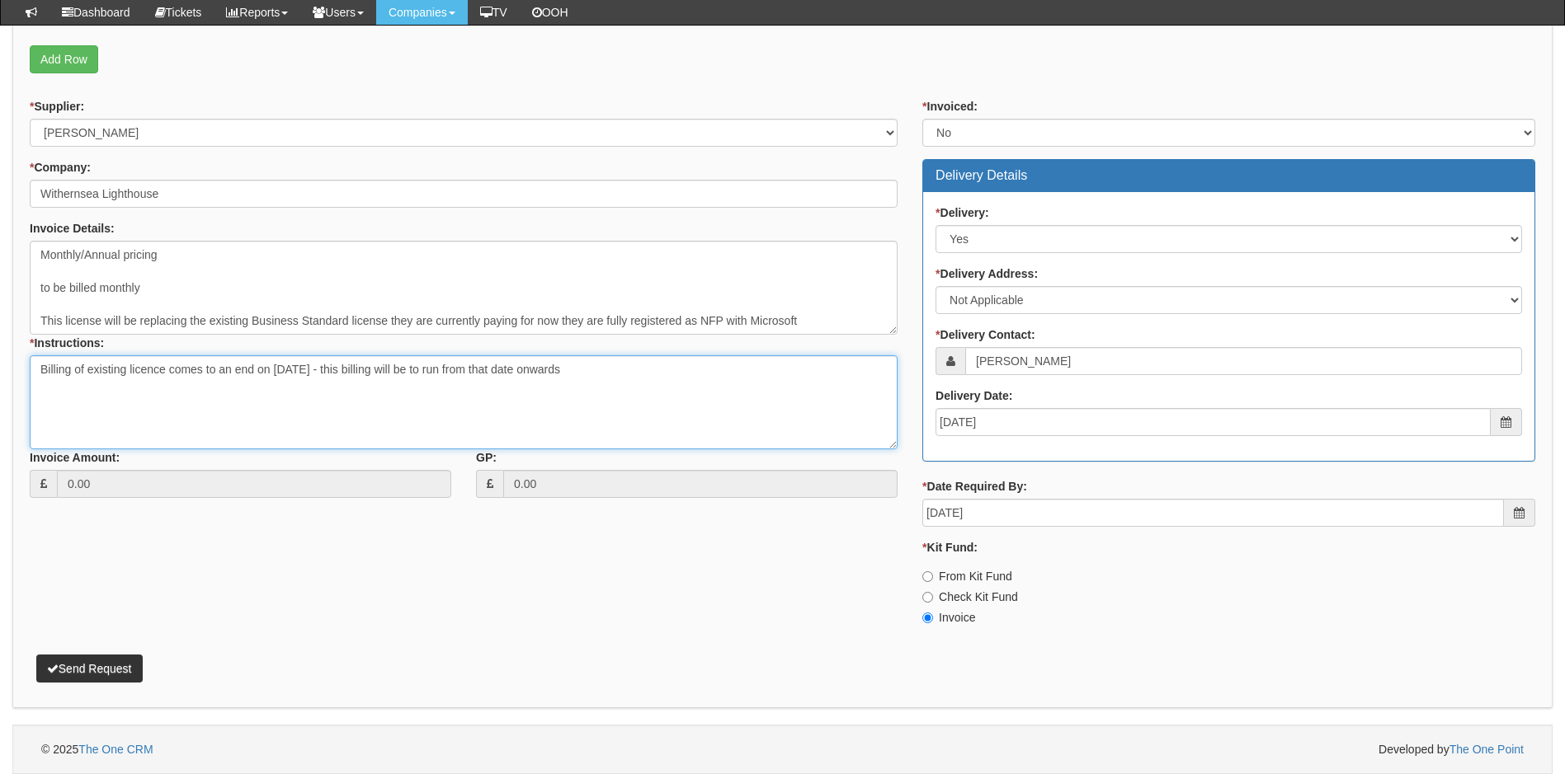
type textarea "Billing of existing licence comes to an end on 31/10/2025 - this billing will b…"
click at [101, 664] on button "Send Request" at bounding box center [89, 669] width 106 height 28
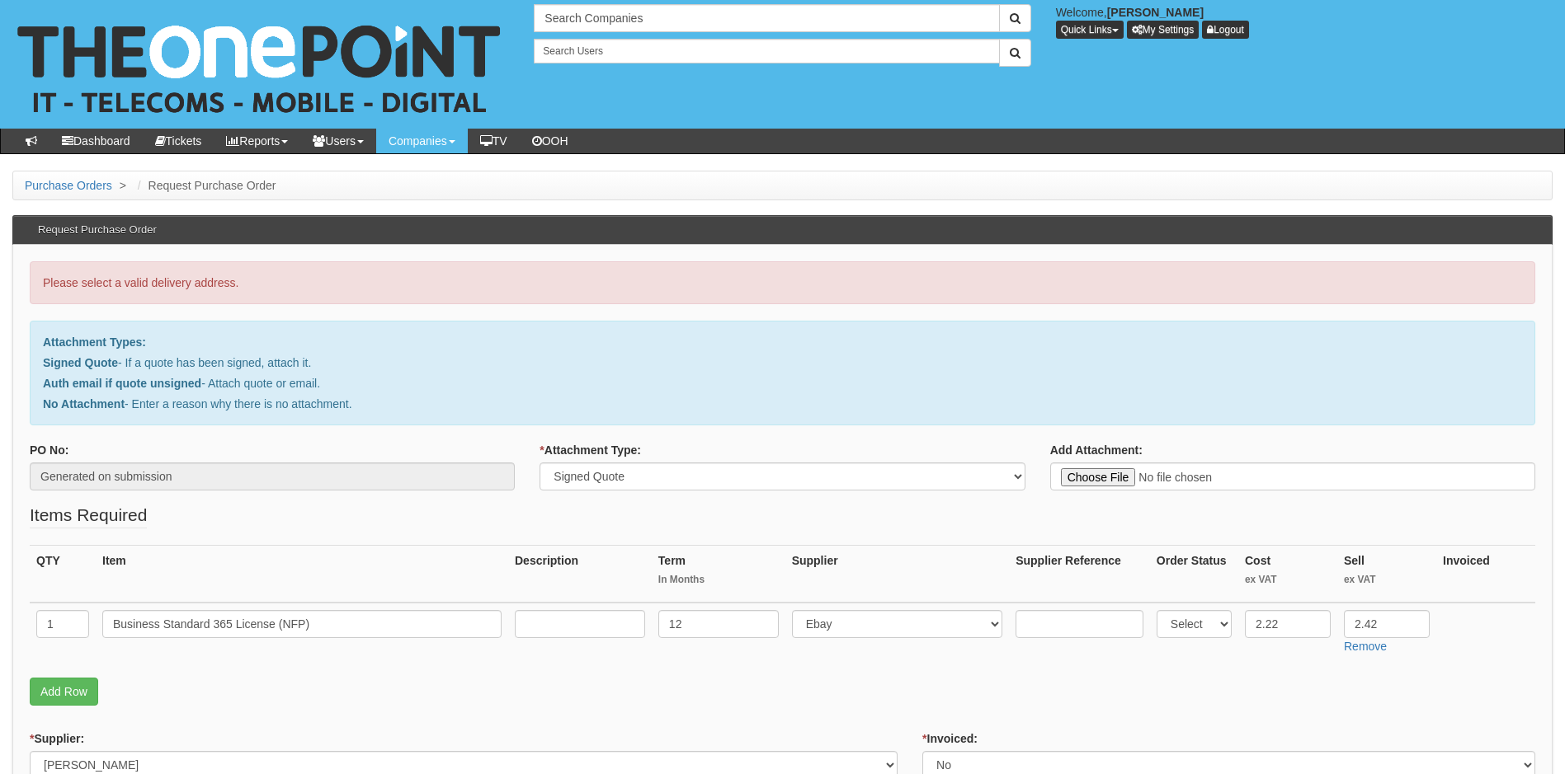
drag, startPoint x: 0, startPoint y: 0, endPoint x: 250, endPoint y: 583, distance: 634.4
click at [222, 595] on table "QTY Item Description Term In Months Supplier Supplier Reference Order Status Co…" at bounding box center [782, 603] width 1505 height 116
click at [991, 521] on fieldset "Items Required QTY Item Description Term In Months Supplier Supplier Reference …" at bounding box center [782, 608] width 1505 height 211
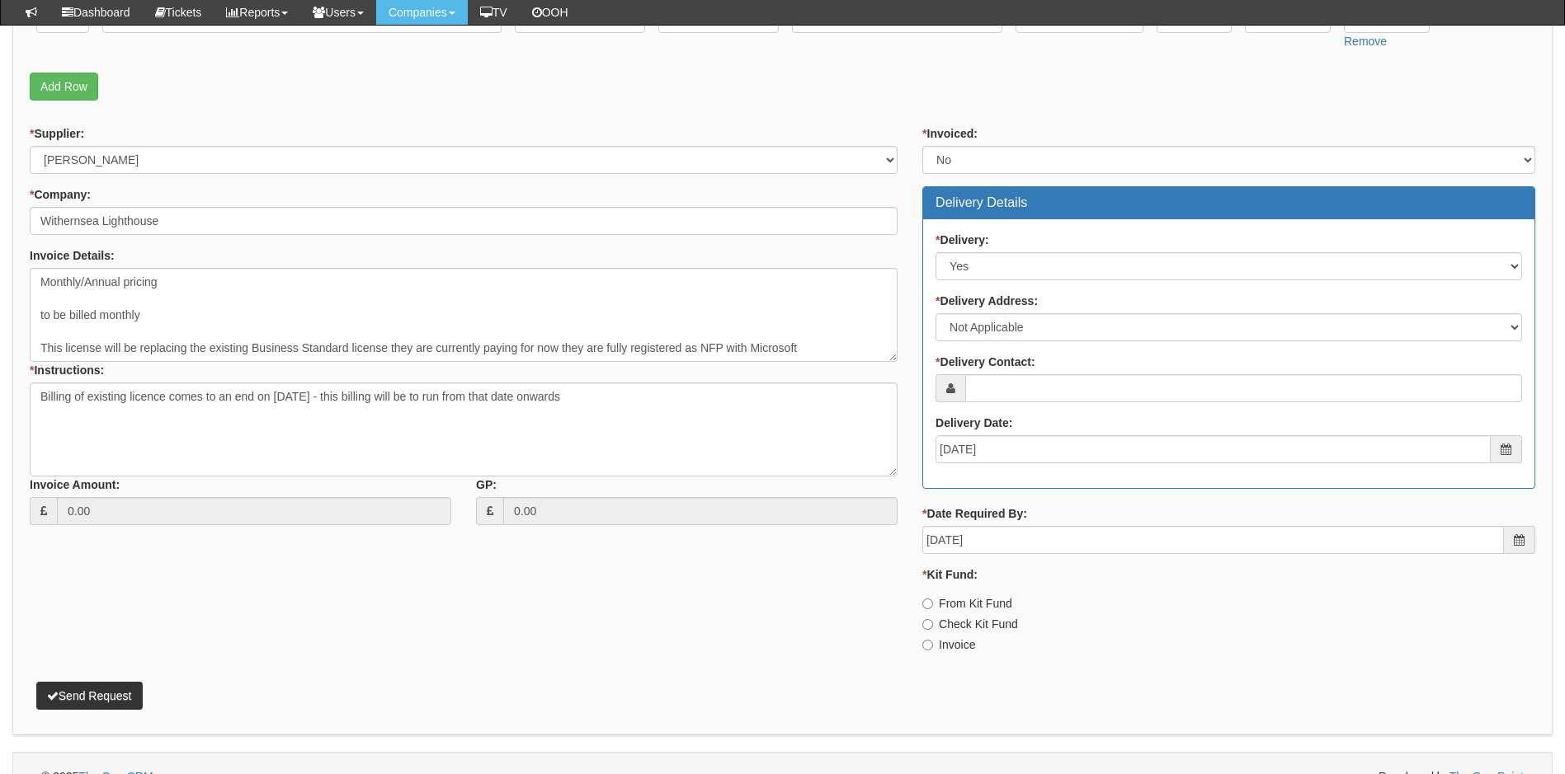
scroll to position [577, 0]
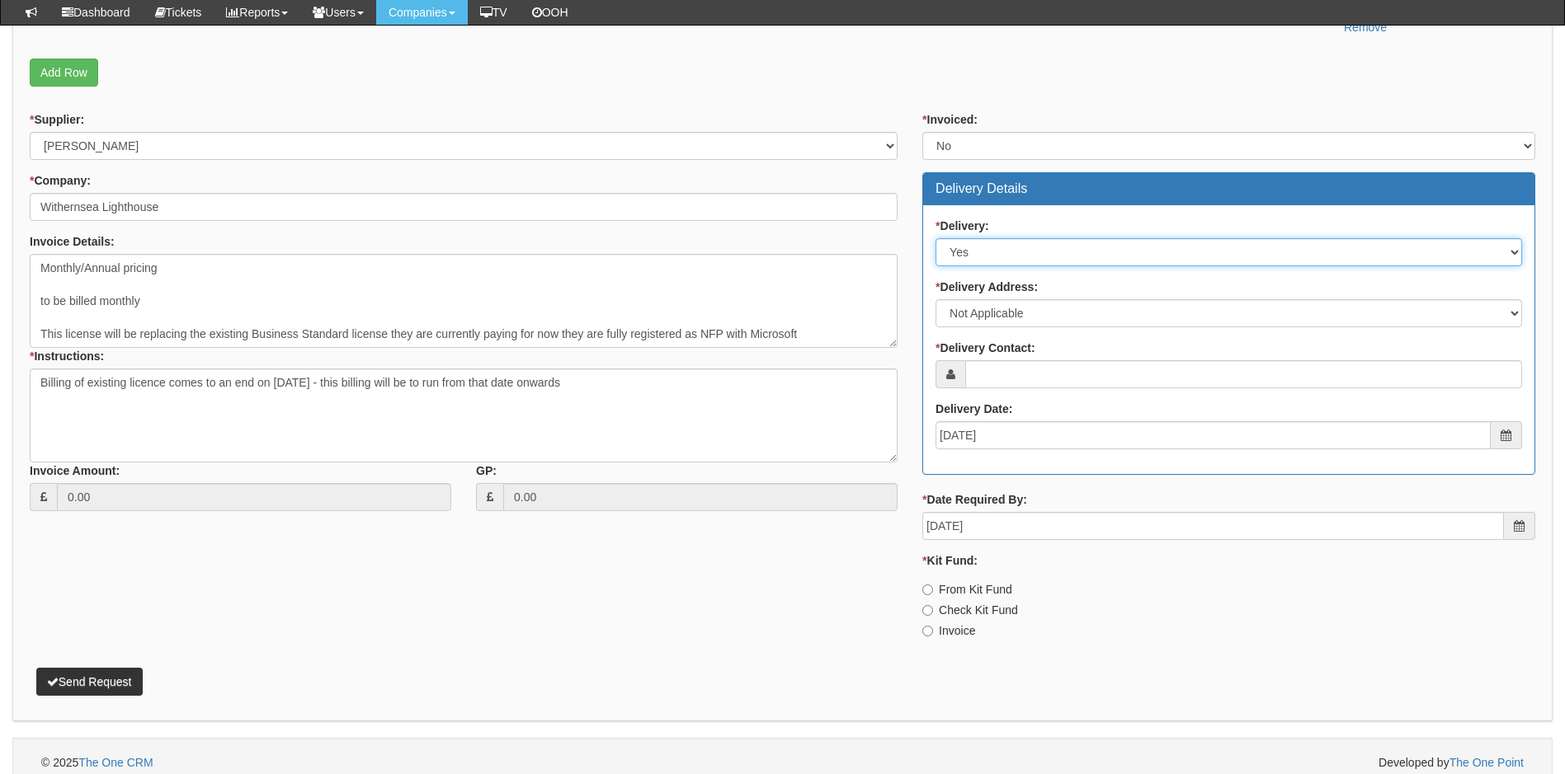
click at [1031, 262] on select "Select No Not Applicable Yes" at bounding box center [1228, 252] width 586 height 28
select select "2"
click at [935, 238] on select "Select No Not Applicable Yes" at bounding box center [1228, 252] width 586 height 28
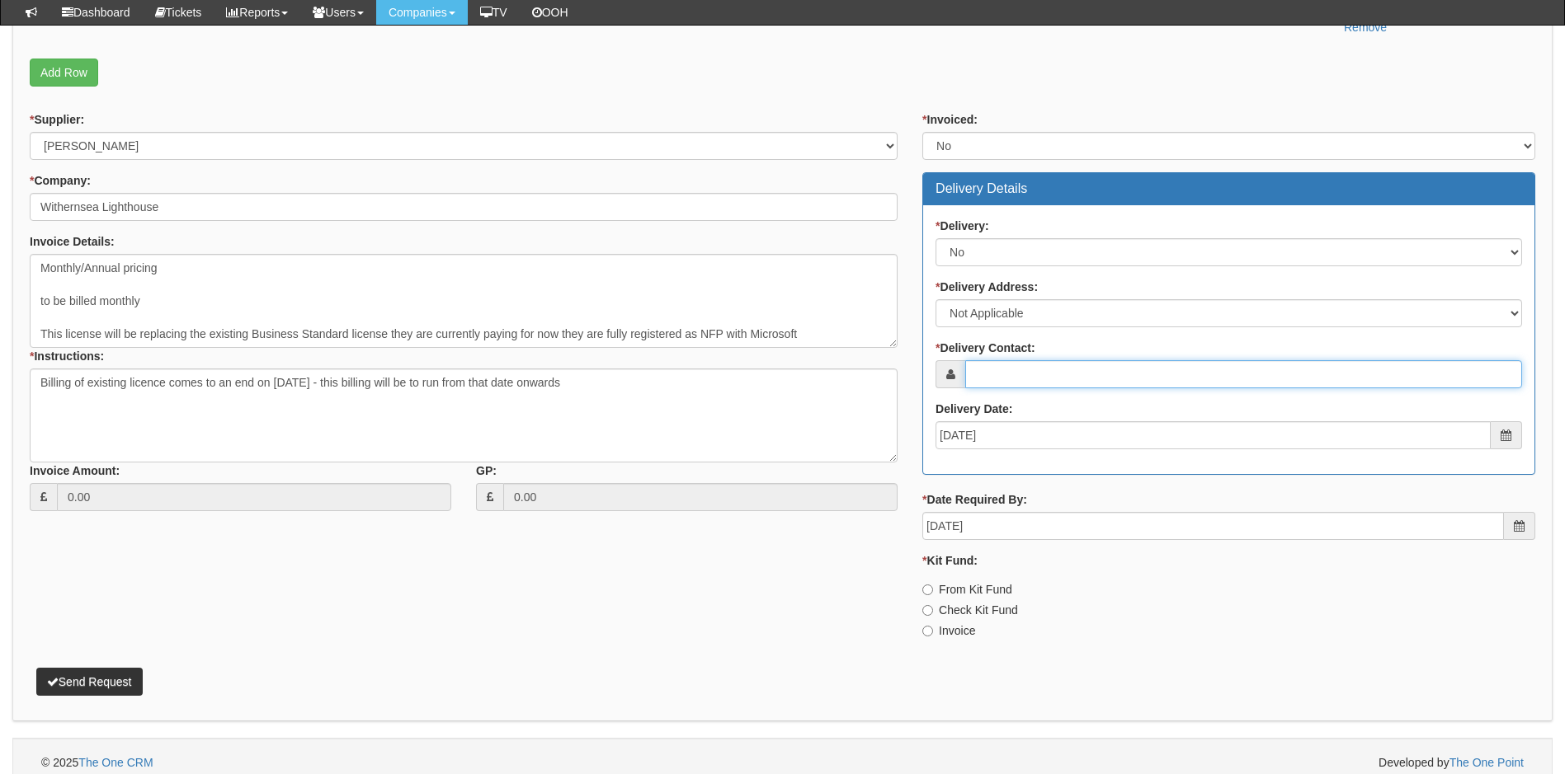
click at [1008, 381] on input "* Delivery Contact:" at bounding box center [1243, 374] width 557 height 28
type input "[PERSON_NAME]"
click at [925, 630] on input "Invoice" at bounding box center [927, 631] width 11 height 11
radio input "true"
click at [91, 683] on button "Send Request" at bounding box center [89, 682] width 106 height 28
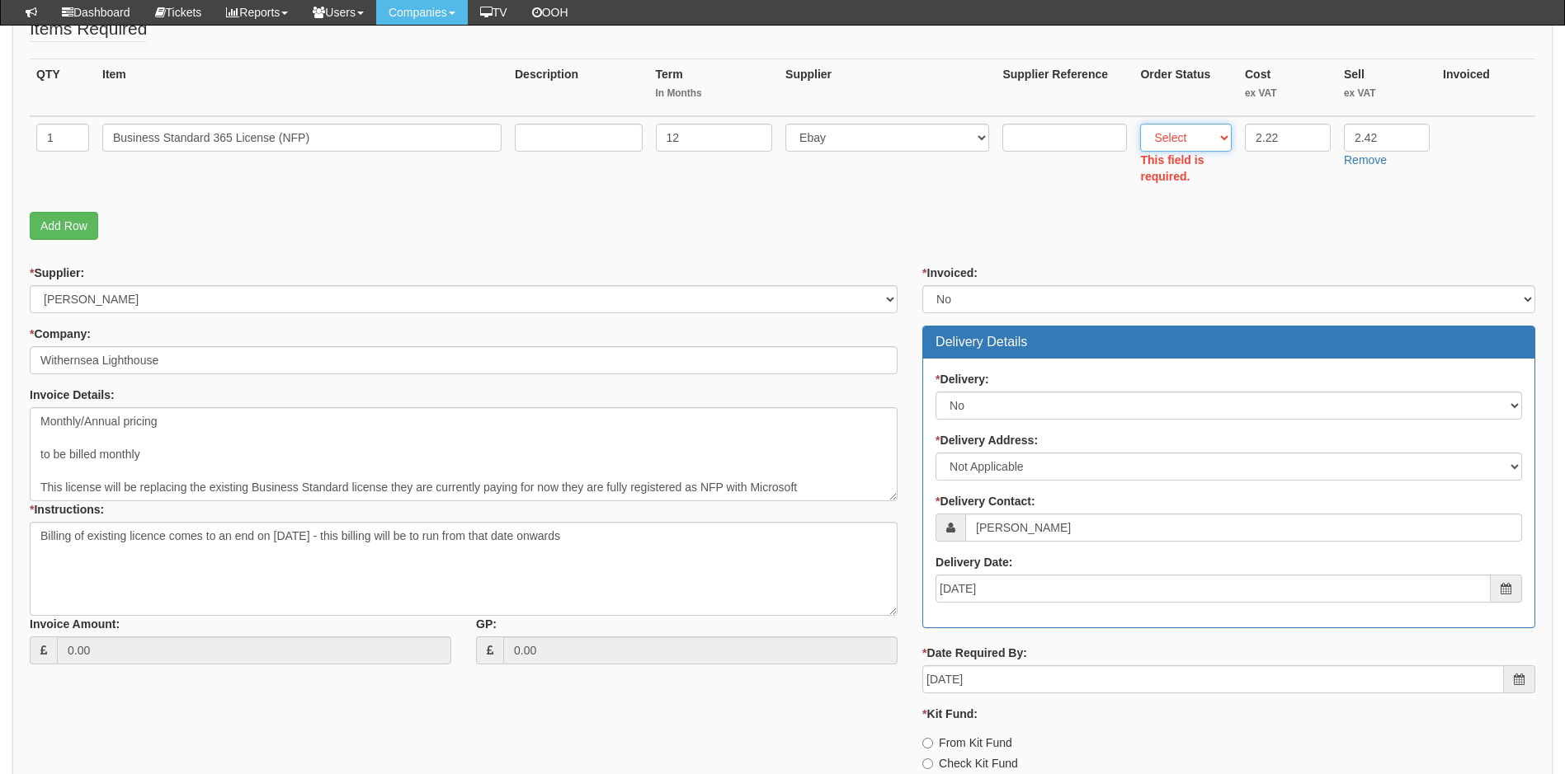
scroll to position [321, 0]
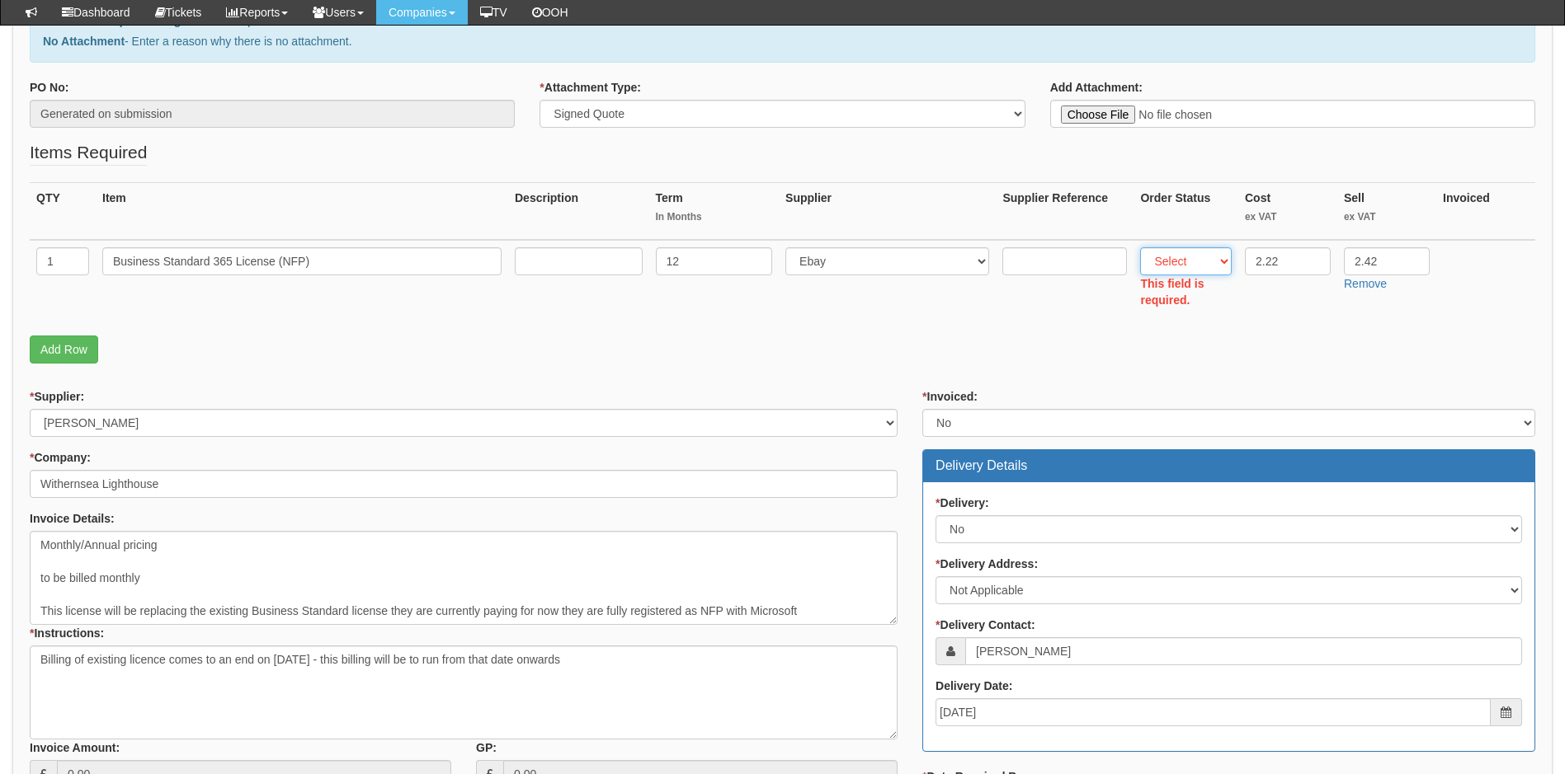
click at [1196, 261] on select "Select Back Order Delivered N/A Ordered Pending" at bounding box center [1186, 261] width 92 height 28
select select "4"
click at [1140, 247] on select "Select Back Order Delivered N/A Ordered Pending" at bounding box center [1186, 261] width 92 height 28
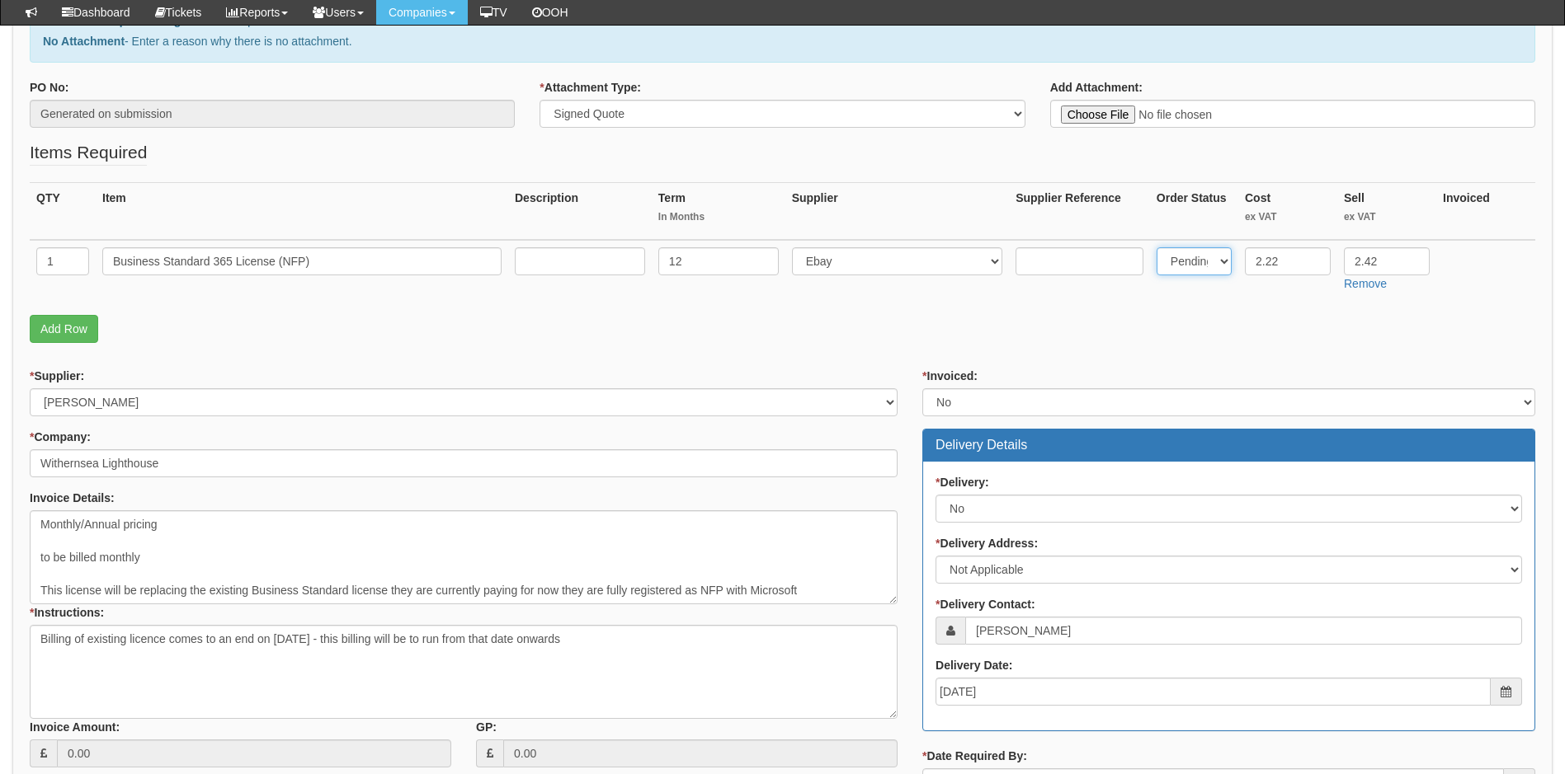
type input "C:\fakepath\Withernsea Lighthouse - Business Standard 365 (Not for Profit prici…"
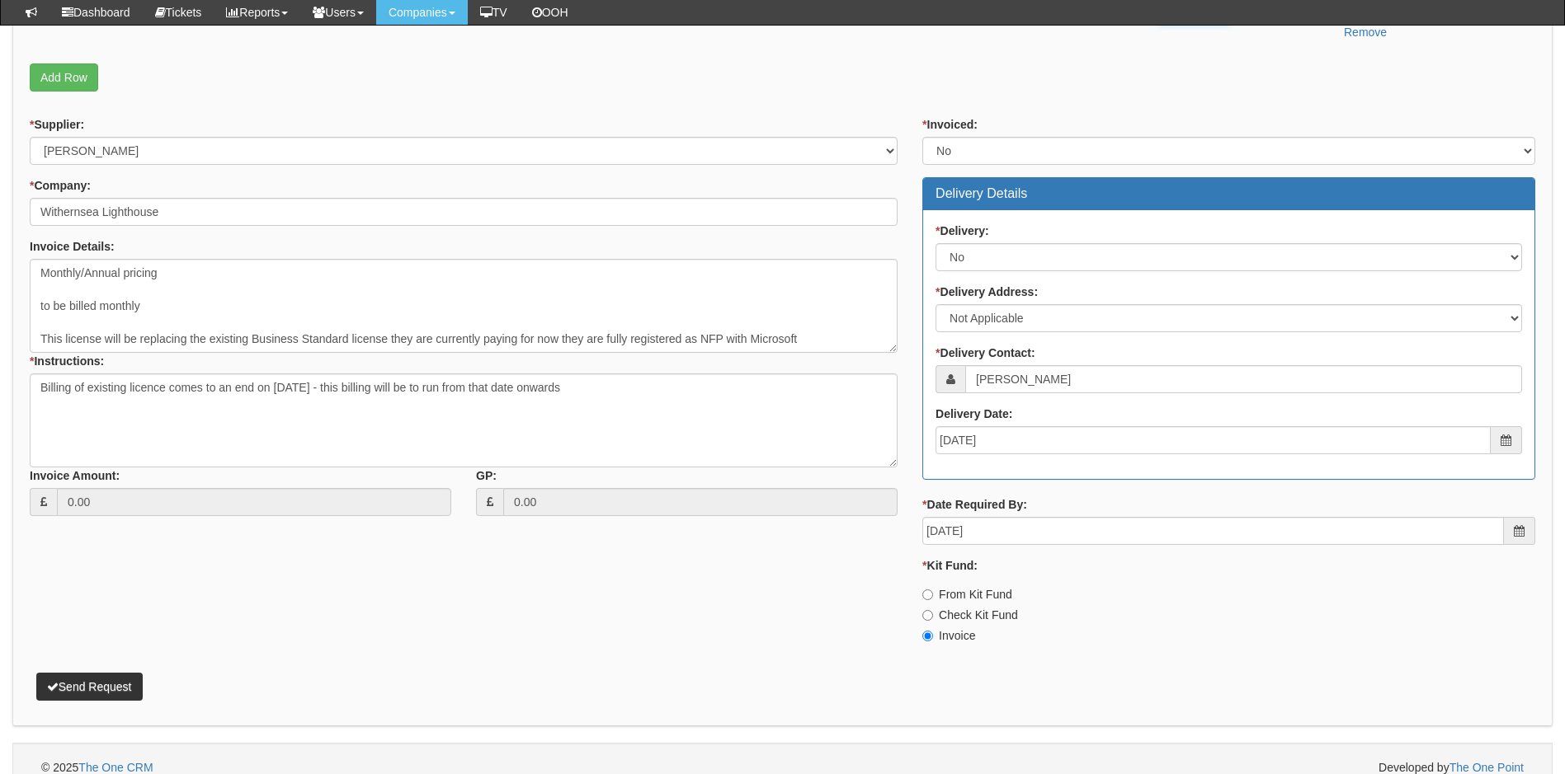
scroll to position [591, 0]
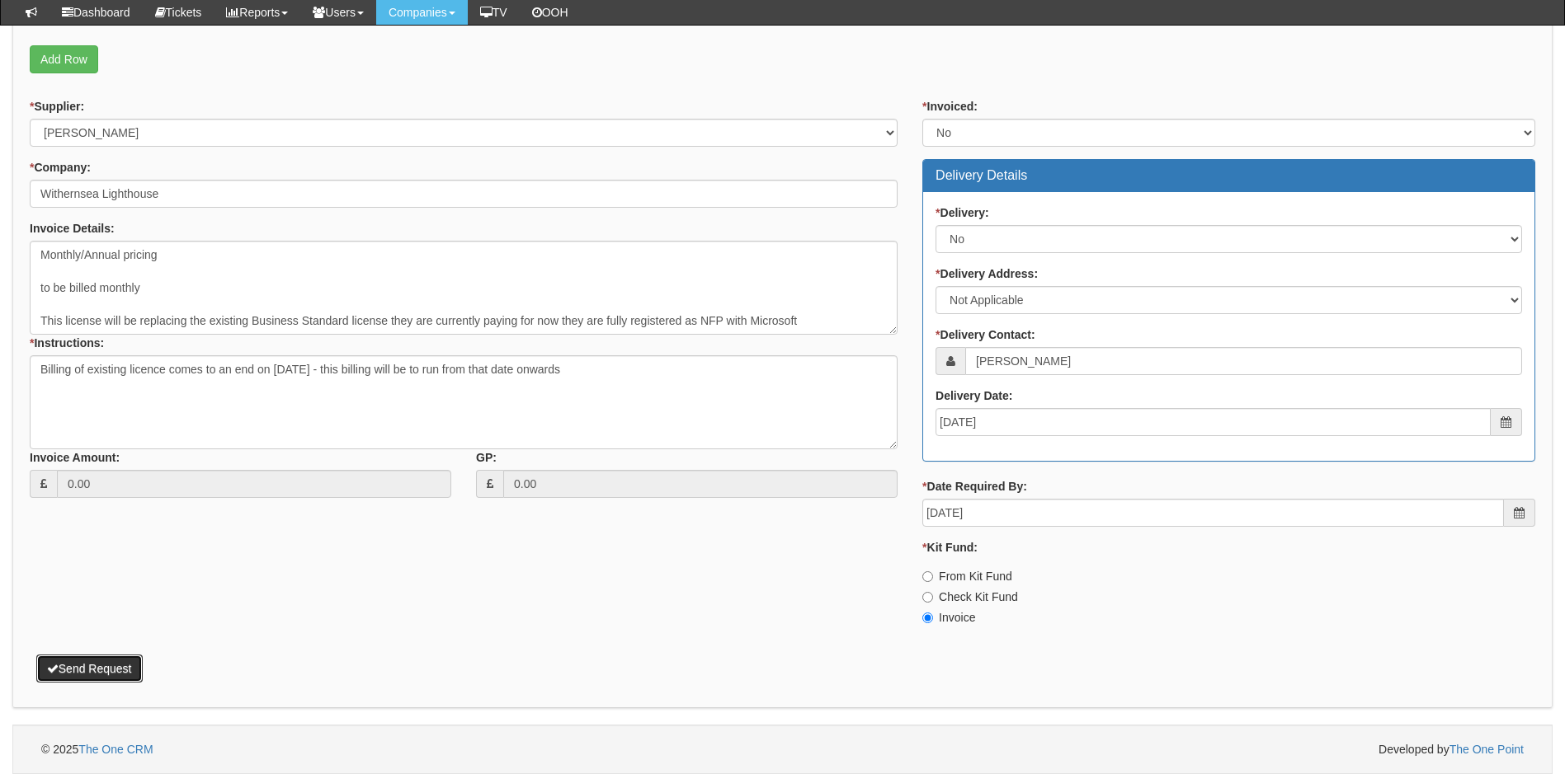
click at [104, 665] on button "Send Request" at bounding box center [89, 669] width 106 height 28
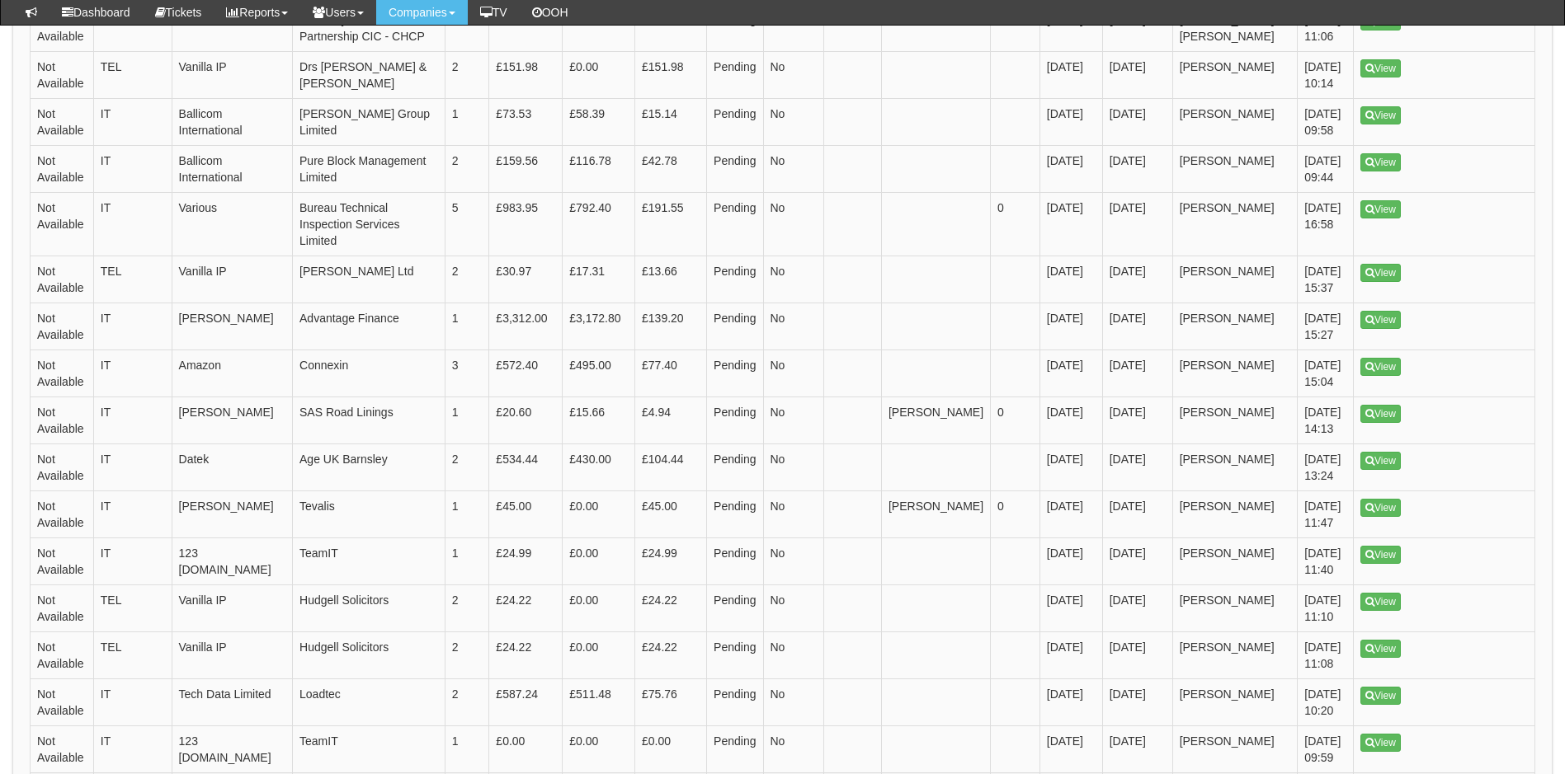
scroll to position [990, 0]
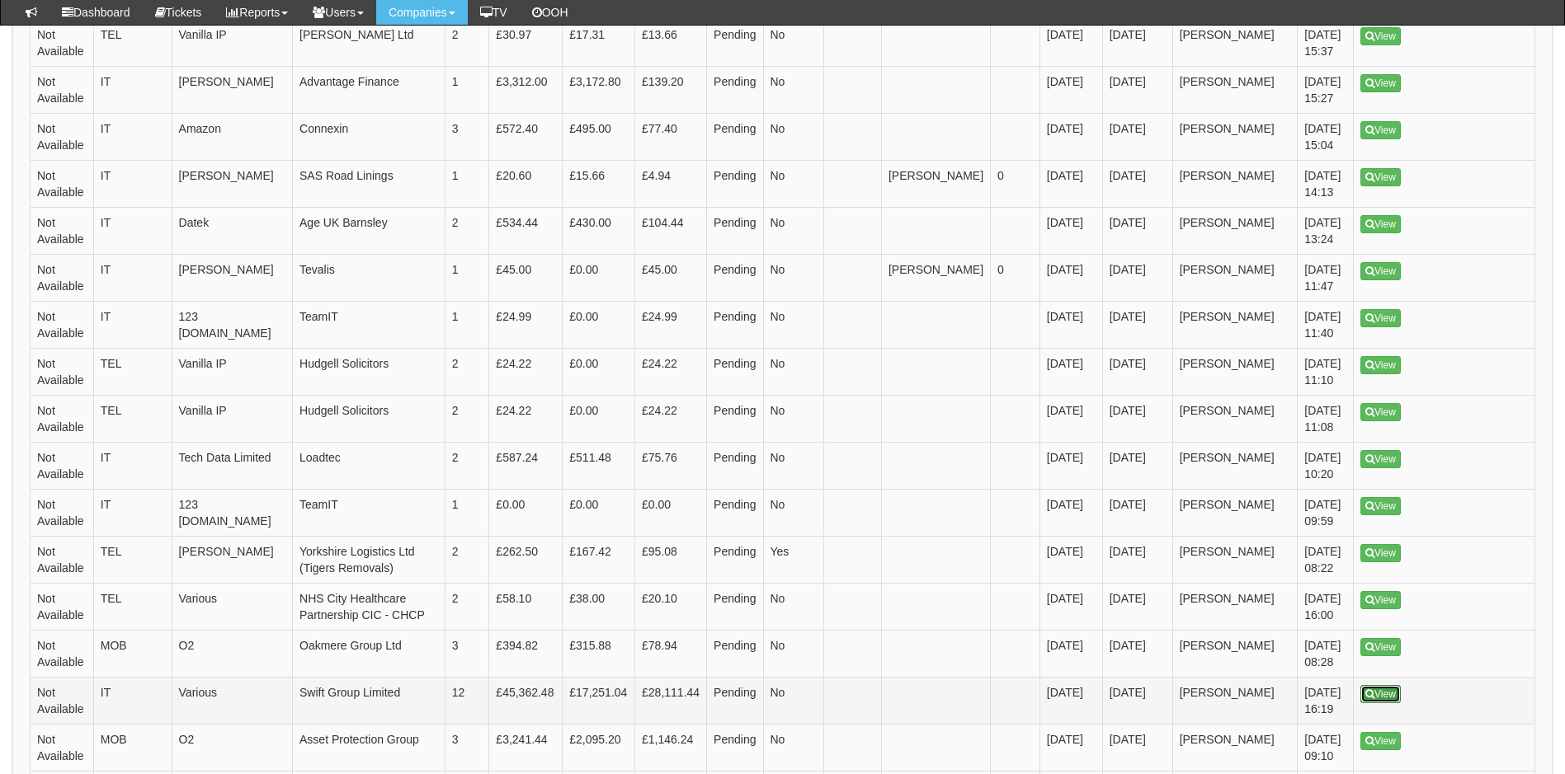
click at [1377, 690] on link "View" at bounding box center [1380, 694] width 40 height 18
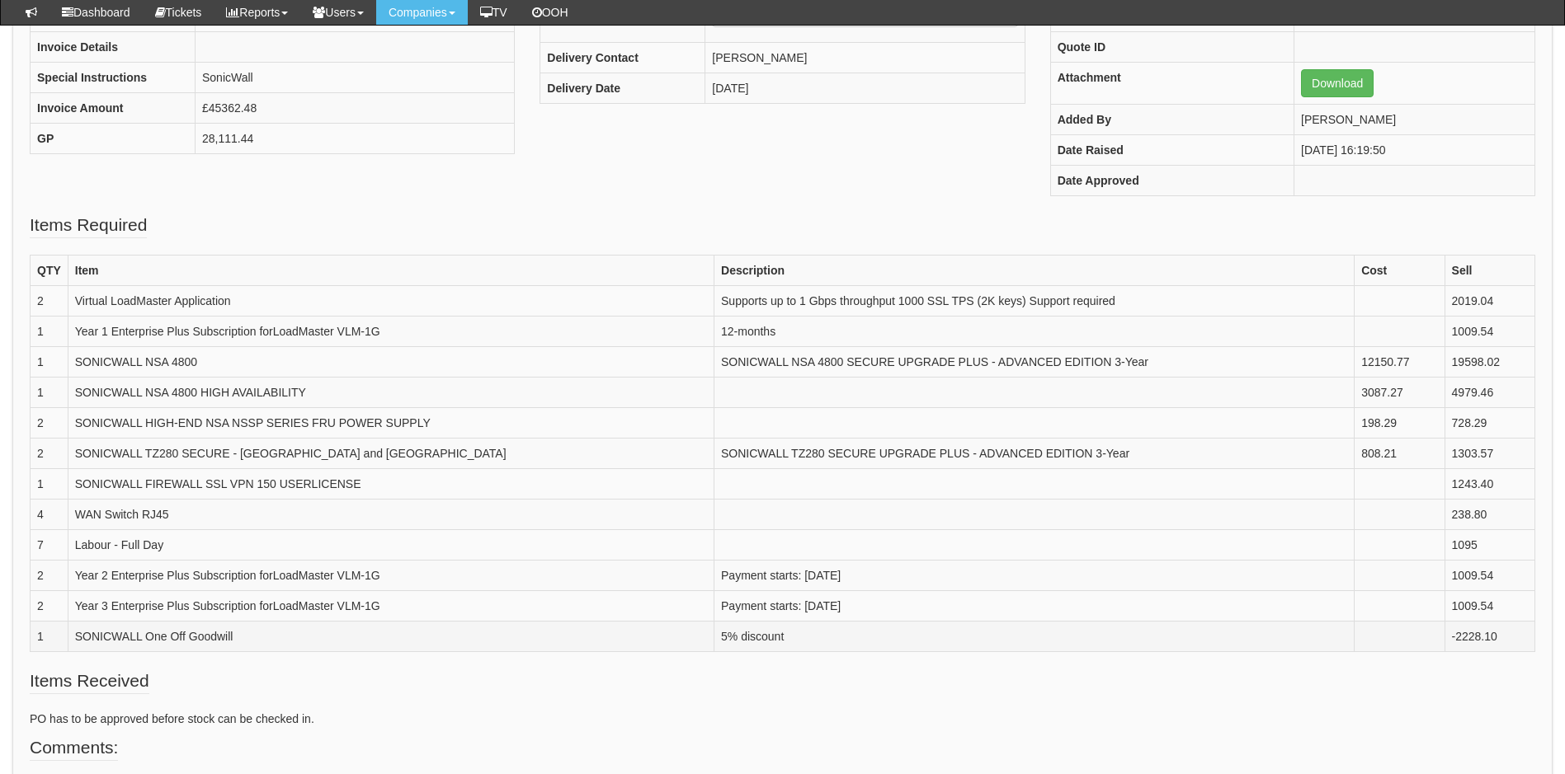
scroll to position [330, 0]
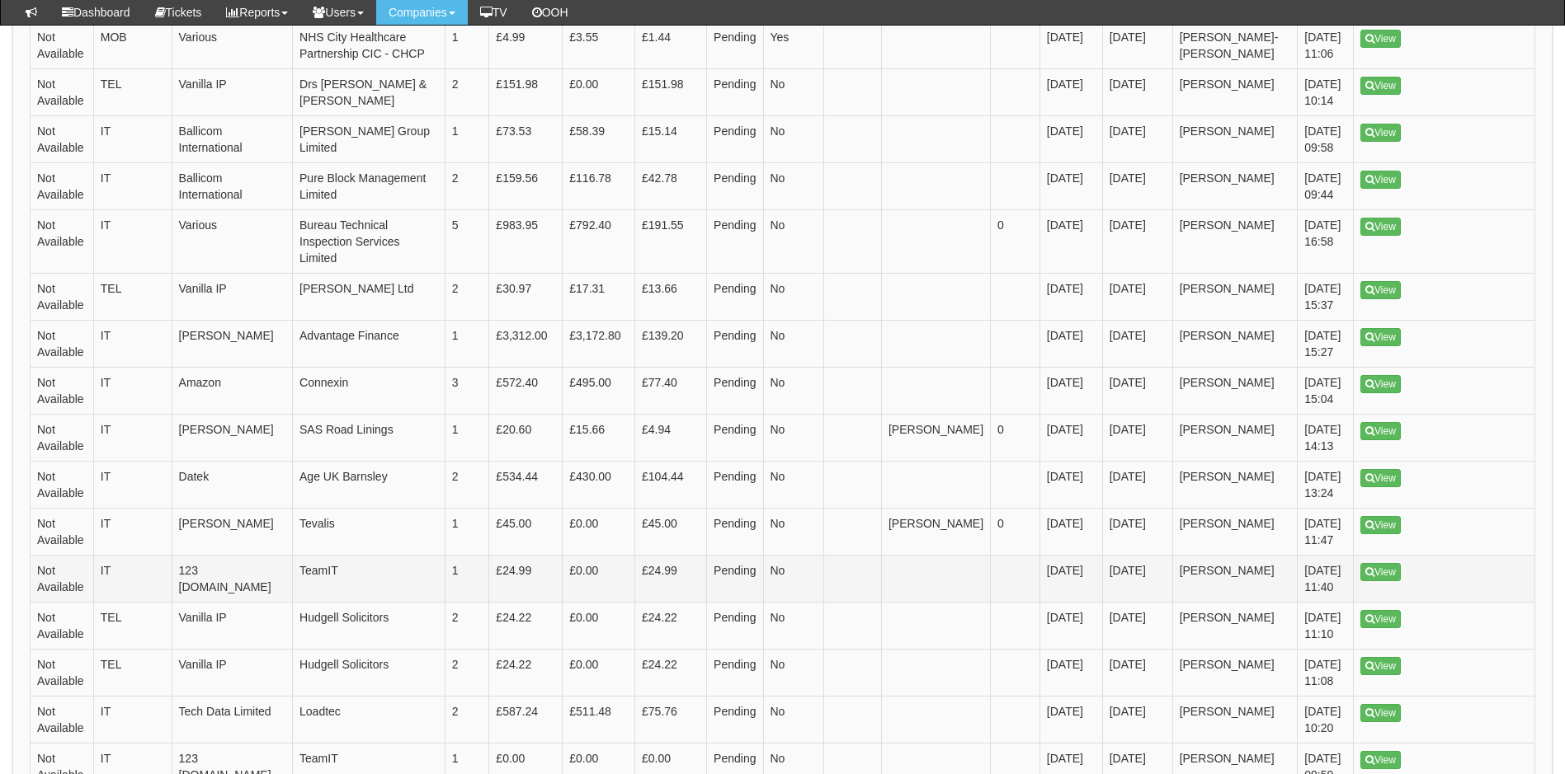
scroll to position [441, 0]
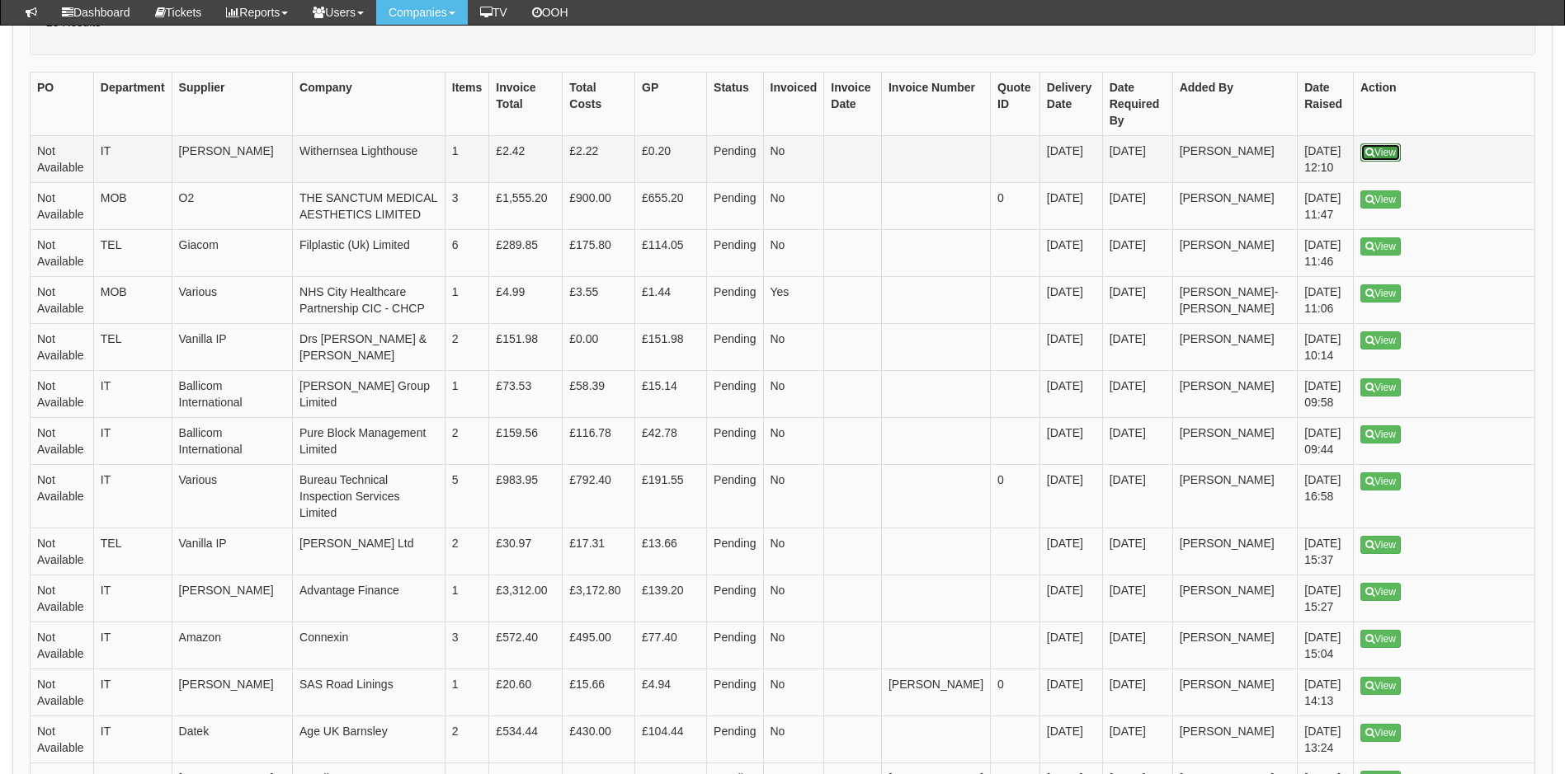
click at [1385, 155] on link "View" at bounding box center [1380, 153] width 40 height 18
